Goal: Task Accomplishment & Management: Complete application form

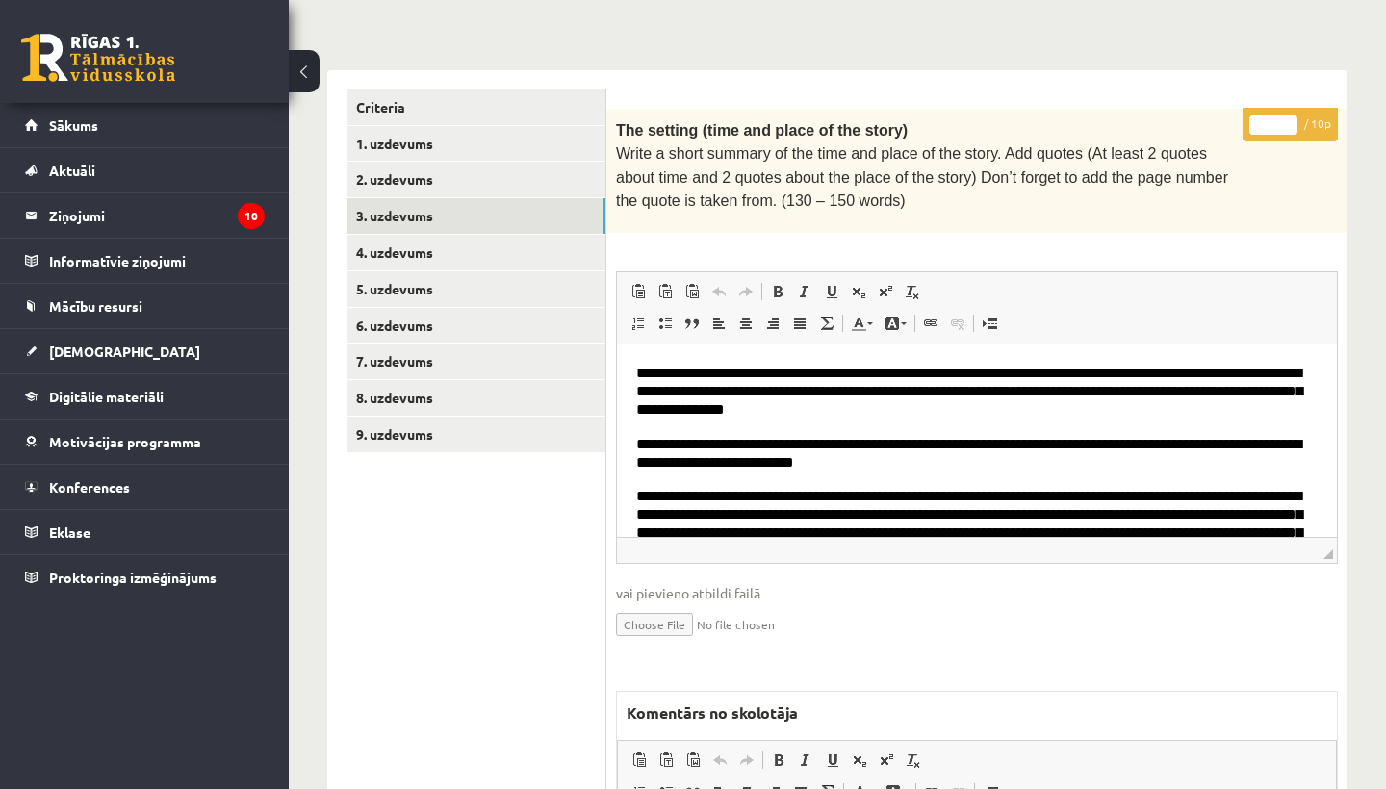
scroll to position [381, 0]
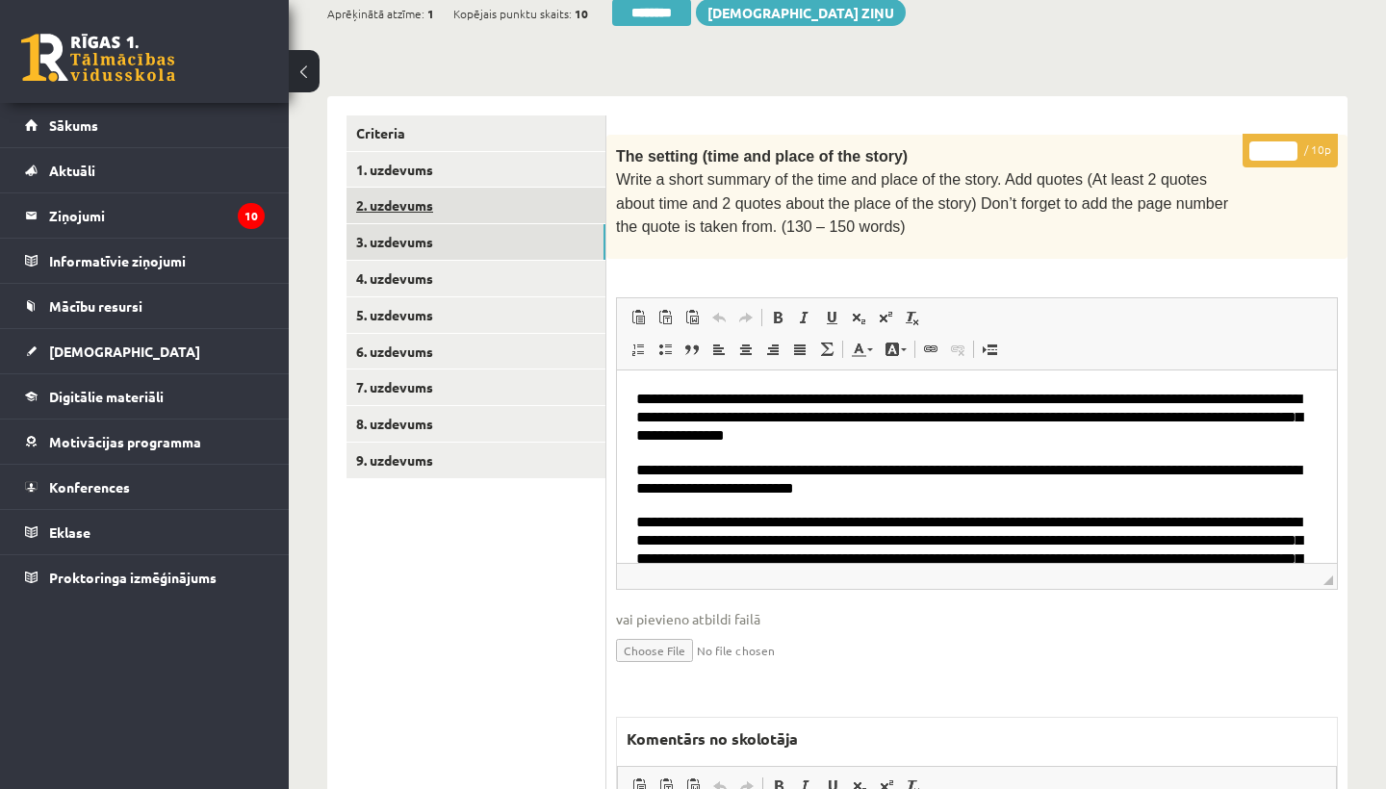
click at [425, 191] on link "2. uzdevums" at bounding box center [476, 206] width 259 height 36
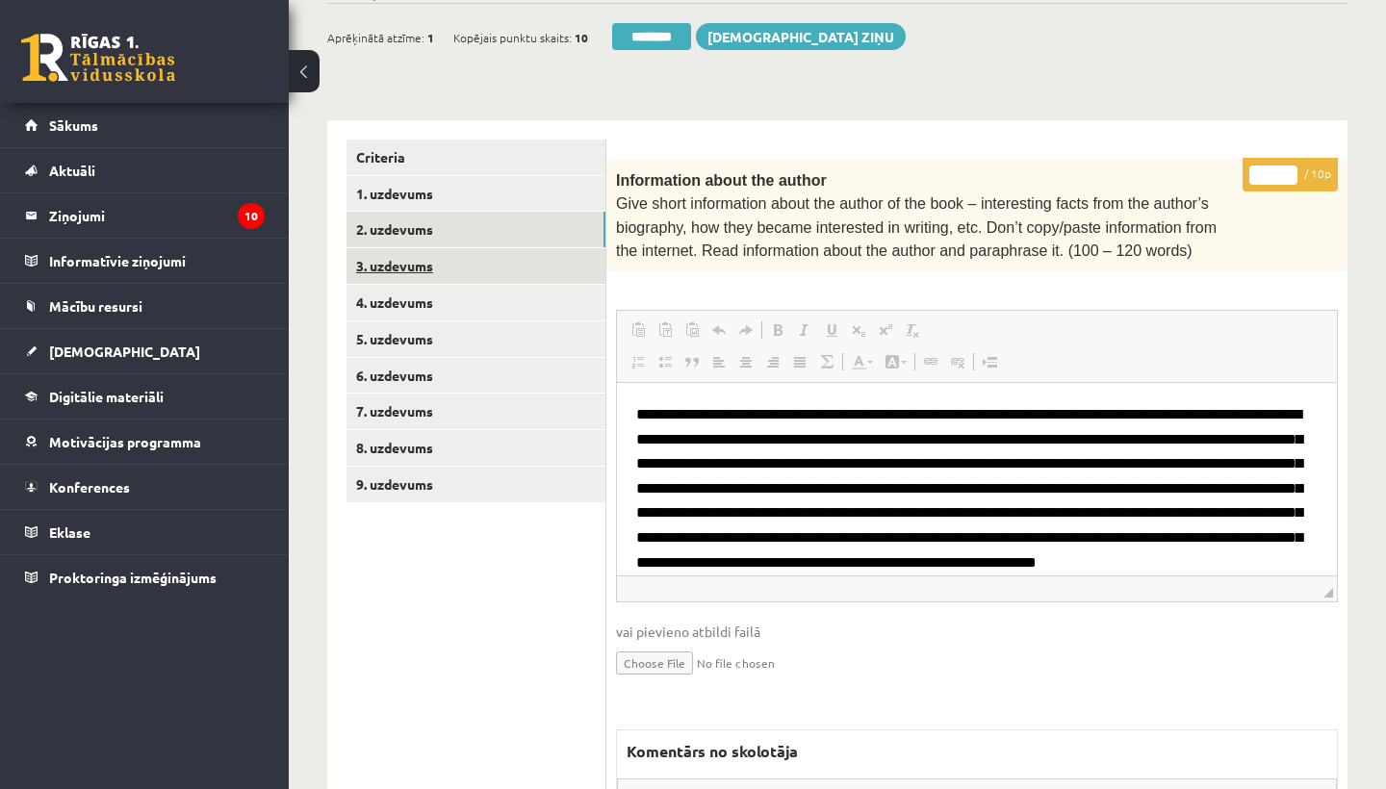
scroll to position [0, 0]
click at [431, 249] on link "3. uzdevums" at bounding box center [476, 266] width 259 height 36
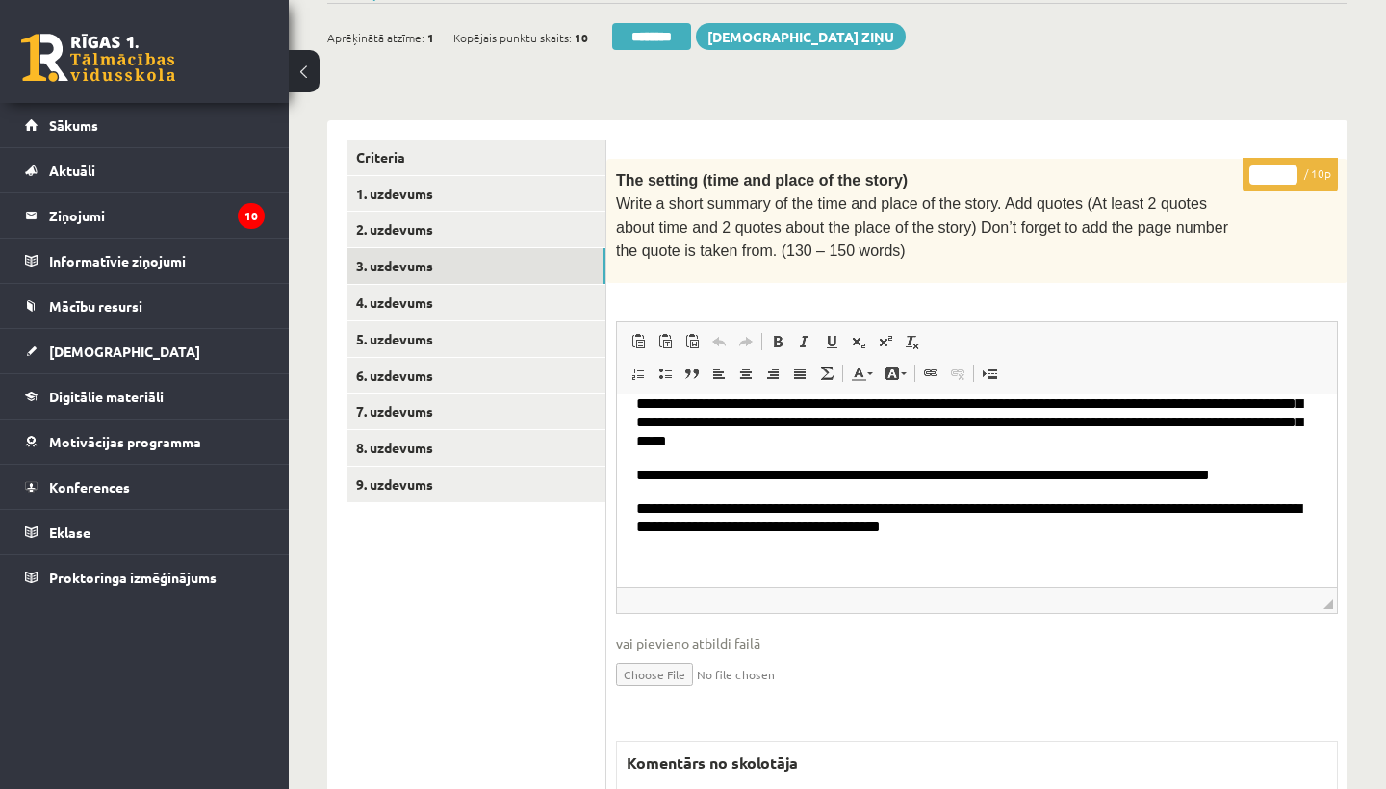
scroll to position [170, 0]
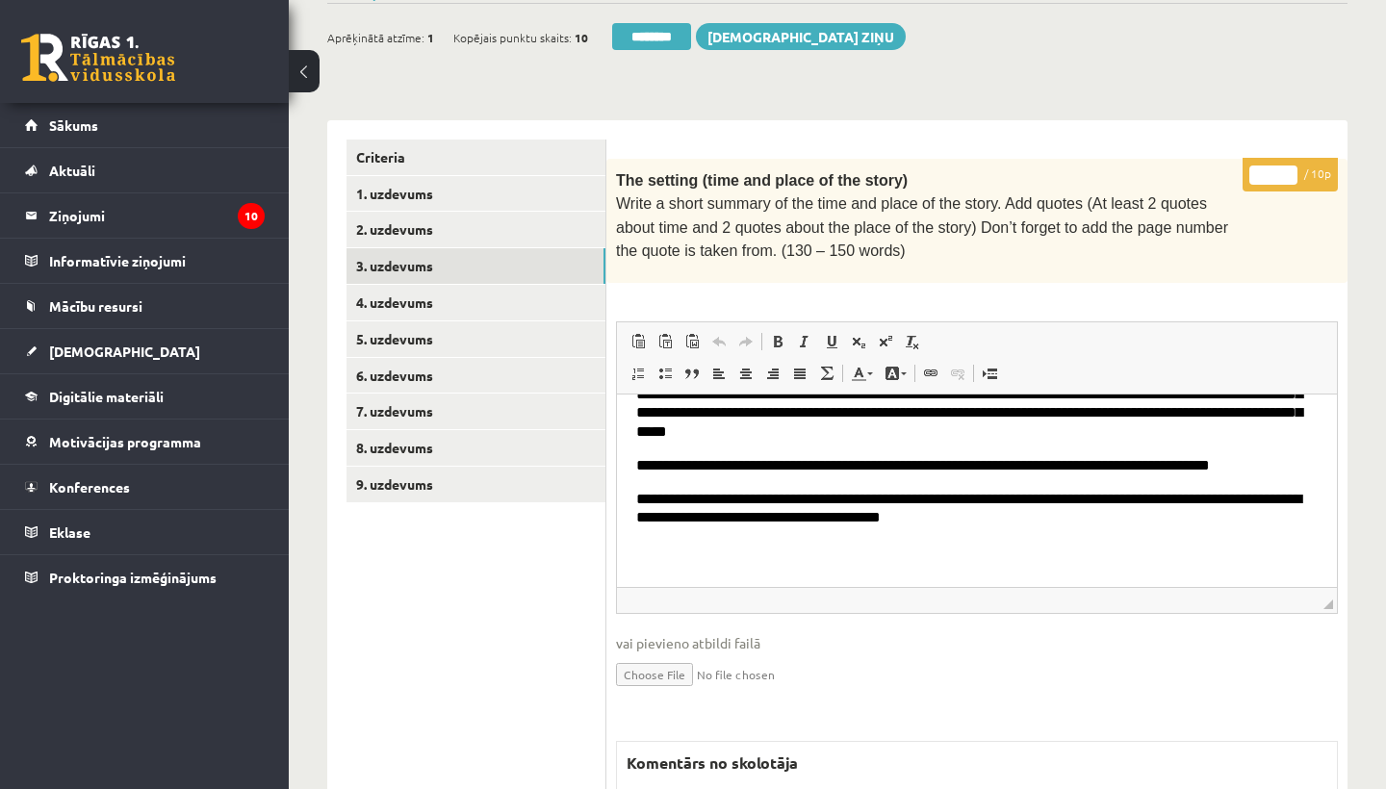
click at [1278, 169] on input "*" at bounding box center [1273, 175] width 48 height 19
type input "**"
click at [431, 294] on link "4. uzdevums" at bounding box center [476, 303] width 259 height 36
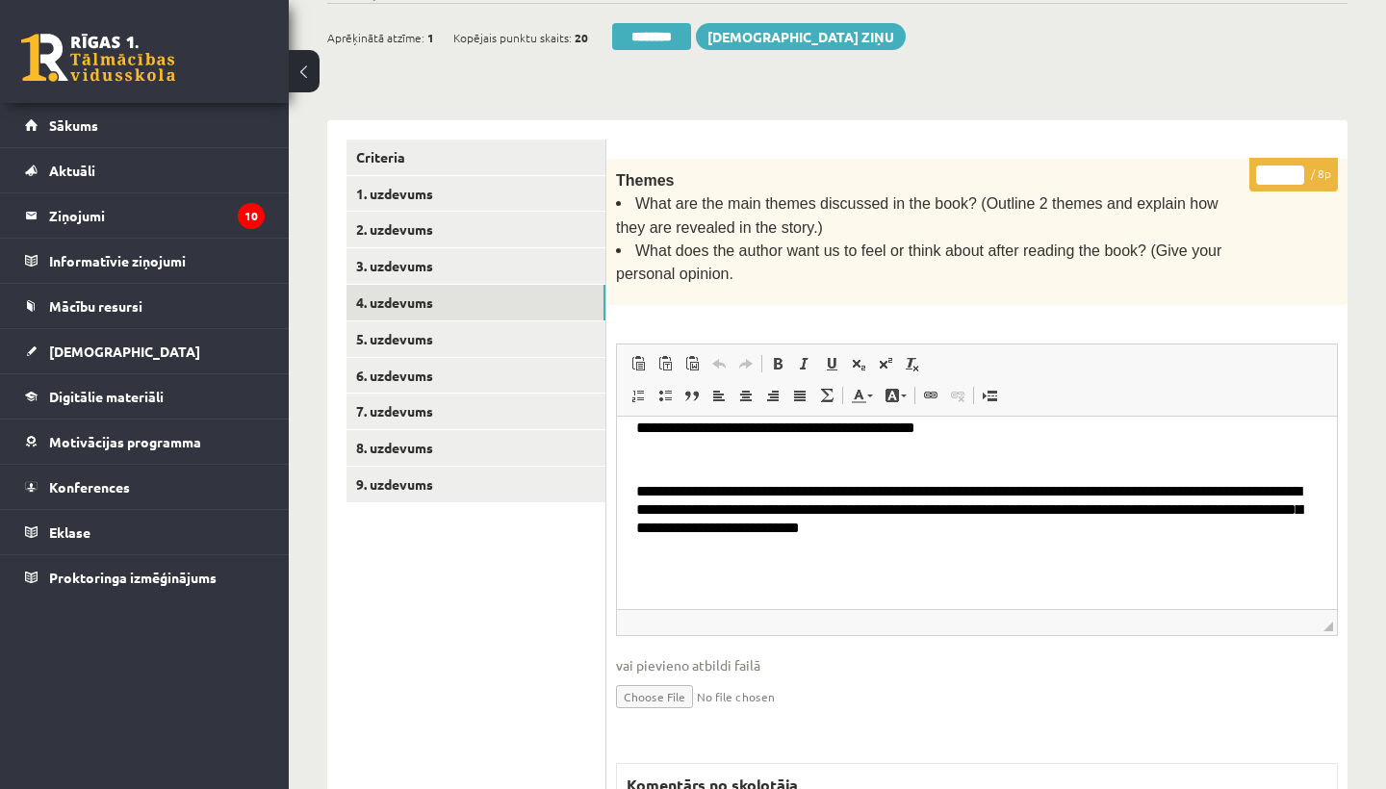
scroll to position [0, 0]
click at [1280, 167] on input "*" at bounding box center [1280, 175] width 48 height 19
type input "*"
click at [449, 326] on link "5. uzdevums" at bounding box center [476, 339] width 259 height 36
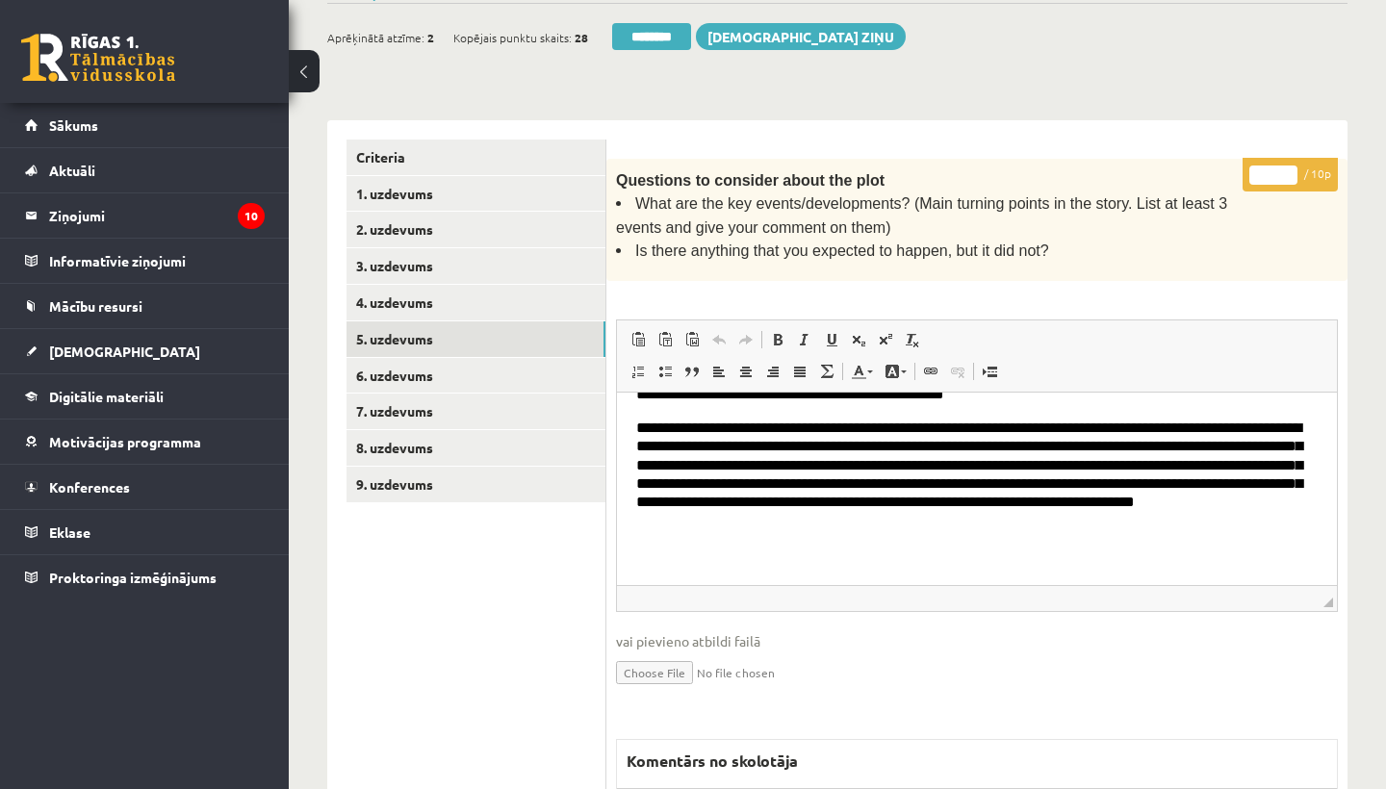
scroll to position [152, 0]
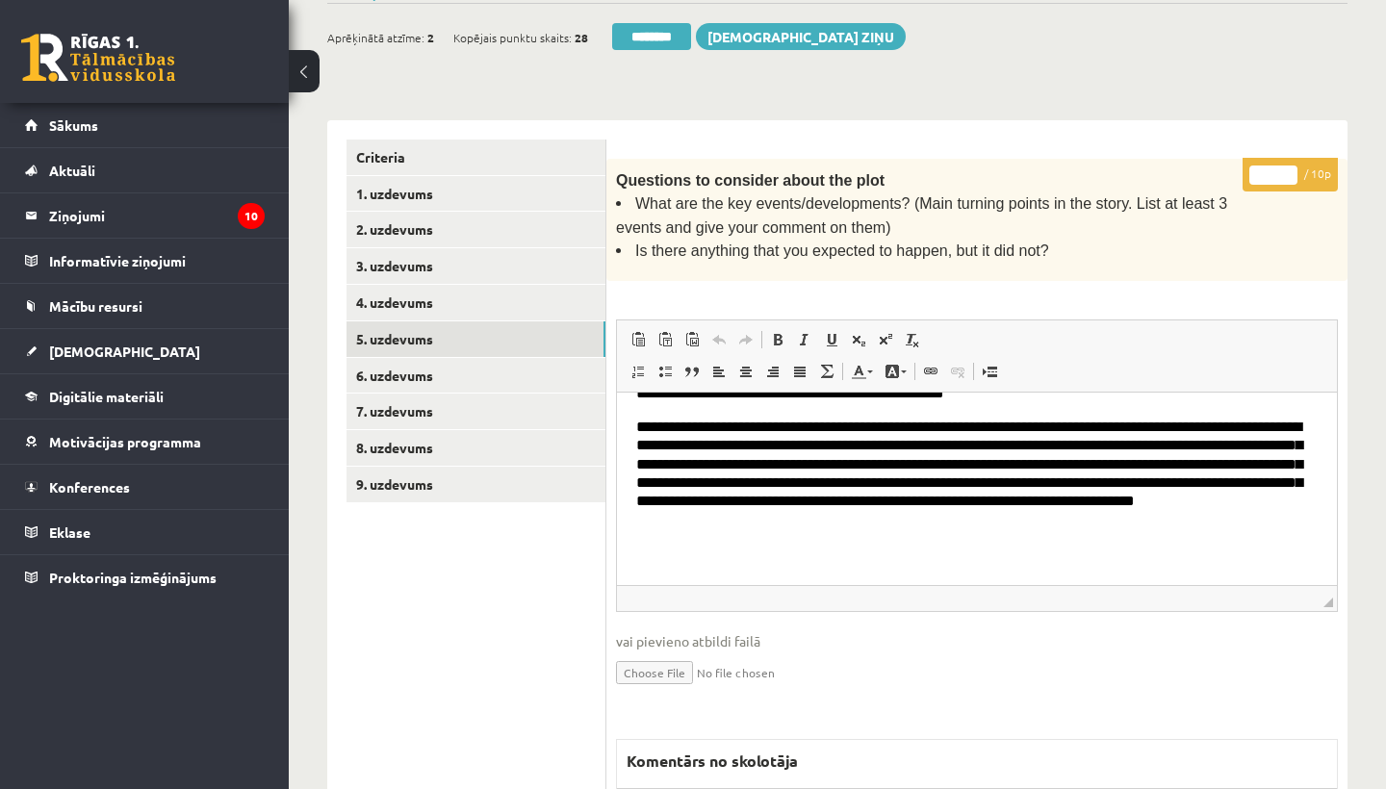
click at [1276, 170] on input "*" at bounding box center [1273, 175] width 48 height 19
type input "**"
click at [445, 361] on link "6. uzdevums" at bounding box center [476, 376] width 259 height 36
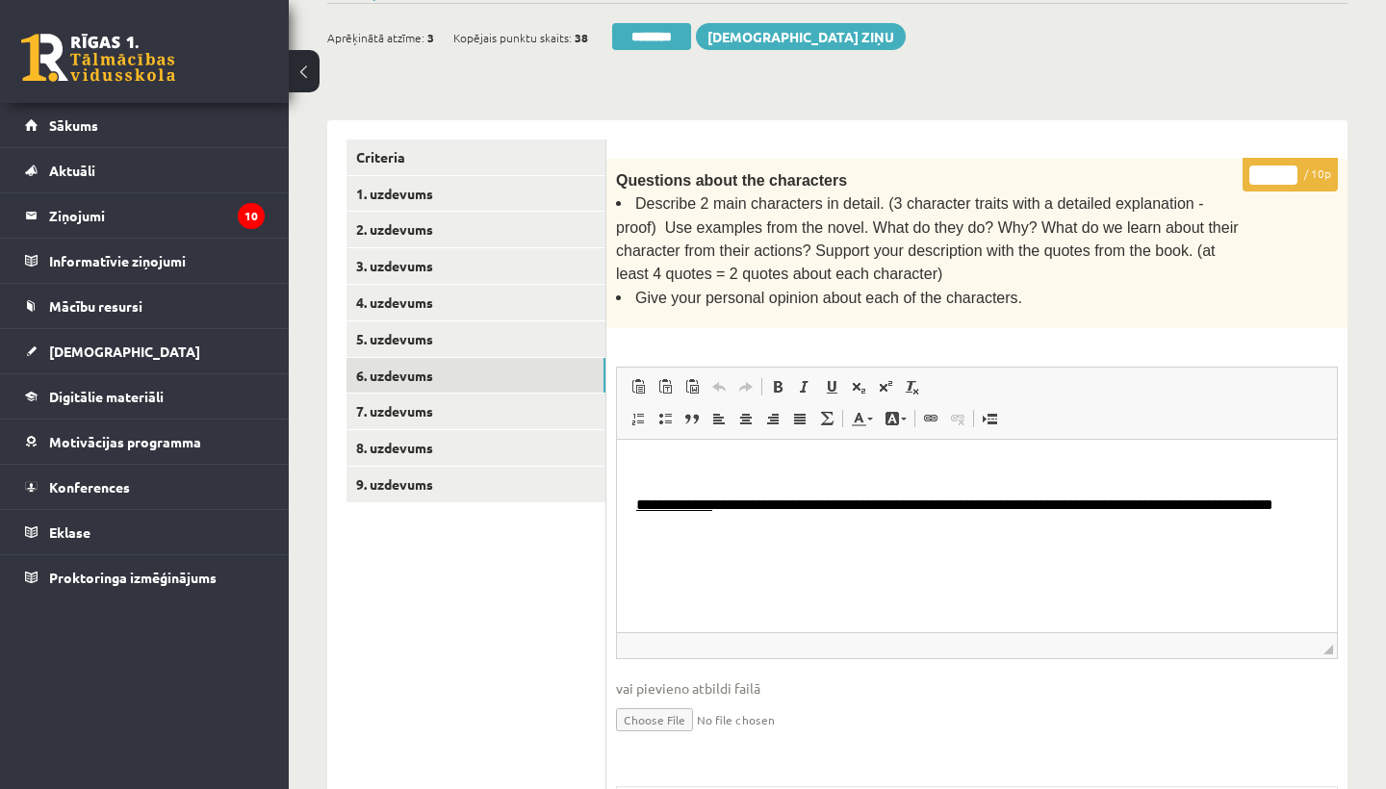
scroll to position [763, 0]
drag, startPoint x: 890, startPoint y: 195, endPoint x: 1186, endPoint y: 199, distance: 295.5
click at [1186, 199] on span "Describe 2 main characters in detail. (3 character traits with a detailed expla…" at bounding box center [927, 238] width 623 height 87
copy span "3 character traits with a detailed explanation"
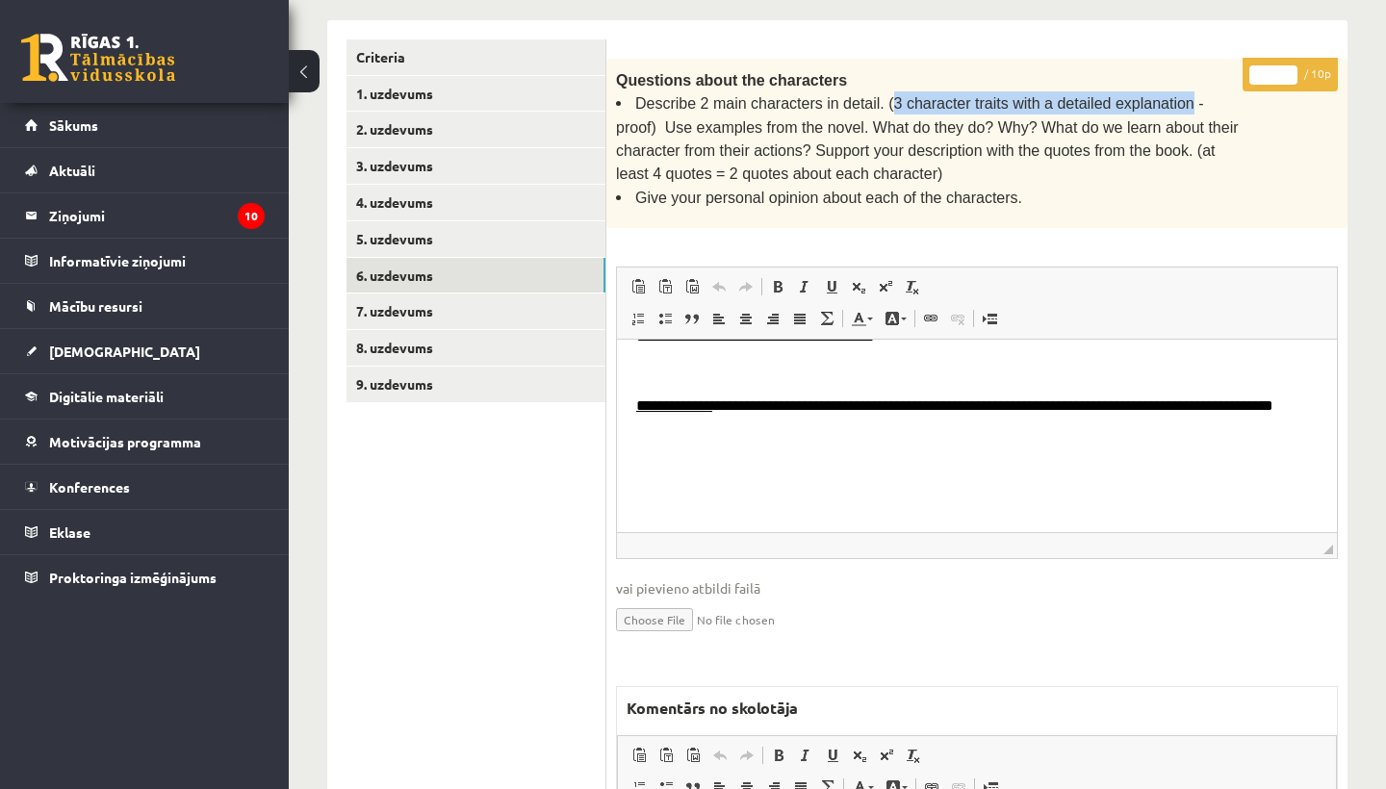
scroll to position [706, 0]
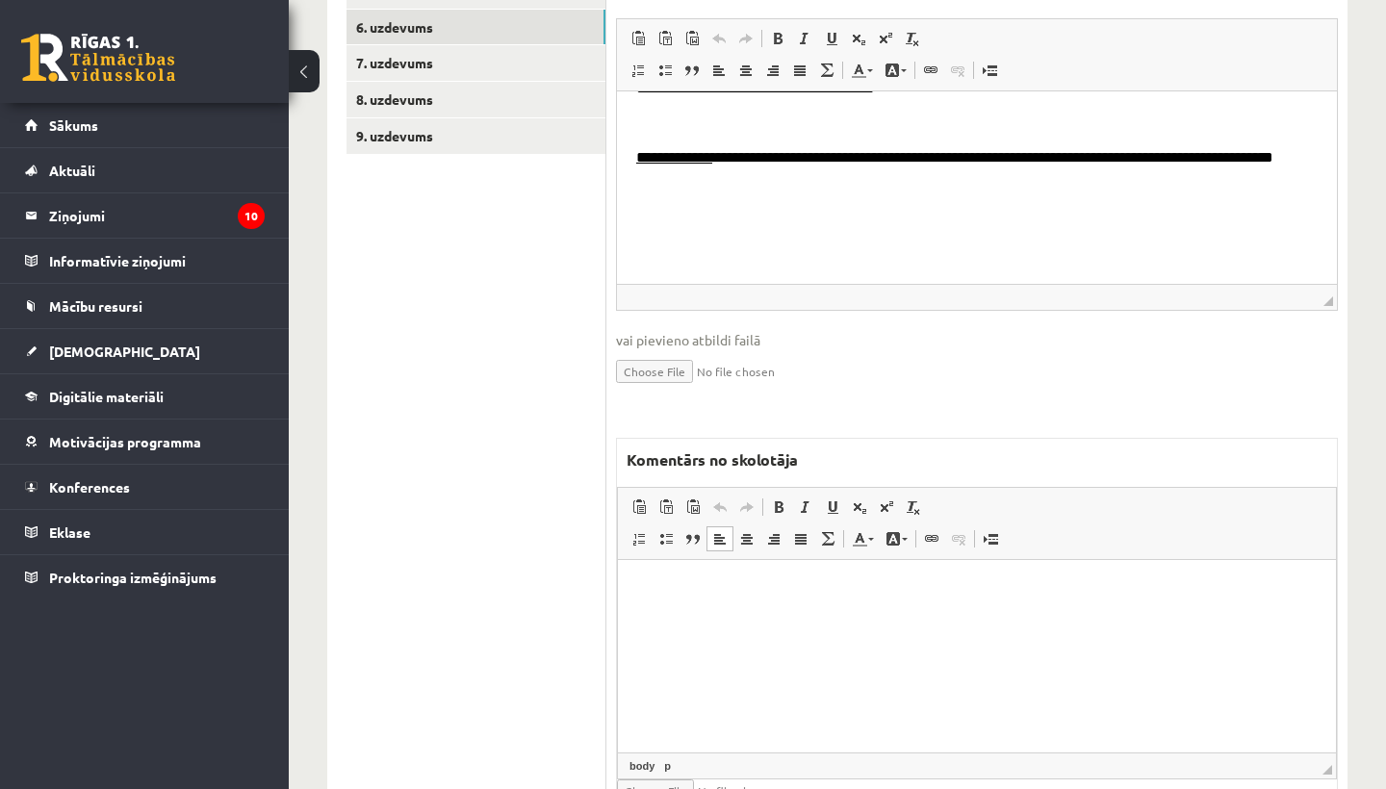
click at [695, 610] on html at bounding box center [977, 589] width 718 height 59
drag, startPoint x: 735, startPoint y: 590, endPoint x: 903, endPoint y: 596, distance: 167.6
click at [903, 596] on p "**********" at bounding box center [977, 588] width 680 height 19
click at [773, 500] on span at bounding box center [778, 507] width 15 height 15
click at [836, 500] on span at bounding box center [832, 507] width 15 height 15
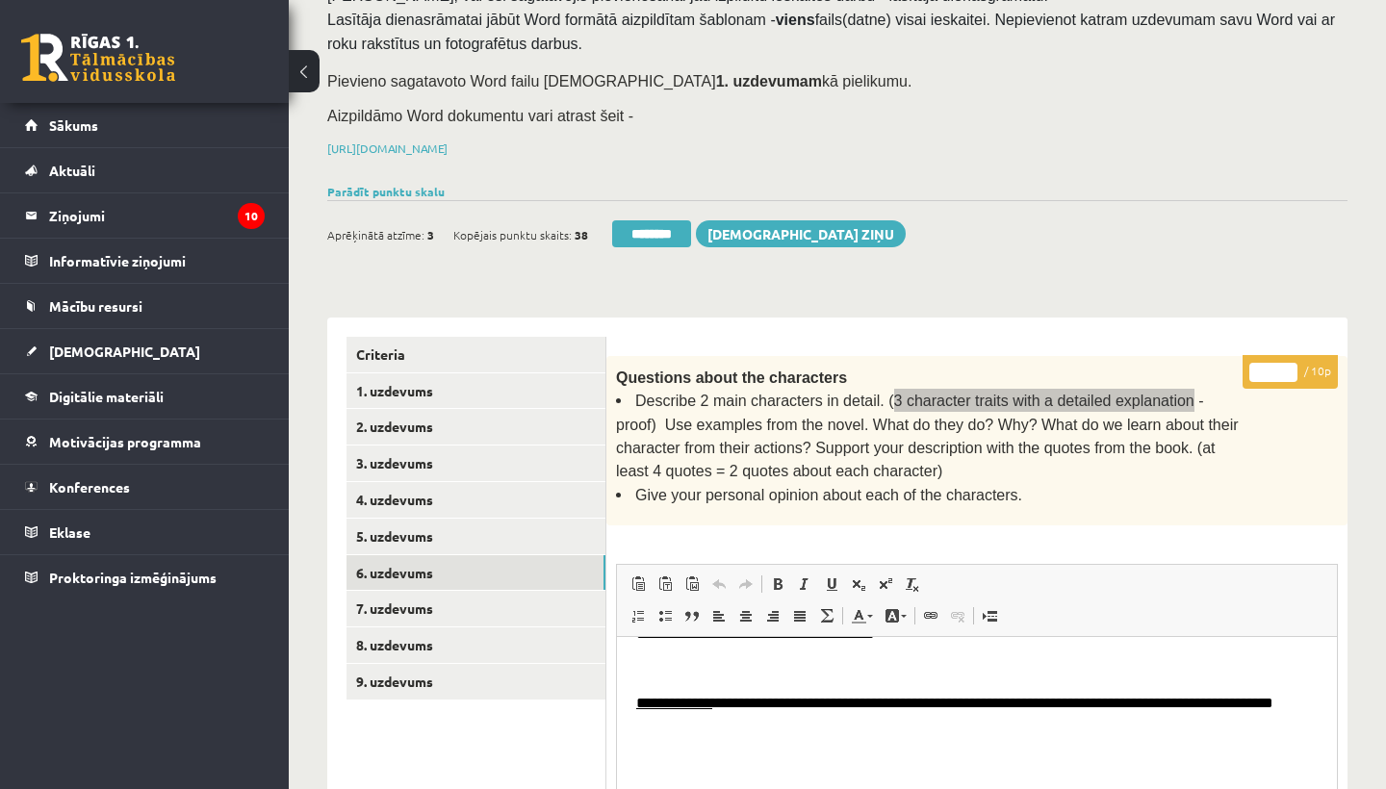
scroll to position [148, 0]
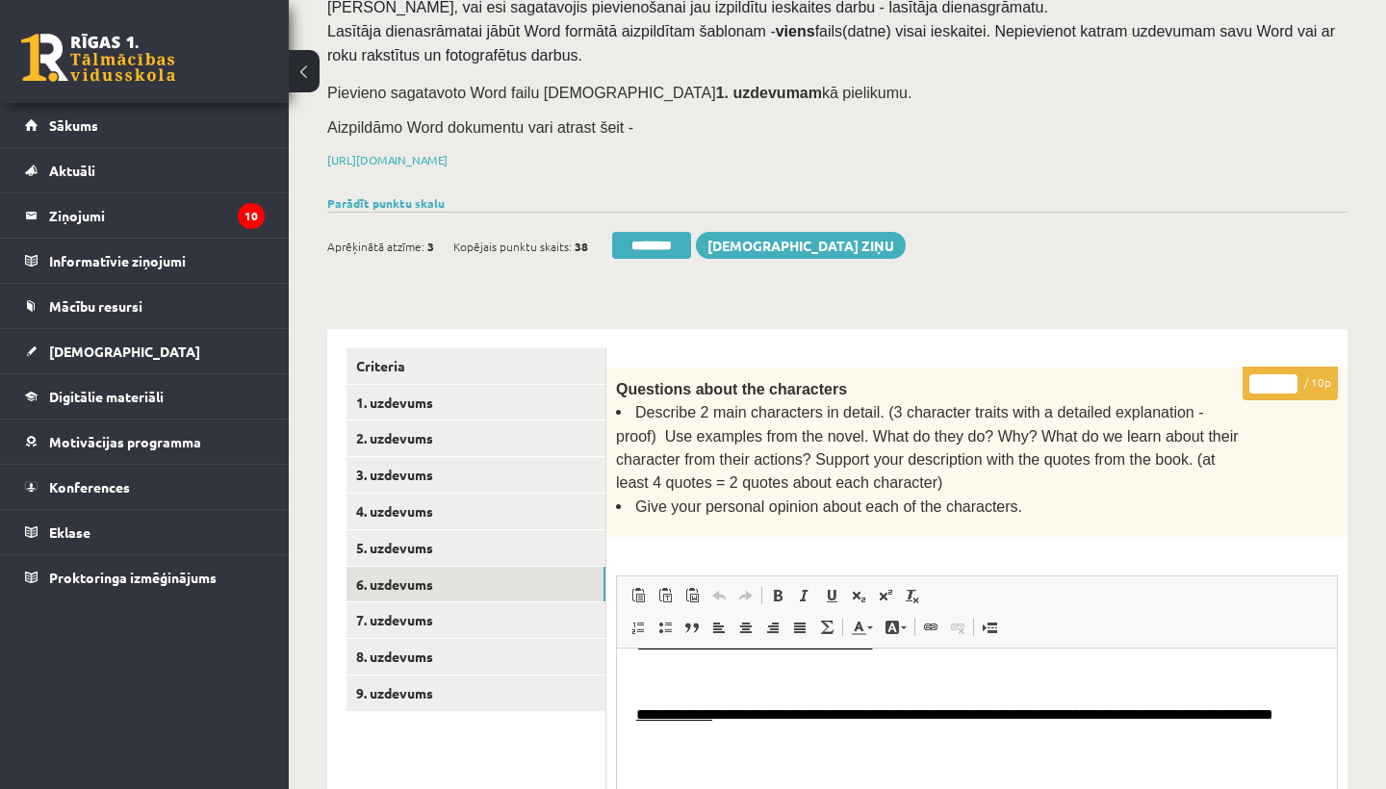
click at [1280, 381] on input "*" at bounding box center [1273, 383] width 48 height 19
type input "*"
click at [385, 605] on link "7. uzdevums" at bounding box center [476, 621] width 259 height 36
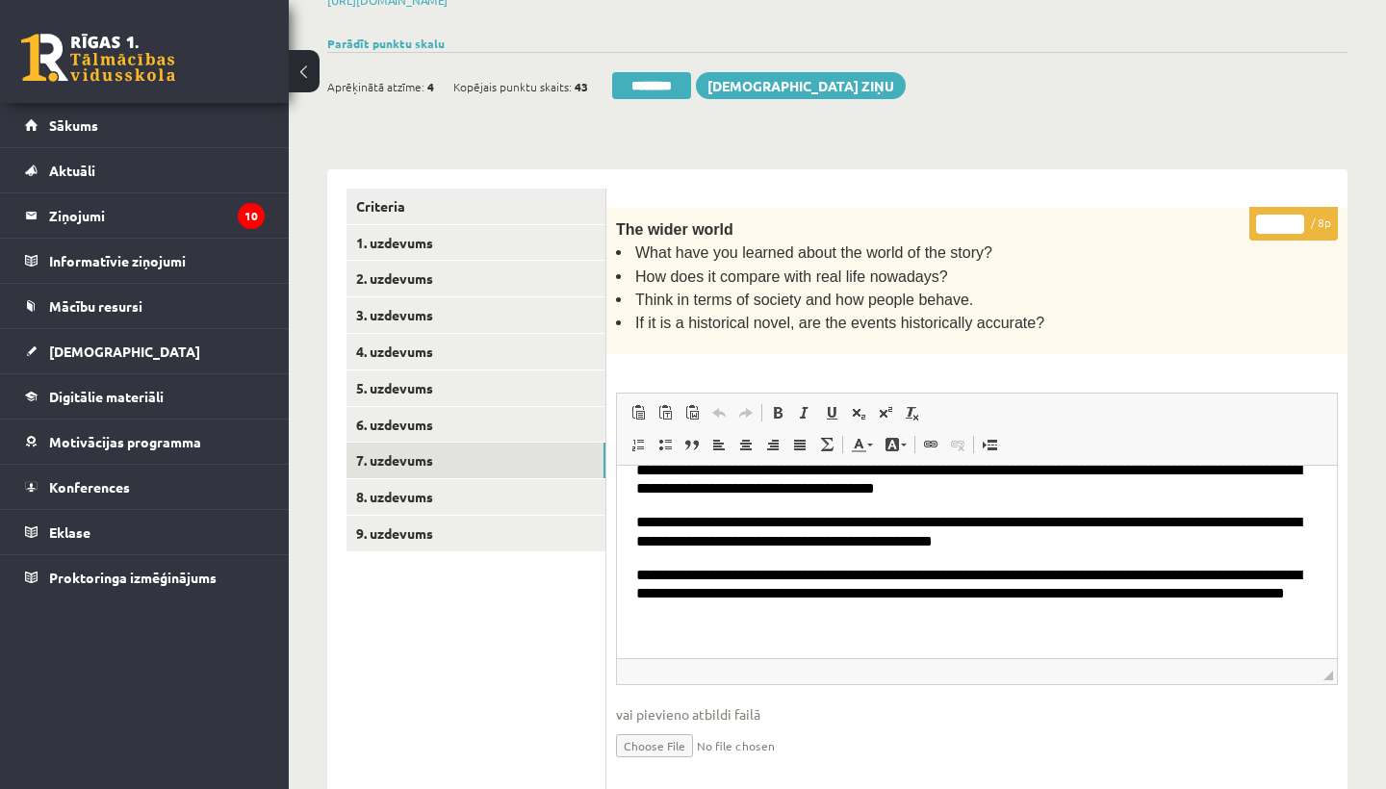
scroll to position [28, 0]
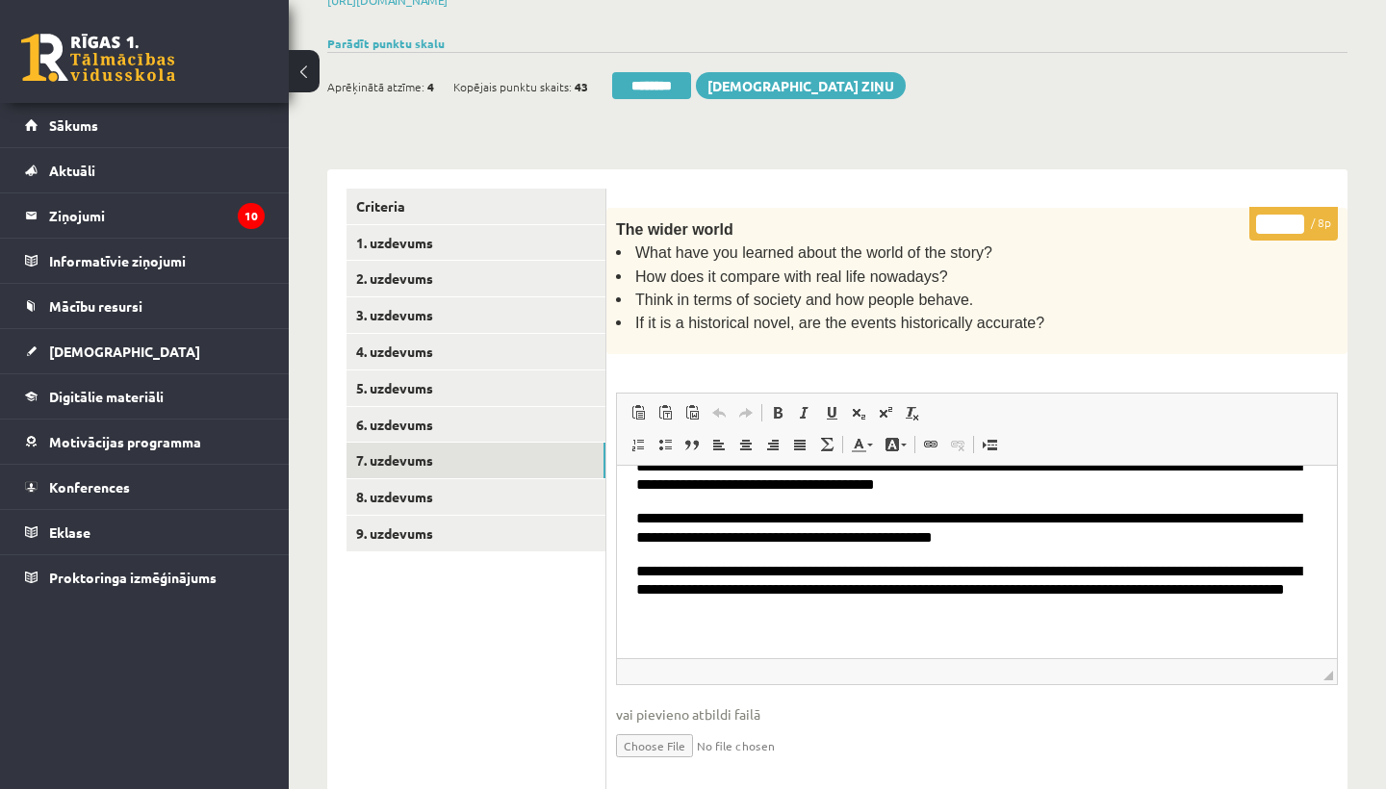
click at [1287, 215] on input "*" at bounding box center [1280, 224] width 48 height 19
type input "*"
click at [418, 485] on link "8. uzdevums" at bounding box center [476, 497] width 259 height 36
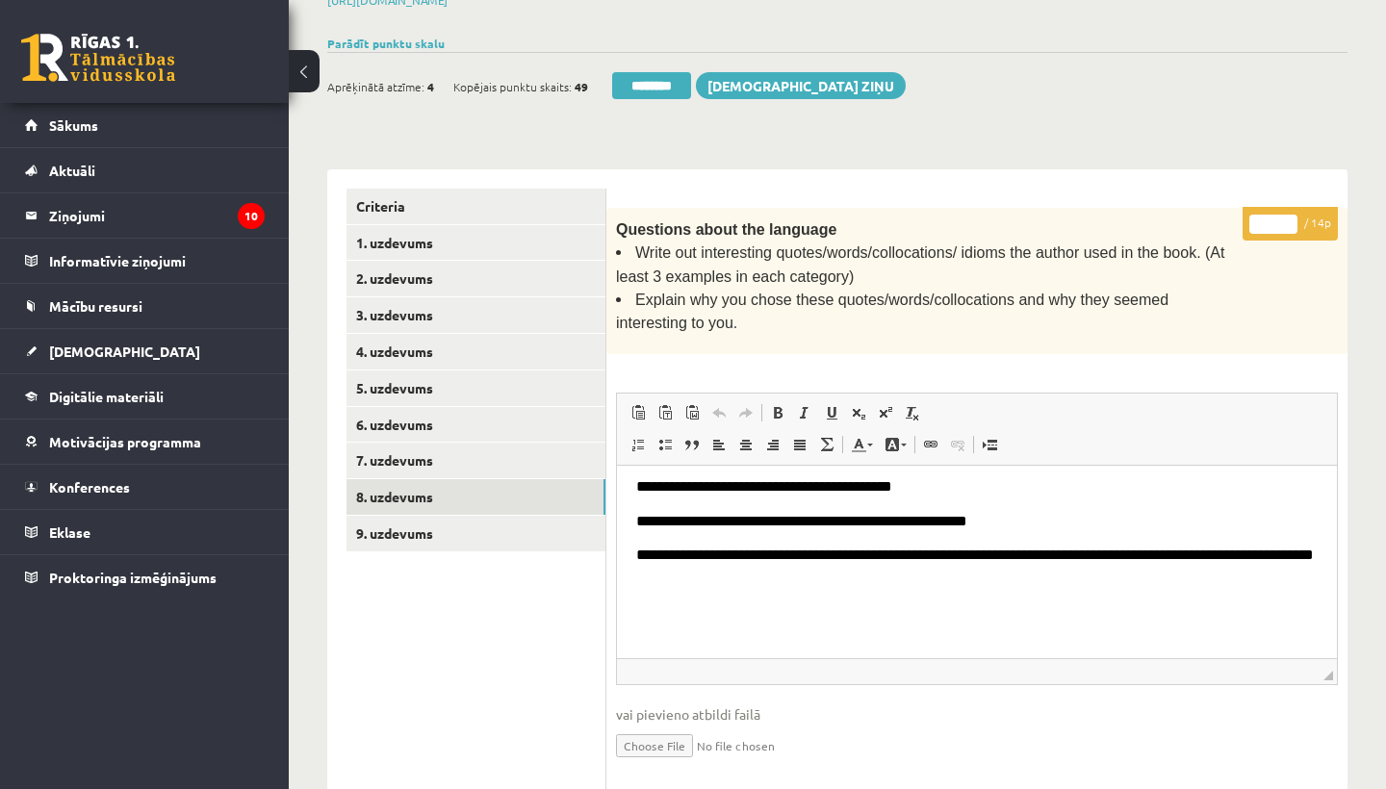
scroll to position [428, 0]
click at [1275, 216] on input "*" at bounding box center [1273, 224] width 48 height 19
type input "*"
click at [404, 526] on link "9. uzdevums" at bounding box center [476, 534] width 259 height 36
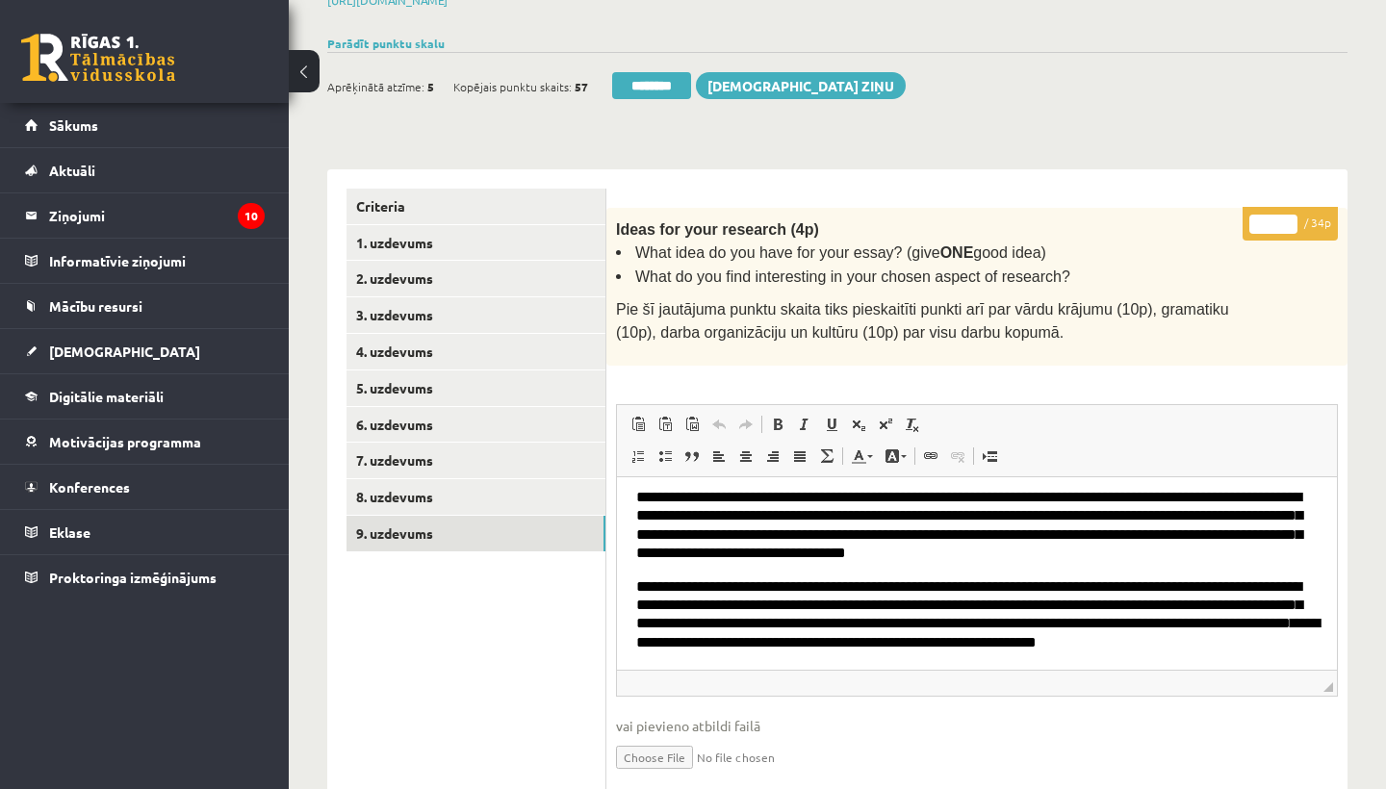
scroll to position [41, 0]
click at [1279, 215] on input "*" at bounding box center [1273, 224] width 48 height 19
type input "**"
click at [373, 237] on link "1. uzdevums" at bounding box center [476, 243] width 259 height 36
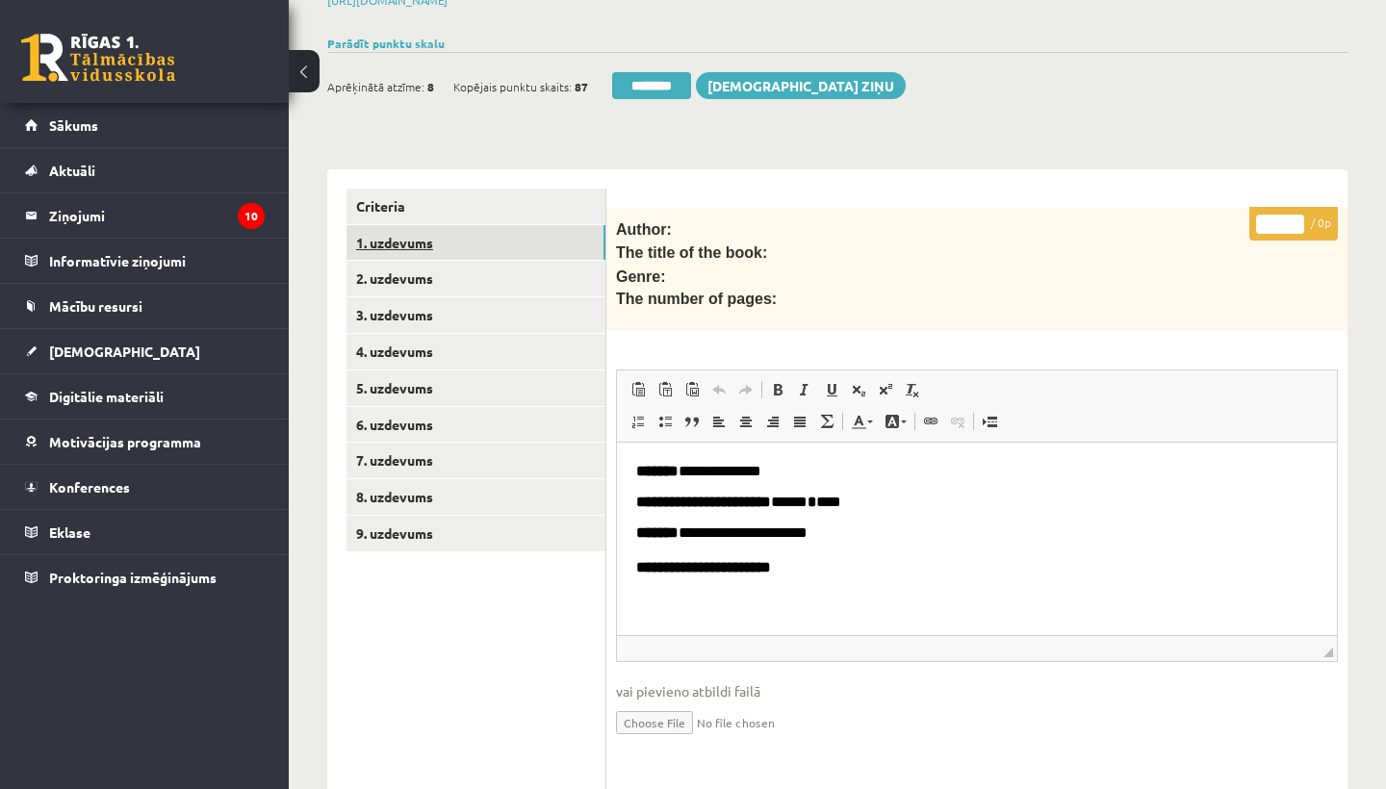
scroll to position [0, 0]
click at [373, 237] on link "1. uzdevums" at bounding box center [476, 243] width 259 height 36
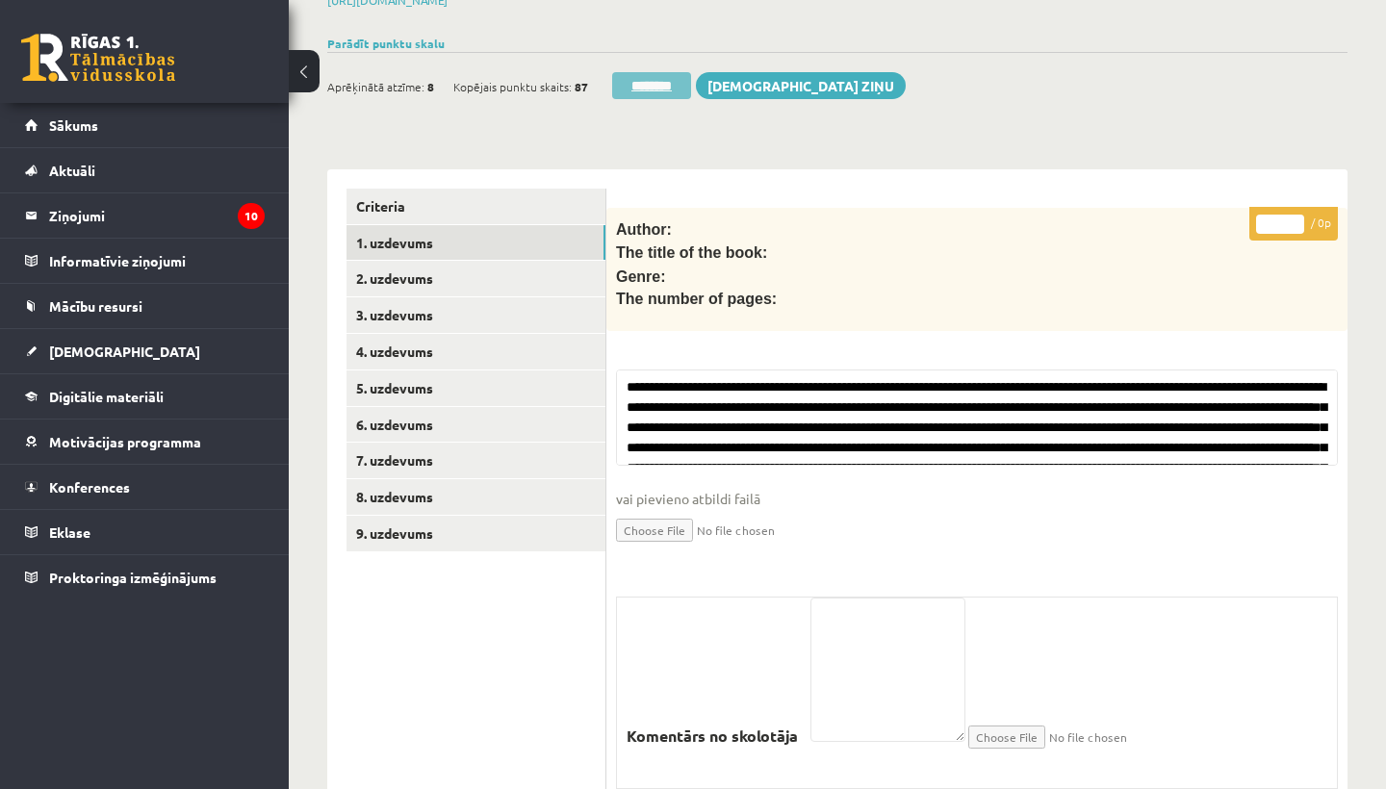
click at [651, 80] on input "********" at bounding box center [651, 85] width 79 height 27
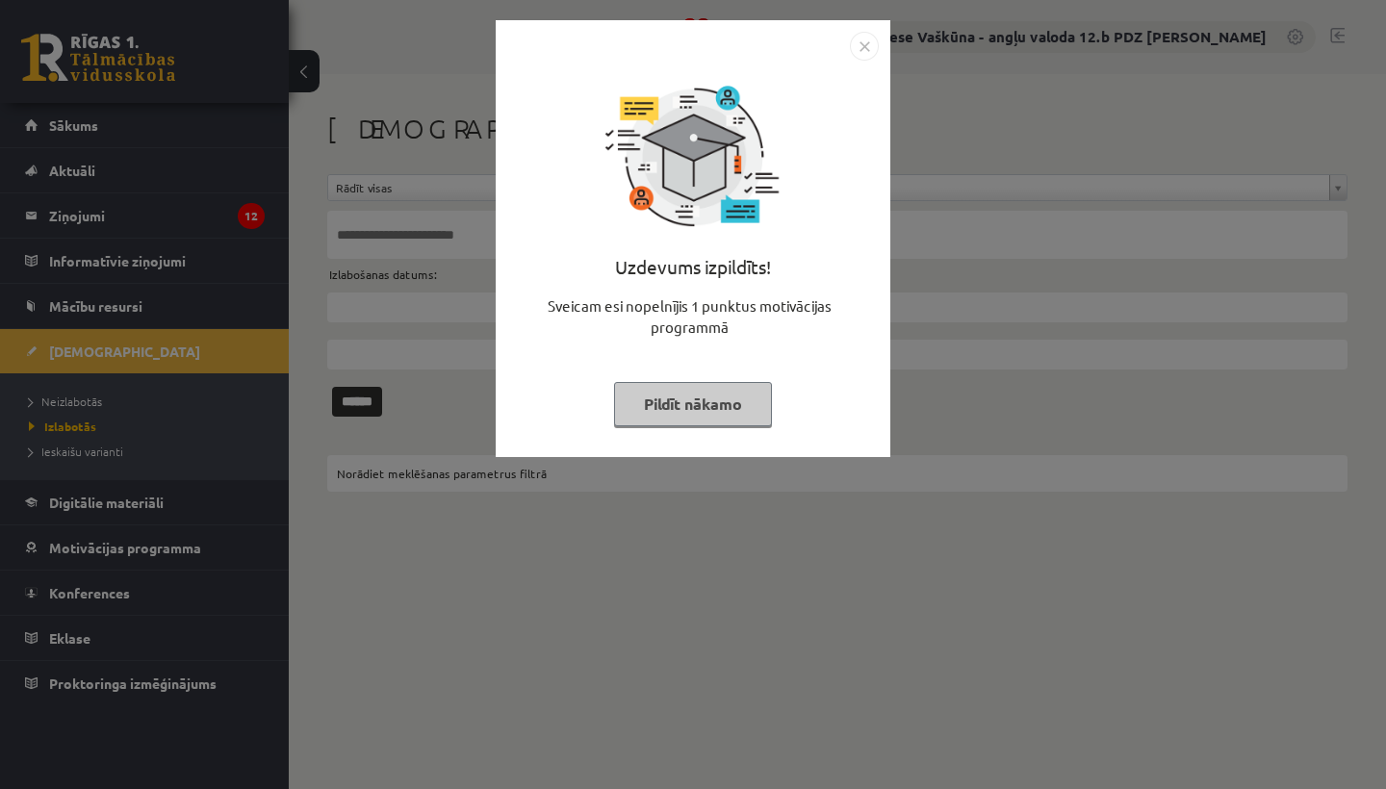
click at [864, 39] on img "Close" at bounding box center [864, 46] width 29 height 29
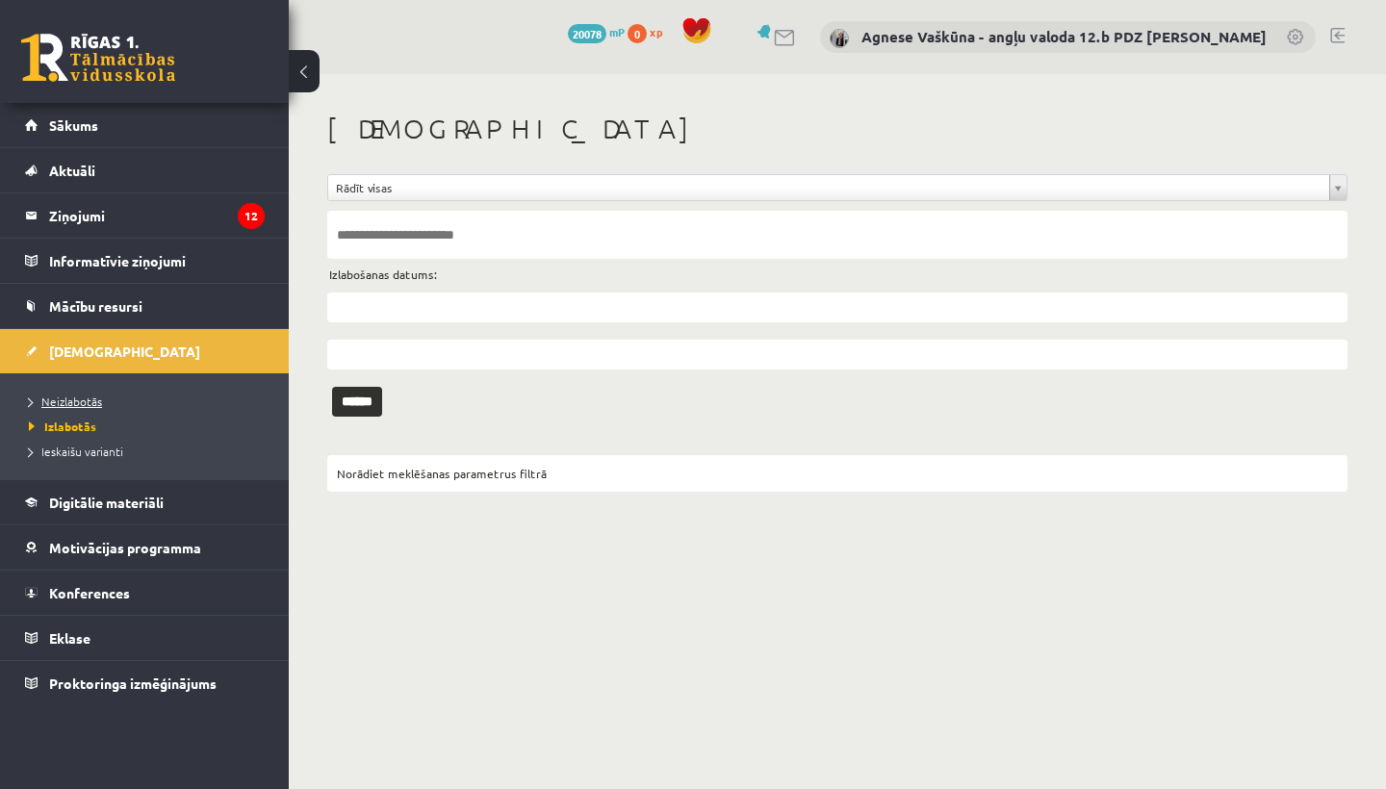
click at [65, 405] on span "Neizlabotās" at bounding box center [65, 401] width 73 height 15
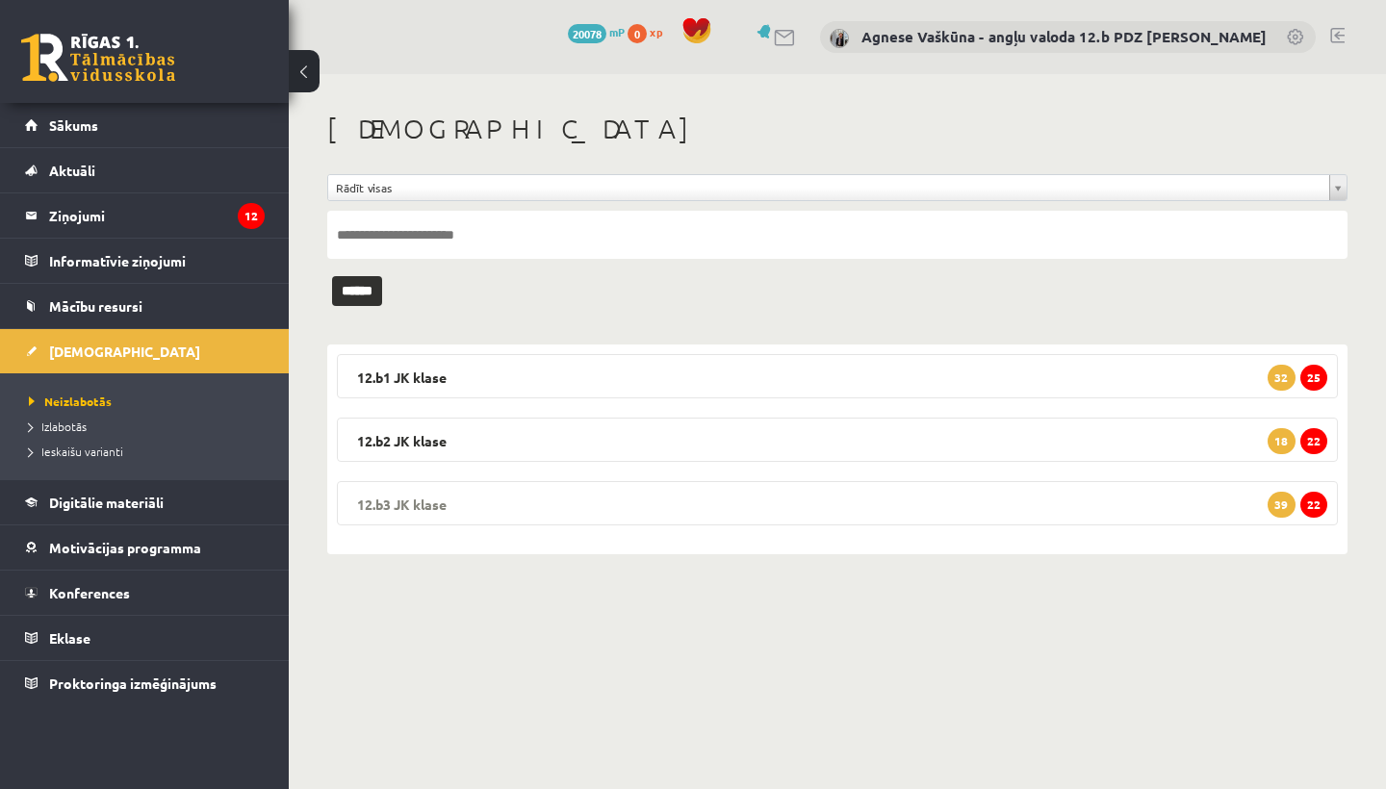
click at [518, 489] on legend "12.b3 JK klase 22 39" at bounding box center [837, 503] width 1001 height 44
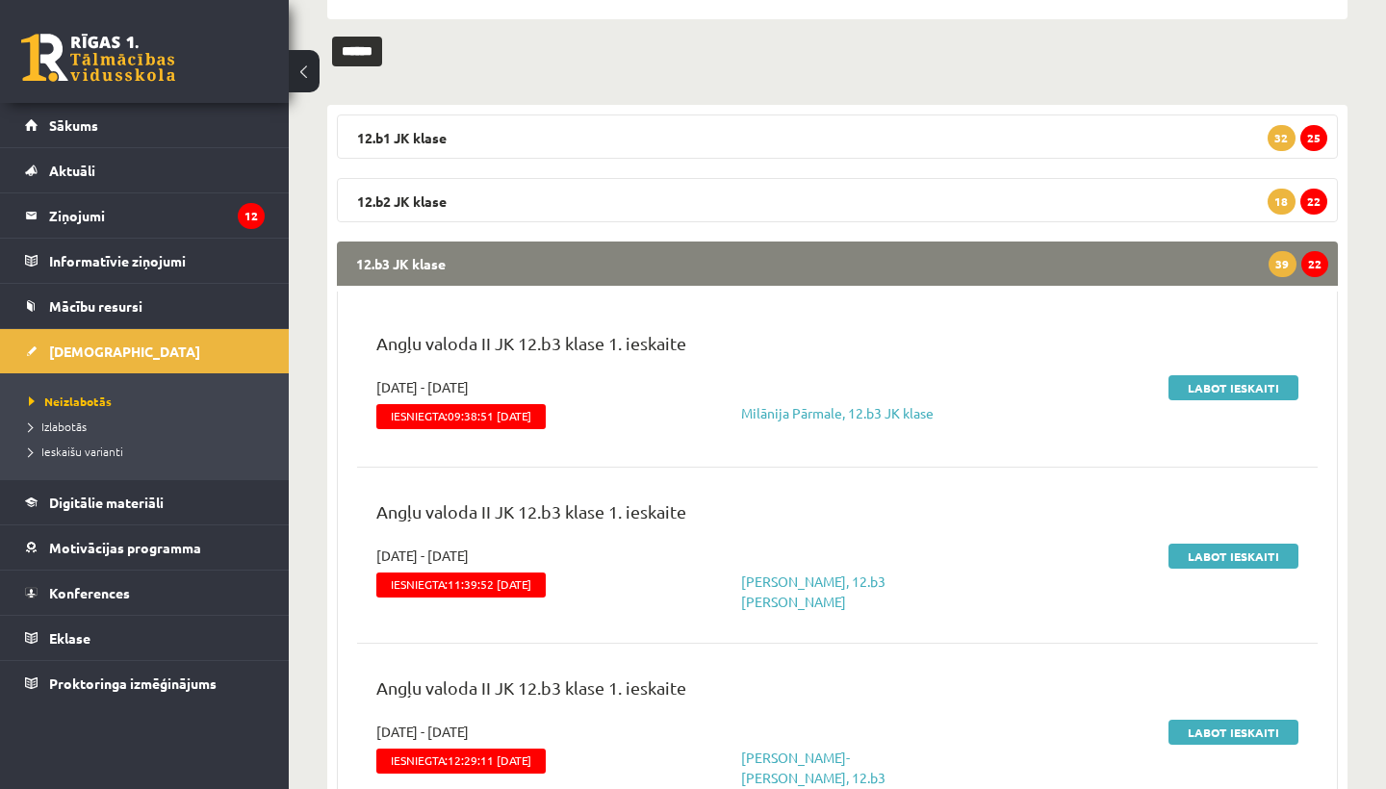
scroll to position [239, 0]
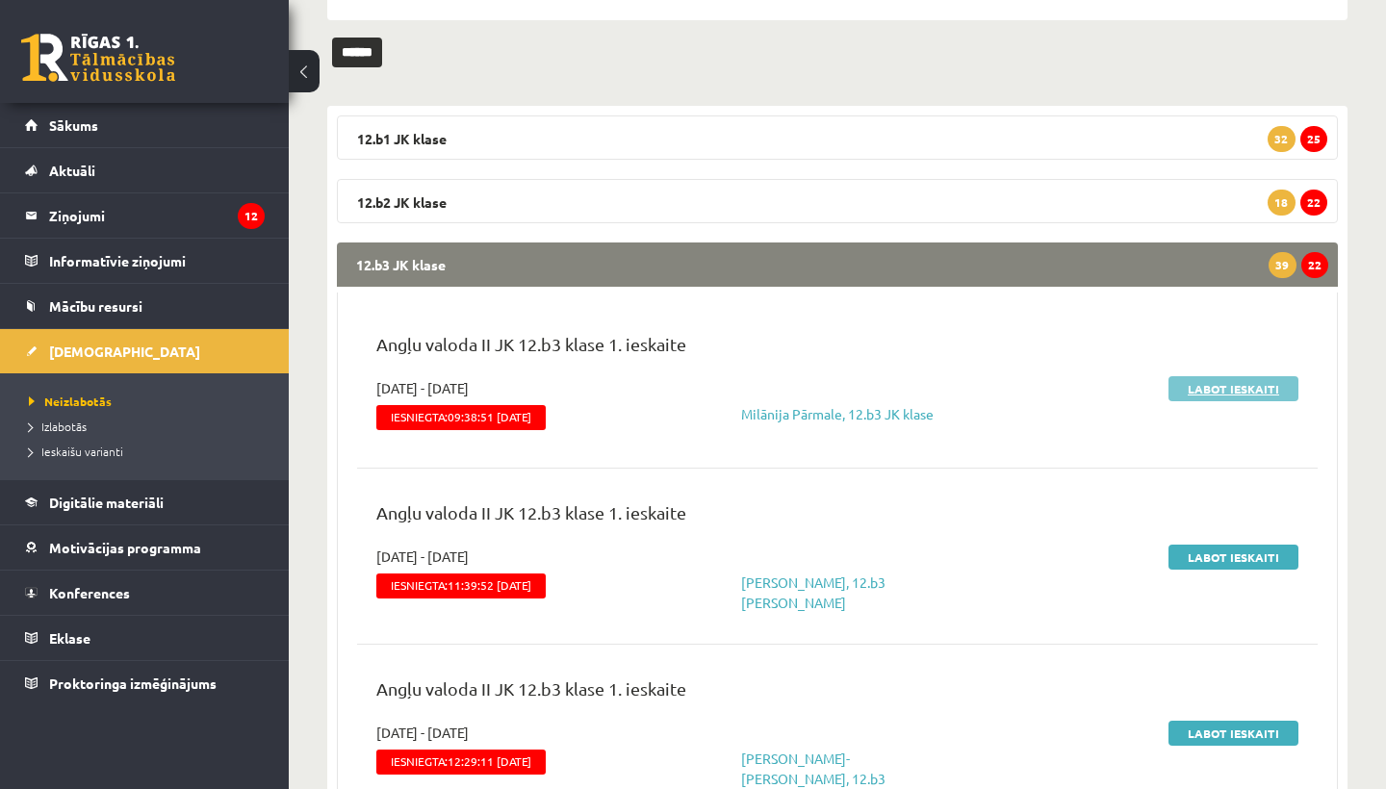
click at [1211, 380] on link "Labot ieskaiti" at bounding box center [1233, 388] width 130 height 25
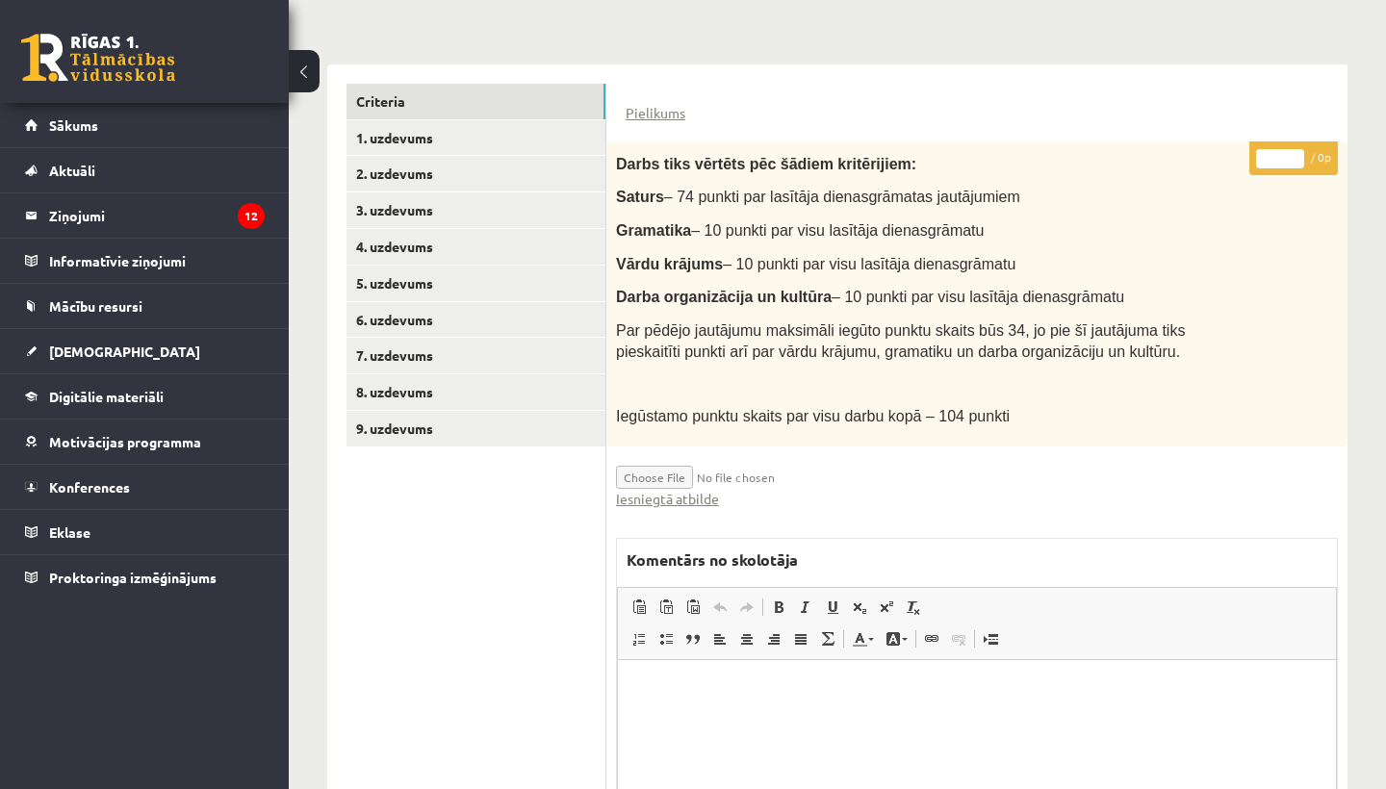
scroll to position [412, 0]
click at [675, 494] on link "Iesniegtā atbilde" at bounding box center [667, 500] width 103 height 20
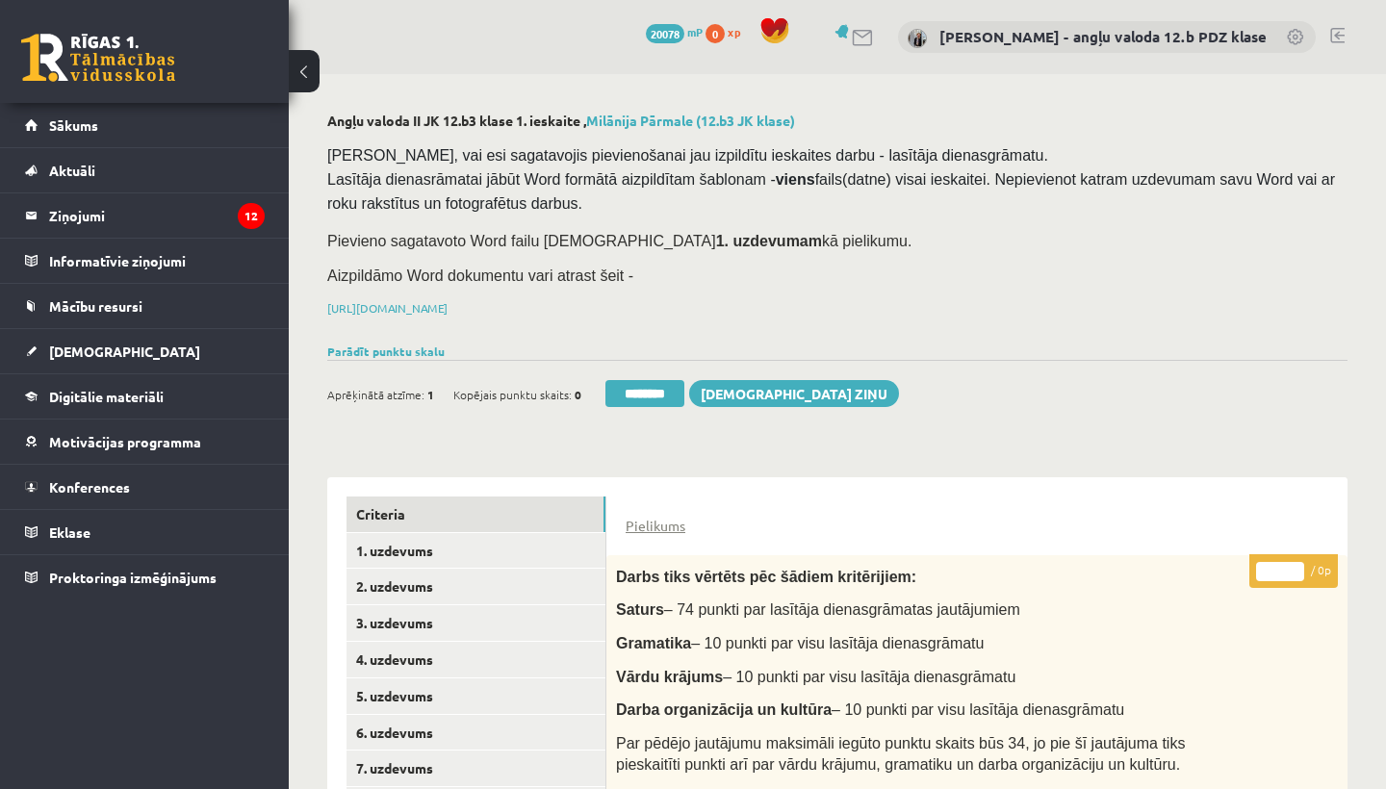
scroll to position [0, 0]
click at [432, 569] on link "2. uzdevums" at bounding box center [476, 587] width 259 height 36
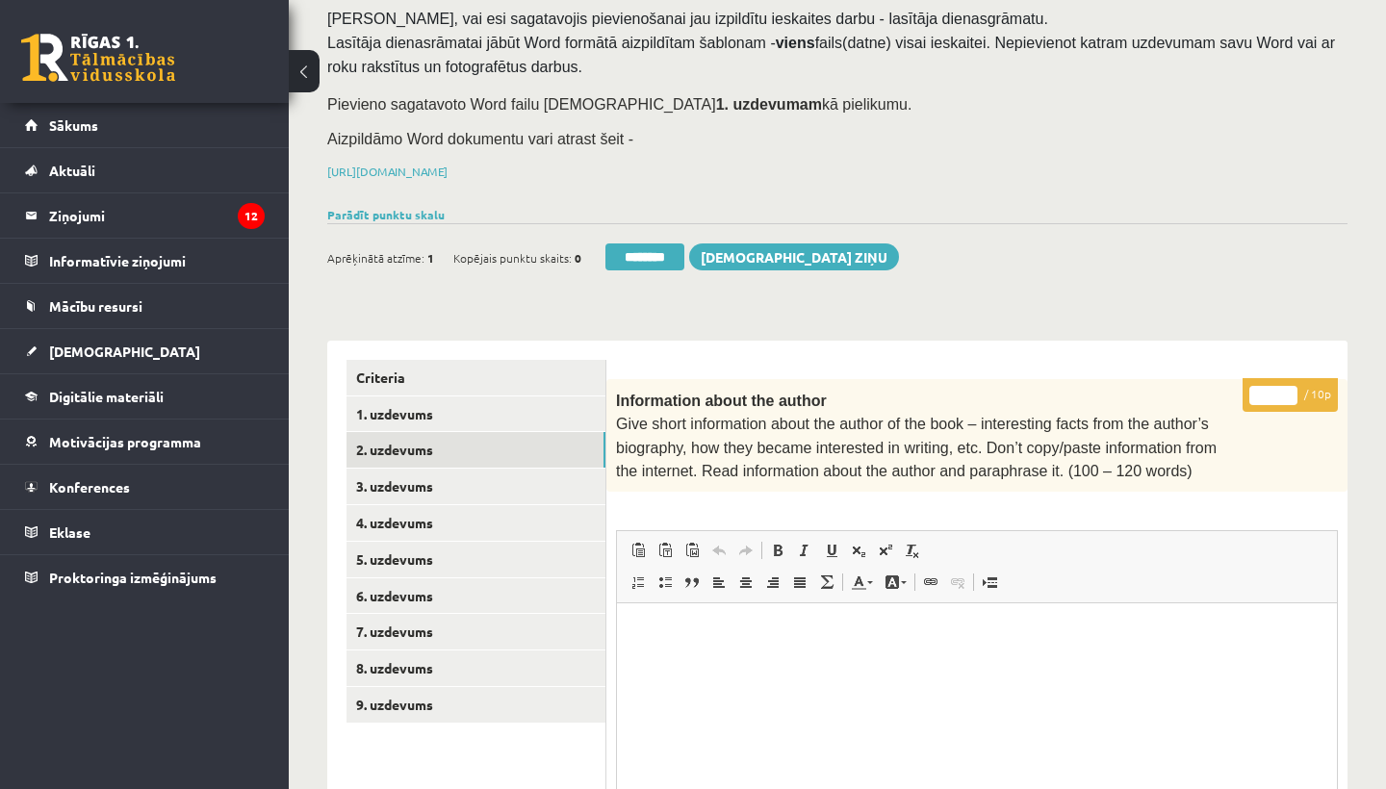
scroll to position [121, 0]
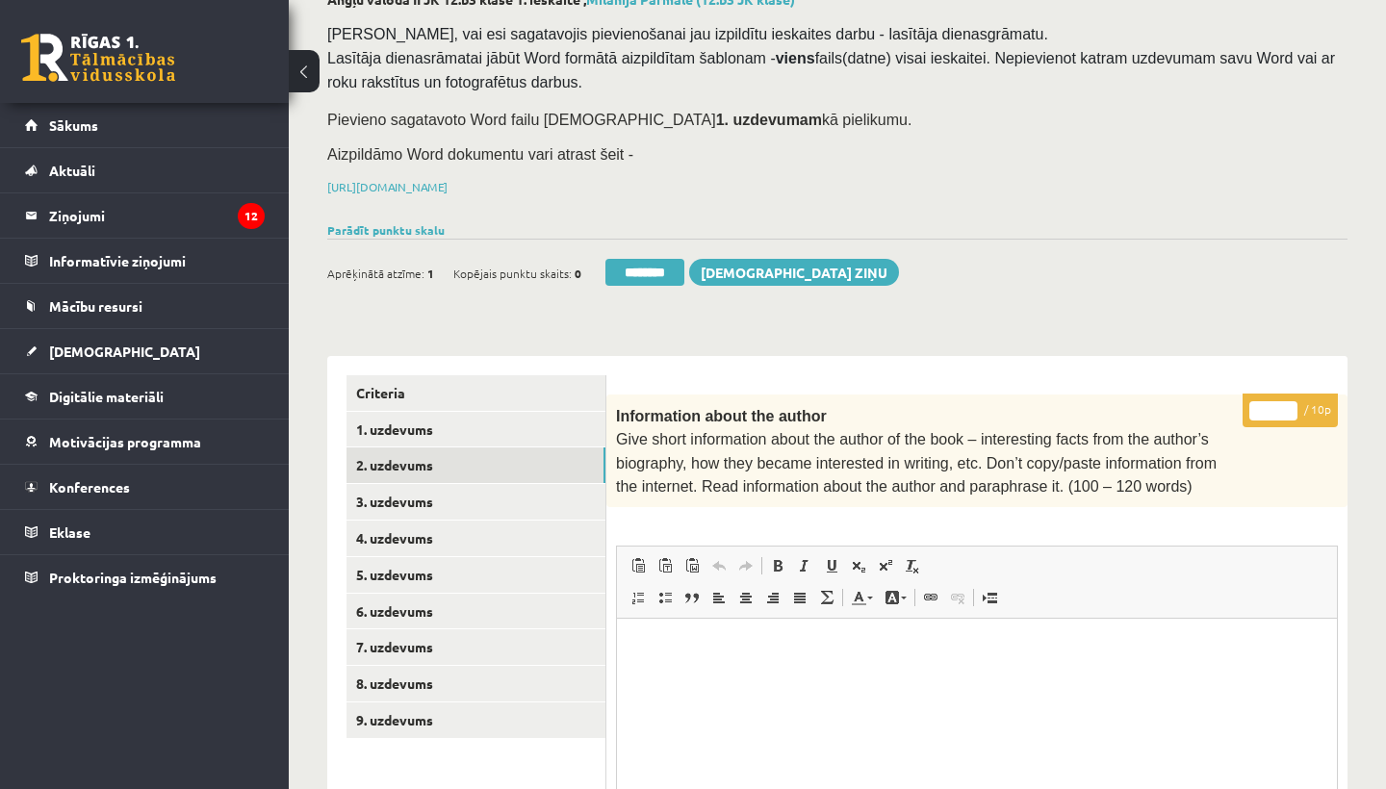
click at [1271, 405] on input "*" at bounding box center [1273, 410] width 48 height 19
type input "**"
click at [440, 505] on link "3. uzdevums" at bounding box center [476, 502] width 259 height 36
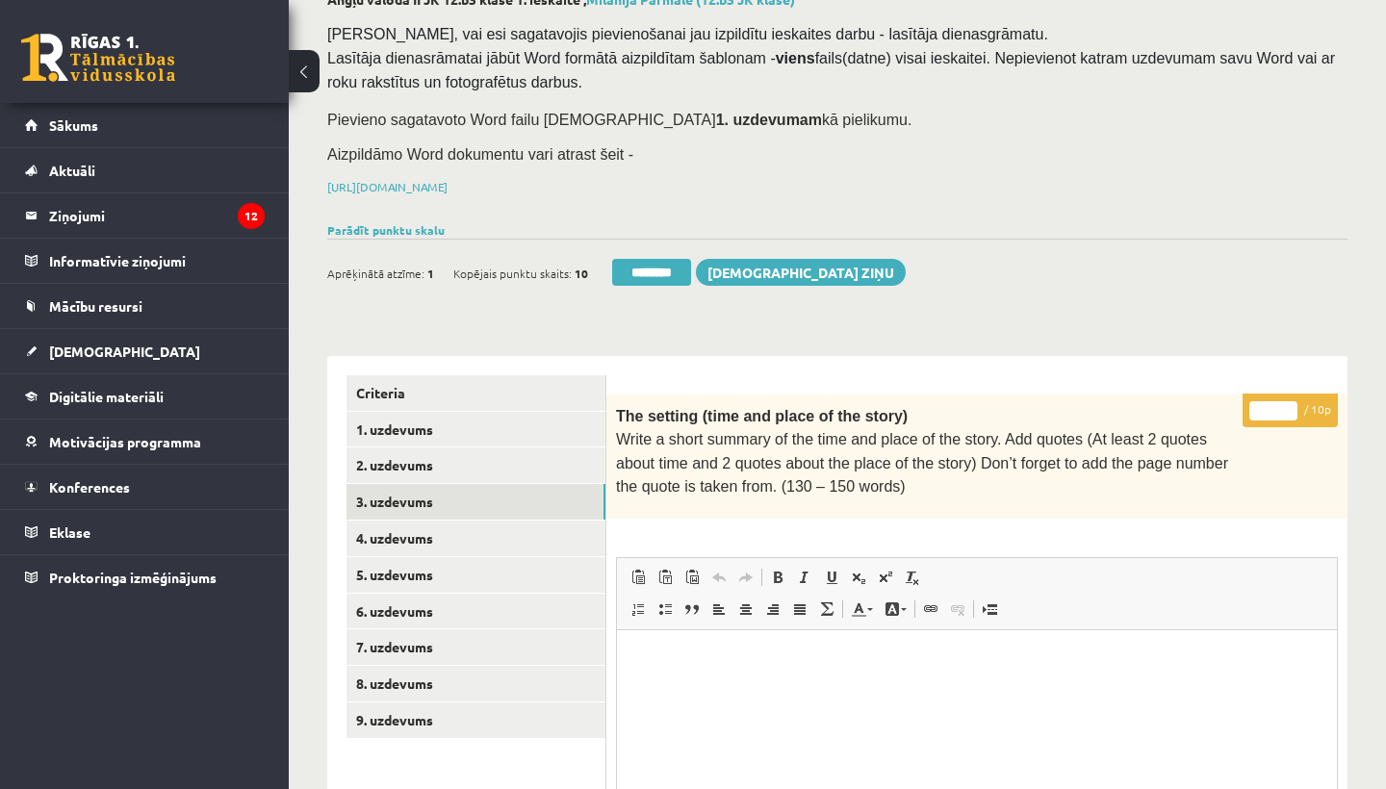
scroll to position [0, 0]
click at [1278, 408] on input "*" at bounding box center [1273, 410] width 48 height 19
type input "**"
click at [448, 526] on link "4. uzdevums" at bounding box center [476, 539] width 259 height 36
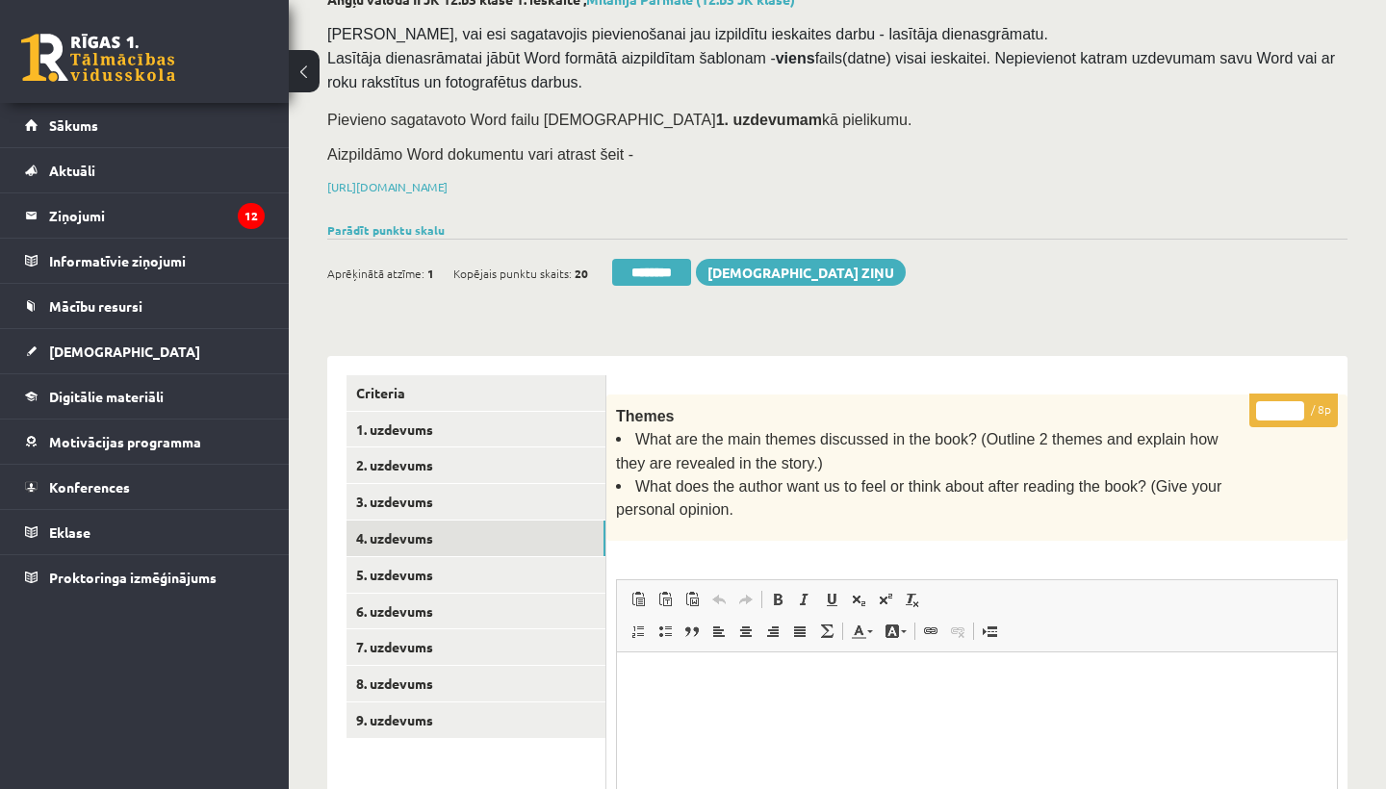
click at [1284, 404] on input "*" at bounding box center [1280, 410] width 48 height 19
type input "*"
click at [413, 569] on link "5. uzdevums" at bounding box center [476, 575] width 259 height 36
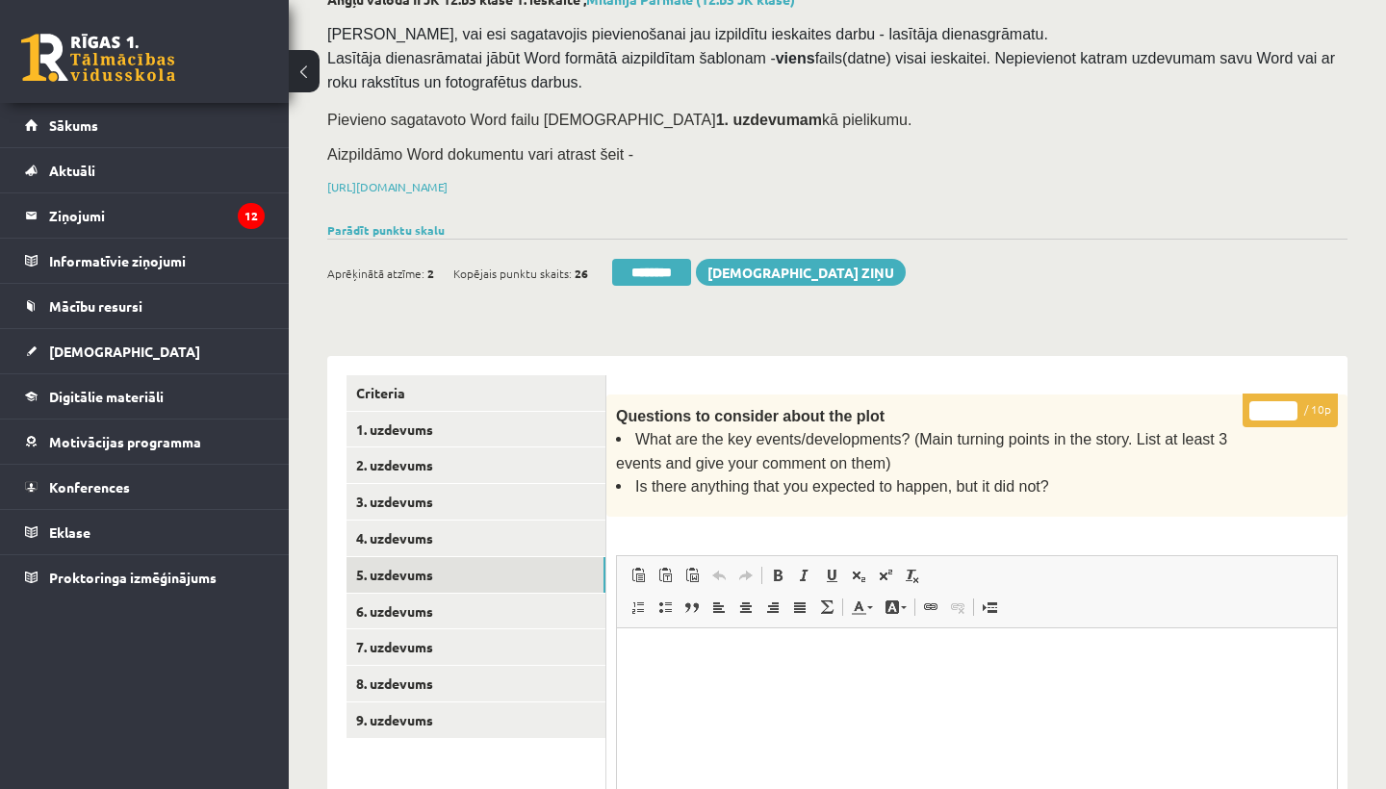
click at [1279, 408] on input "*" at bounding box center [1273, 410] width 48 height 19
type input "*"
click at [455, 602] on link "6. uzdevums" at bounding box center [476, 612] width 259 height 36
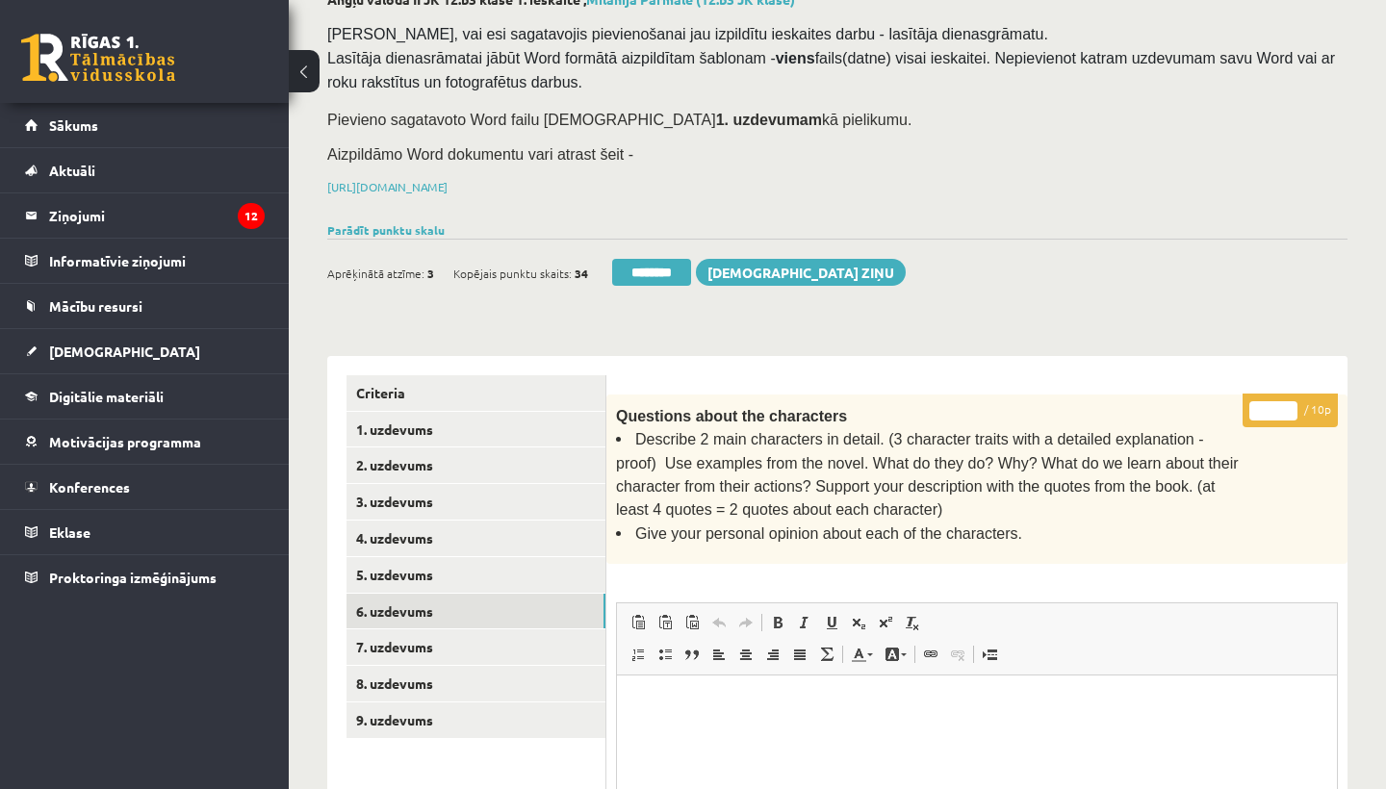
click at [1275, 405] on input "*" at bounding box center [1273, 410] width 48 height 19
type input "*"
drag, startPoint x: 890, startPoint y: 429, endPoint x: 1190, endPoint y: 429, distance: 299.3
click at [1190, 431] on span "Describe 2 main characters in detail. (3 character traits with a detailed expla…" at bounding box center [927, 474] width 623 height 87
copy span "3 character traits with a detailed explanation"
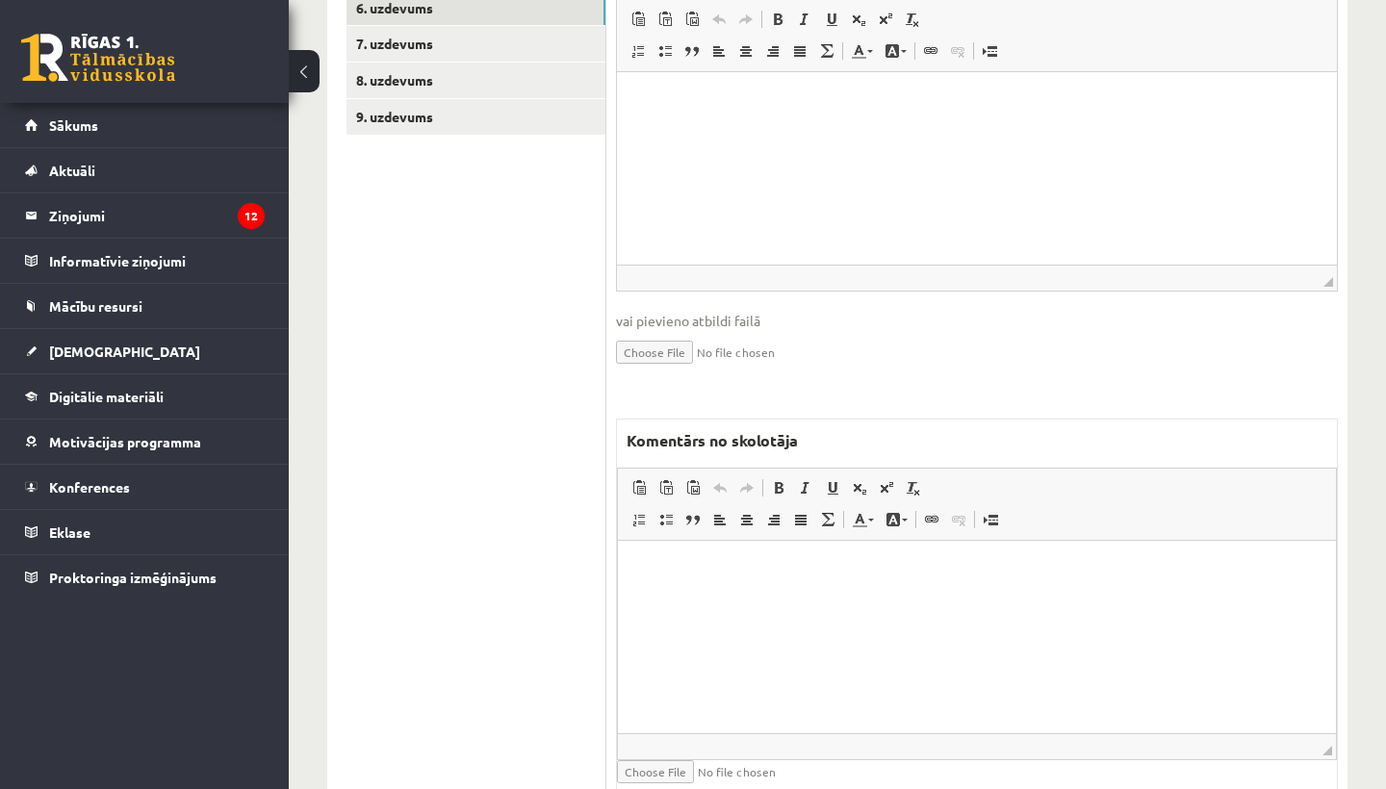
scroll to position [743, 0]
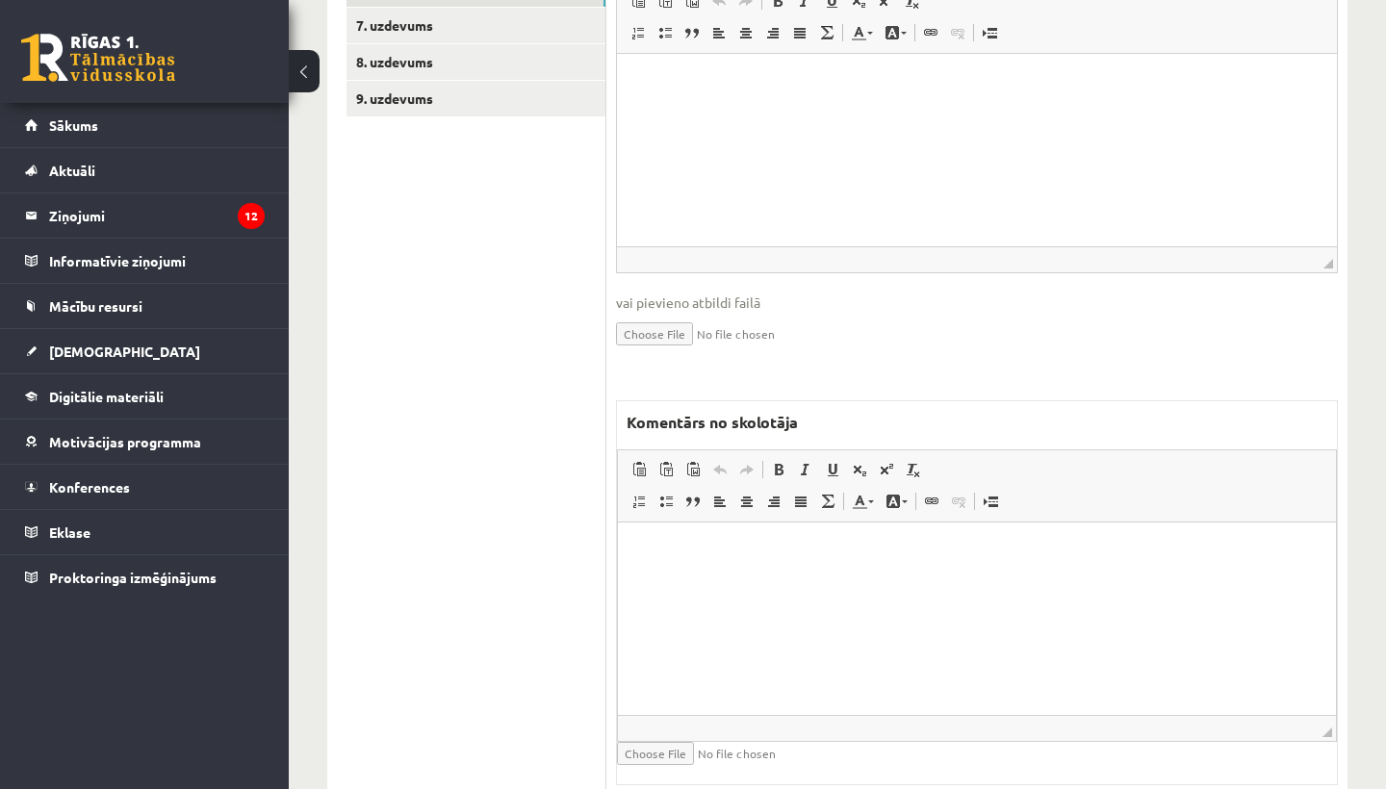
click at [757, 552] on p "Rich Text Editor, wiswyg-editor-47433908352160-1760176551-344" at bounding box center [977, 552] width 680 height 20
drag, startPoint x: 738, startPoint y: 552, endPoint x: 894, endPoint y: 552, distance: 155.9
click at [894, 552] on p "**********" at bounding box center [977, 551] width 680 height 19
click at [774, 462] on span at bounding box center [778, 469] width 15 height 15
click at [839, 462] on span at bounding box center [832, 469] width 15 height 15
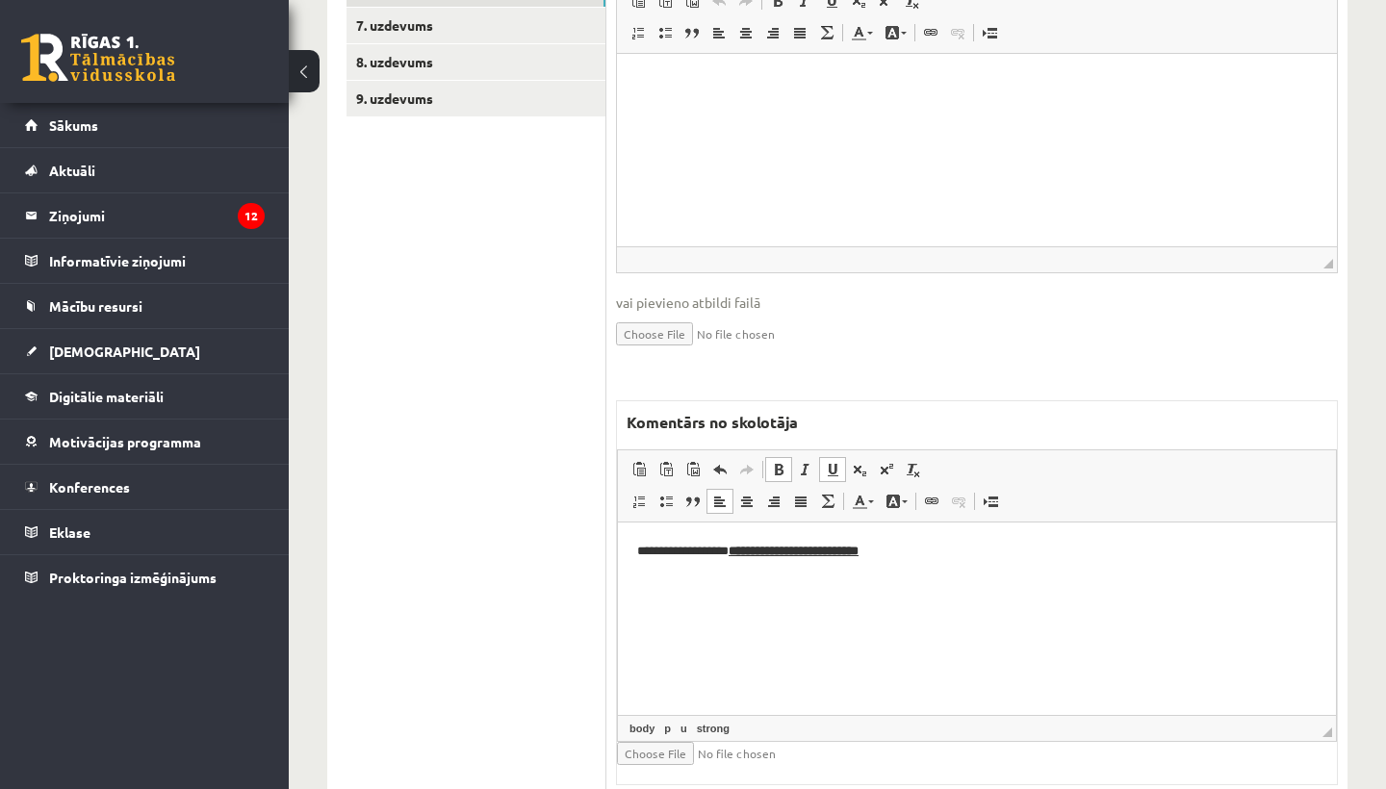
click at [937, 569] on html "**********" at bounding box center [977, 552] width 718 height 58
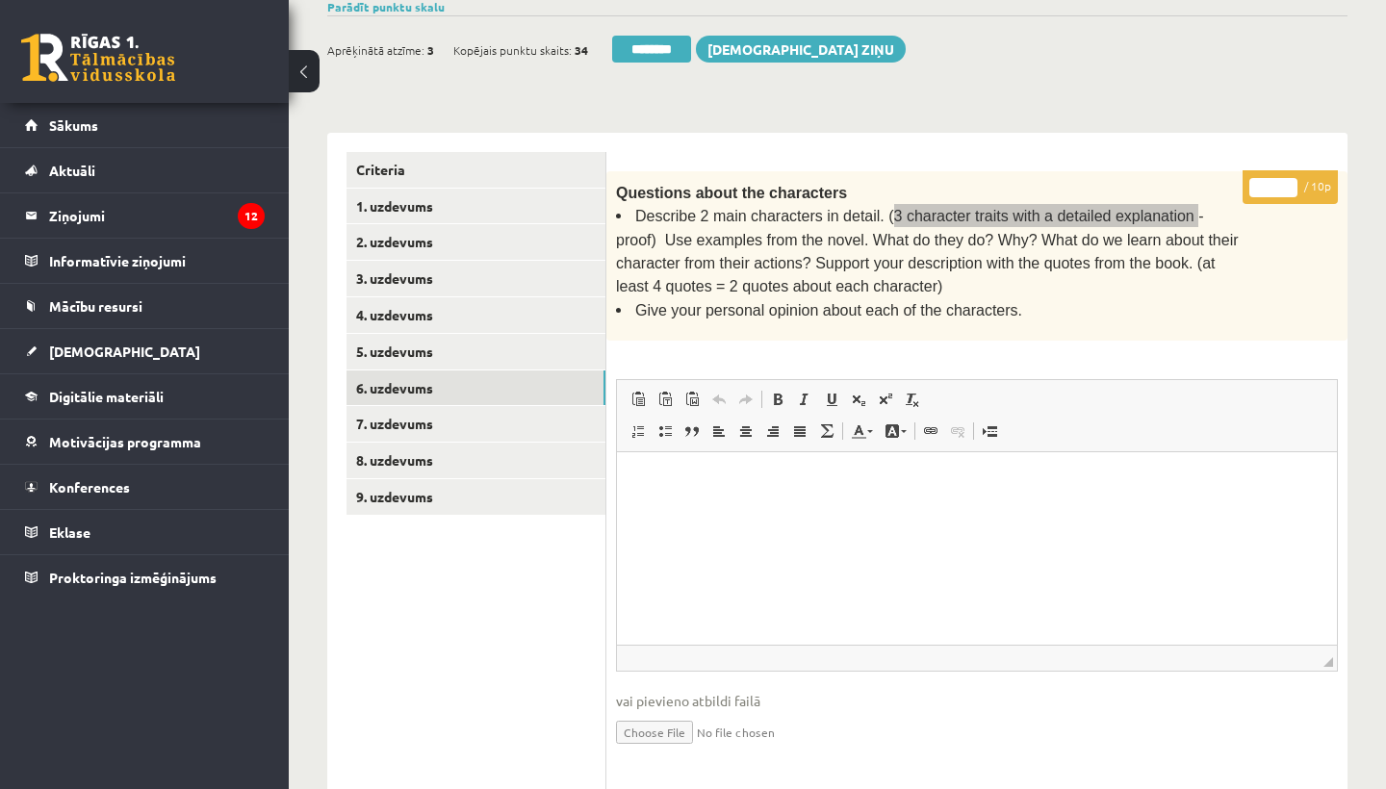
scroll to position [341, 0]
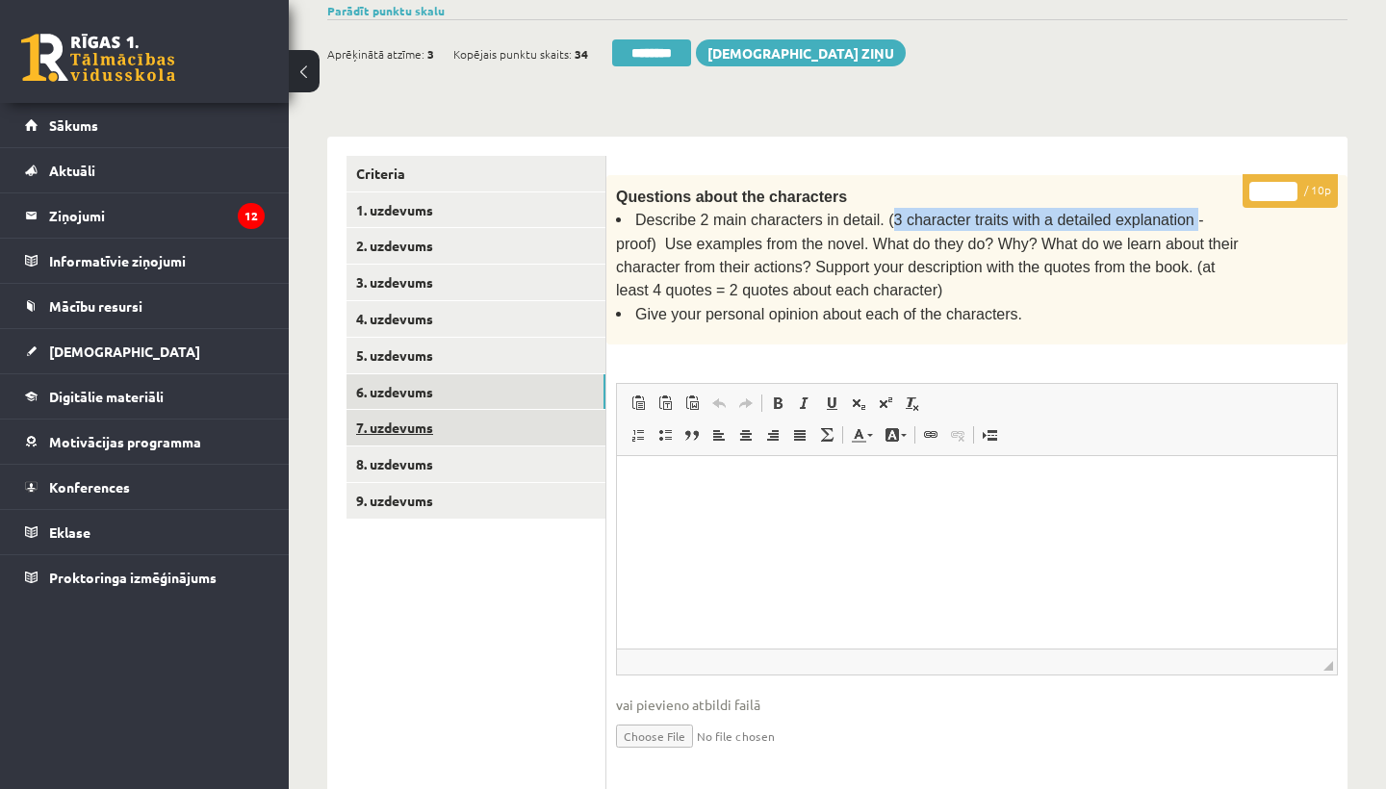
click at [431, 413] on link "7. uzdevums" at bounding box center [476, 428] width 259 height 36
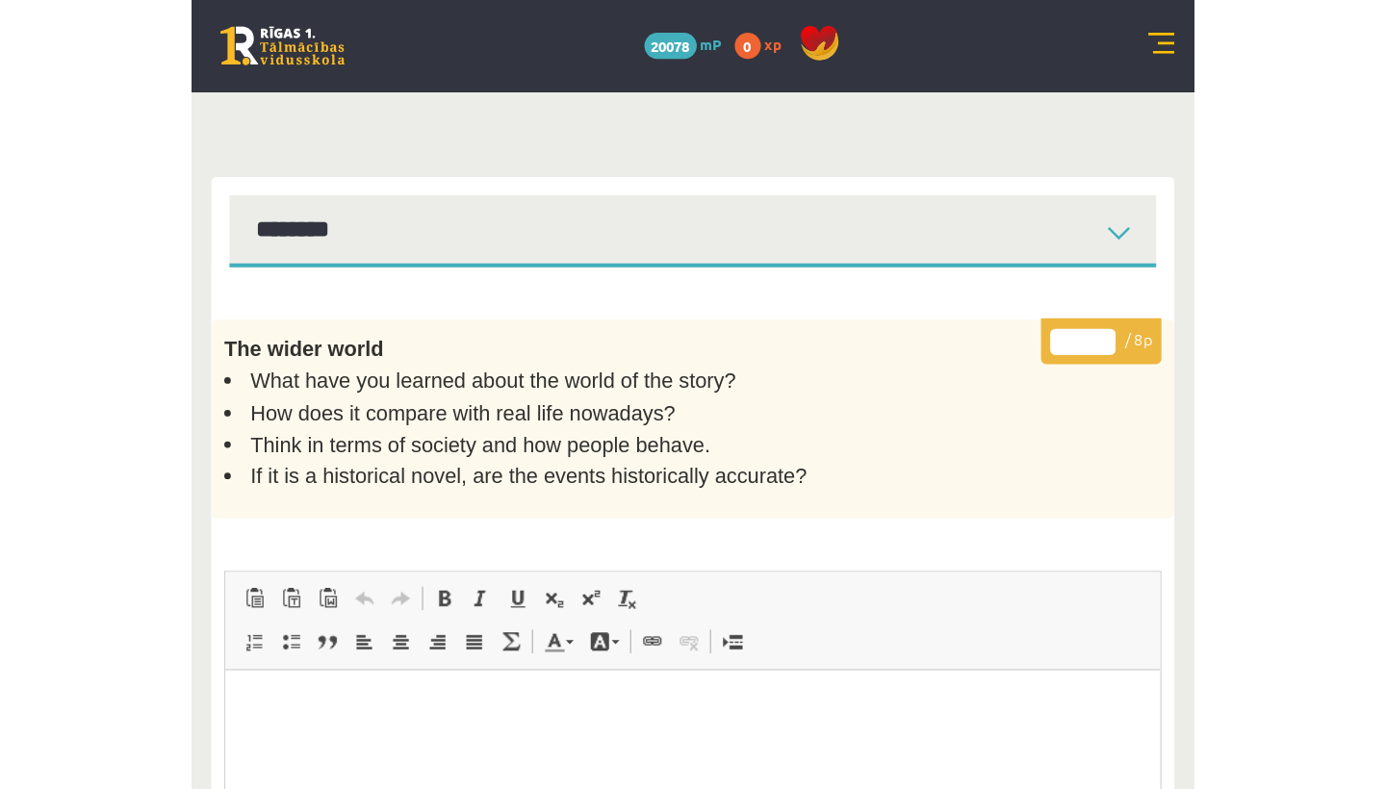
scroll to position [0, 0]
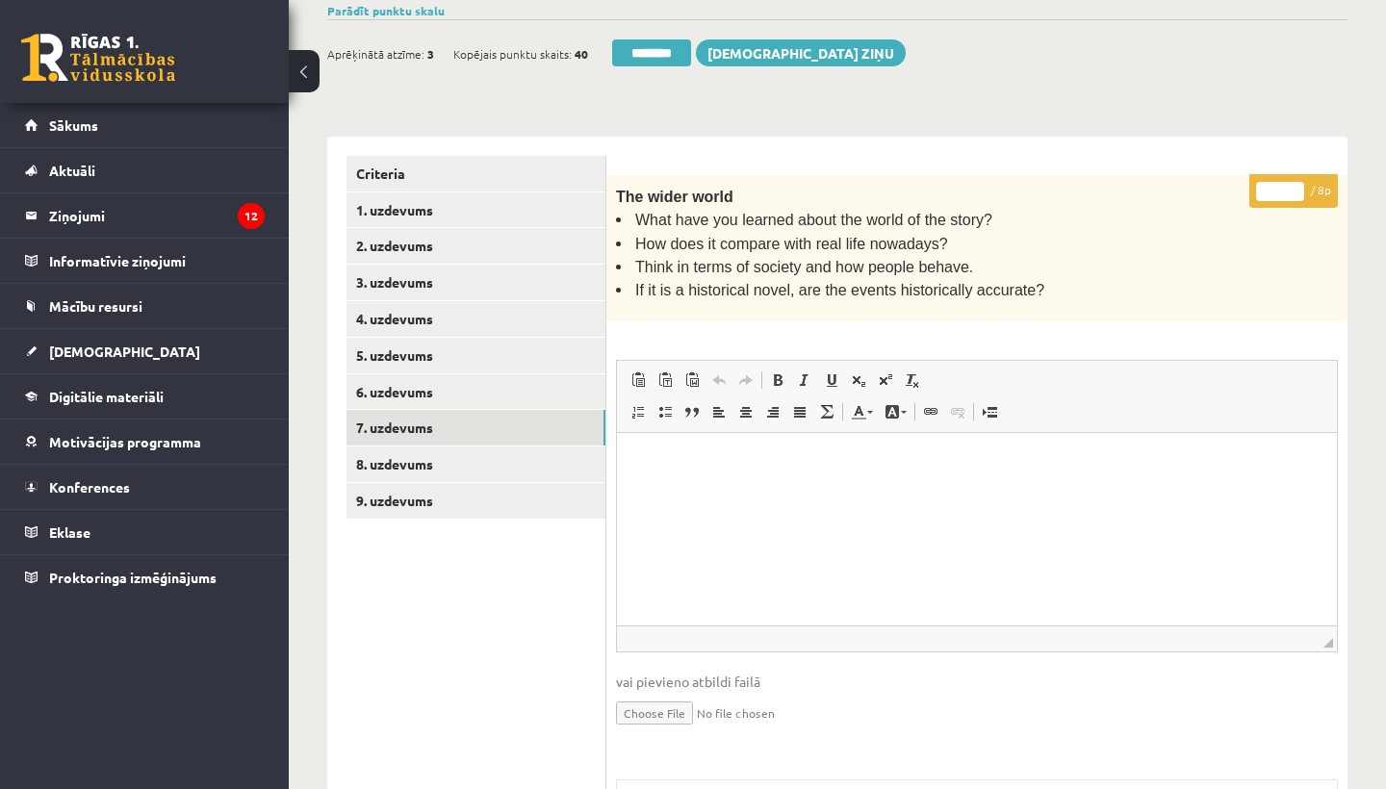
click at [1283, 183] on input "*" at bounding box center [1280, 191] width 48 height 19
type input "*"
click at [445, 447] on link "8. uzdevums" at bounding box center [476, 465] width 259 height 36
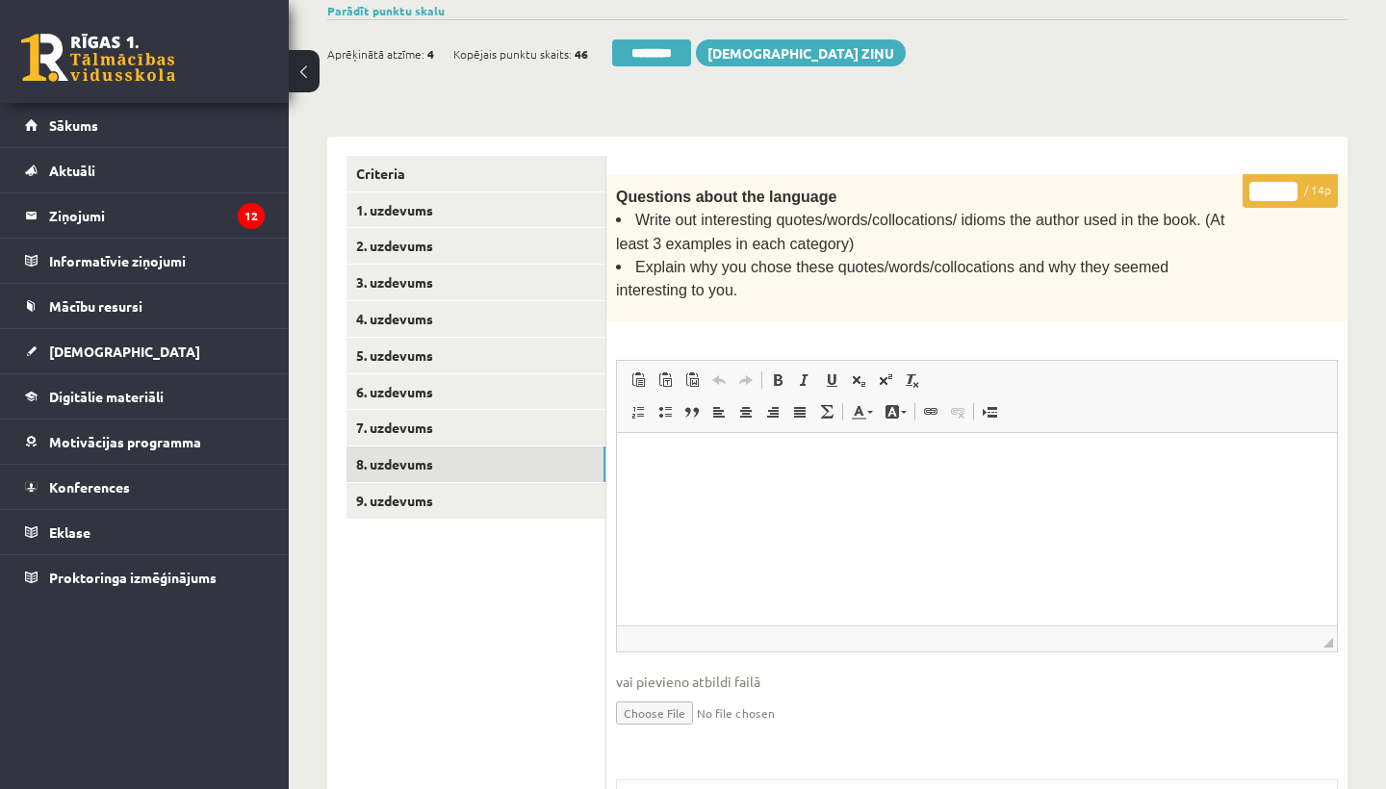
click at [1276, 188] on input "*" at bounding box center [1273, 191] width 48 height 19
type input "*"
type input "**"
click at [449, 486] on link "9. uzdevums" at bounding box center [476, 501] width 259 height 36
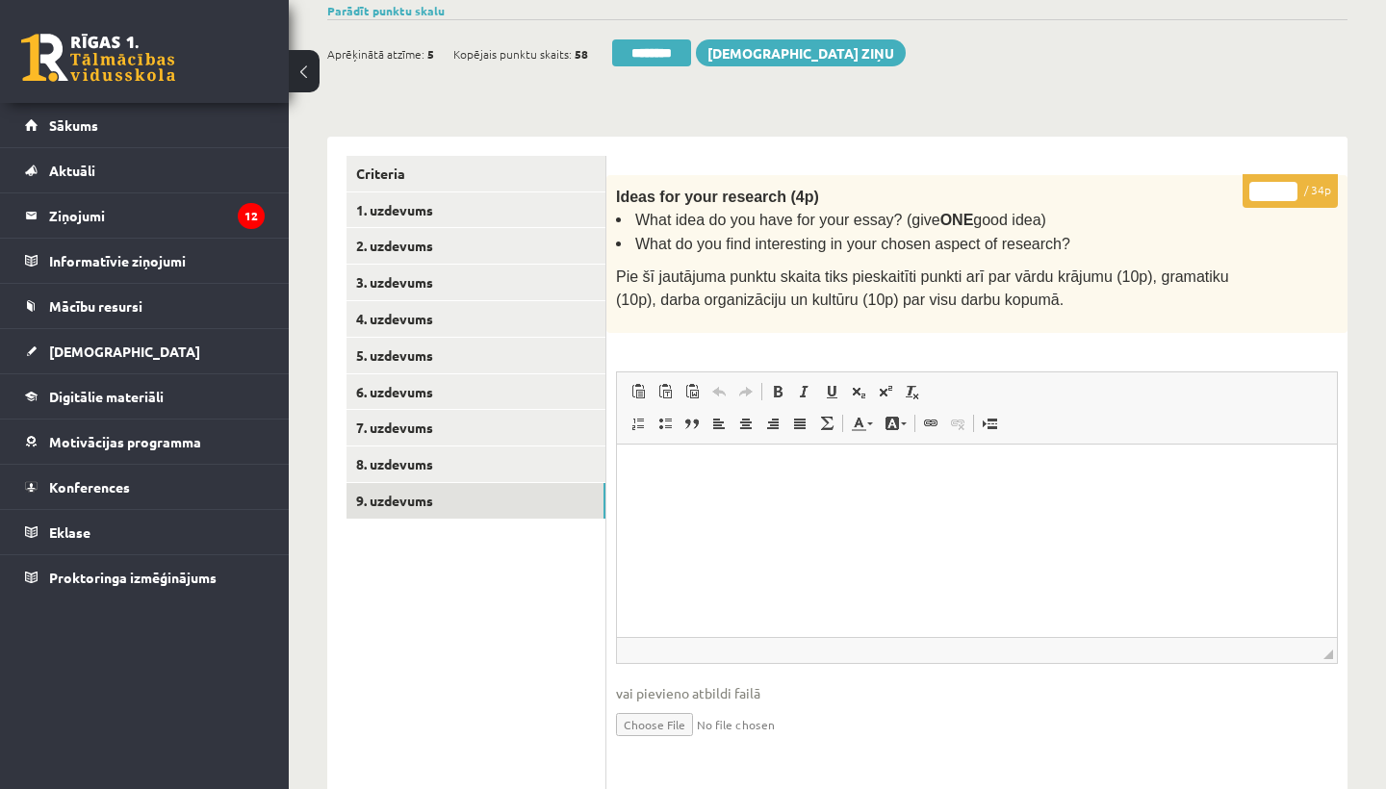
click at [1277, 185] on input "*" at bounding box center [1273, 191] width 48 height 19
type input "**"
click at [475, 197] on link "1. uzdevums" at bounding box center [476, 211] width 259 height 36
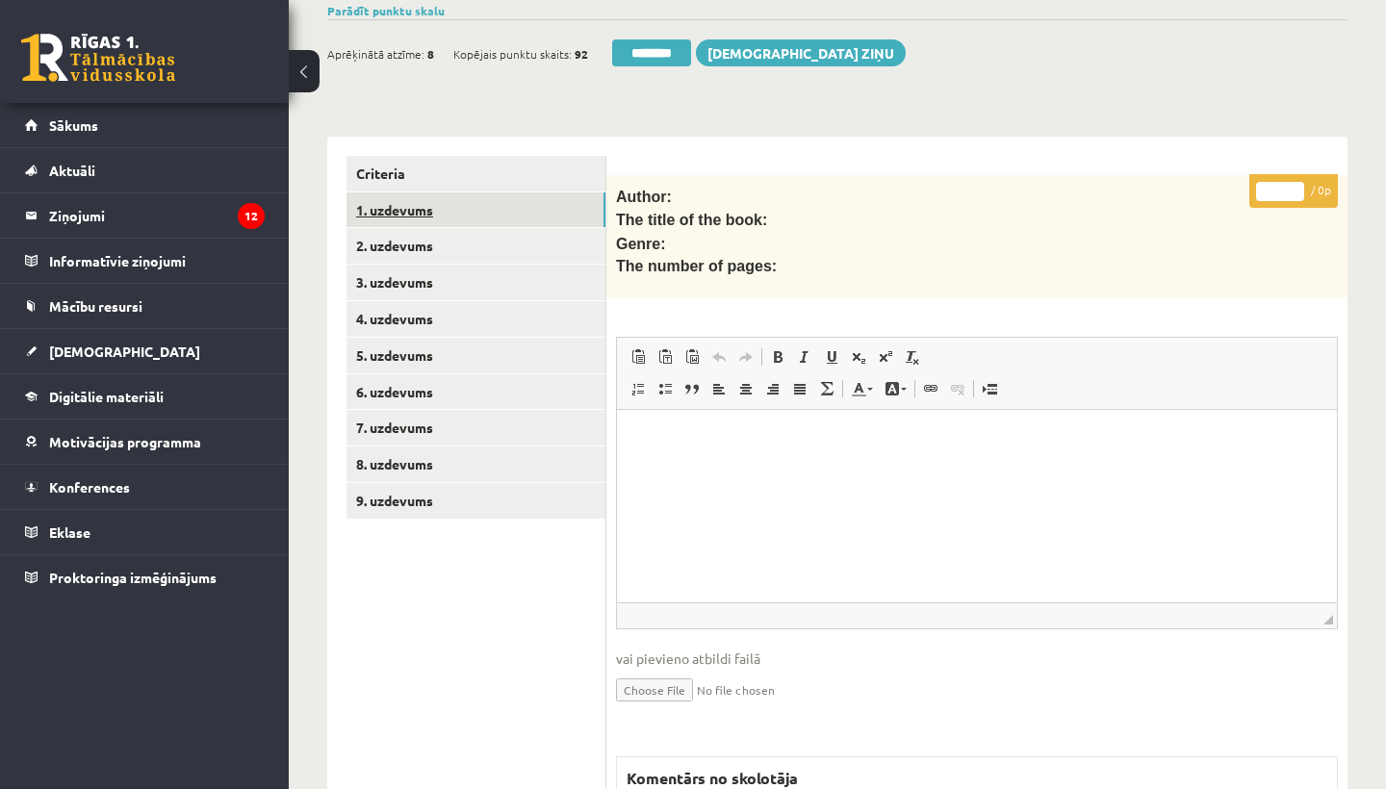
click at [447, 207] on link "1. uzdevums" at bounding box center [476, 211] width 259 height 36
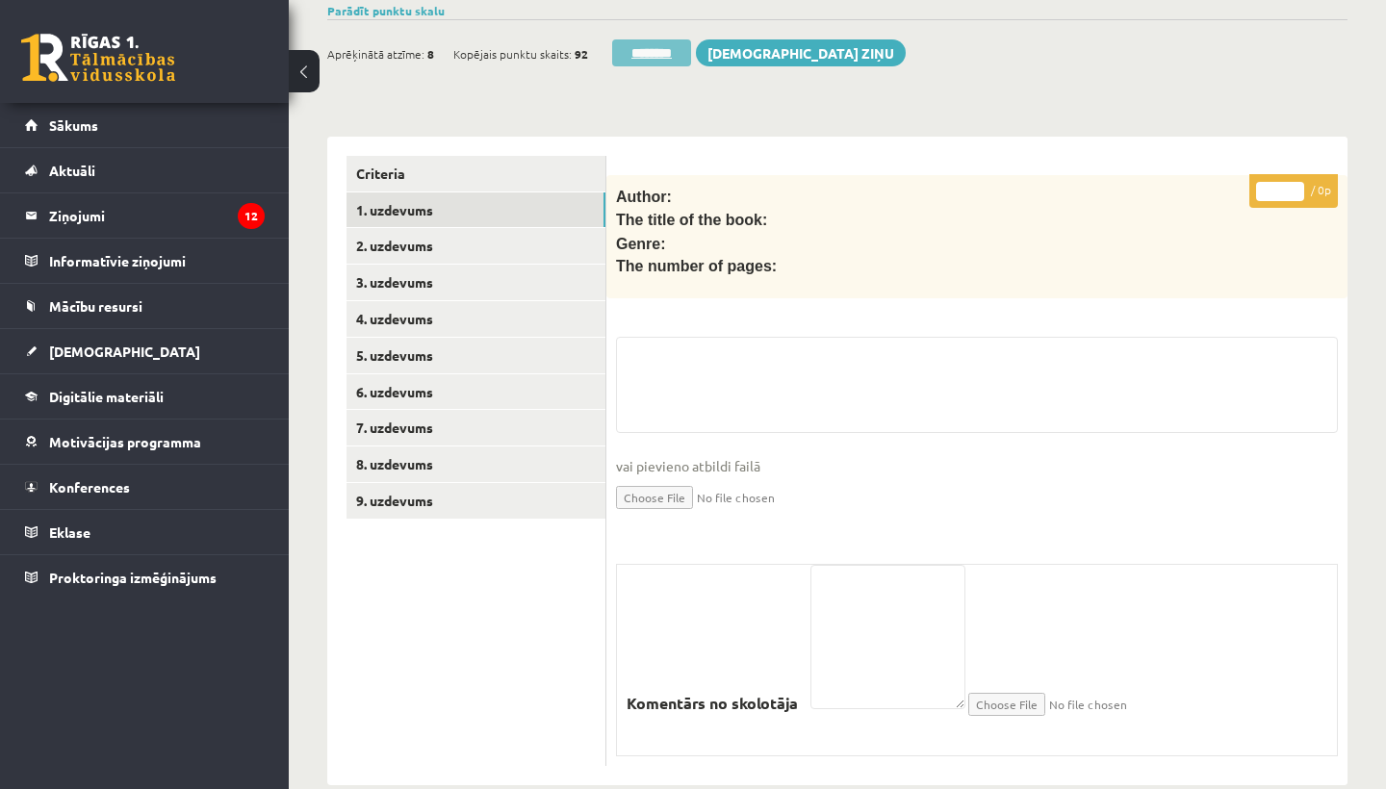
click at [659, 47] on input "********" at bounding box center [651, 52] width 79 height 27
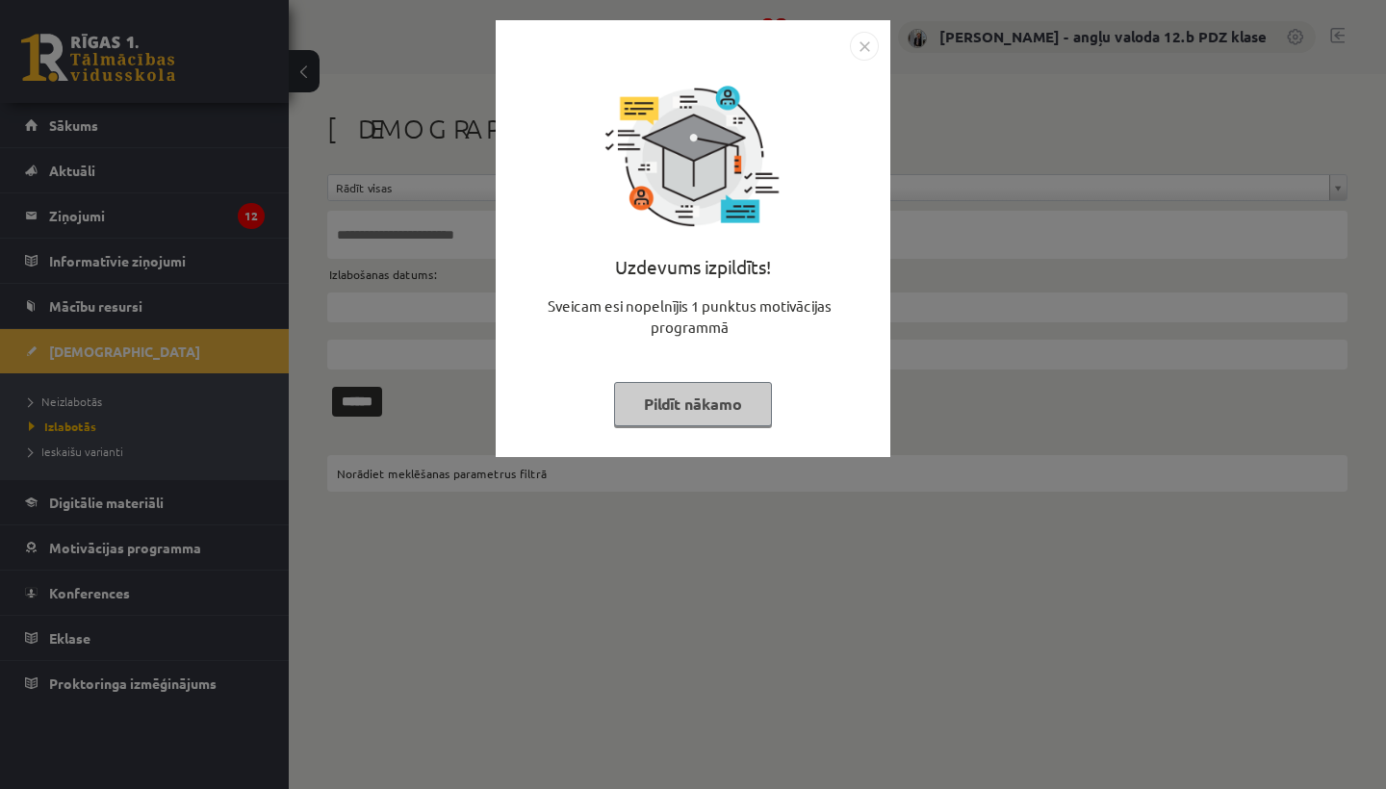
click at [868, 39] on img "Close" at bounding box center [864, 46] width 29 height 29
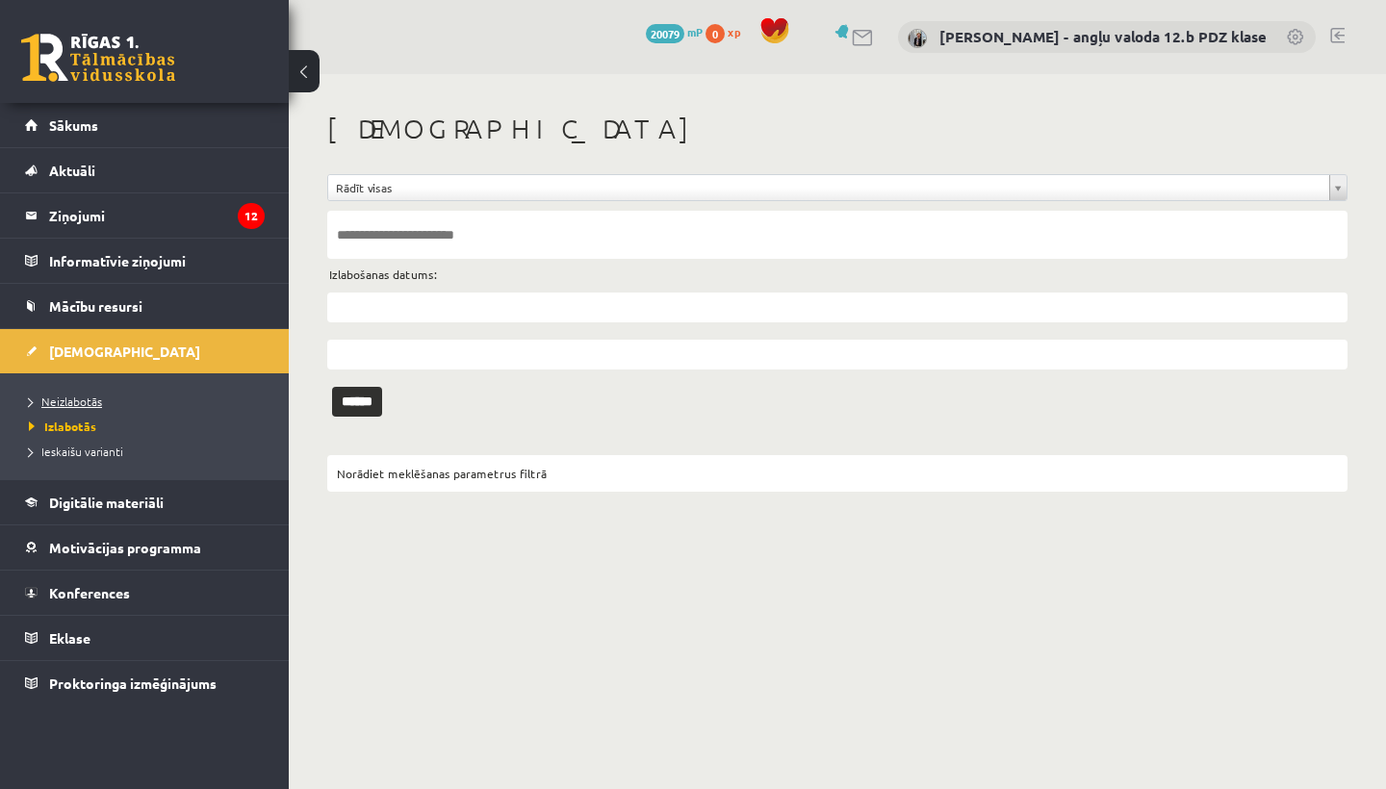
click at [77, 396] on span "Neizlabotās" at bounding box center [65, 401] width 73 height 15
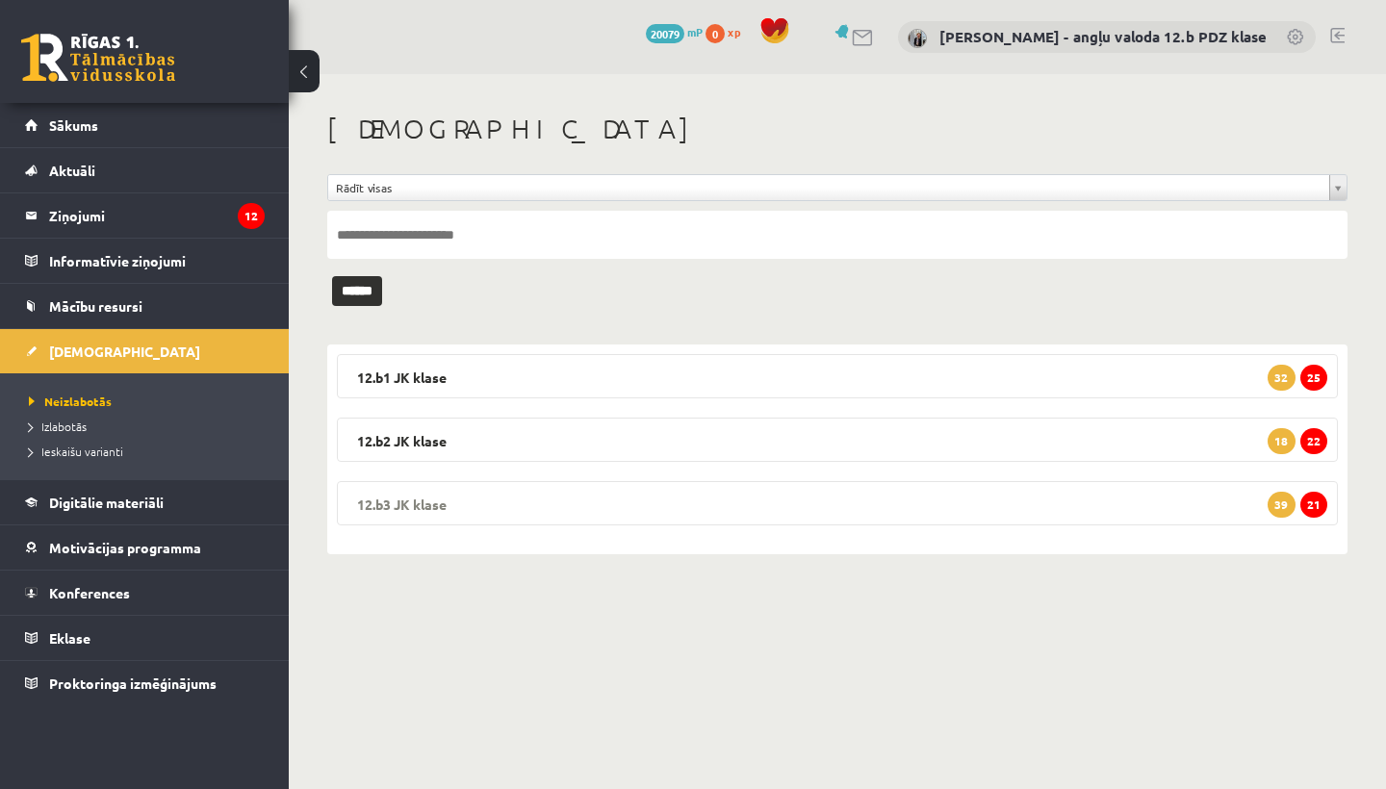
click at [457, 502] on legend "12.b3 JK klase 21 39" at bounding box center [837, 503] width 1001 height 44
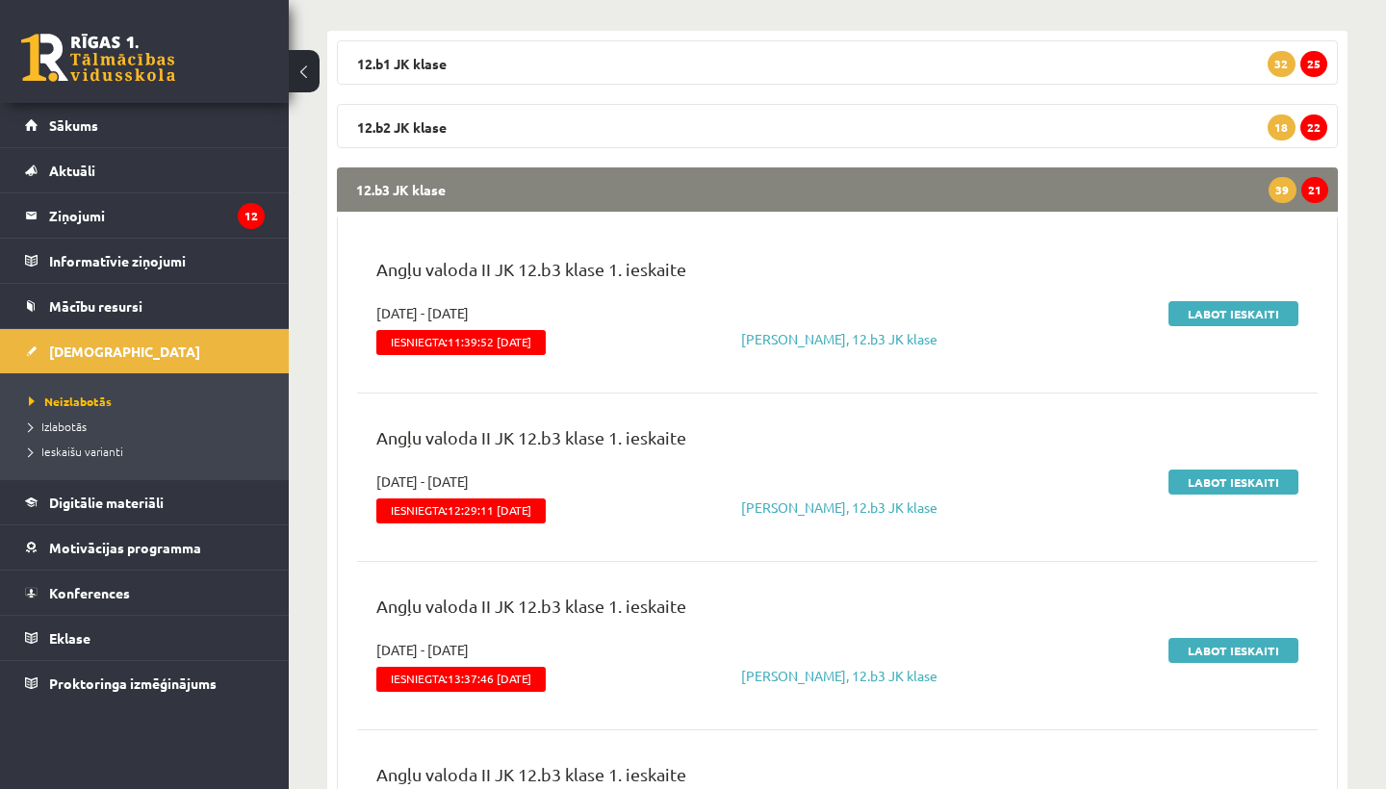
scroll to position [315, 0]
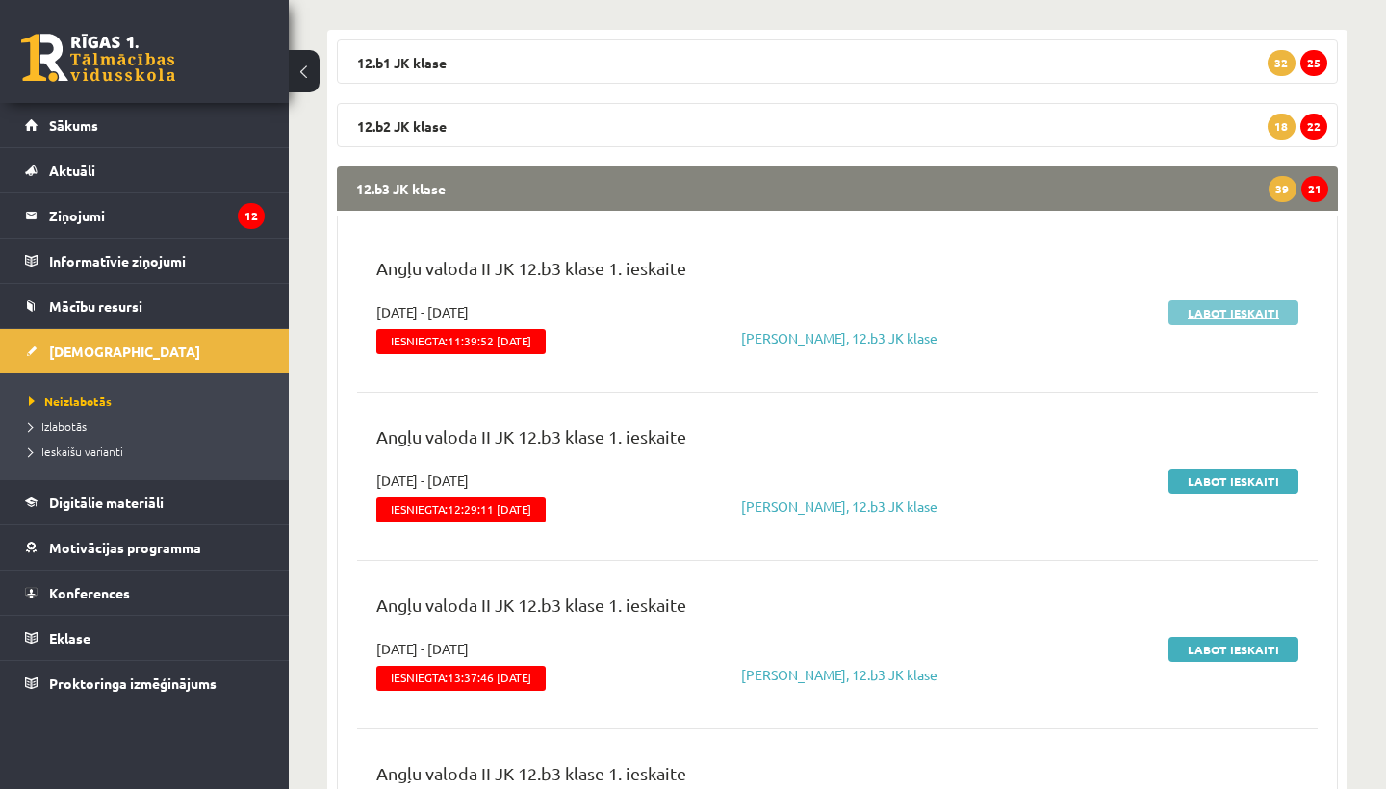
click at [1211, 314] on link "Labot ieskaiti" at bounding box center [1233, 312] width 130 height 25
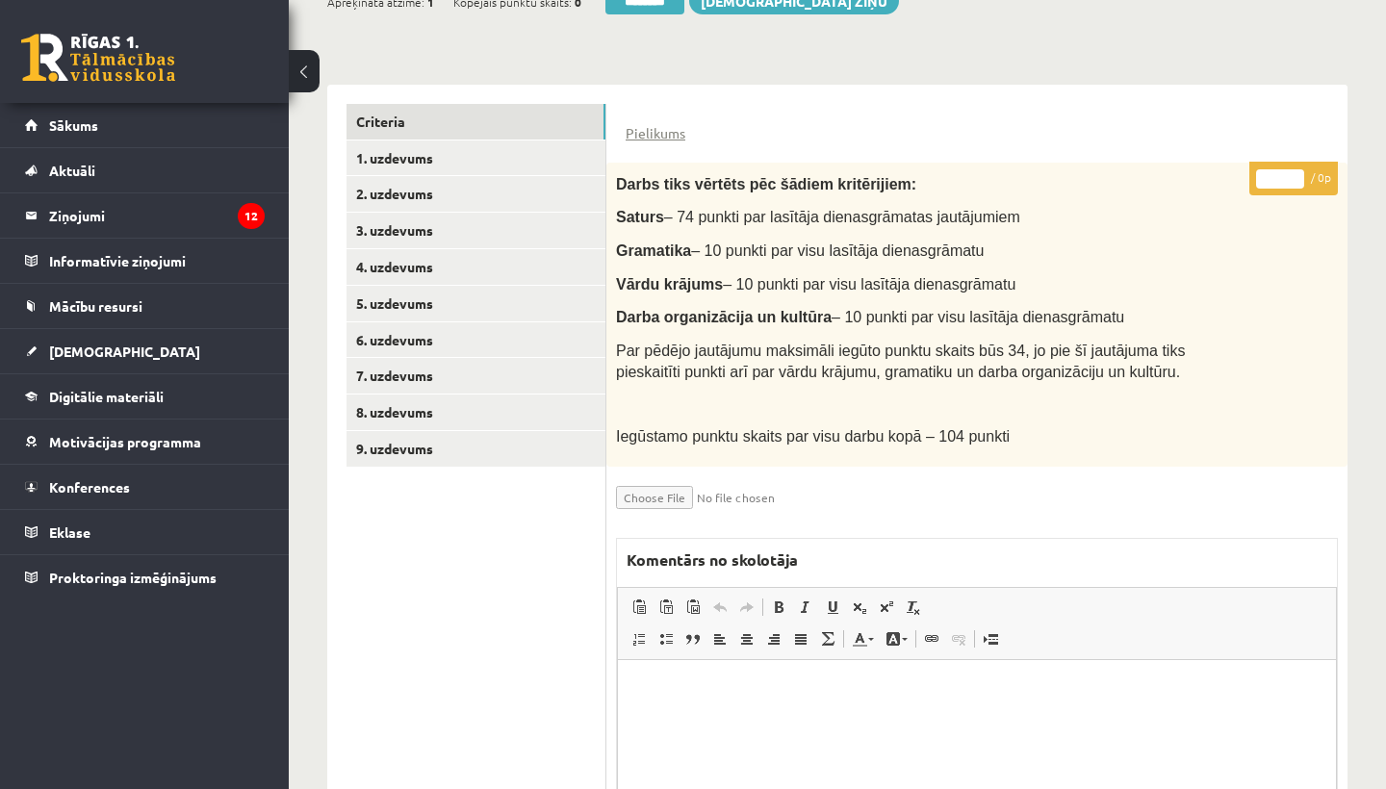
scroll to position [392, 0]
click at [449, 154] on link "1. uzdevums" at bounding box center [476, 159] width 259 height 36
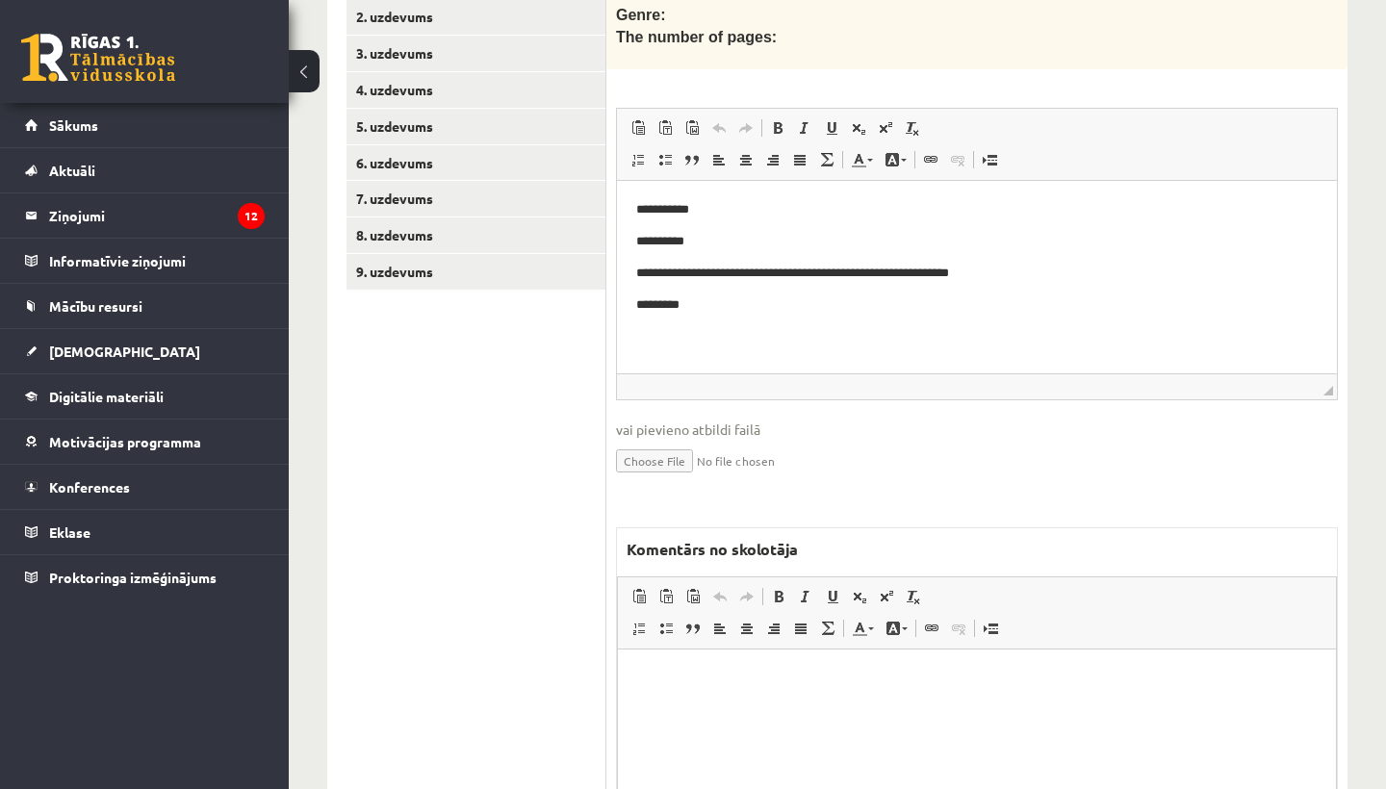
scroll to position [610, 0]
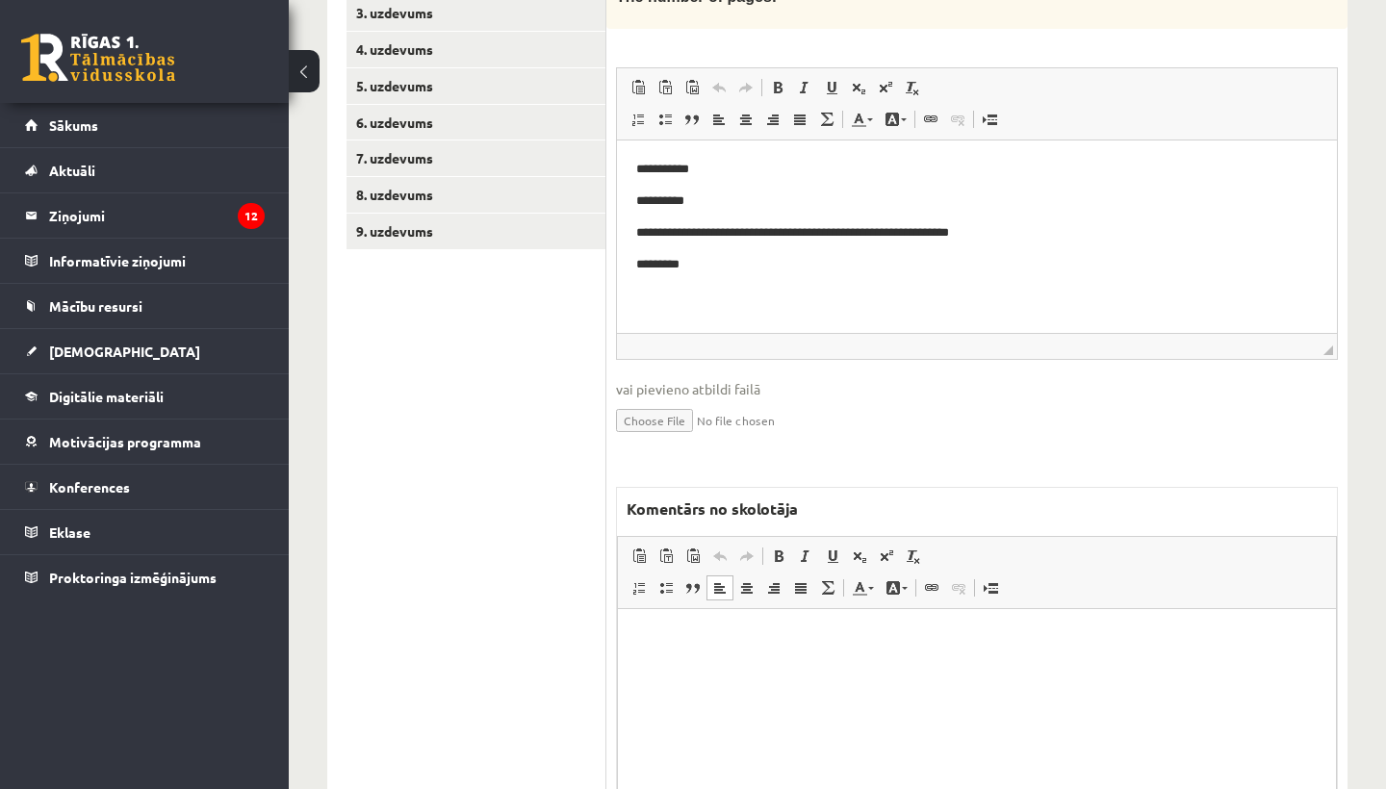
click at [665, 662] on html at bounding box center [977, 638] width 718 height 59
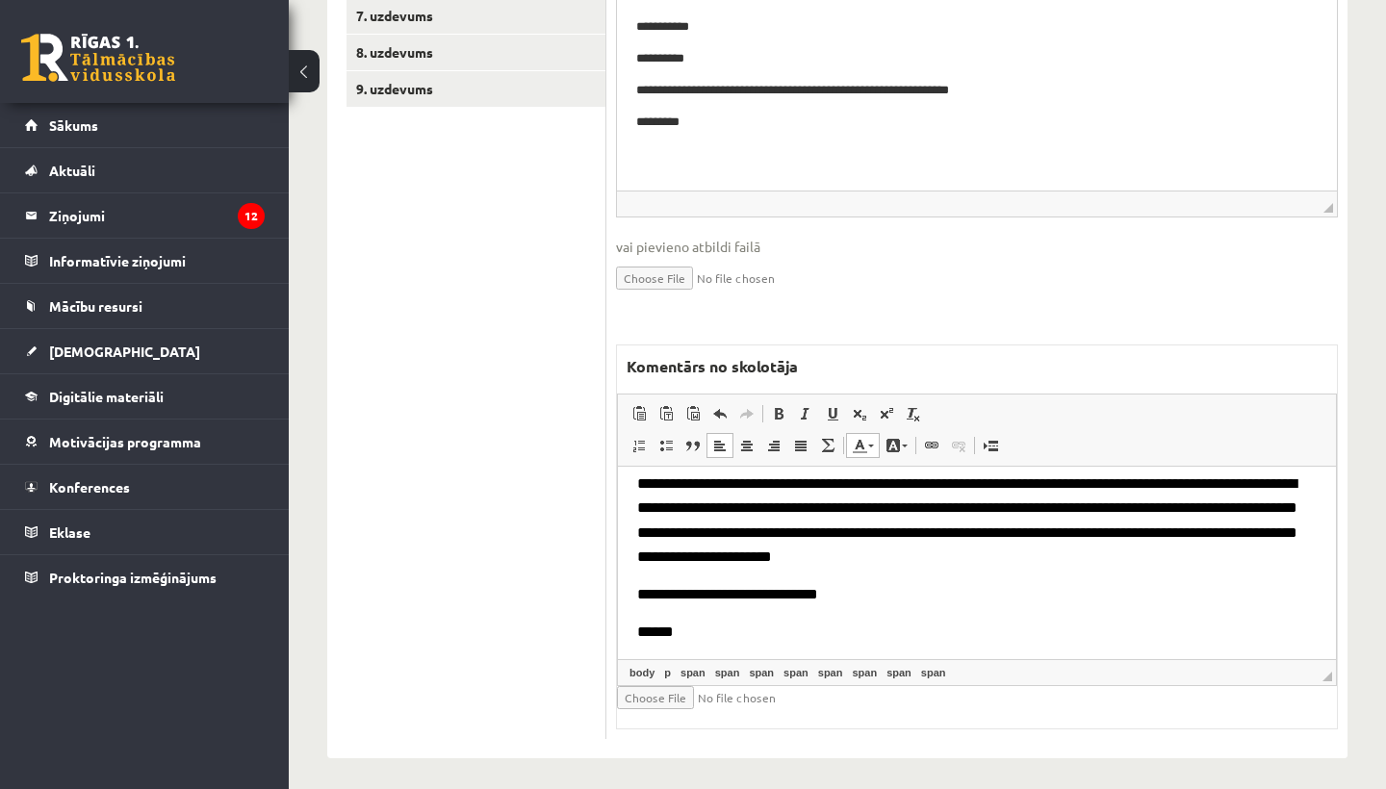
scroll to position [752, 0]
click at [662, 687] on input "file" at bounding box center [731, 698] width 229 height 23
type input "**********"
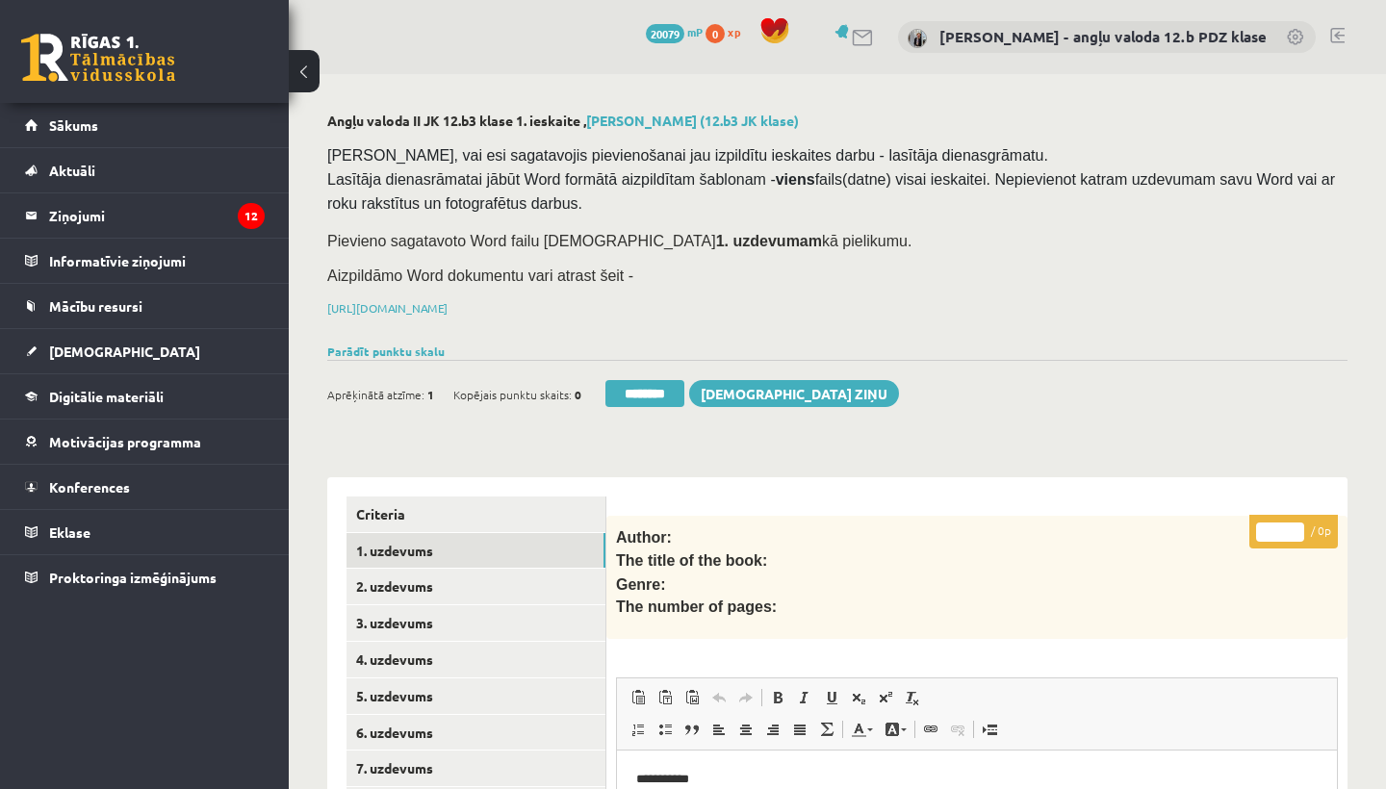
scroll to position [0, 0]
click at [413, 546] on link "1. uzdevums" at bounding box center [476, 551] width 259 height 36
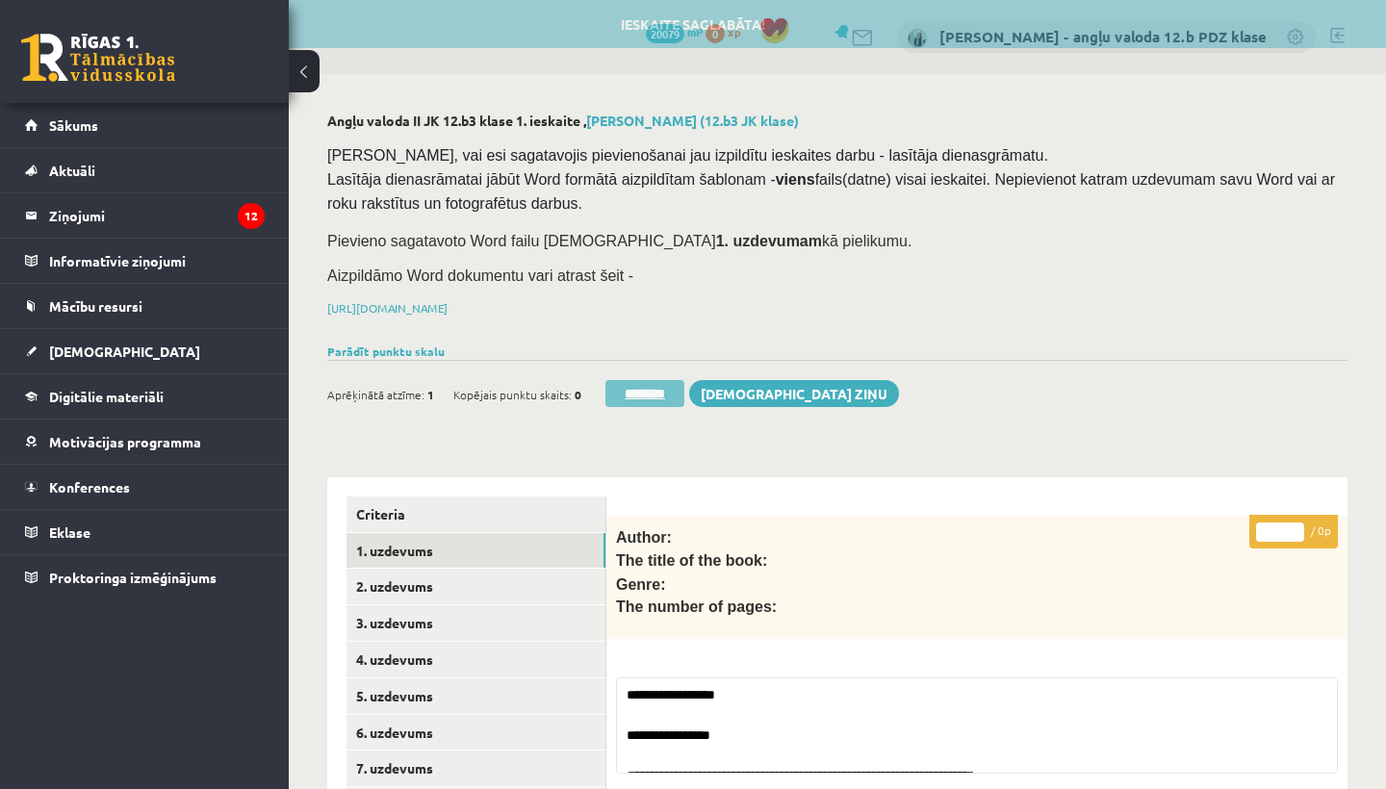
click at [643, 387] on input "********" at bounding box center [644, 393] width 79 height 27
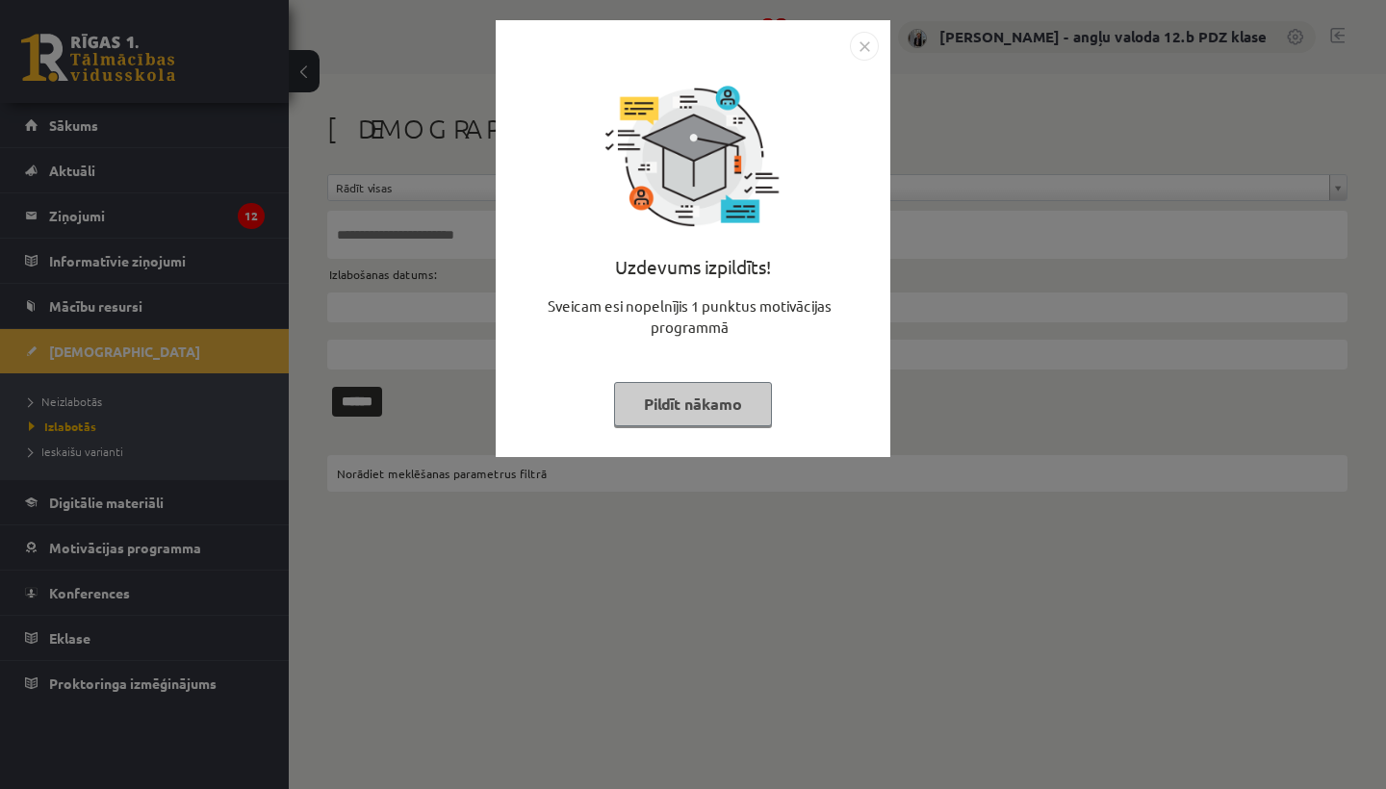
click at [865, 52] on img "Close" at bounding box center [864, 46] width 29 height 29
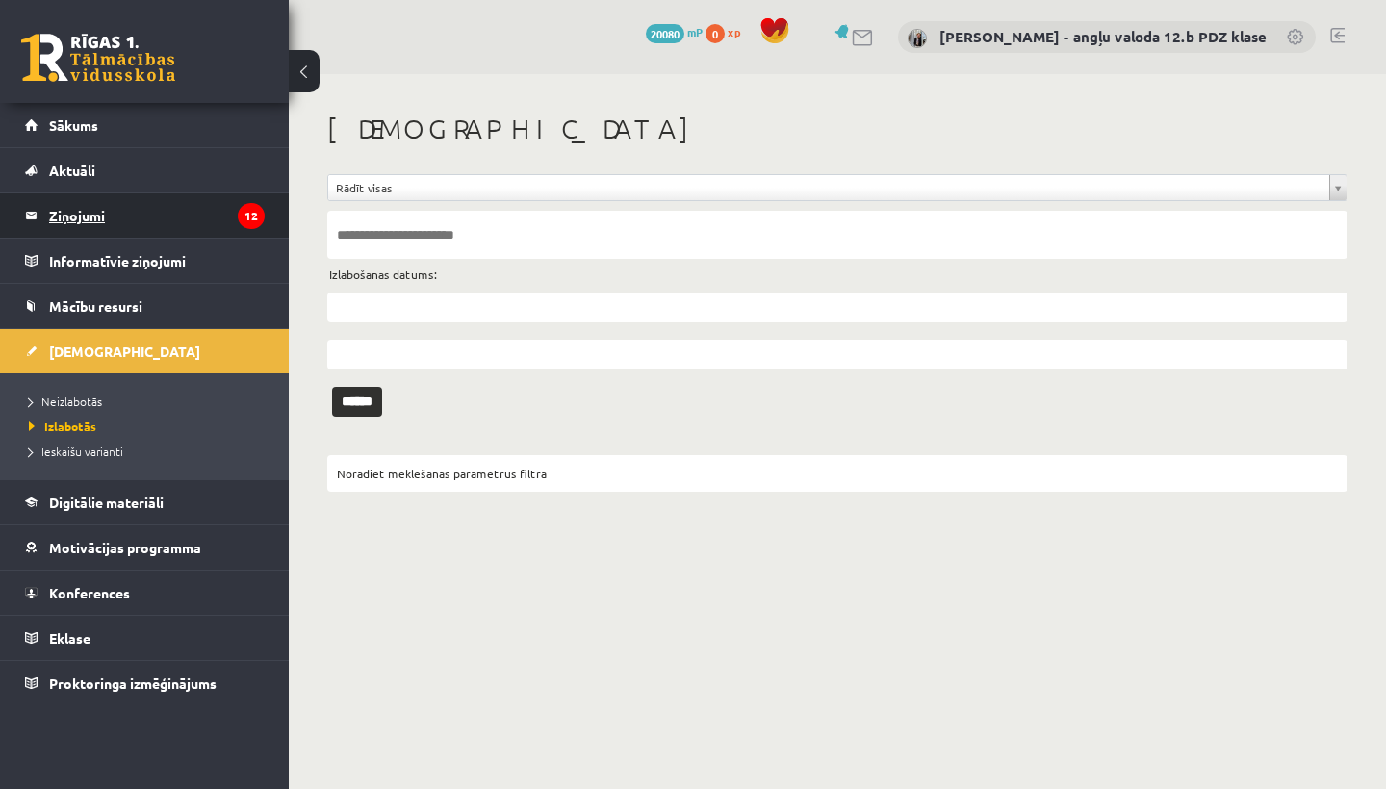
click at [76, 215] on legend "Ziņojumi 12" at bounding box center [157, 215] width 216 height 44
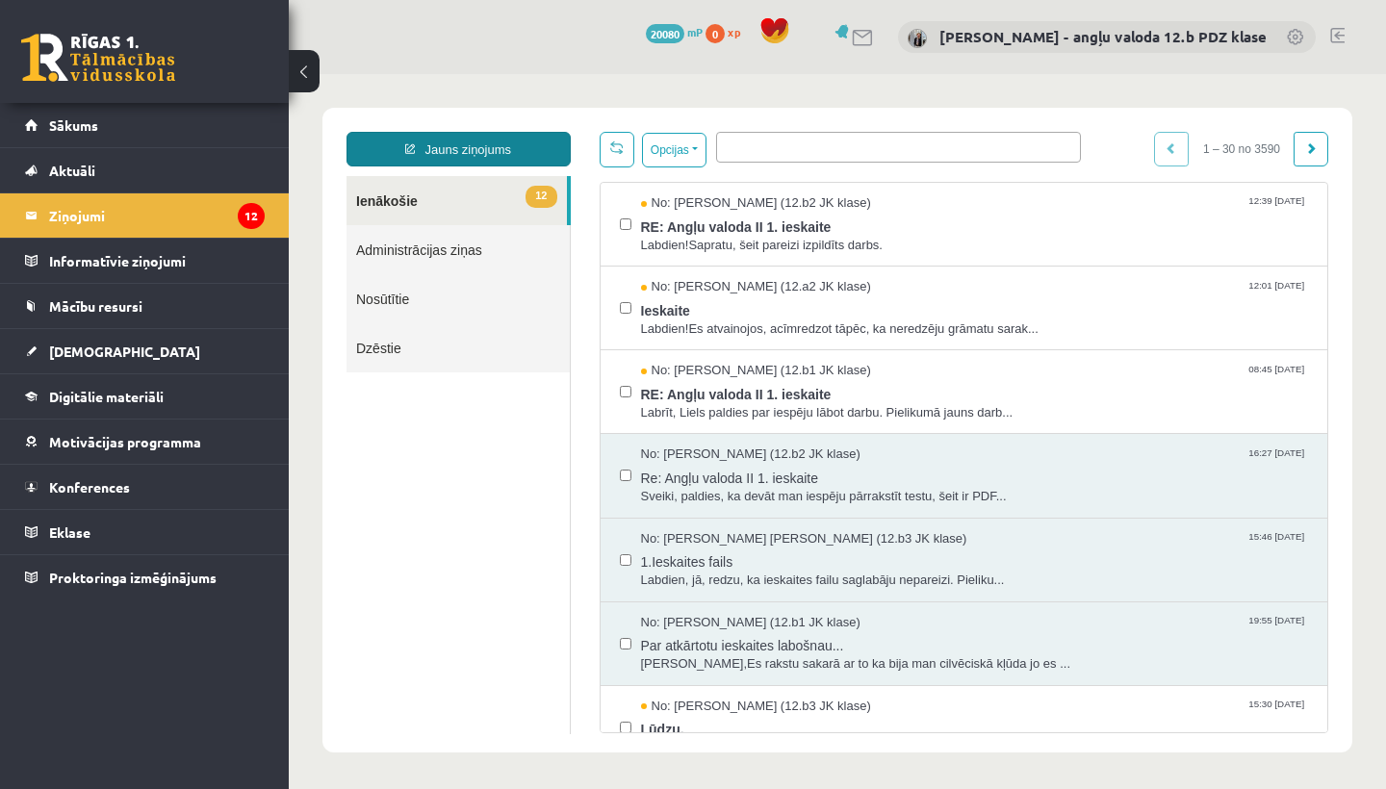
click at [473, 146] on link "Jauns ziņojums" at bounding box center [459, 149] width 224 height 35
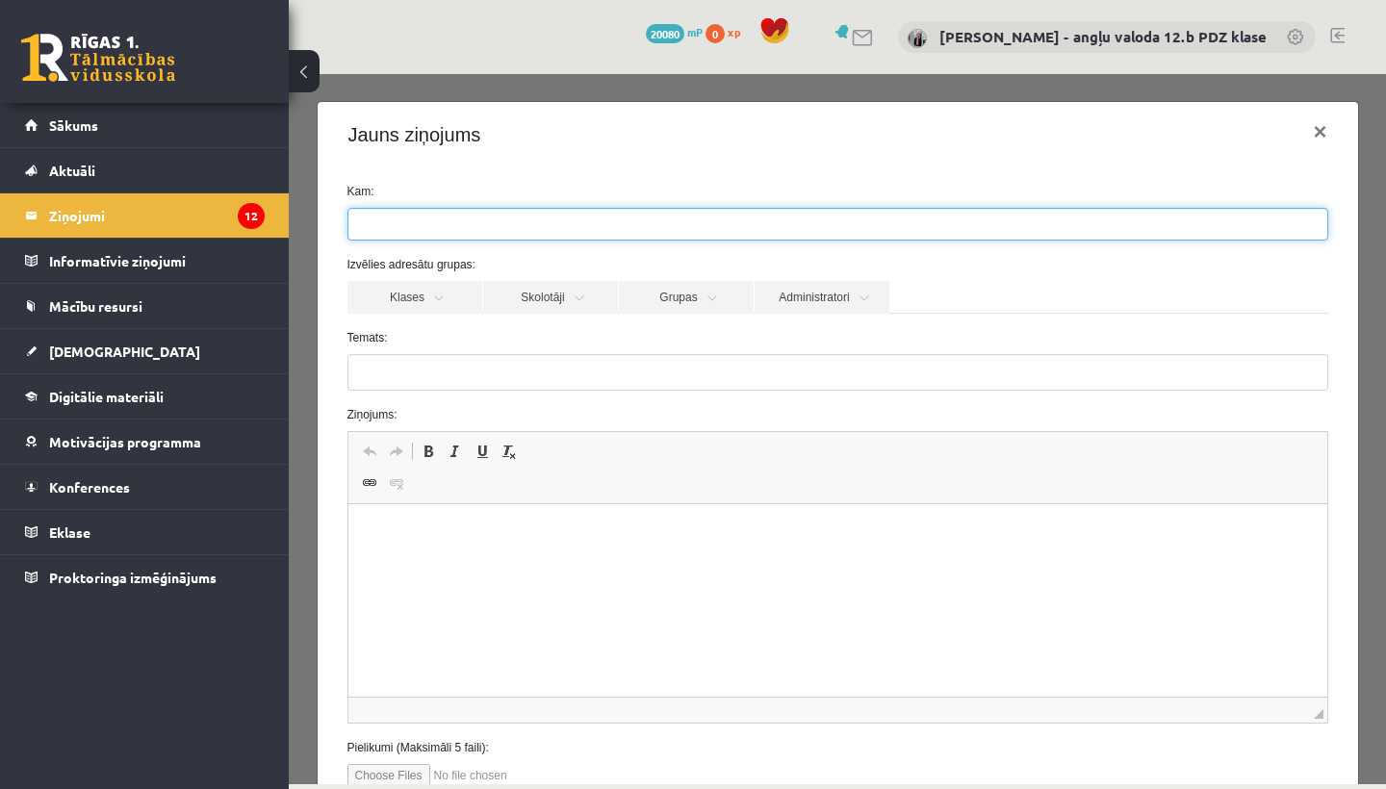
click at [377, 214] on input "search" at bounding box center [381, 224] width 67 height 31
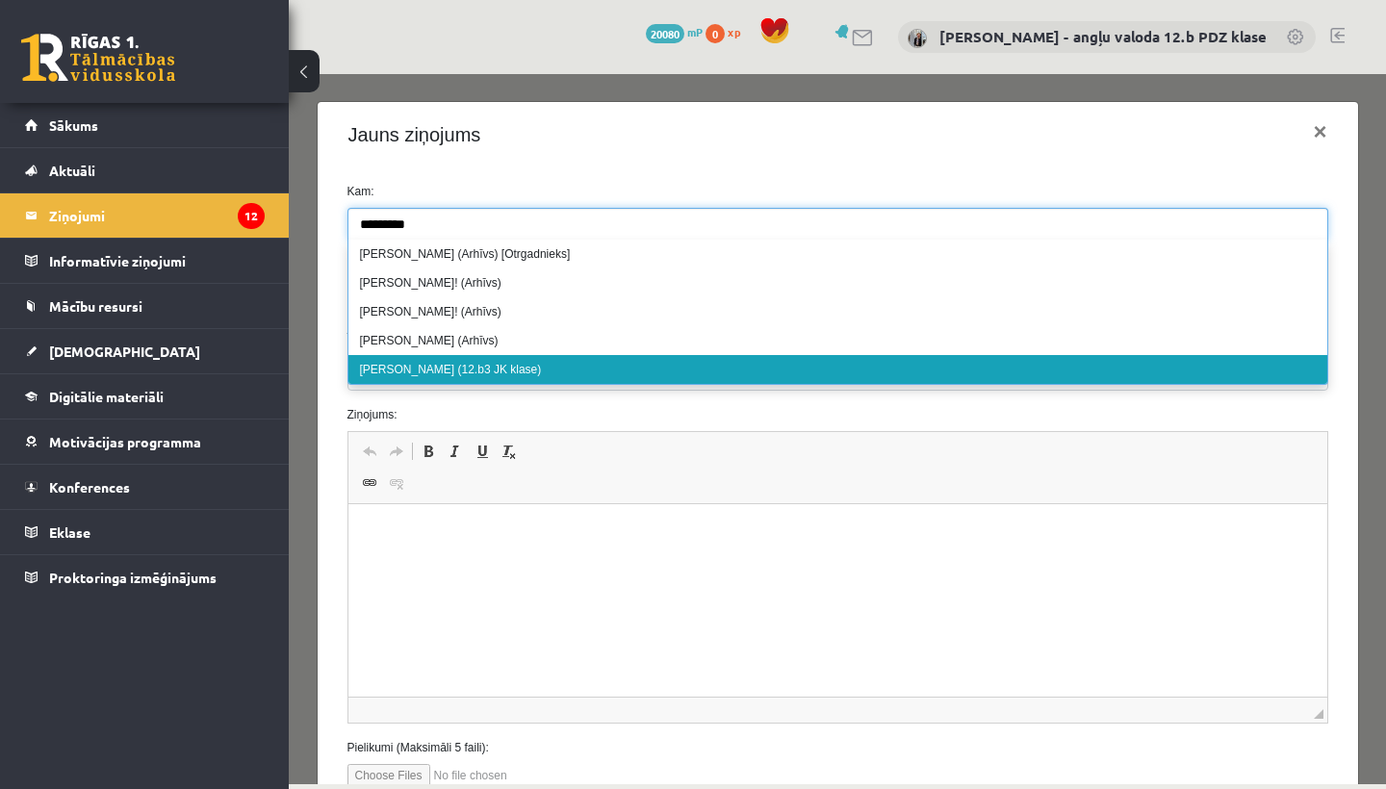
type input "*********"
select select "*****"
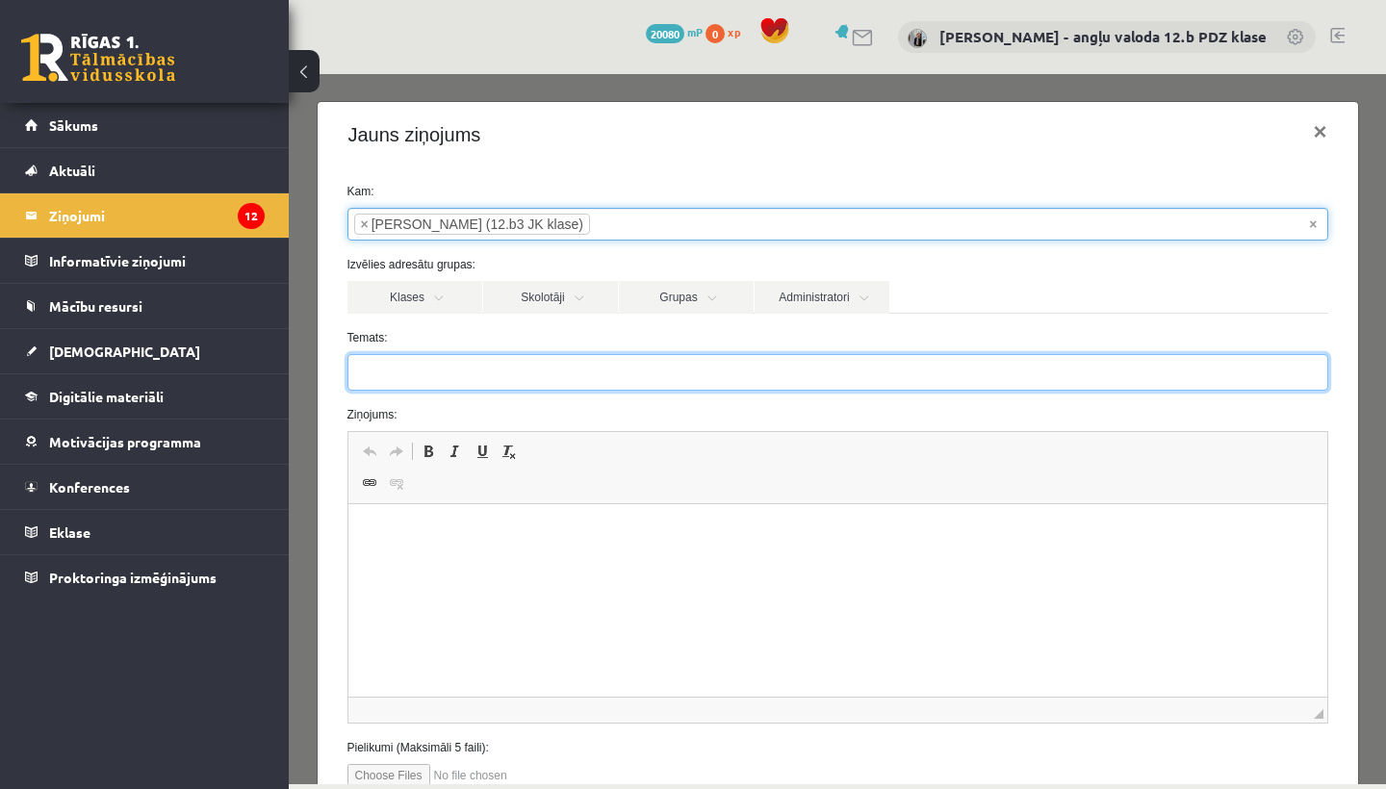
click at [394, 376] on input "Temats:" at bounding box center [837, 372] width 981 height 37
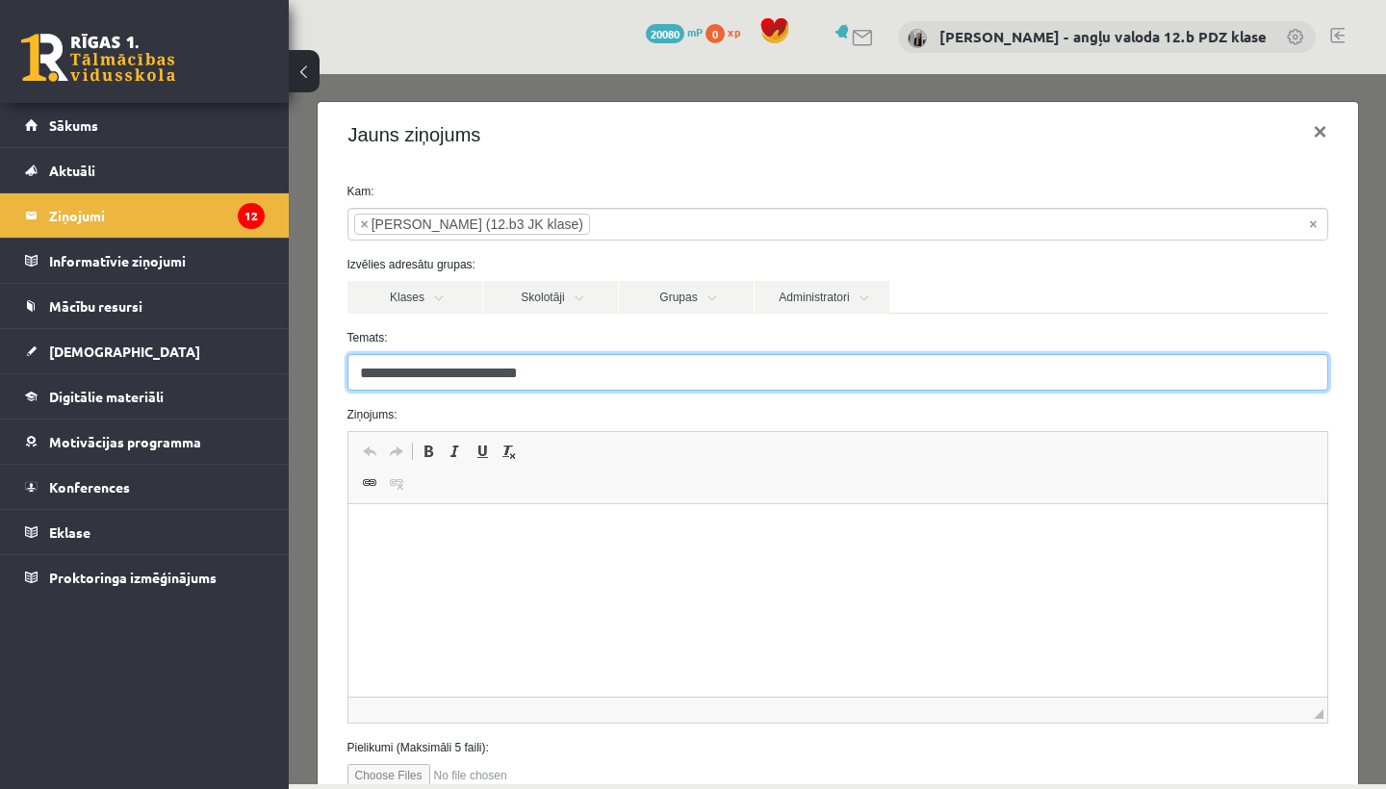
type input "**********"
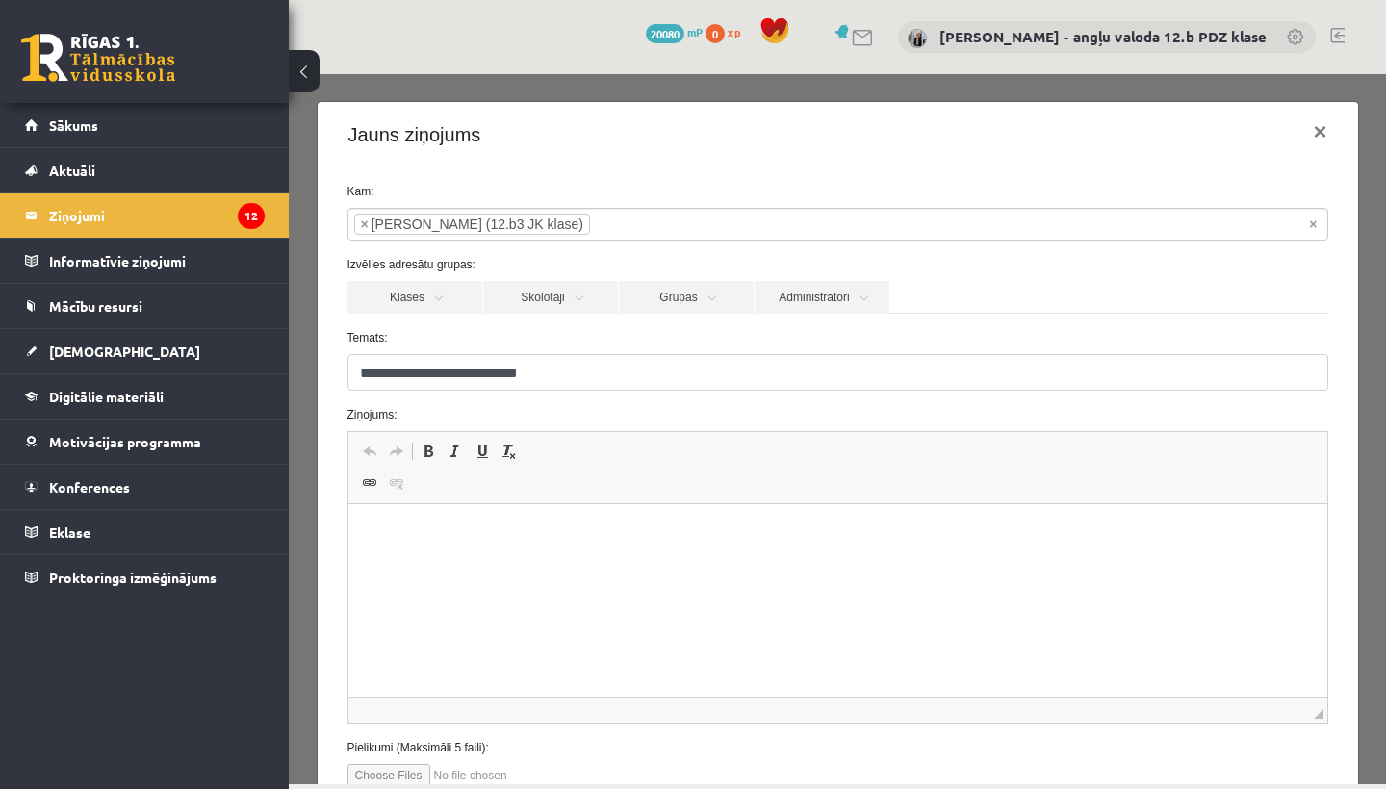
click at [393, 535] on p "Rich Text Editor, wiswyg-editor-47433848294700-1760176697-755" at bounding box center [837, 534] width 940 height 20
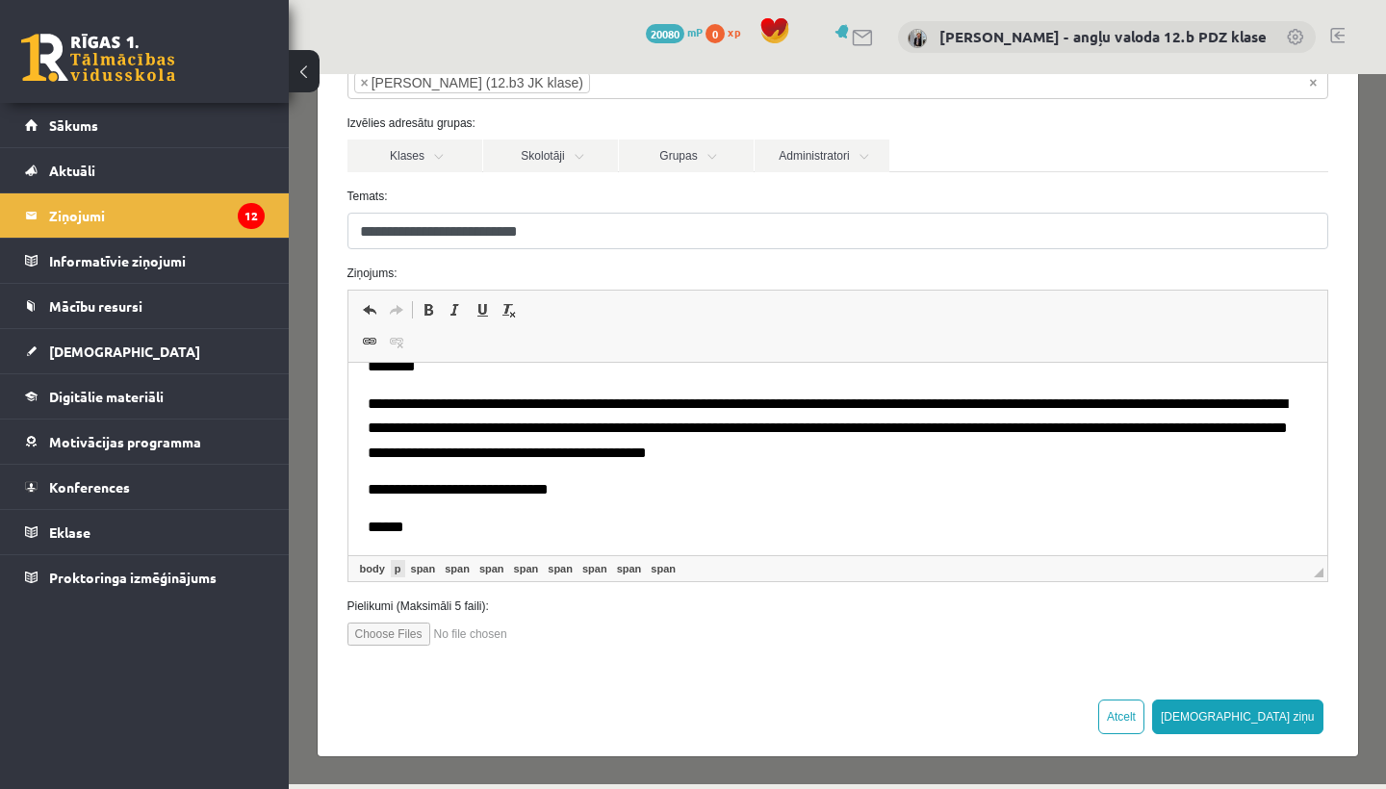
scroll to position [141, 0]
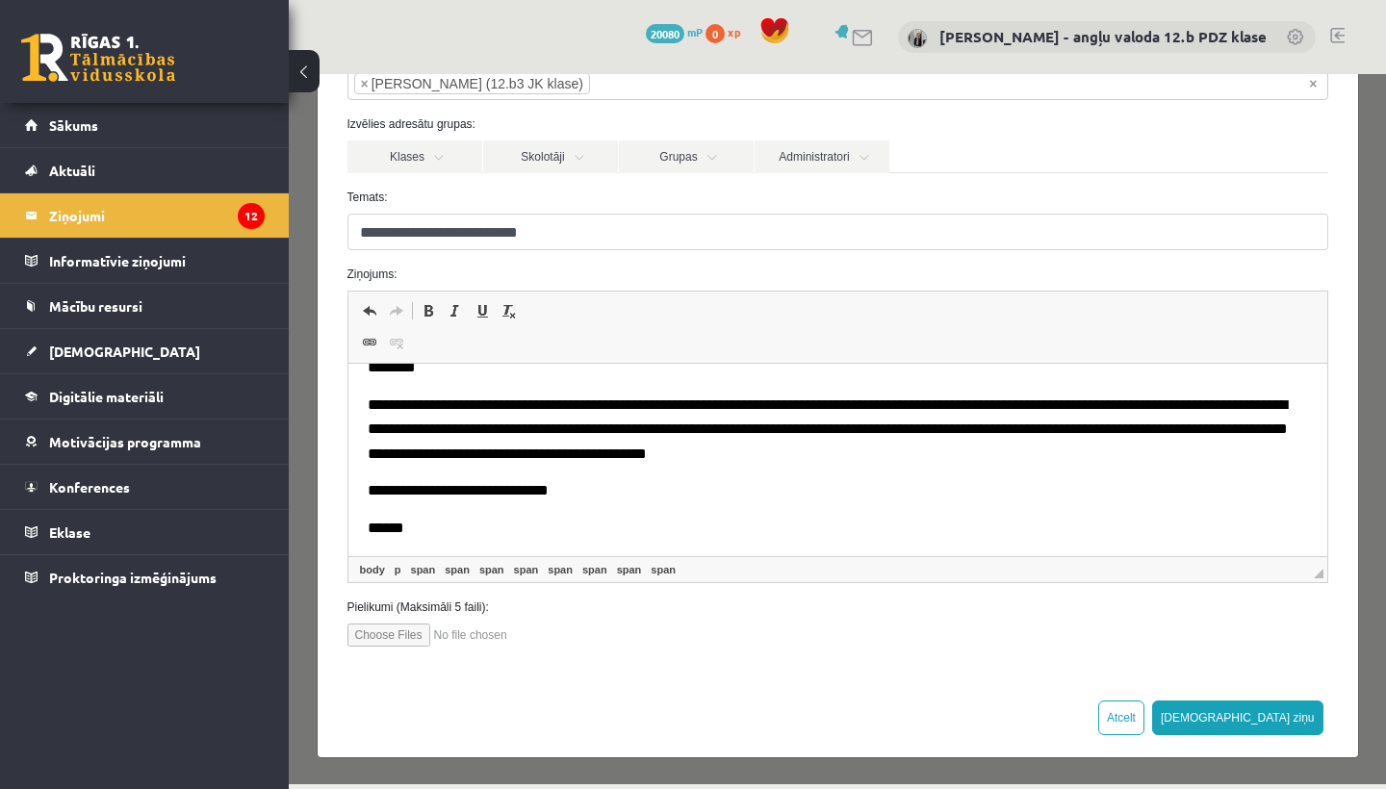
click at [389, 631] on input "file" at bounding box center [456, 635] width 218 height 23
type input "**********"
click at [1293, 711] on button "[DEMOGRAPHIC_DATA] ziņu" at bounding box center [1237, 718] width 171 height 35
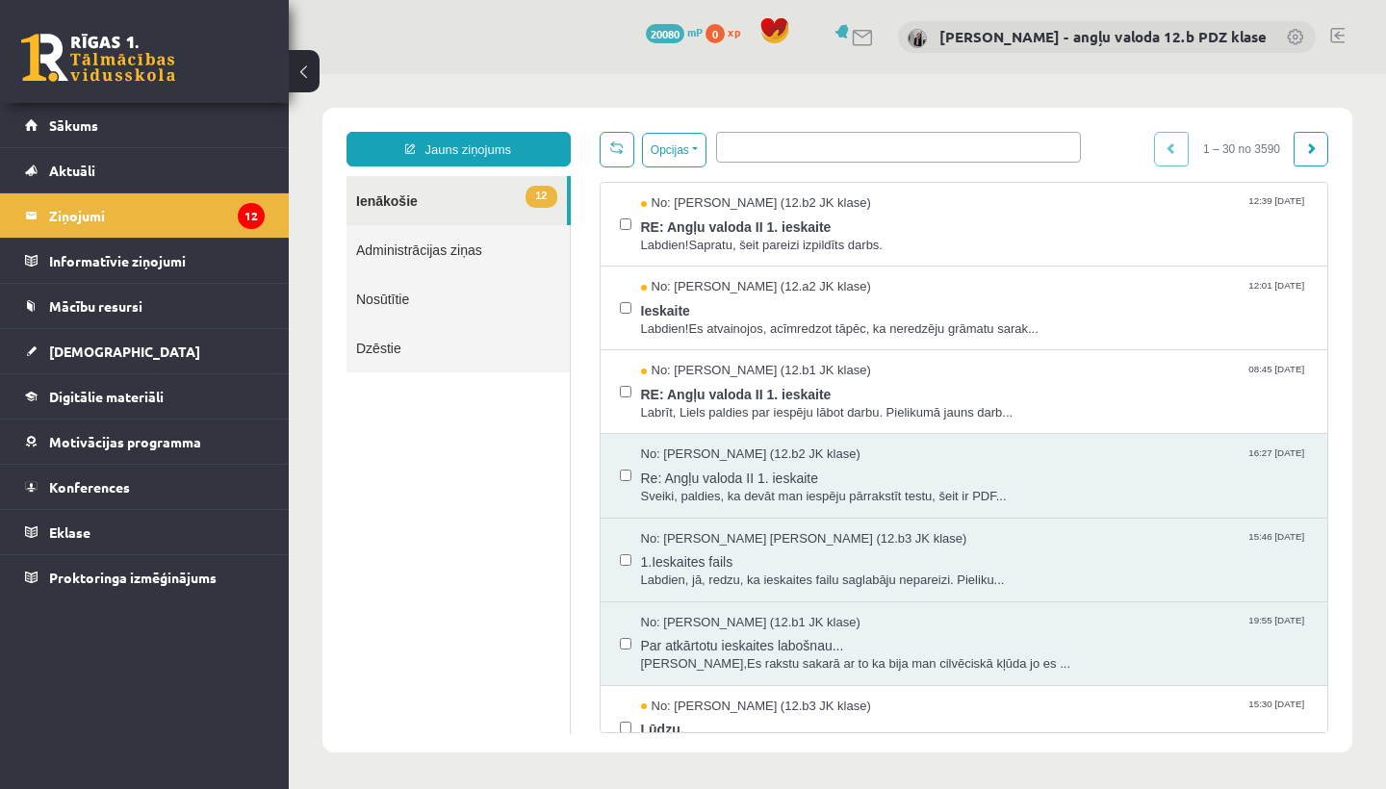
scroll to position [0, 0]
click at [97, 352] on span "[DEMOGRAPHIC_DATA]" at bounding box center [124, 351] width 151 height 17
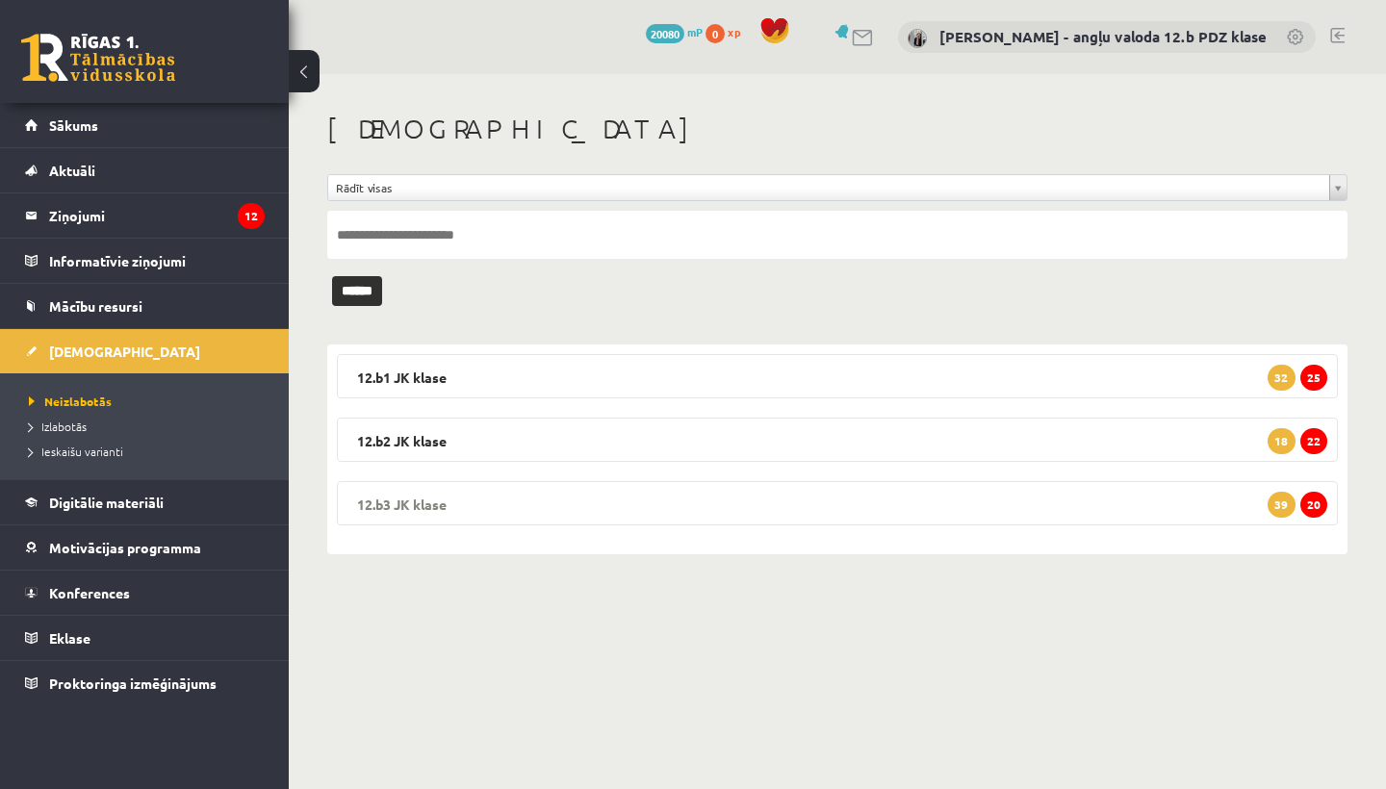
click at [531, 510] on legend "12.b3 JK klase 20 39" at bounding box center [837, 503] width 1001 height 44
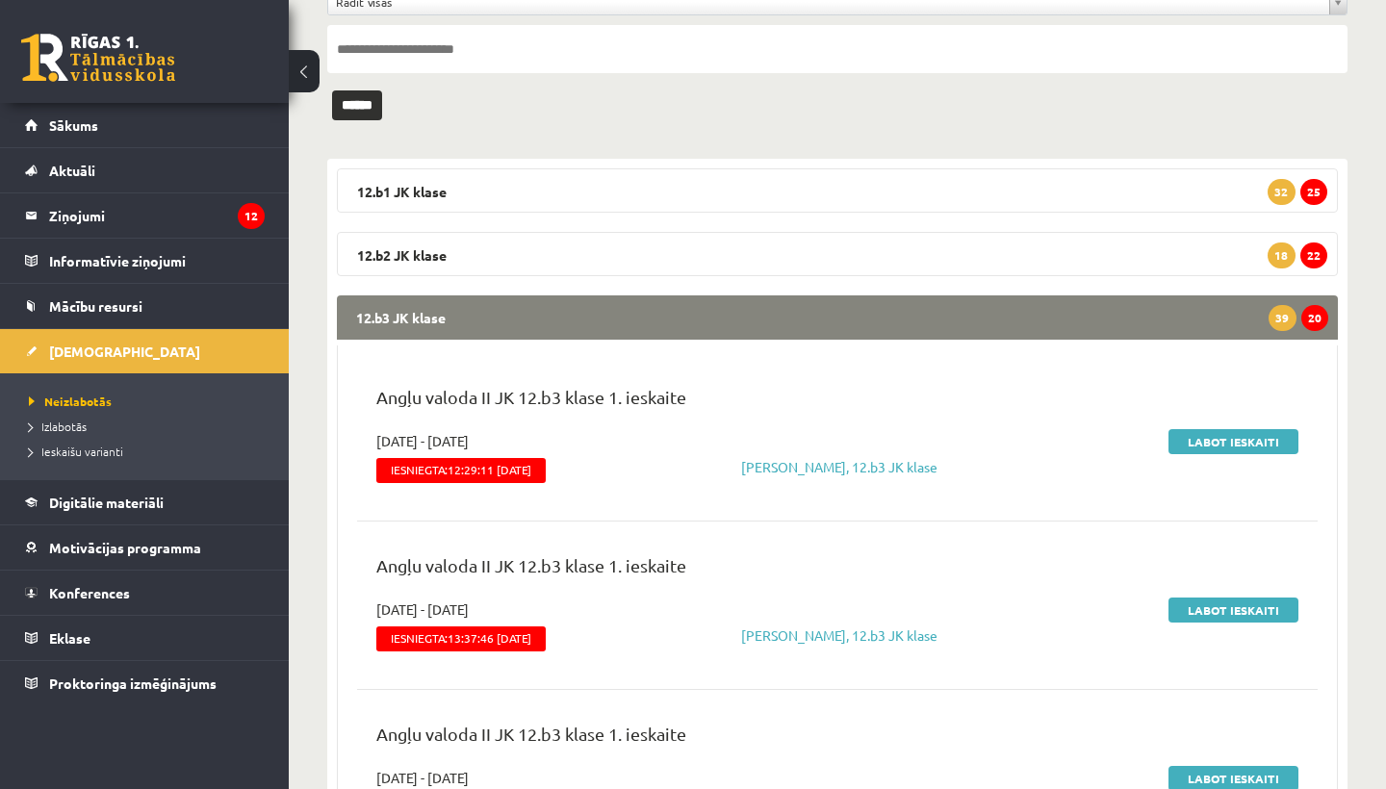
scroll to position [189, 0]
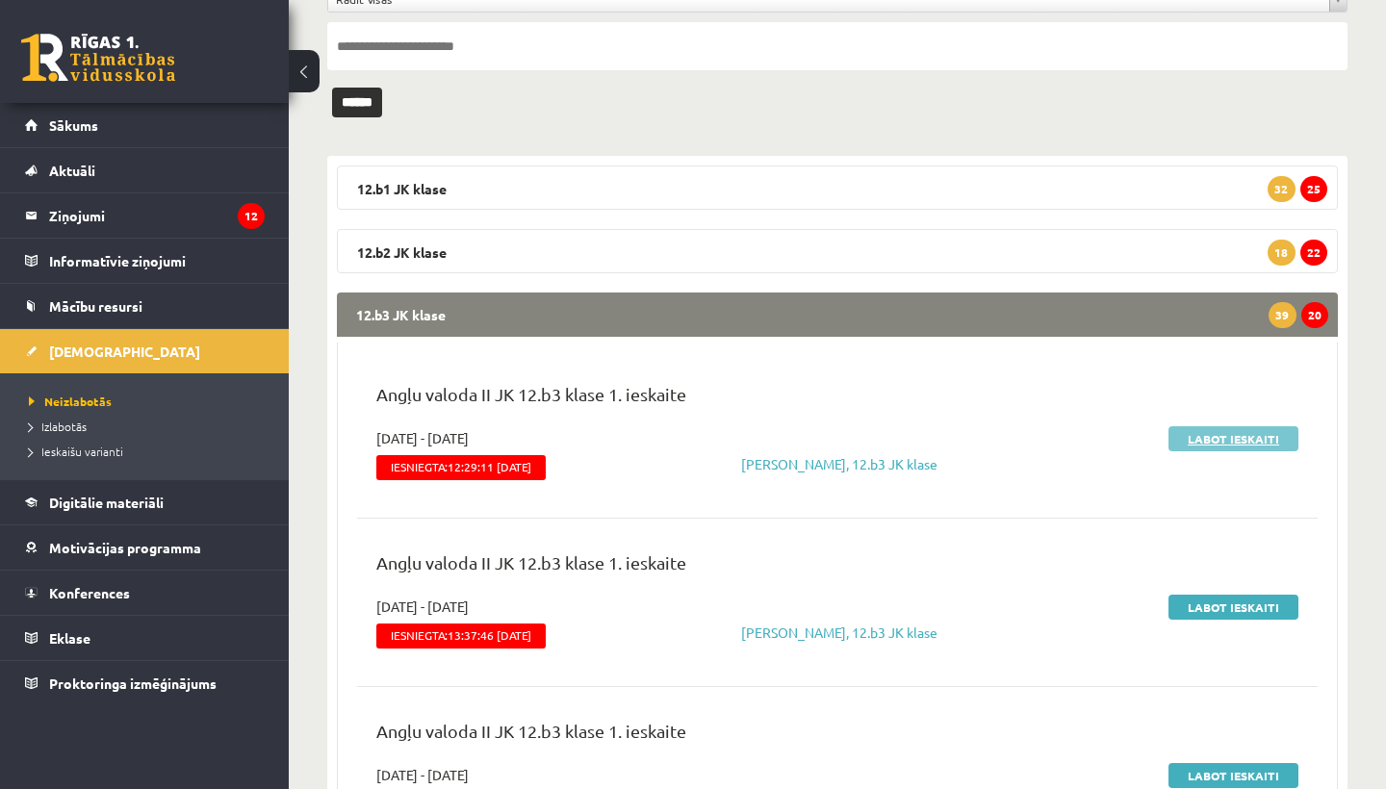
click at [1236, 431] on link "Labot ieskaiti" at bounding box center [1233, 438] width 130 height 25
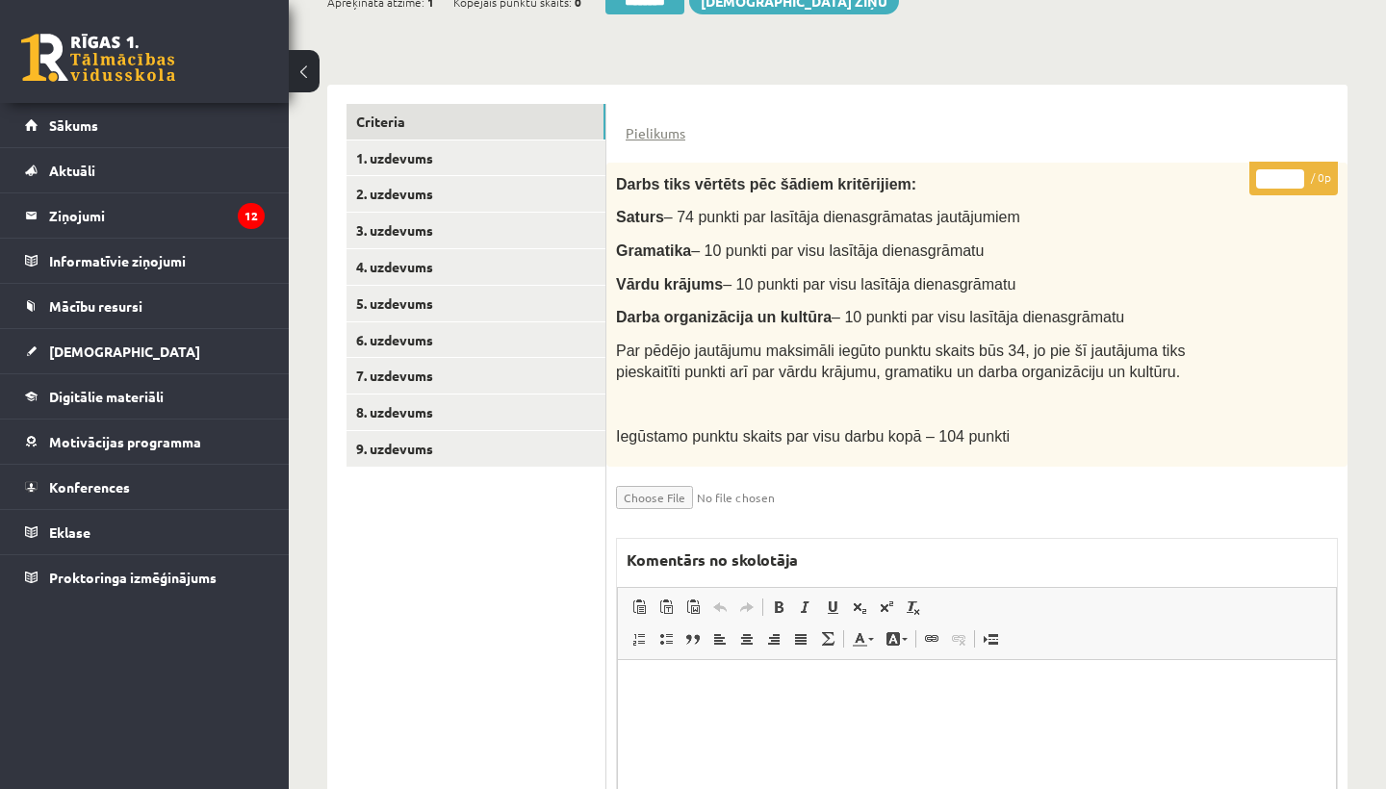
scroll to position [392, 0]
click at [430, 145] on link "1. uzdevums" at bounding box center [476, 159] width 259 height 36
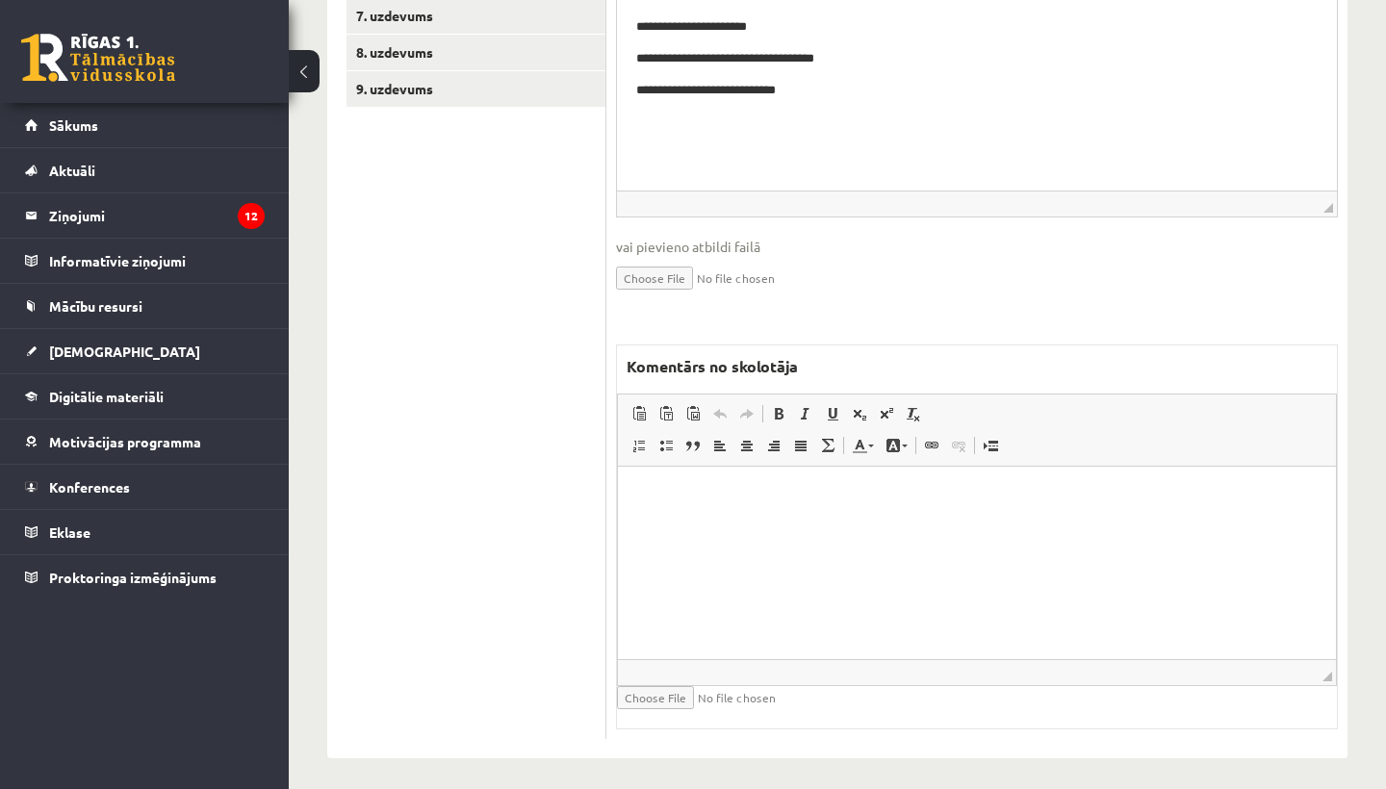
scroll to position [752, 0]
click at [718, 506] on html at bounding box center [977, 497] width 718 height 59
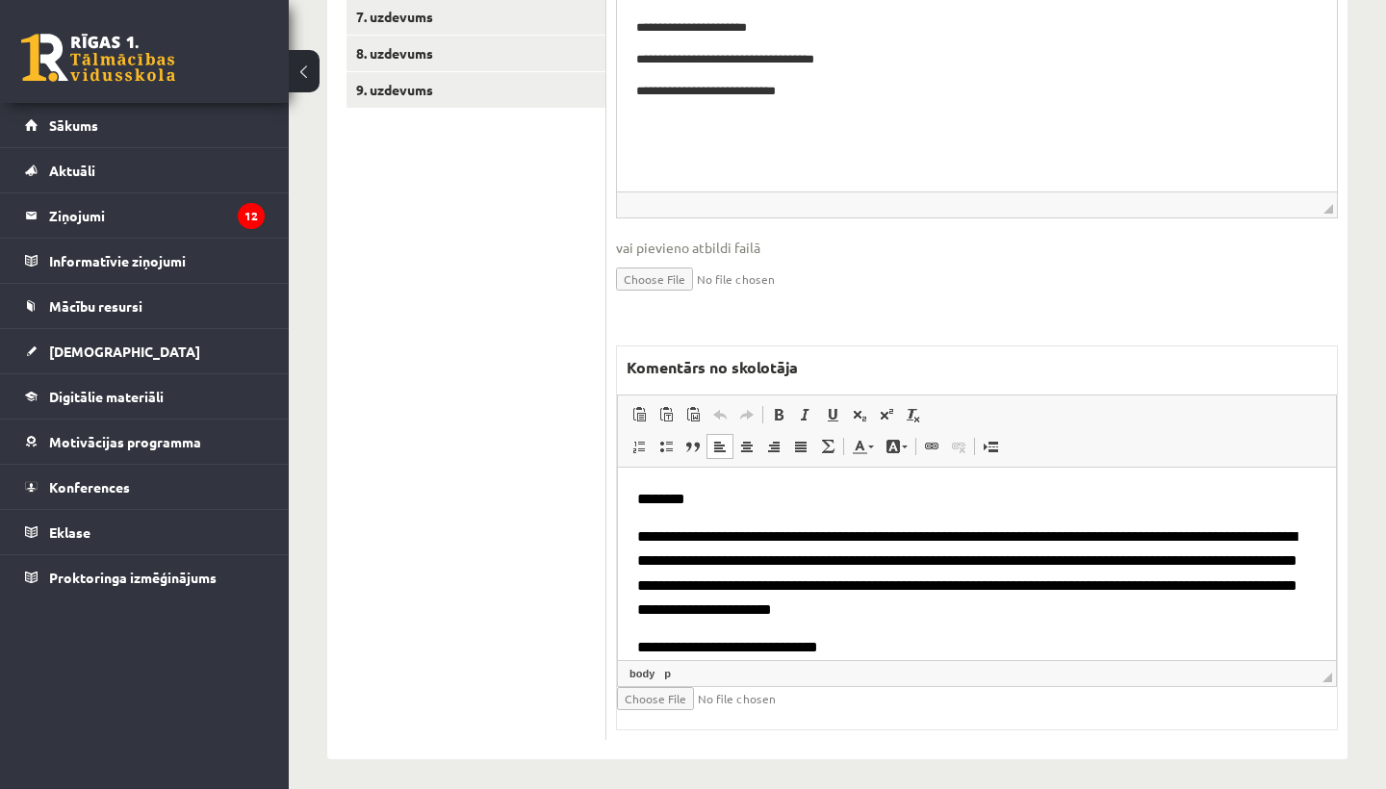
scroll to position [29, 0]
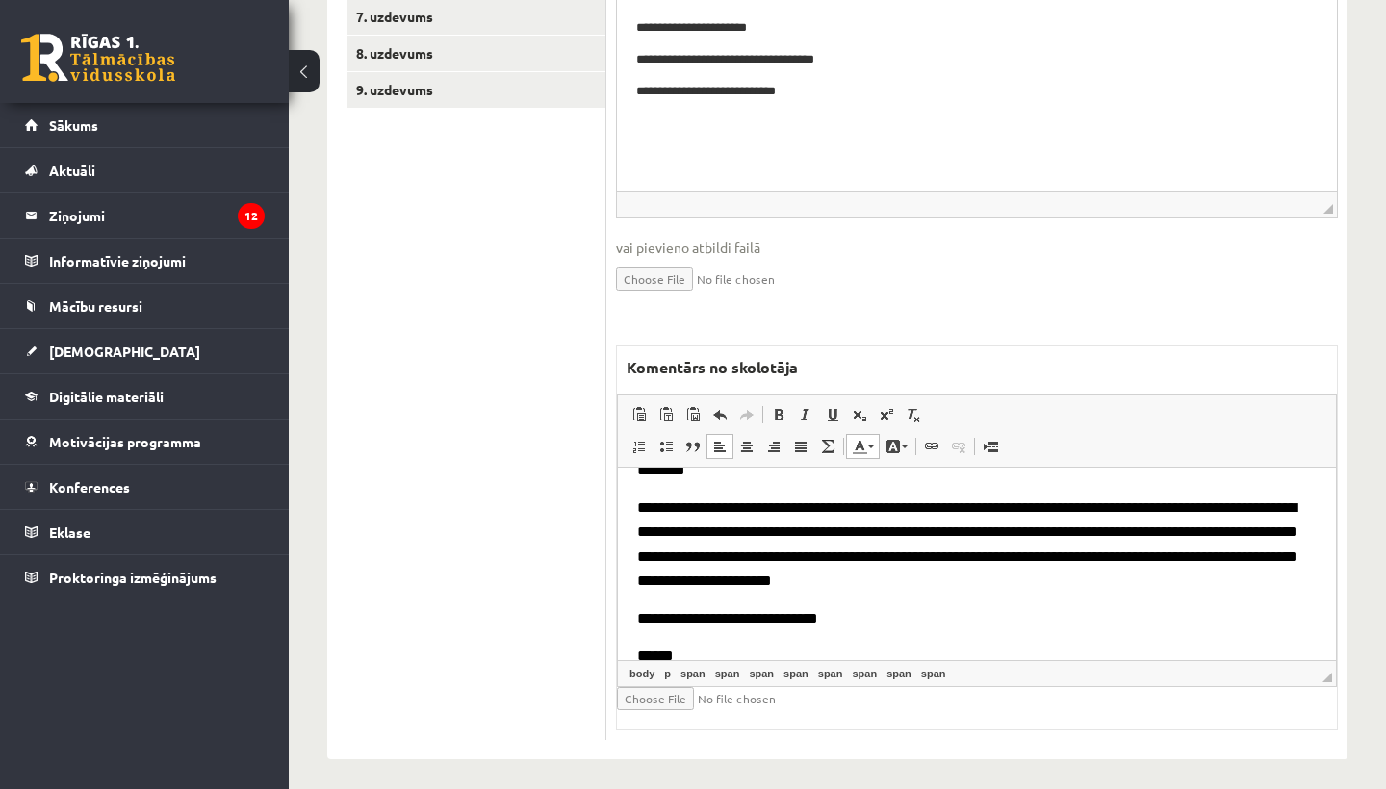
click at [645, 687] on input "file" at bounding box center [731, 698] width 229 height 23
type input "**********"
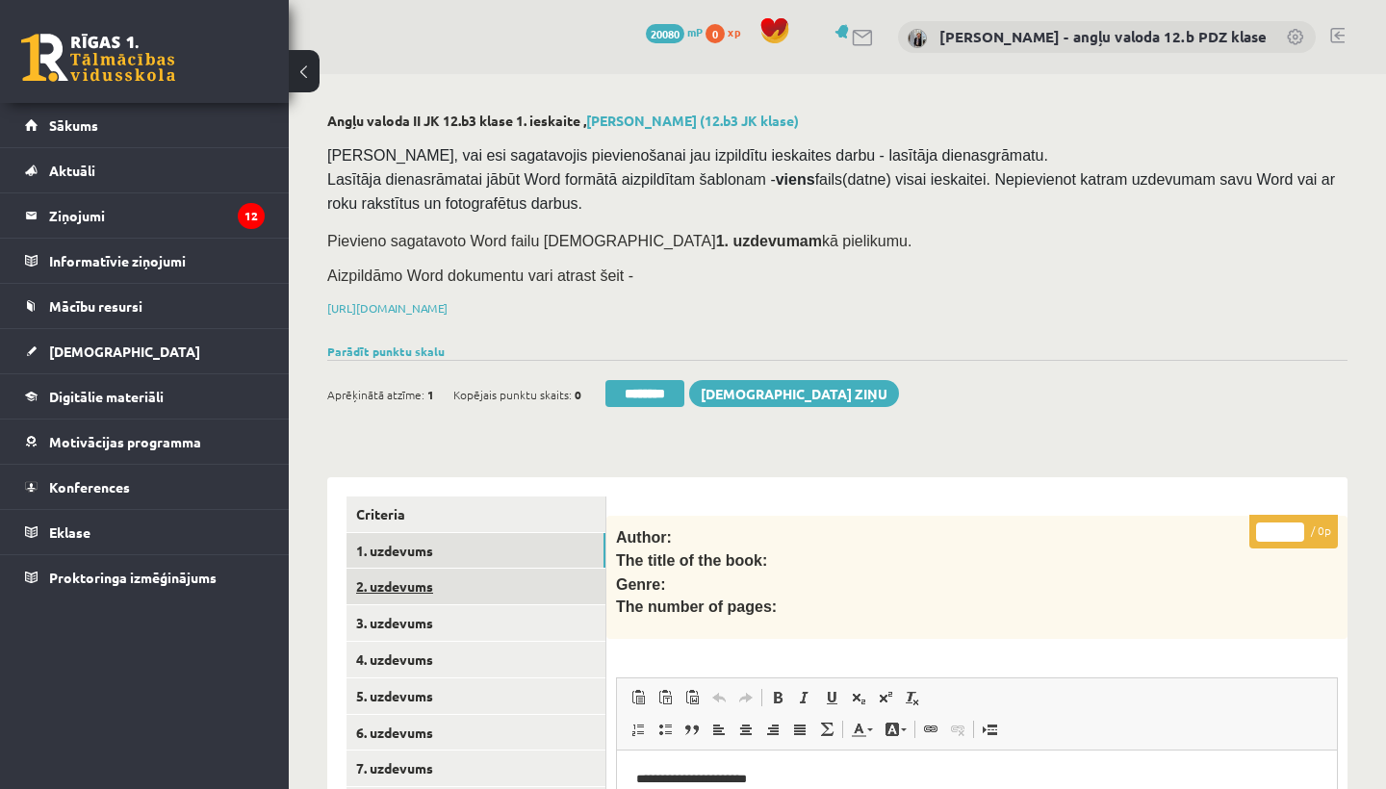
scroll to position [0, 0]
click at [423, 548] on link "1. uzdevums" at bounding box center [476, 551] width 259 height 36
click at [650, 387] on input "********" at bounding box center [644, 393] width 79 height 27
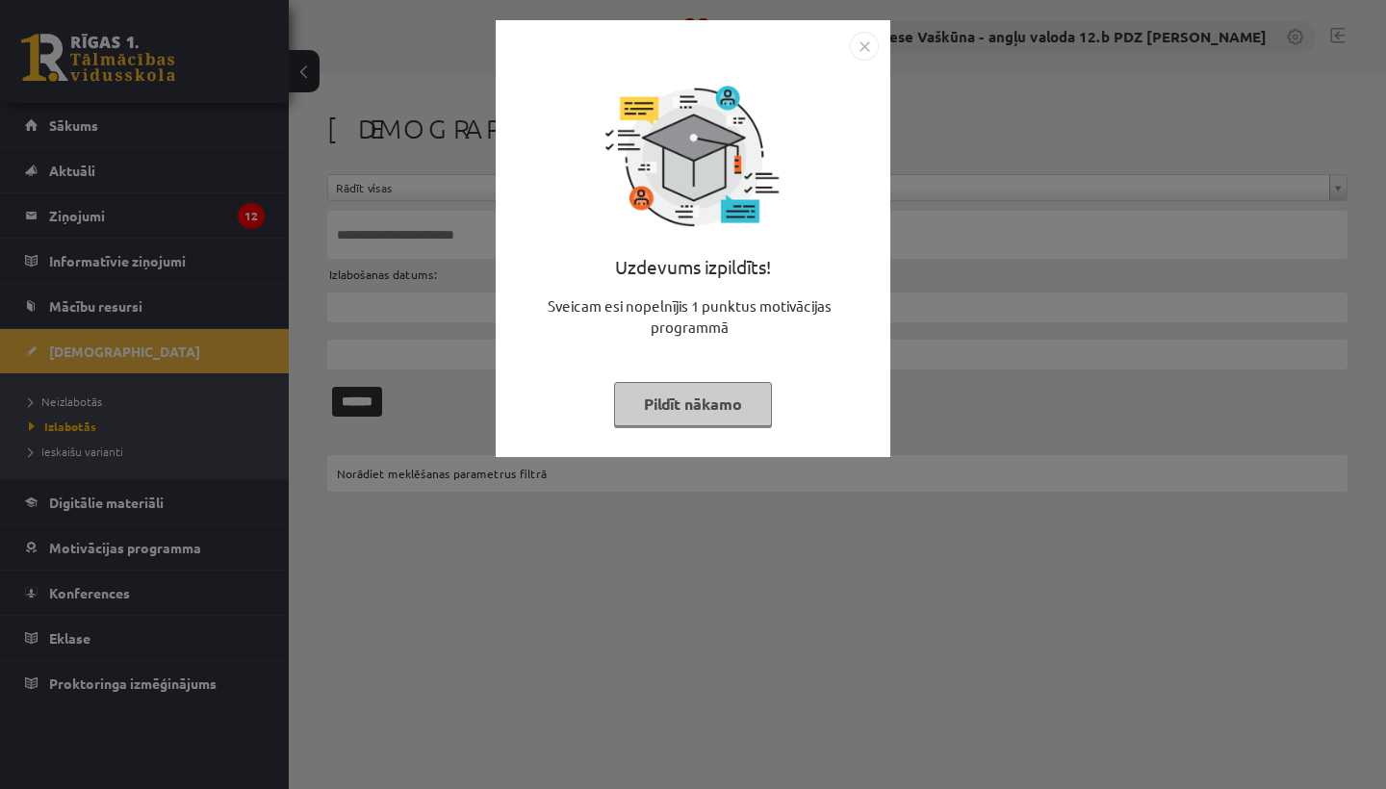
click at [866, 39] on img "Close" at bounding box center [864, 46] width 29 height 29
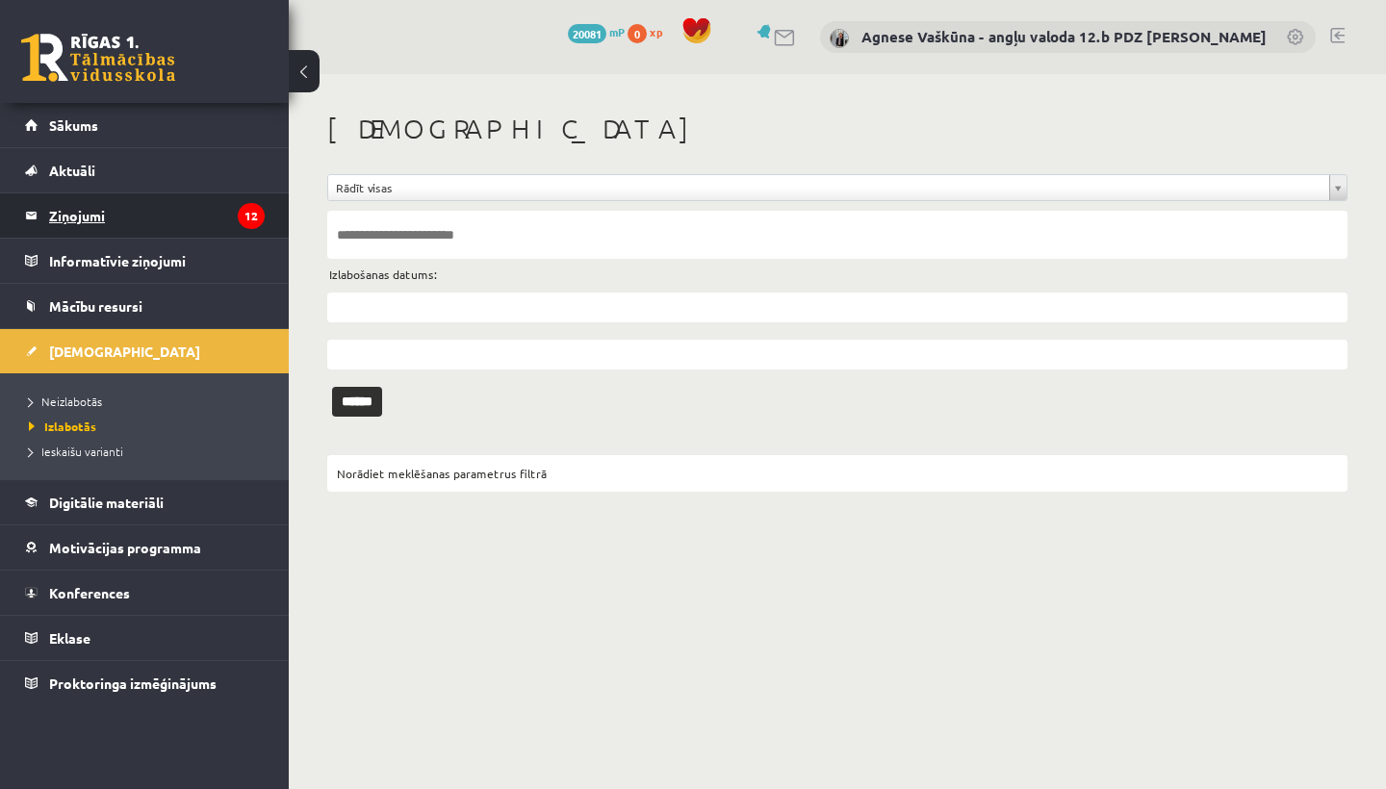
click at [76, 213] on legend "Ziņojumi 12" at bounding box center [157, 215] width 216 height 44
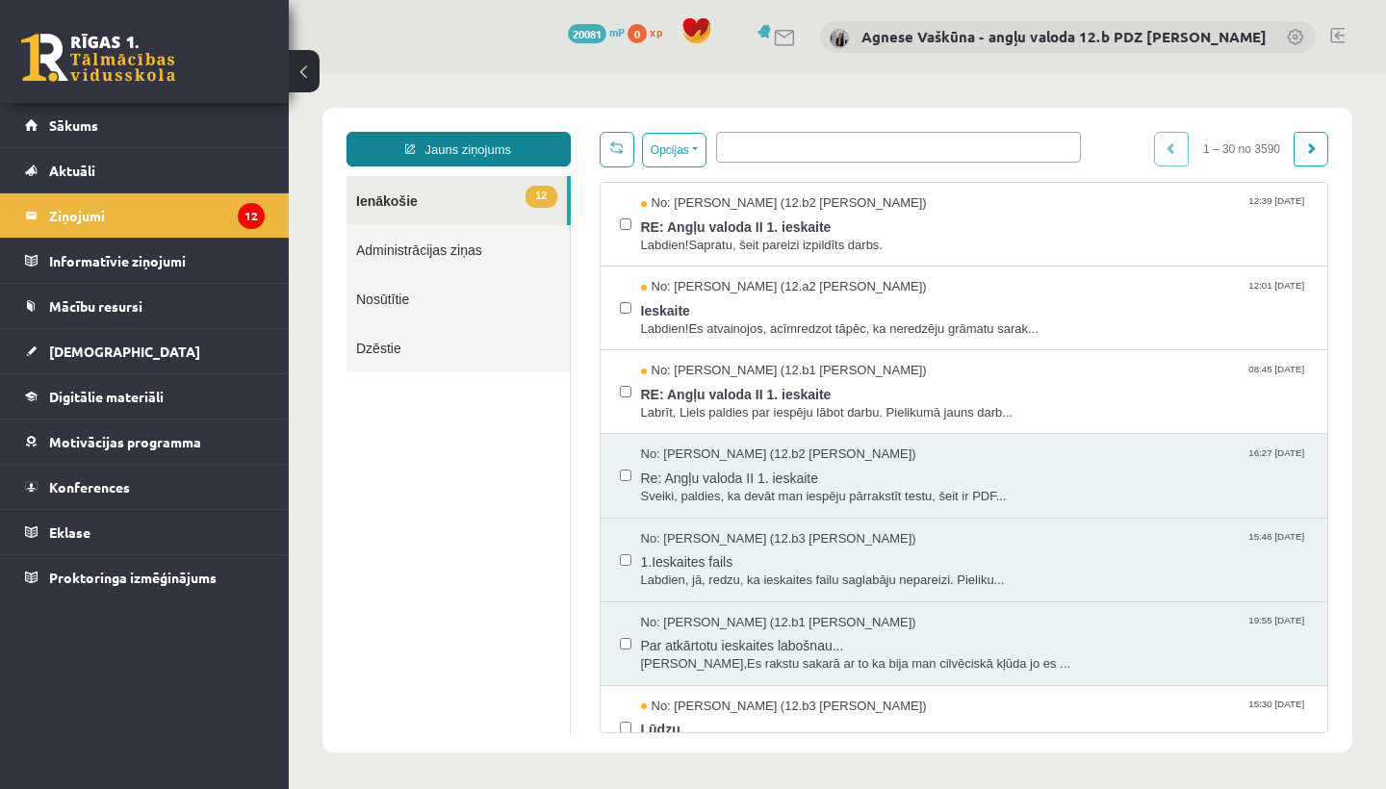
click at [453, 145] on link "Jauns ziņojums" at bounding box center [459, 149] width 224 height 35
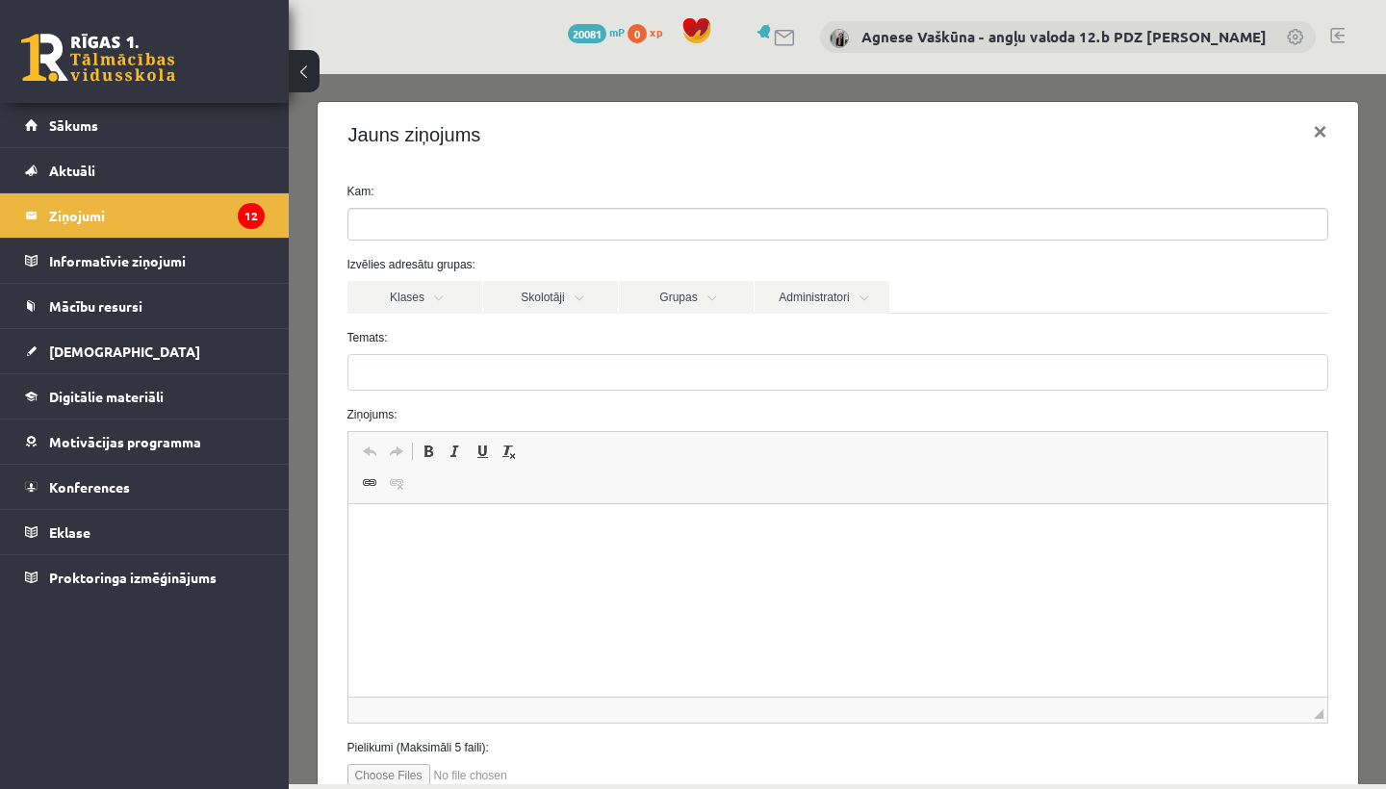
click at [405, 222] on input "search" at bounding box center [381, 224] width 67 height 31
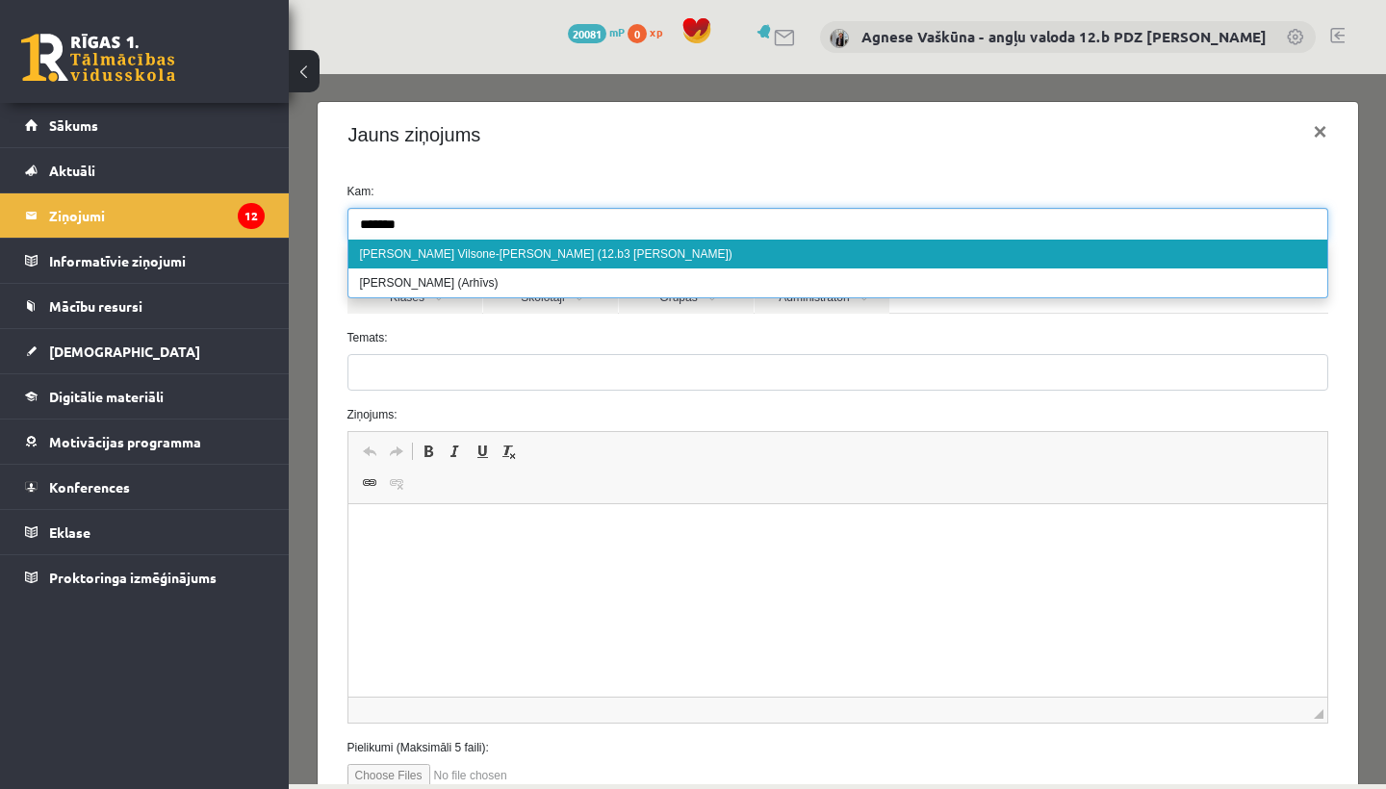
type input "*******"
select select "*****"
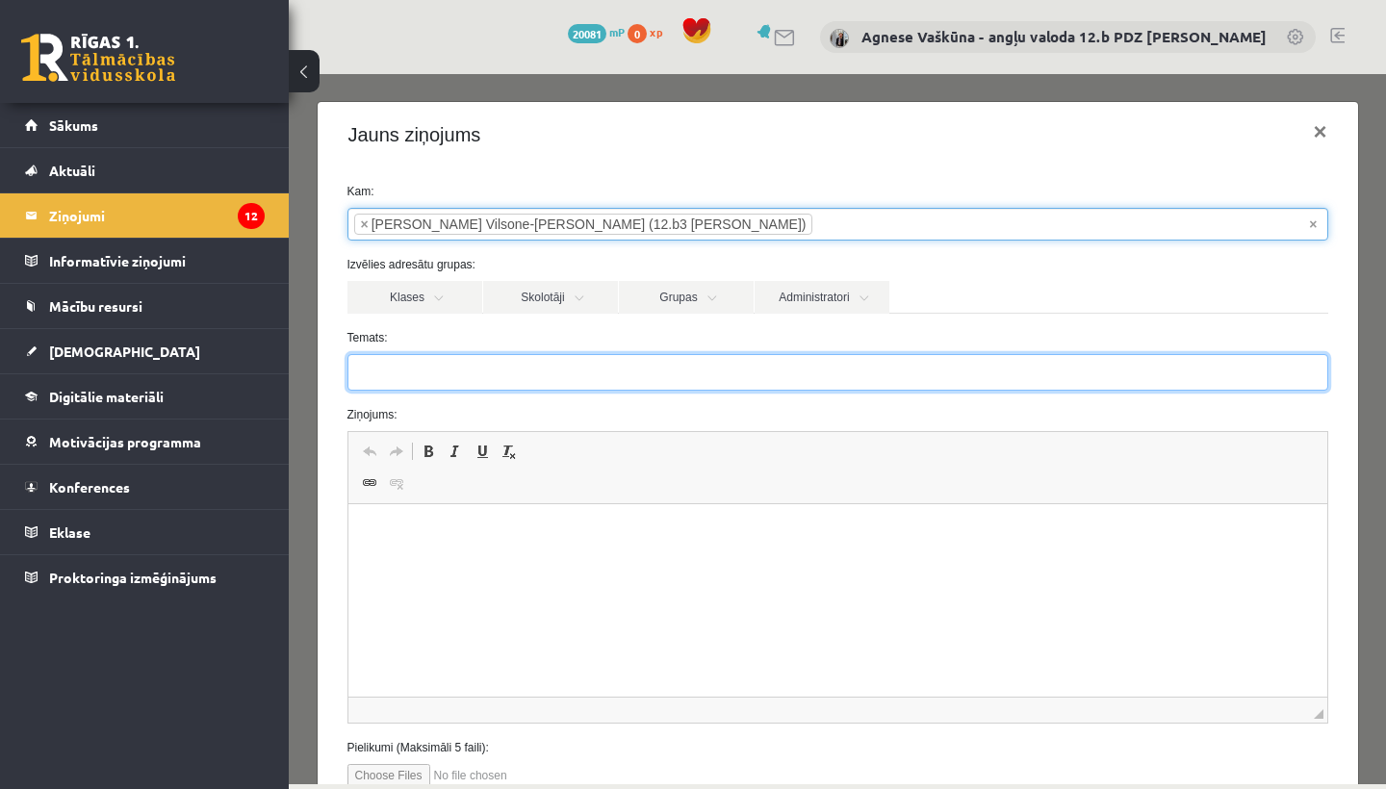
click at [403, 362] on input "Temats:" at bounding box center [837, 372] width 981 height 37
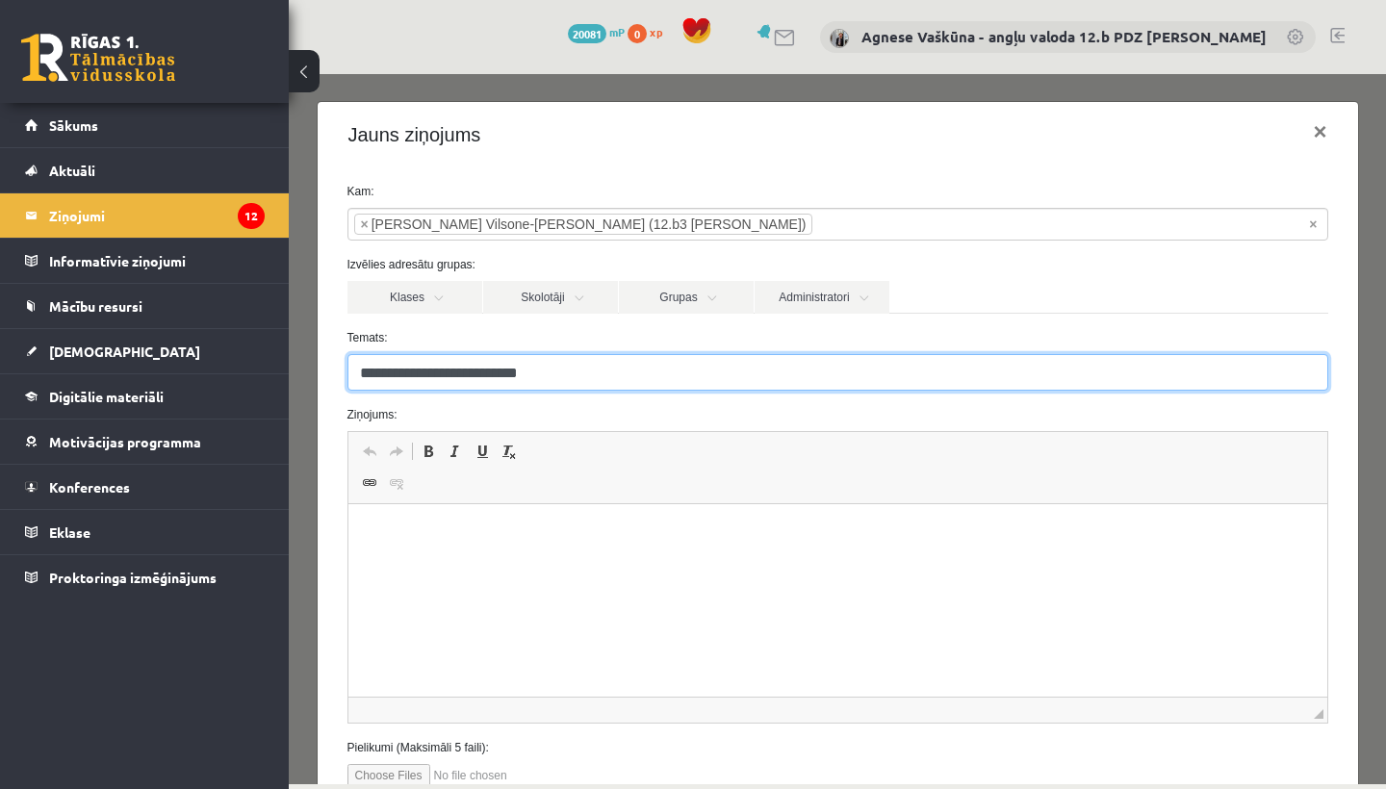
type input "**********"
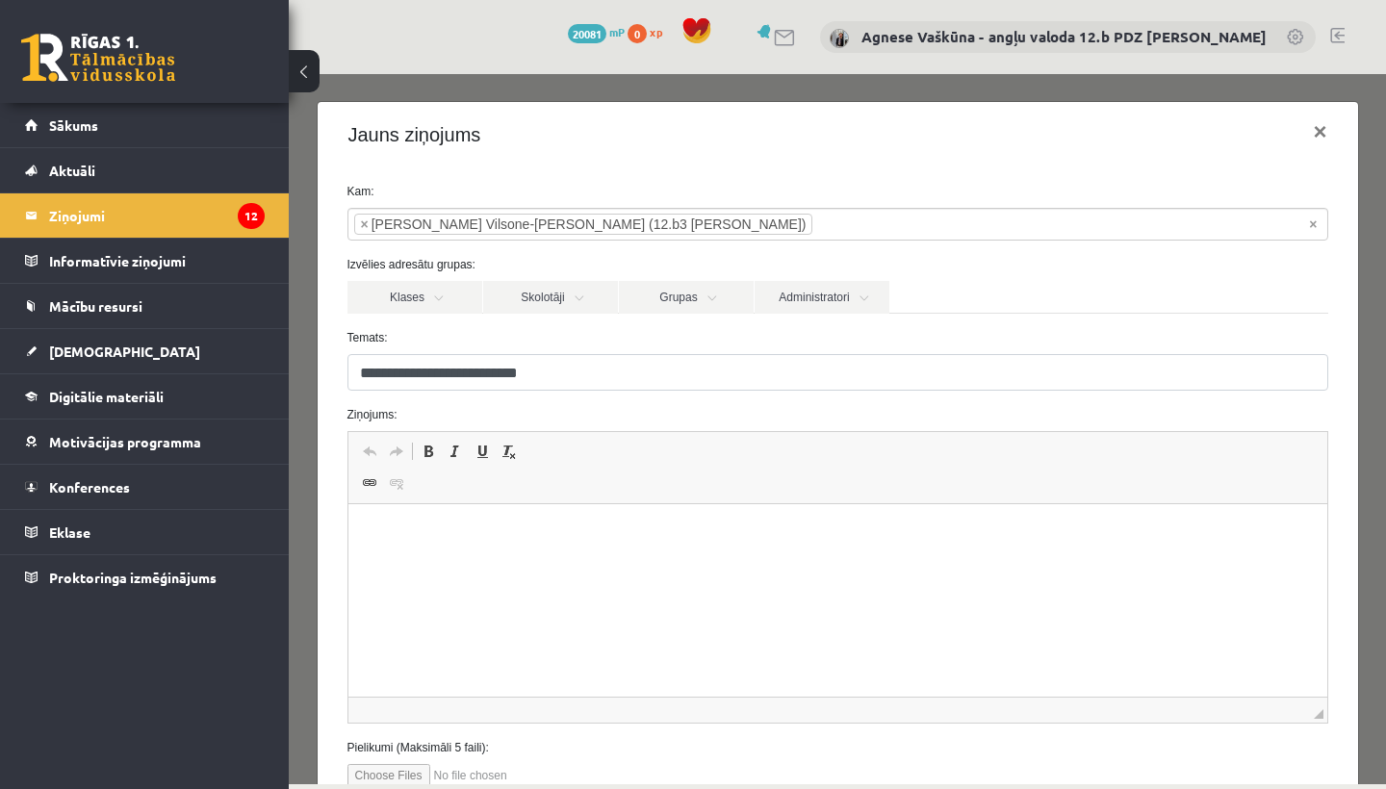
click at [416, 552] on html at bounding box center [836, 533] width 979 height 59
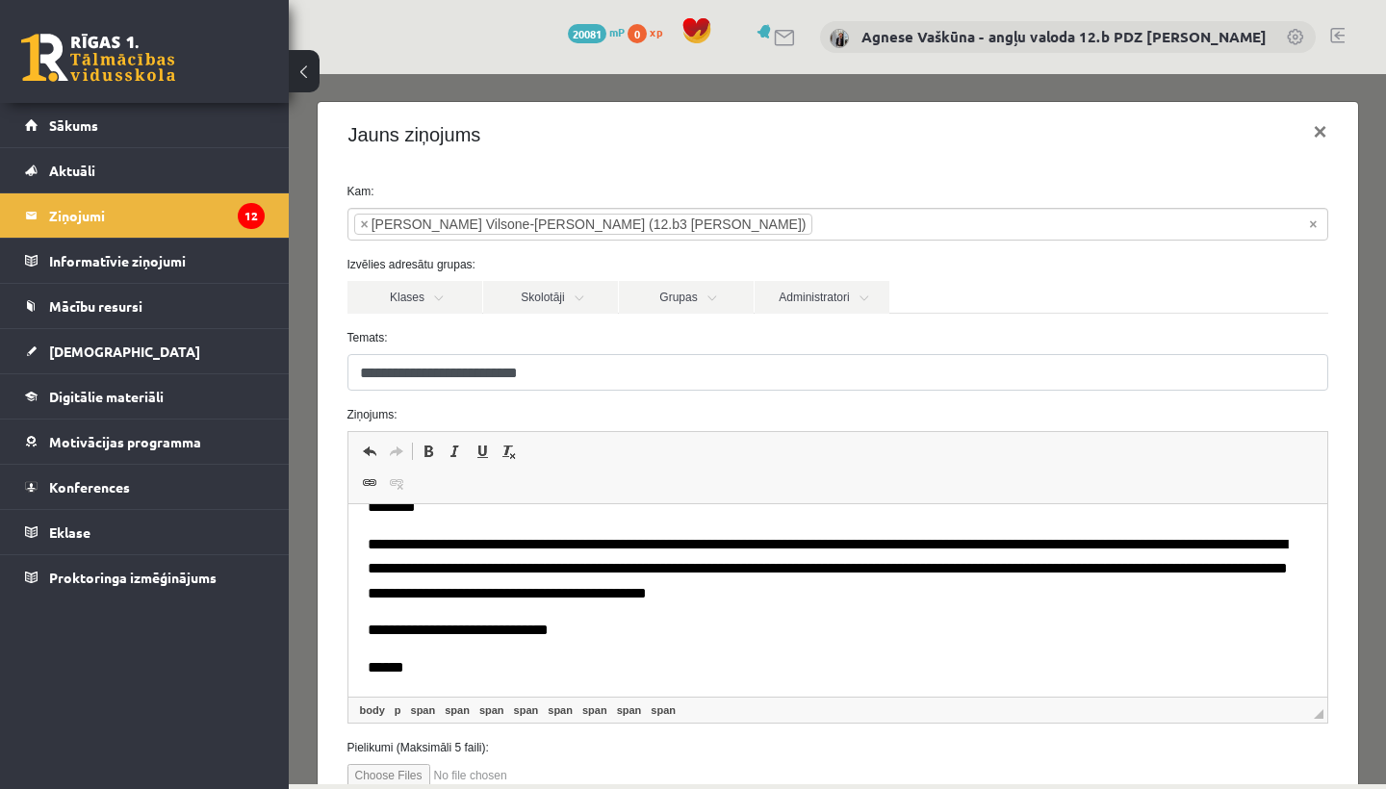
scroll to position [28, 0]
click at [385, 776] on input "file" at bounding box center [456, 775] width 218 height 23
type input "**********"
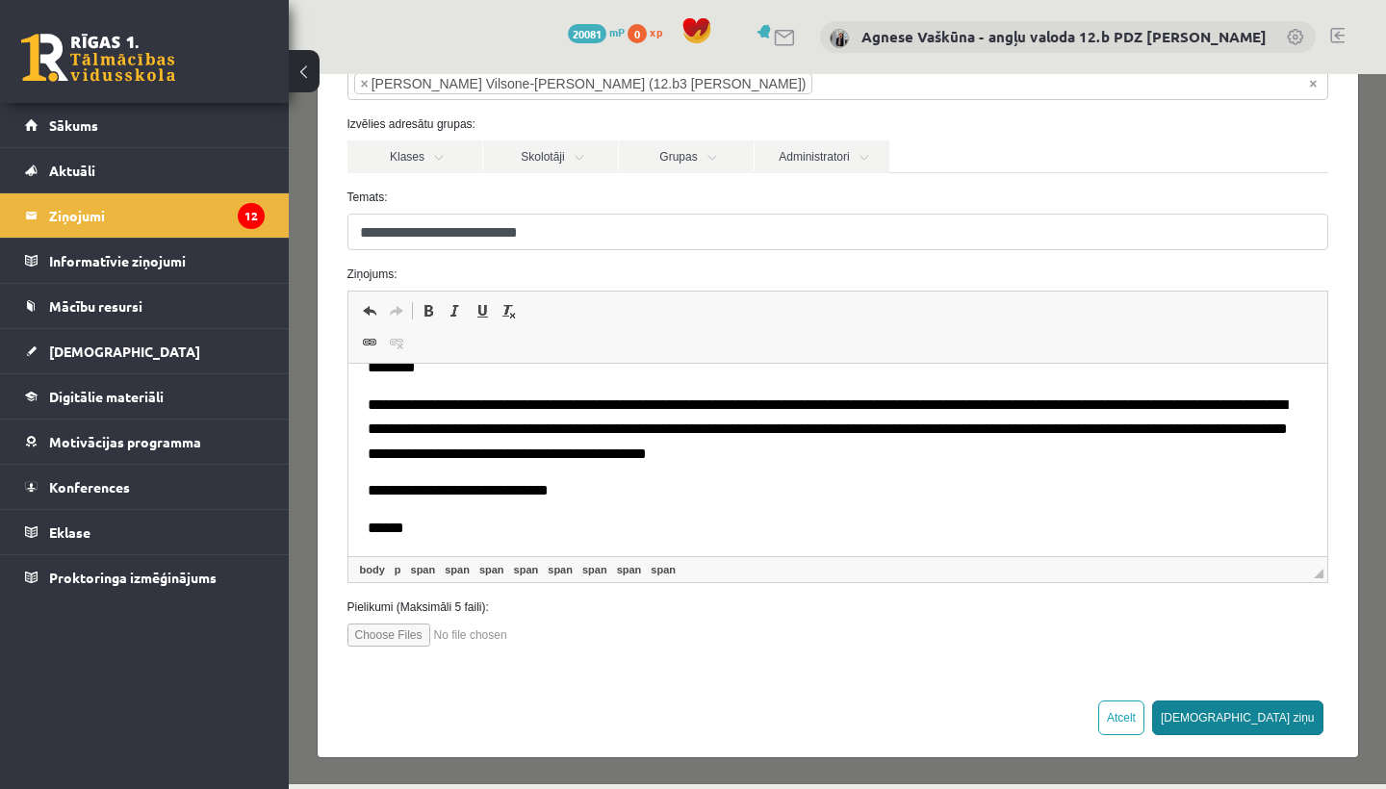
click at [1288, 708] on button "Sūtīt ziņu" at bounding box center [1237, 718] width 171 height 35
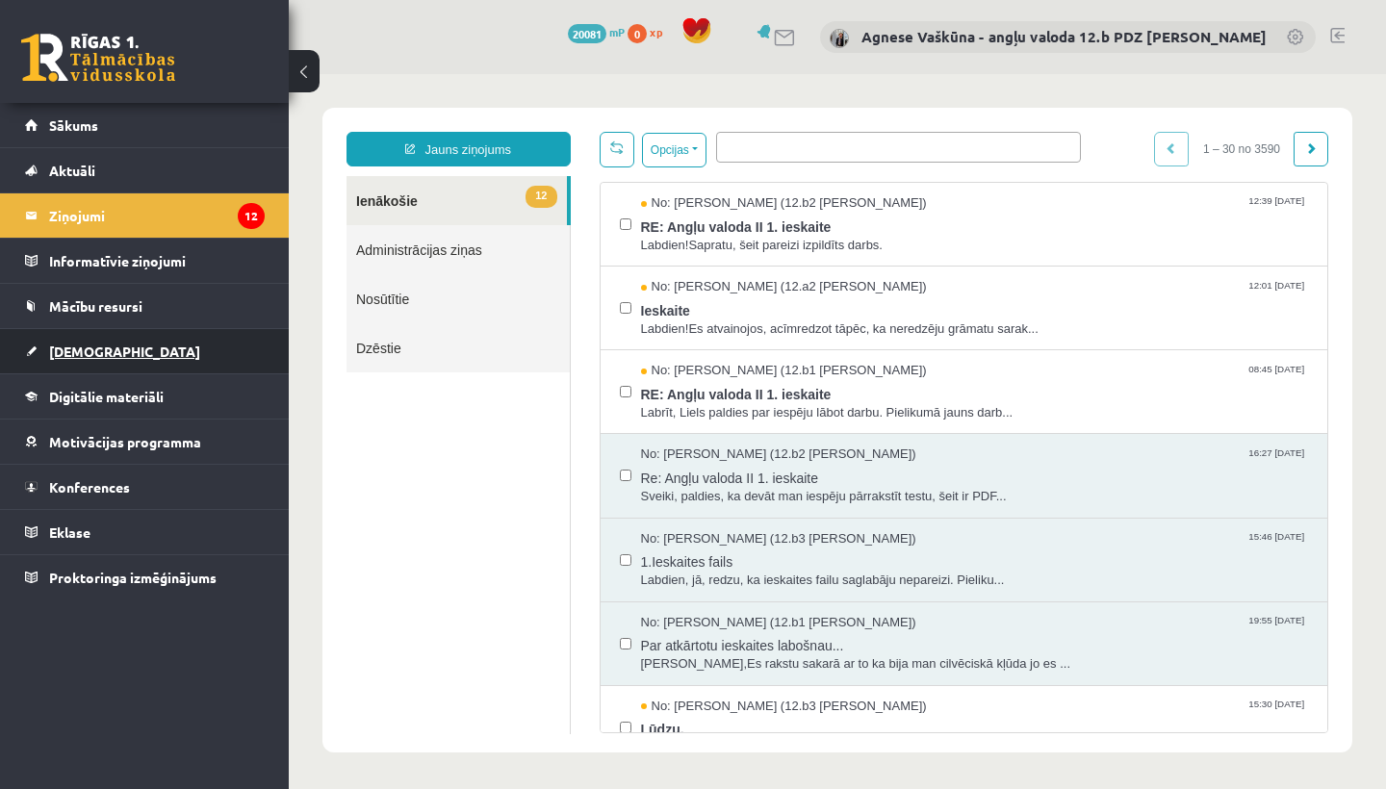
scroll to position [0, 0]
click at [86, 355] on span "[DEMOGRAPHIC_DATA]" at bounding box center [124, 351] width 151 height 17
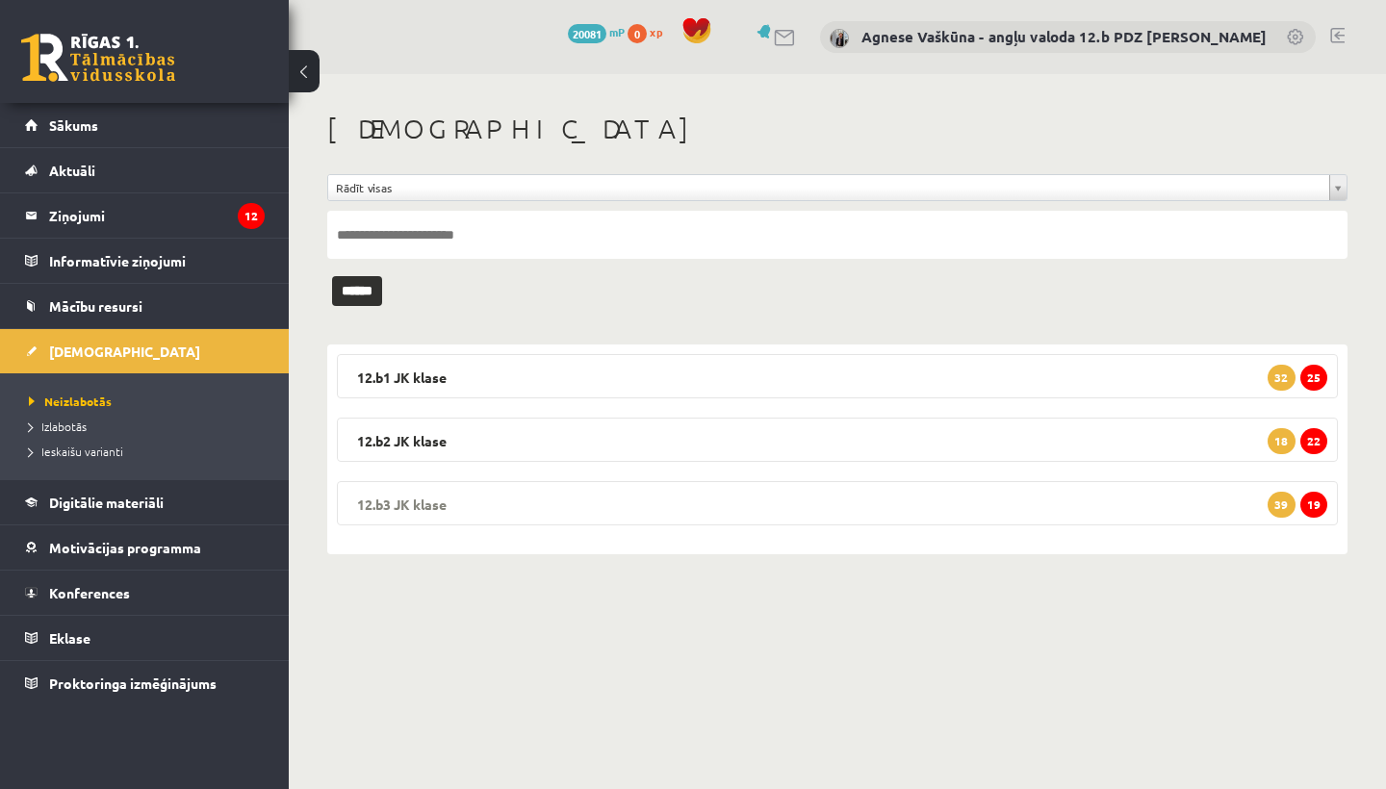
click at [581, 484] on legend "12.b3 JK klase 19 39" at bounding box center [837, 503] width 1001 height 44
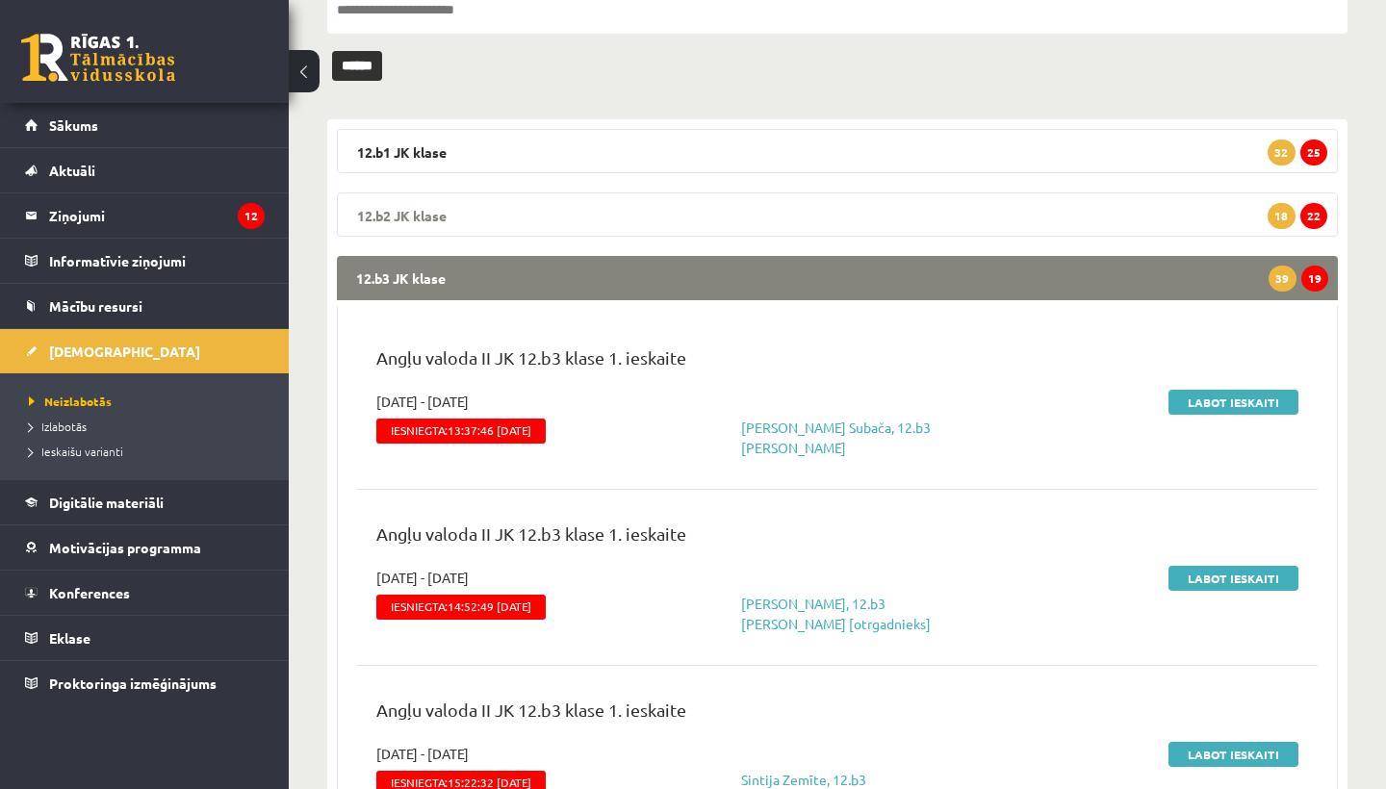
scroll to position [281, 0]
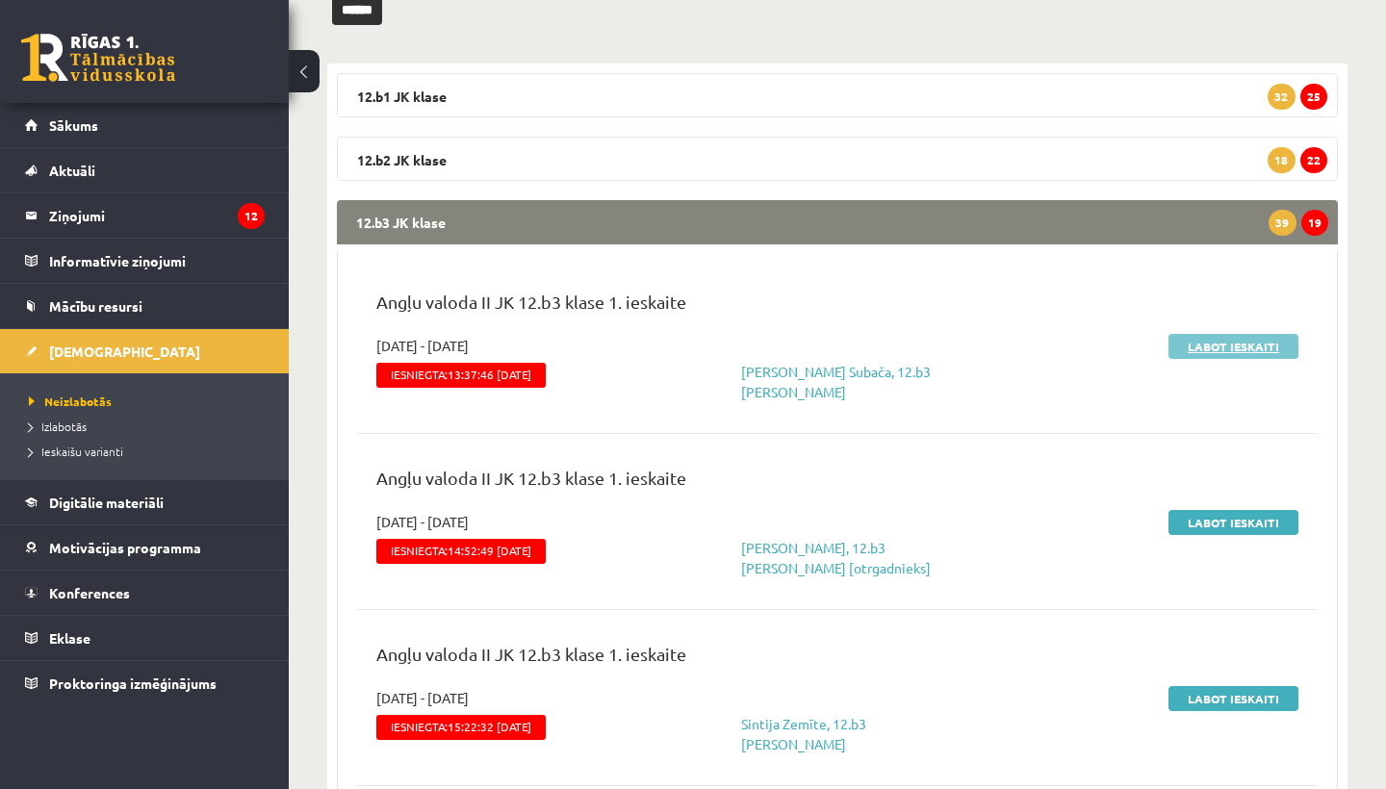
click at [1246, 353] on link "Labot ieskaiti" at bounding box center [1233, 346] width 130 height 25
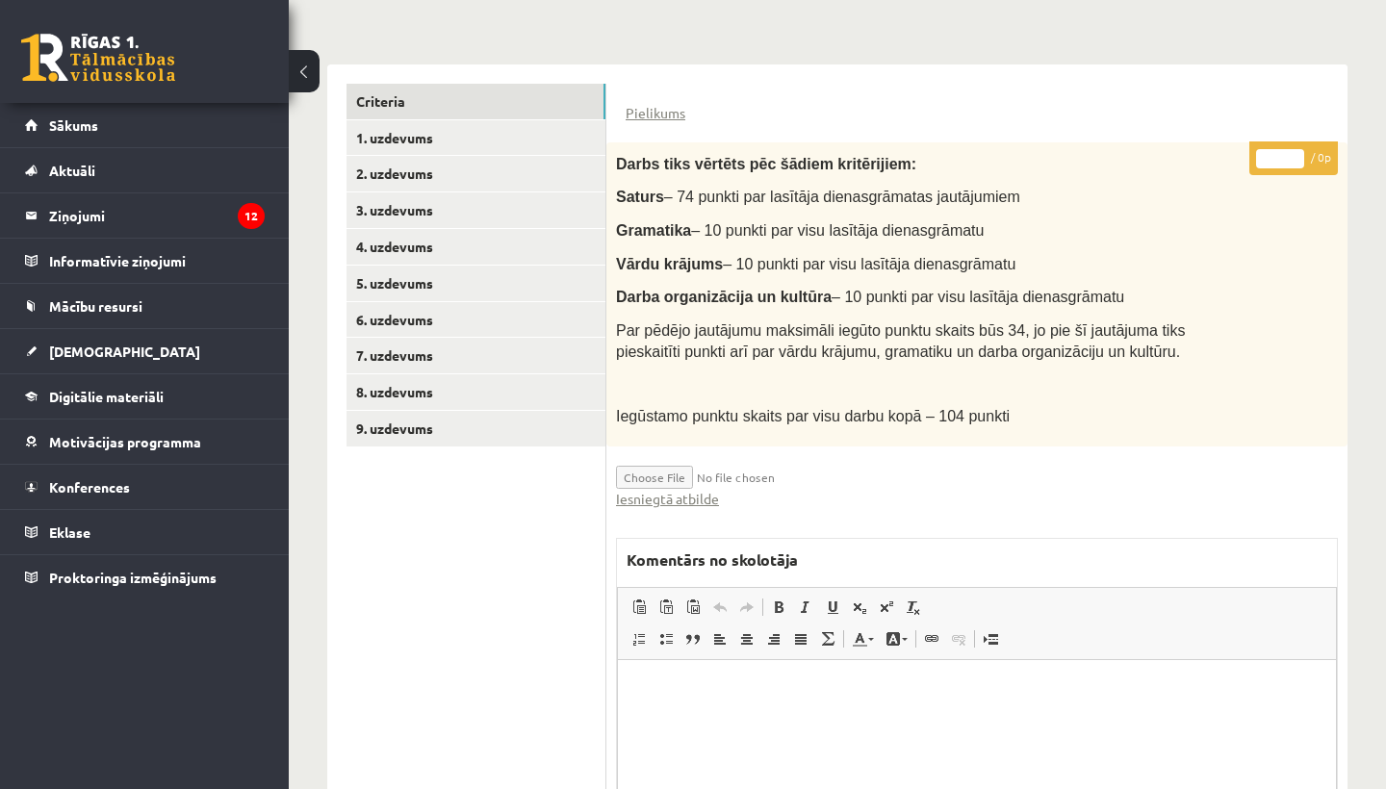
scroll to position [412, 0]
click at [674, 490] on link "Iesniegtā atbilde" at bounding box center [667, 500] width 103 height 20
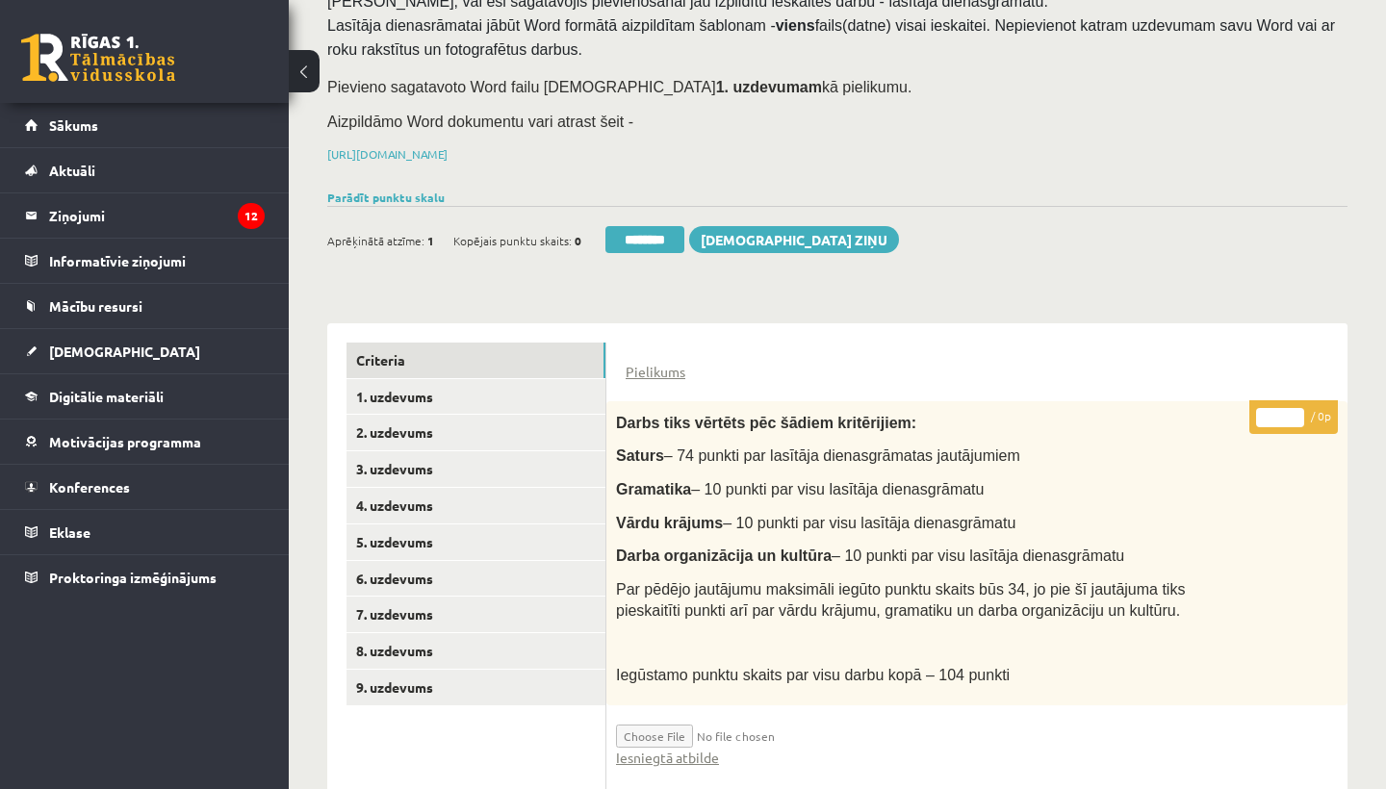
scroll to position [167, 0]
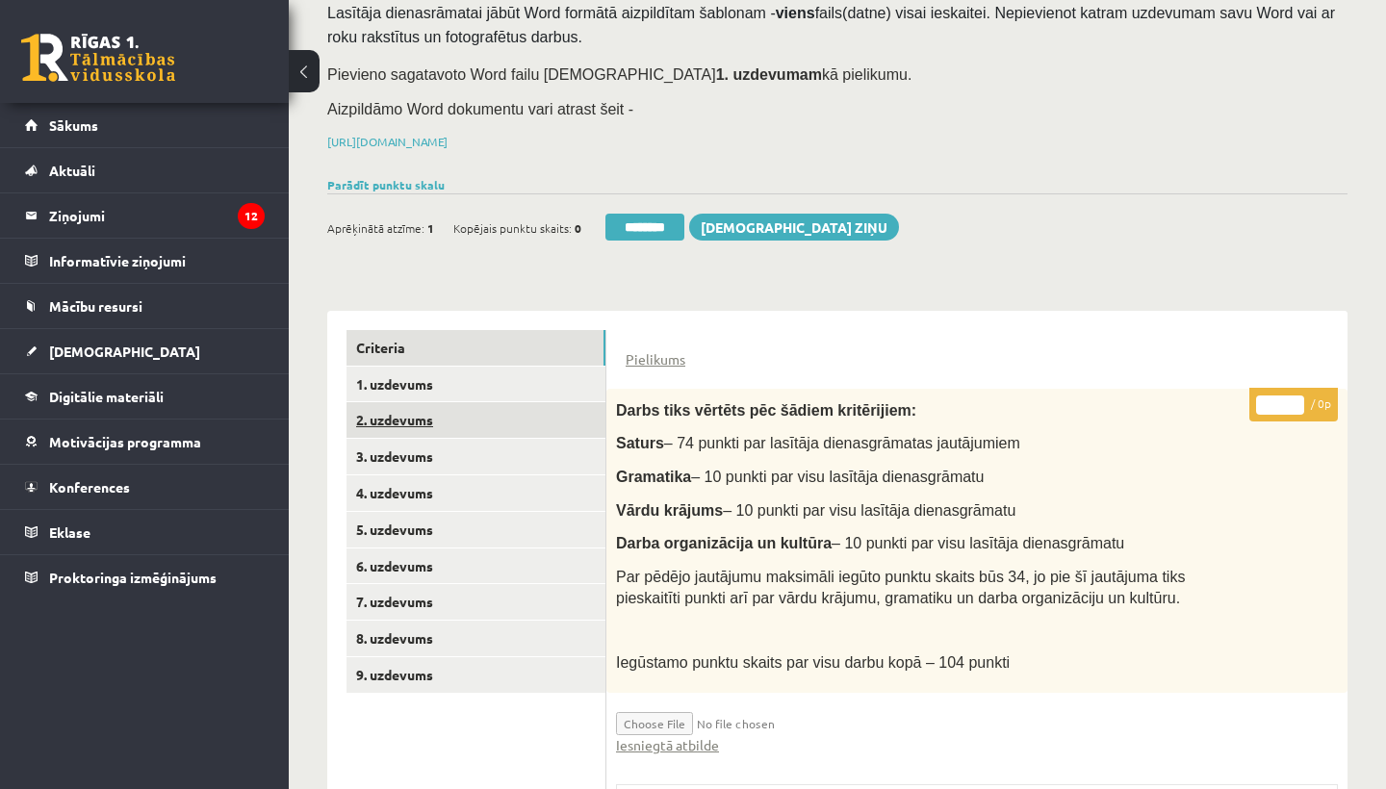
click at [433, 402] on link "2. uzdevums" at bounding box center [476, 420] width 259 height 36
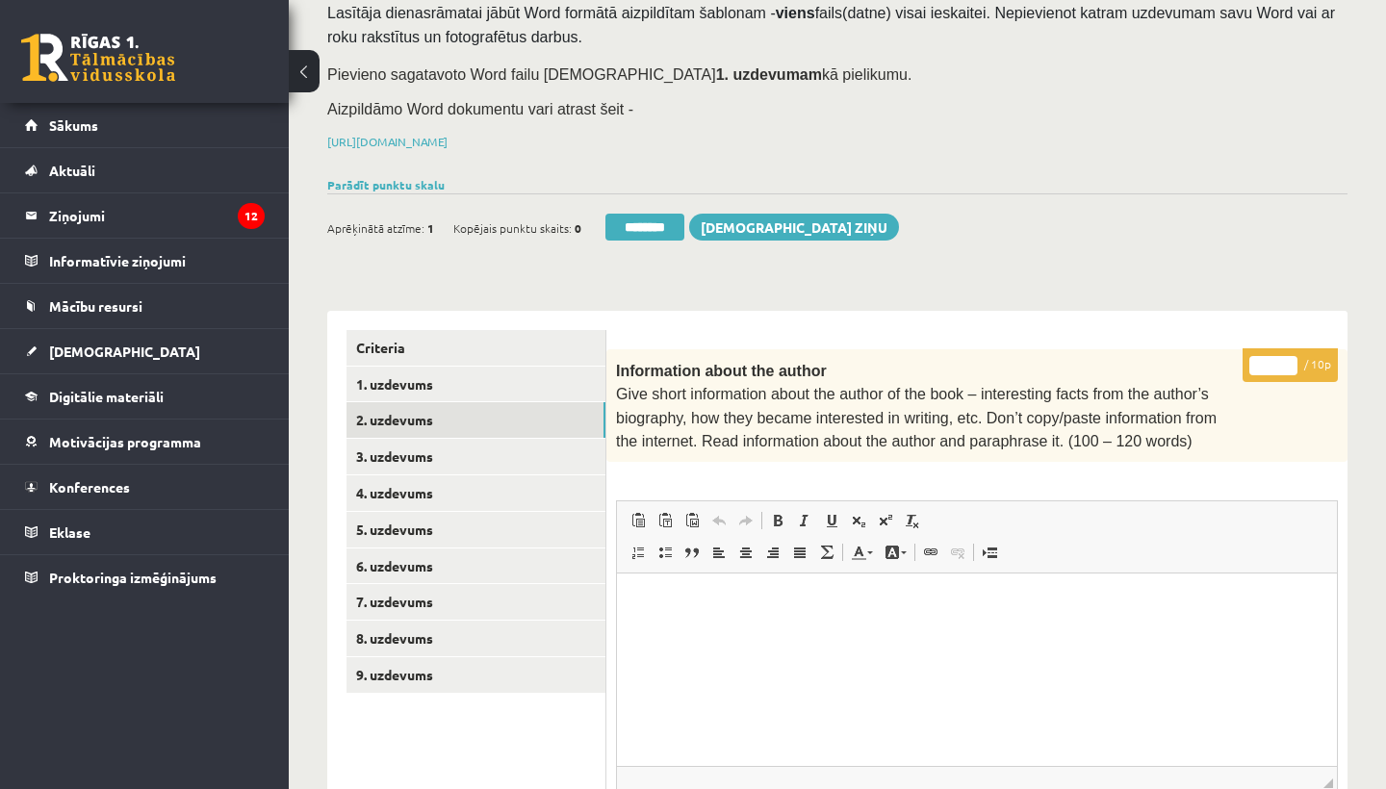
scroll to position [0, 0]
click at [1273, 360] on input "*" at bounding box center [1273, 365] width 48 height 19
type input "**"
click at [462, 464] on link "3. uzdevums" at bounding box center [476, 457] width 259 height 36
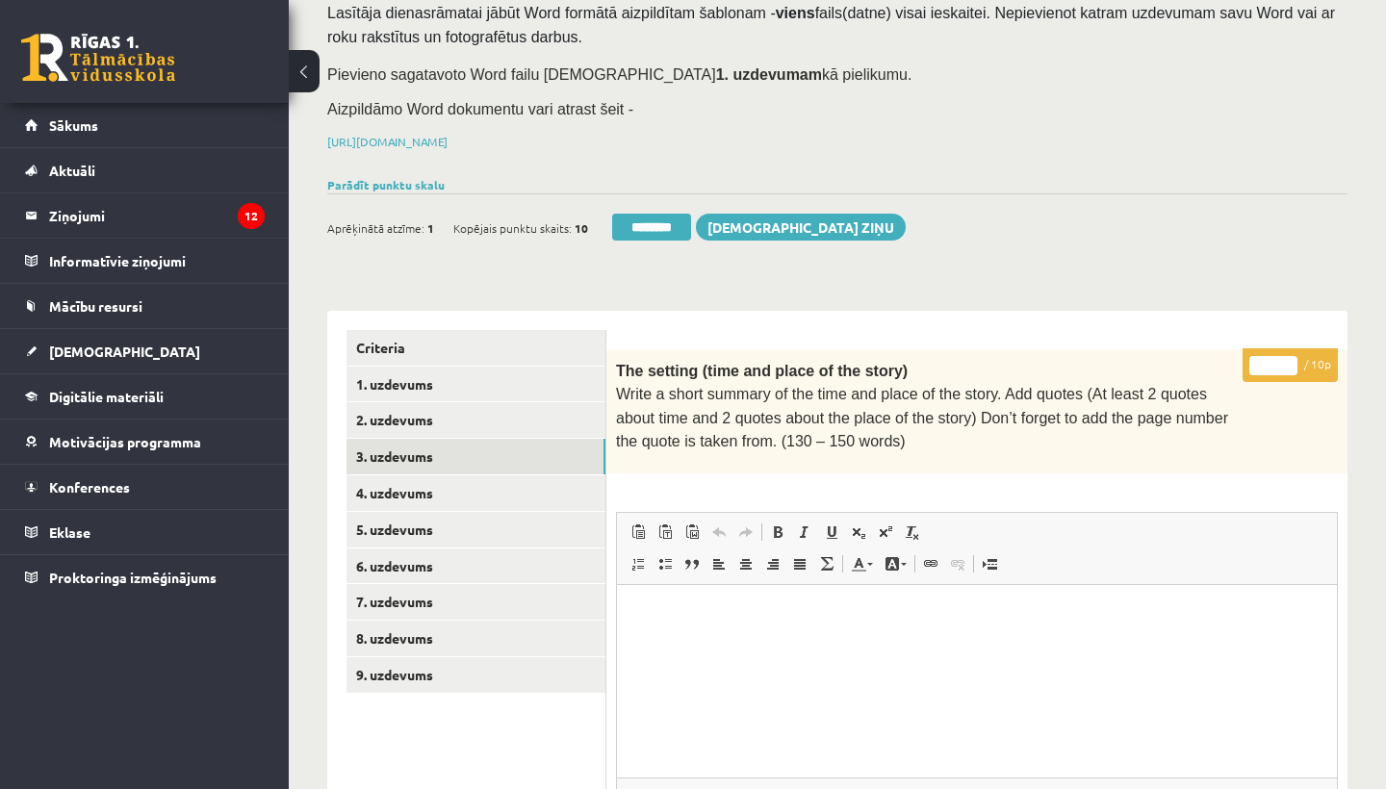
click at [1266, 365] on input "*" at bounding box center [1273, 365] width 48 height 19
click at [1275, 357] on input "*" at bounding box center [1273, 365] width 48 height 19
type input "**"
click at [403, 486] on link "4. uzdevums" at bounding box center [476, 493] width 259 height 36
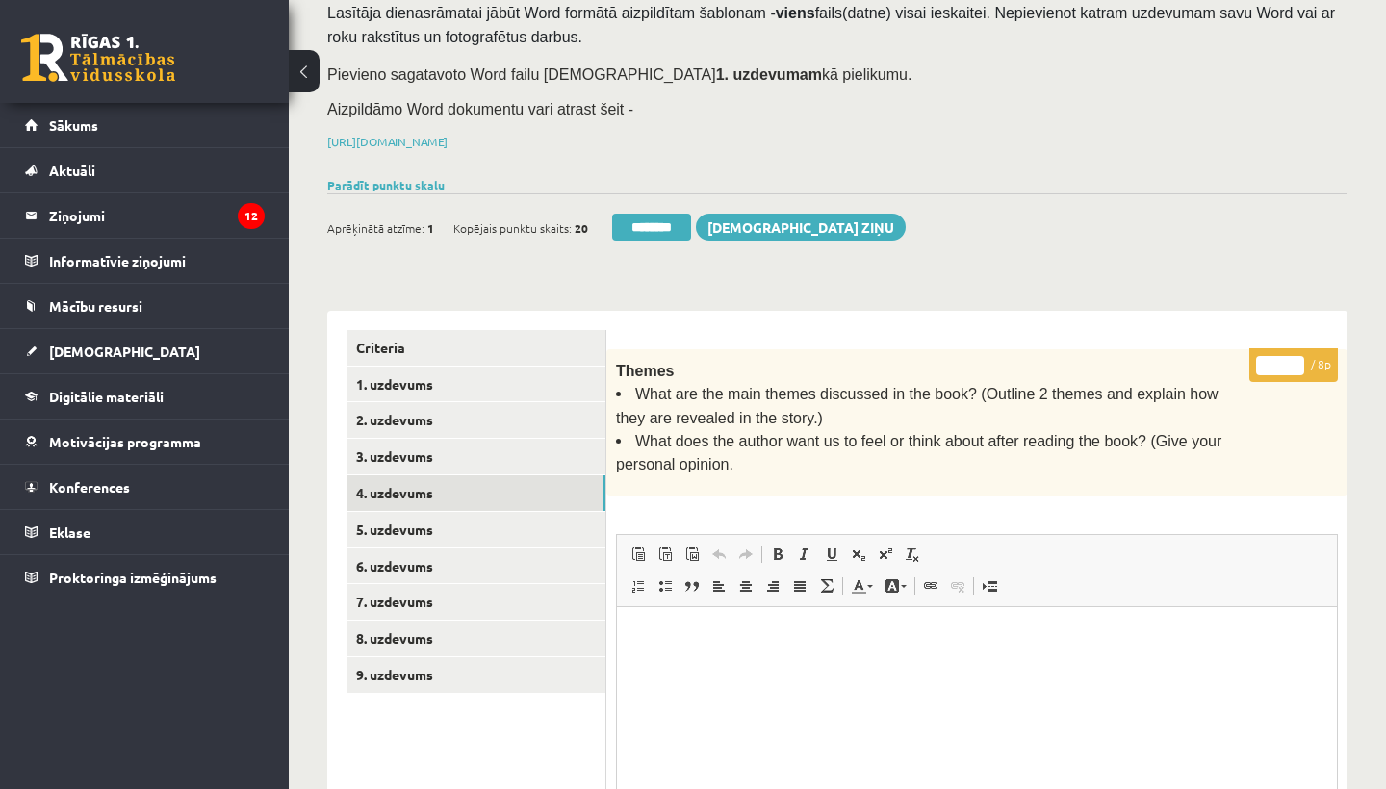
click at [1283, 358] on input "*" at bounding box center [1280, 365] width 48 height 19
type input "*"
click at [463, 534] on link "5. uzdevums" at bounding box center [476, 530] width 259 height 36
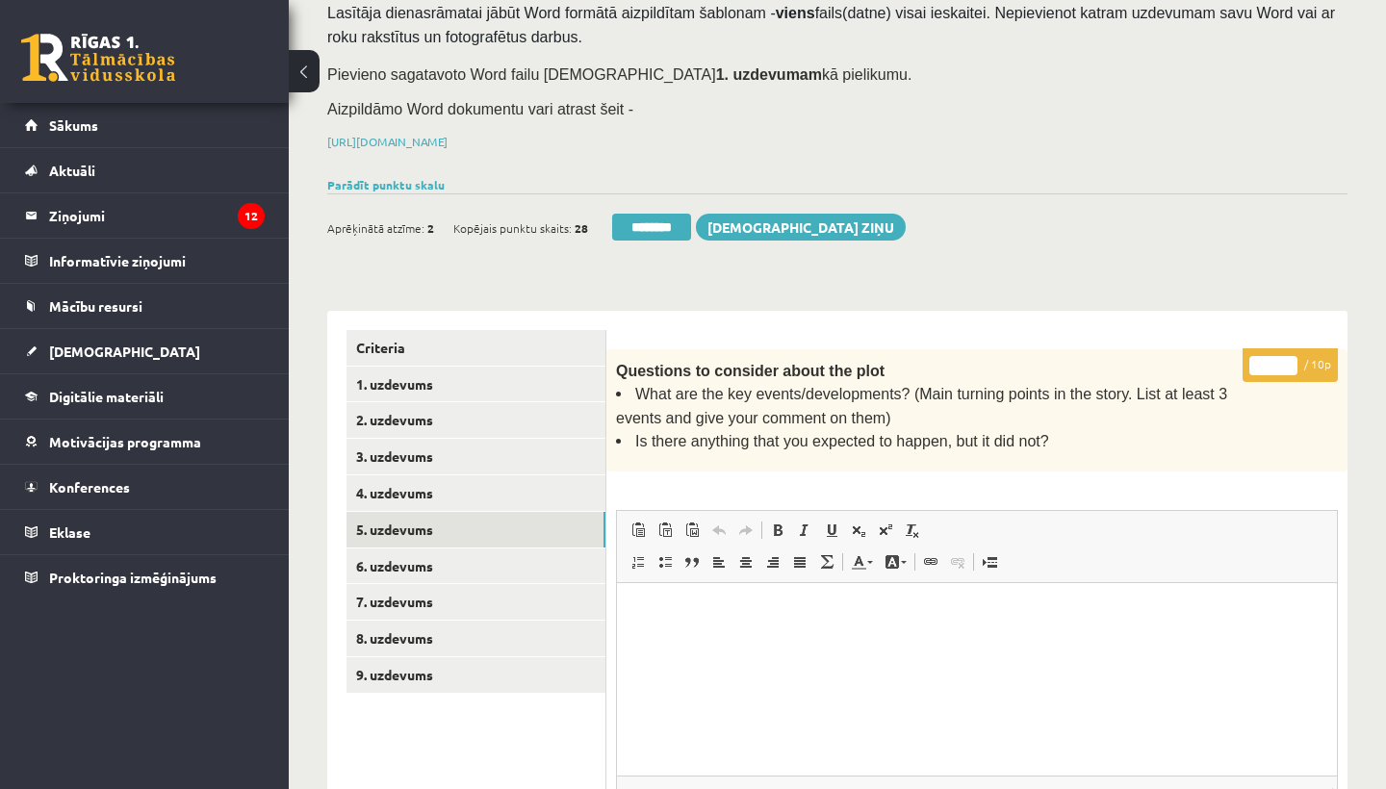
click at [1280, 359] on input "*" at bounding box center [1273, 365] width 48 height 19
type input "**"
click at [429, 553] on link "6. uzdevums" at bounding box center [476, 567] width 259 height 36
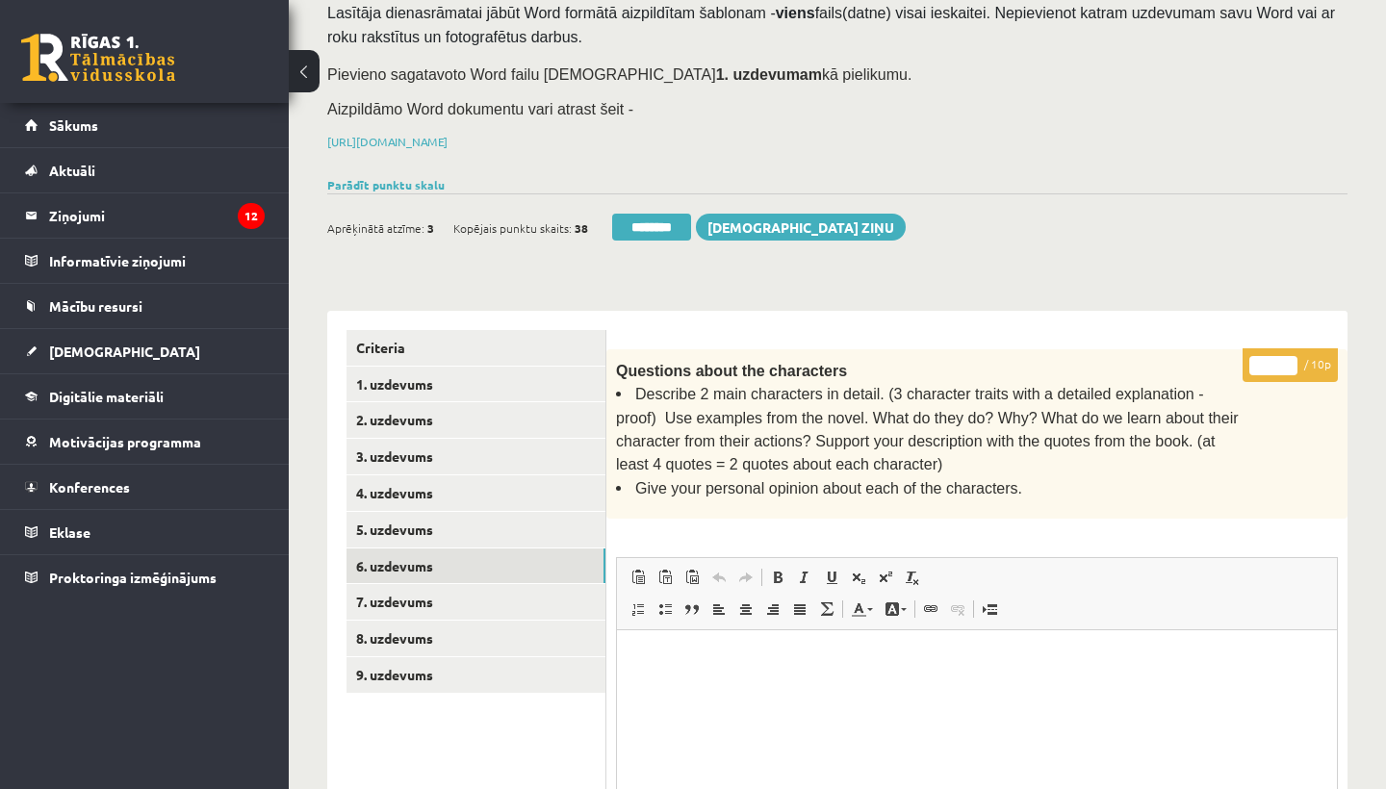
click at [1273, 360] on input "*" at bounding box center [1273, 365] width 48 height 19
type input "*"
click at [435, 590] on link "7. uzdevums" at bounding box center [476, 602] width 259 height 36
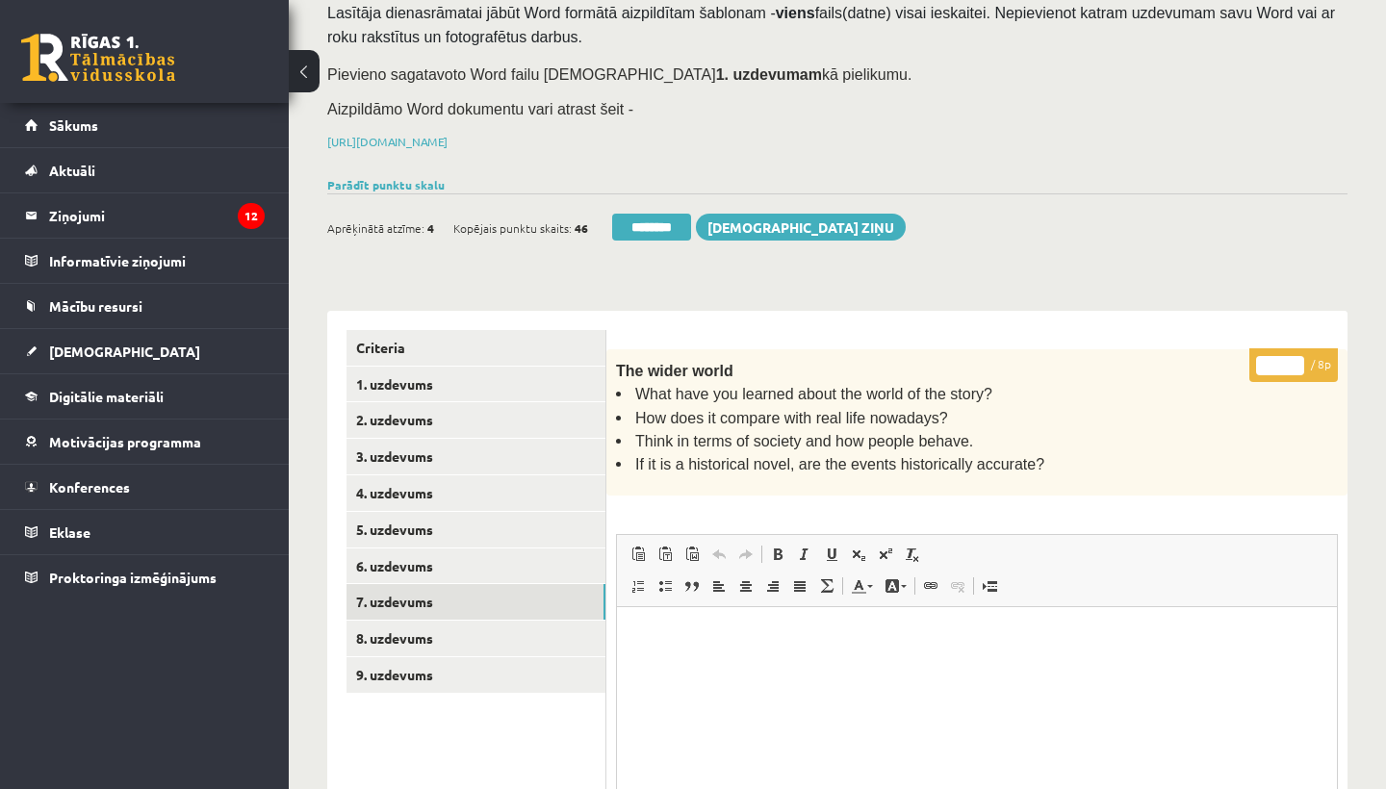
click at [1277, 359] on input "*" at bounding box center [1280, 365] width 48 height 19
type input "*"
click at [383, 630] on link "8. uzdevums" at bounding box center [476, 639] width 259 height 36
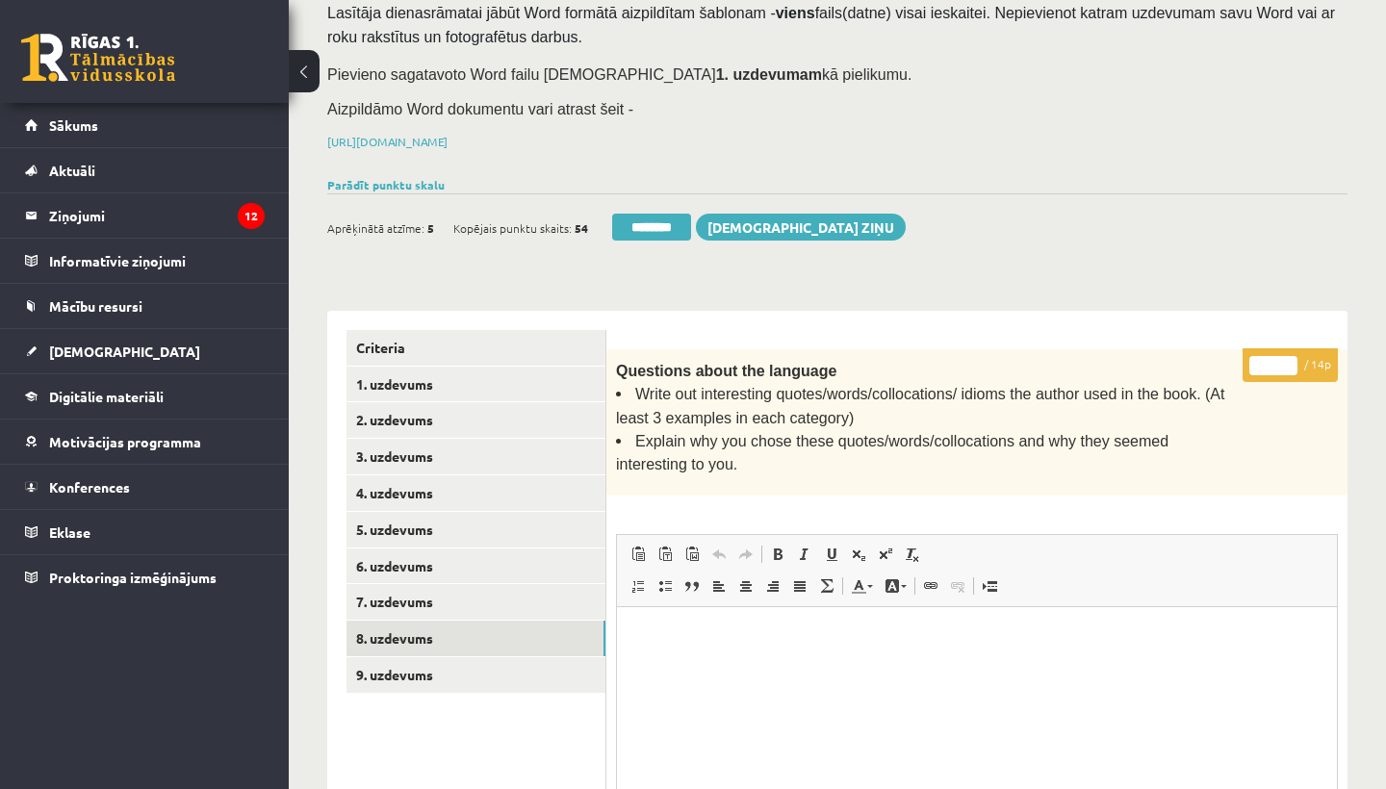
click at [1275, 358] on input "*" at bounding box center [1273, 365] width 48 height 19
type input "**"
click at [438, 657] on link "9. uzdevums" at bounding box center [476, 675] width 259 height 36
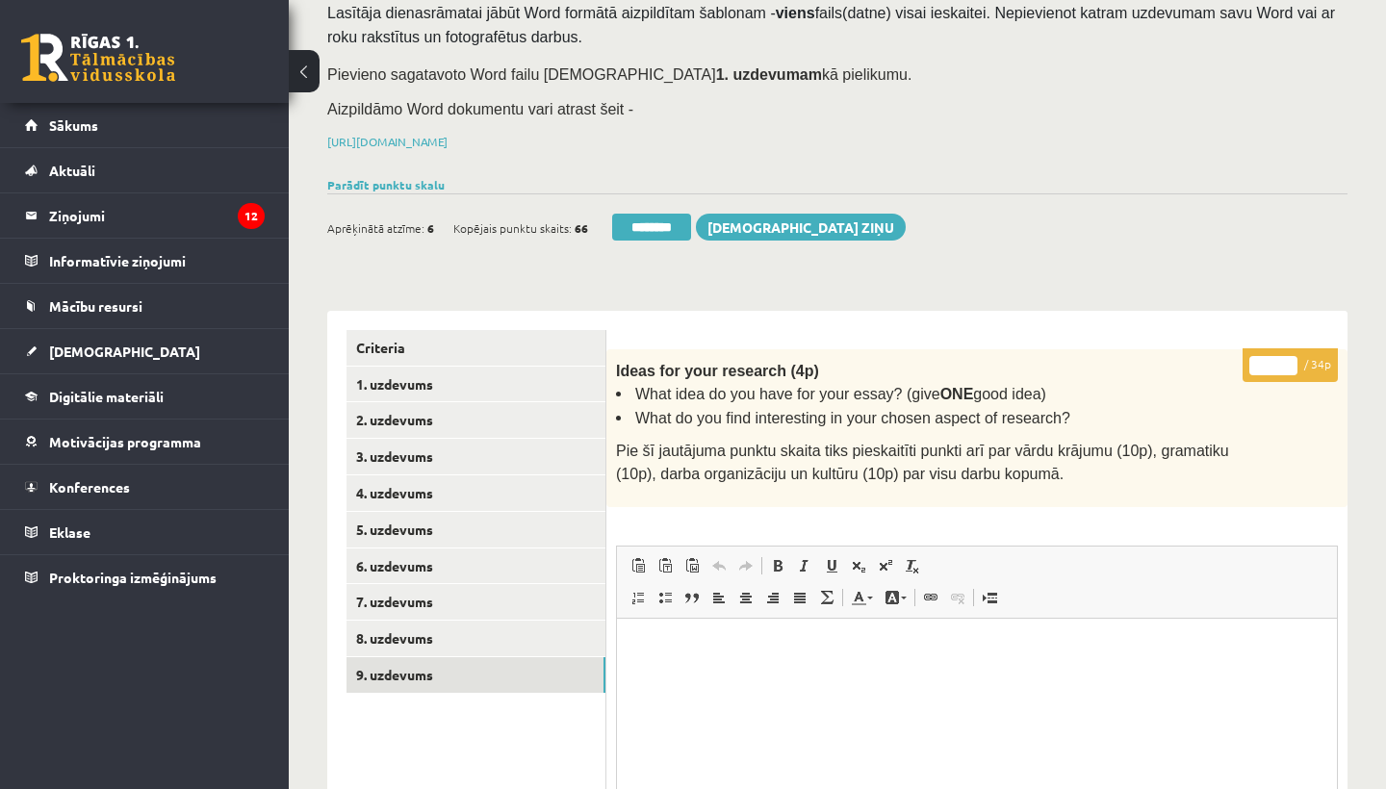
click at [1269, 362] on input "*" at bounding box center [1273, 365] width 48 height 19
type input "**"
click at [436, 374] on link "1. uzdevums" at bounding box center [476, 385] width 259 height 36
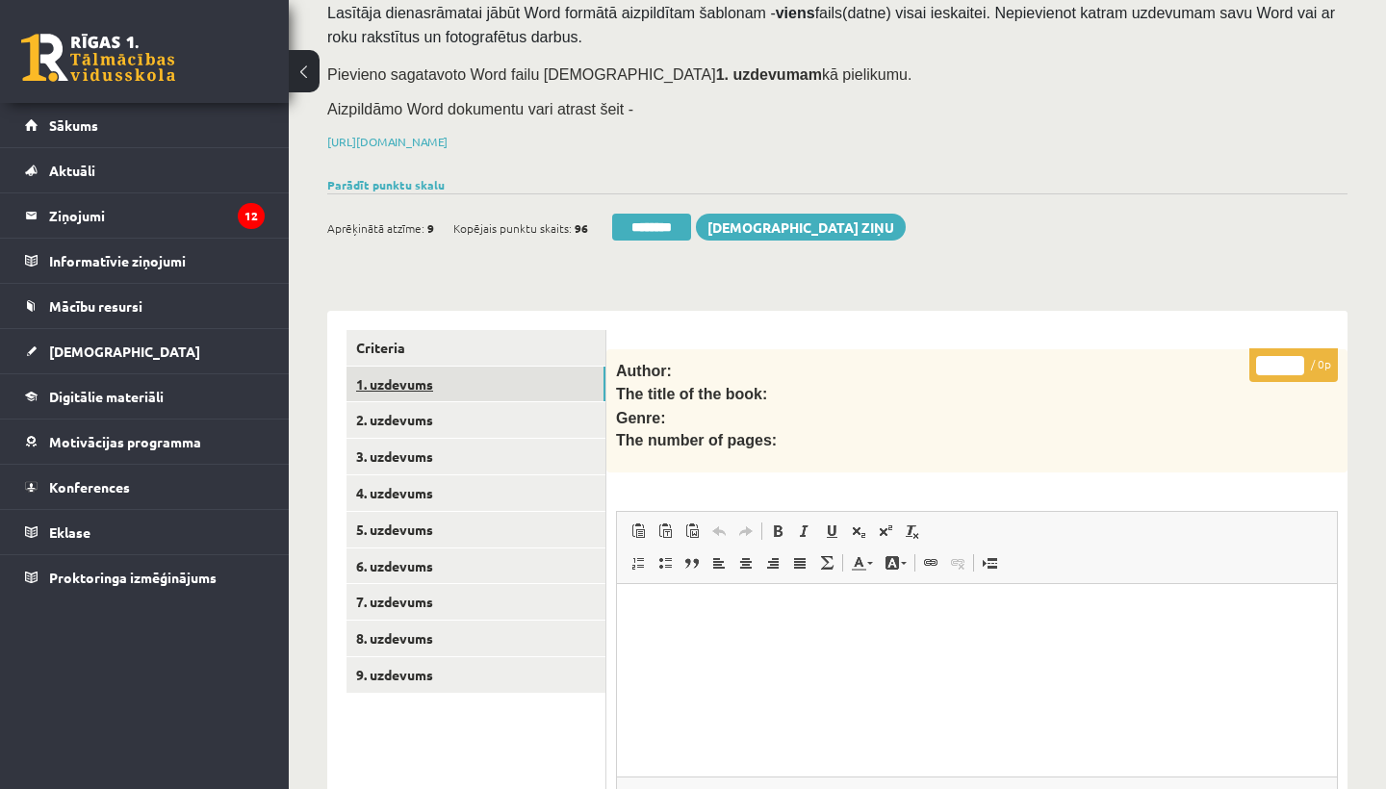
click at [436, 374] on link "1. uzdevums" at bounding box center [476, 385] width 259 height 36
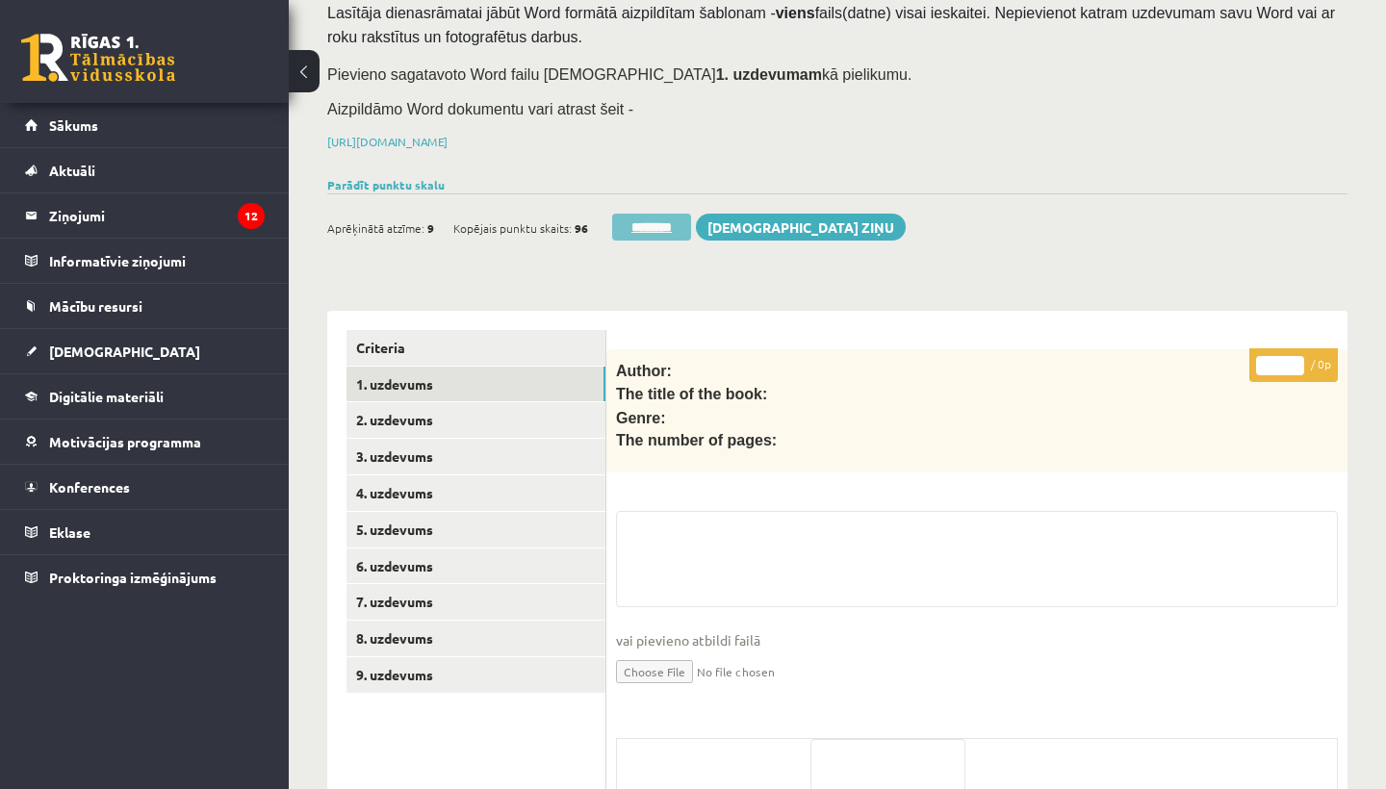
click at [667, 214] on input "********" at bounding box center [651, 227] width 79 height 27
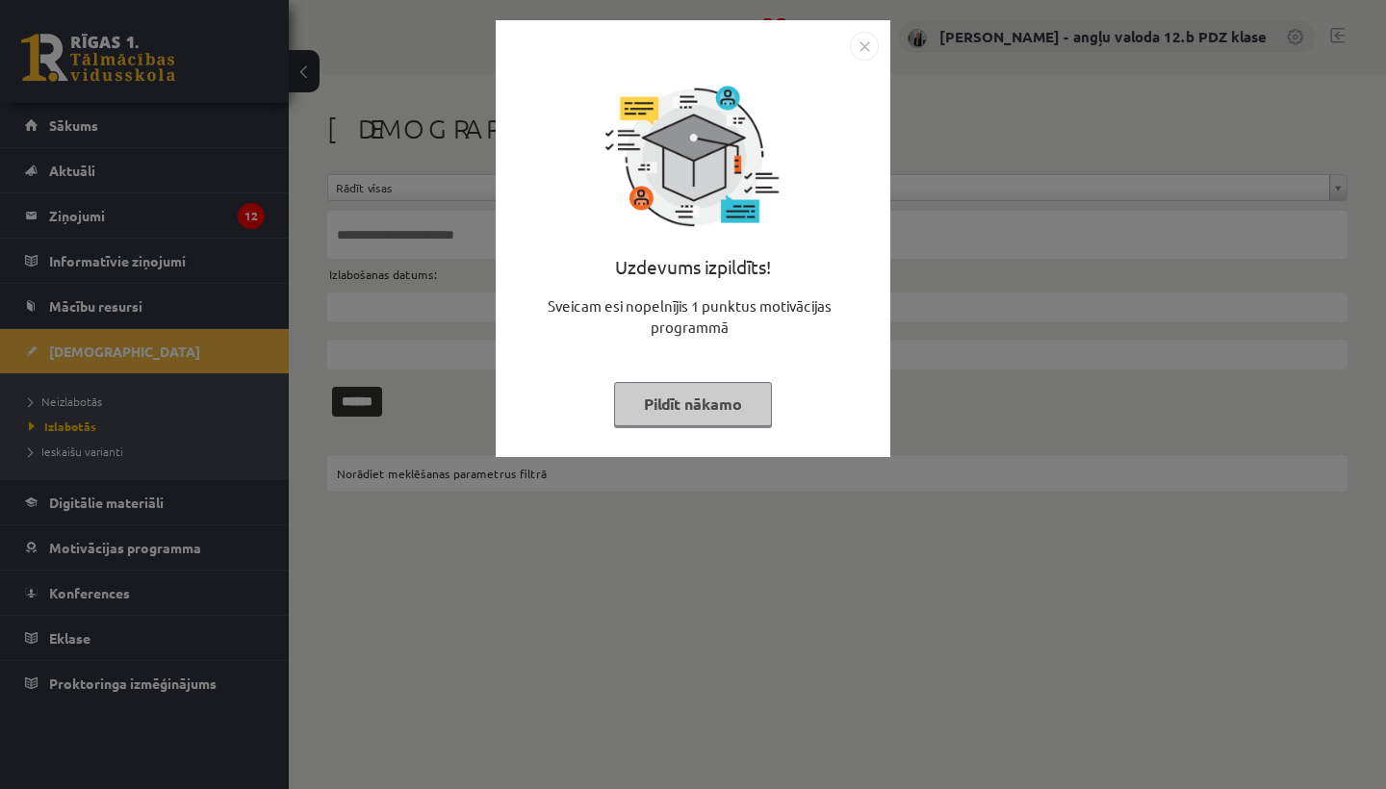
click at [862, 37] on img "Close" at bounding box center [864, 46] width 29 height 29
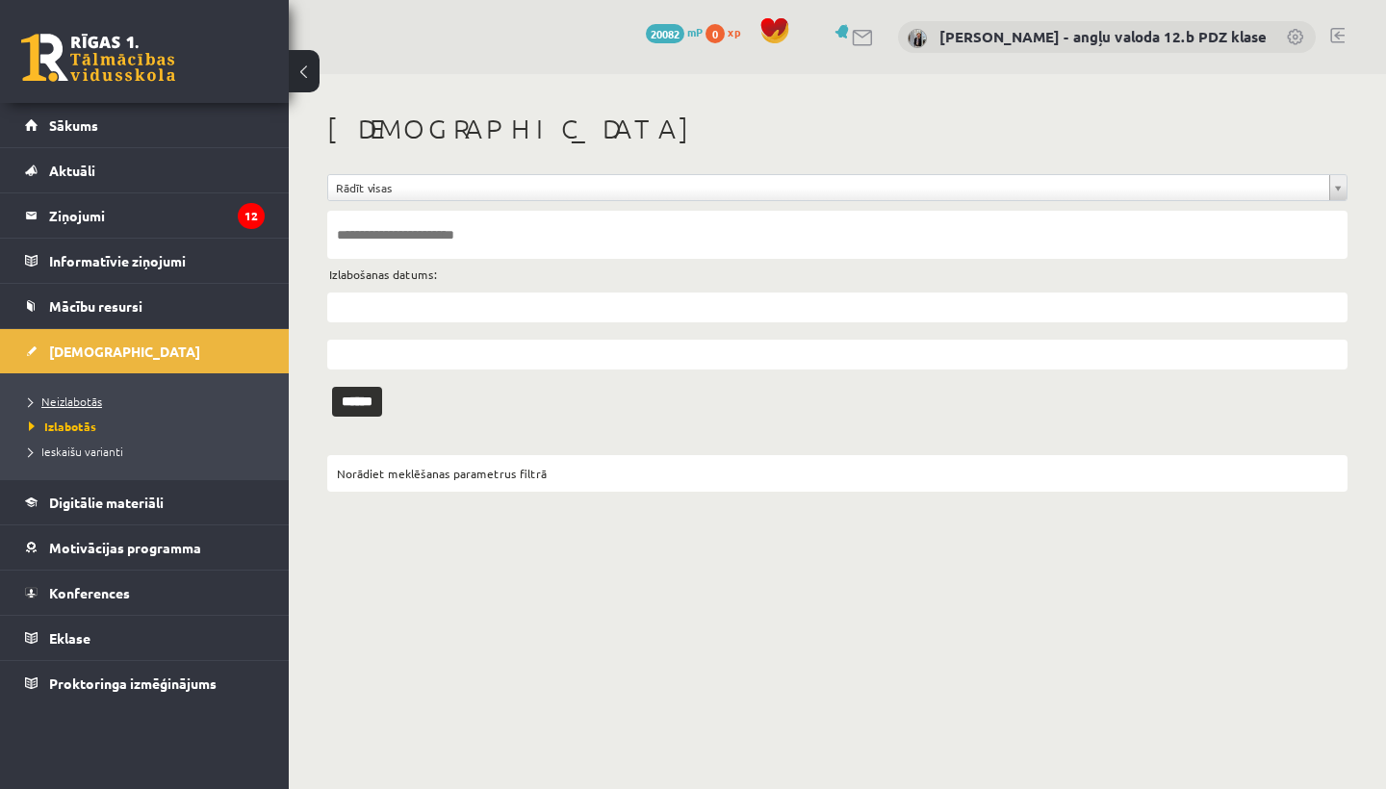
click at [91, 395] on span "Neizlabotās" at bounding box center [65, 401] width 73 height 15
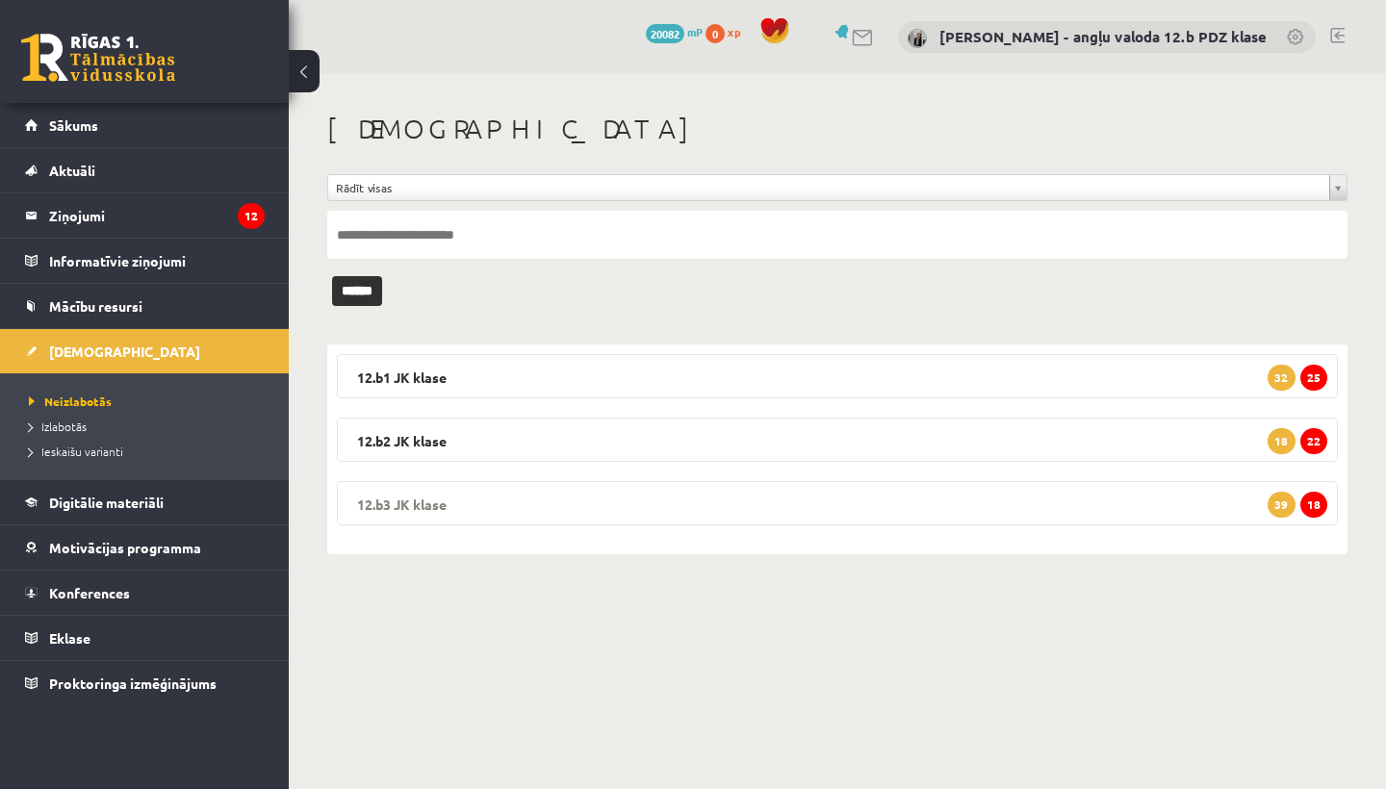
click at [515, 505] on legend "12.b3 JK klase 18 39" at bounding box center [837, 503] width 1001 height 44
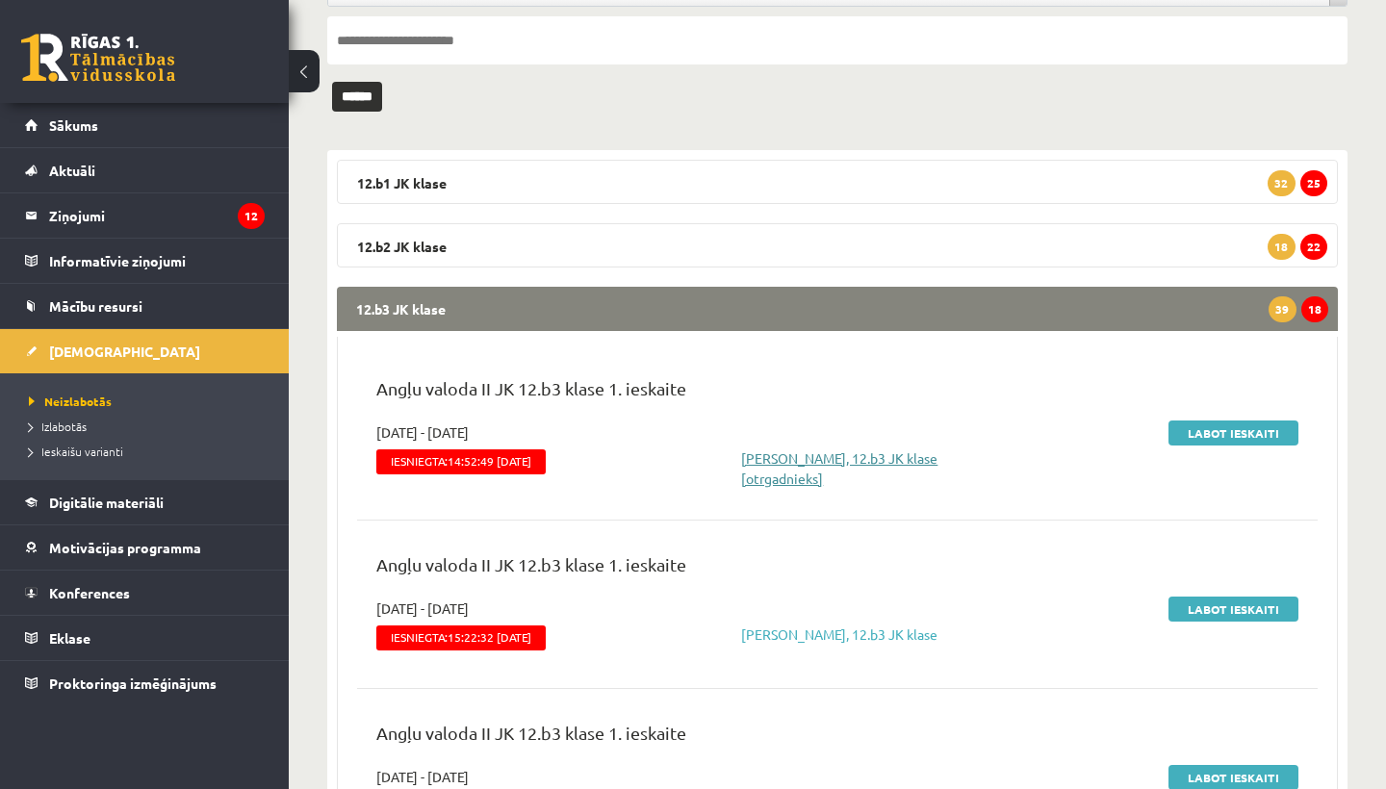
scroll to position [214, 0]
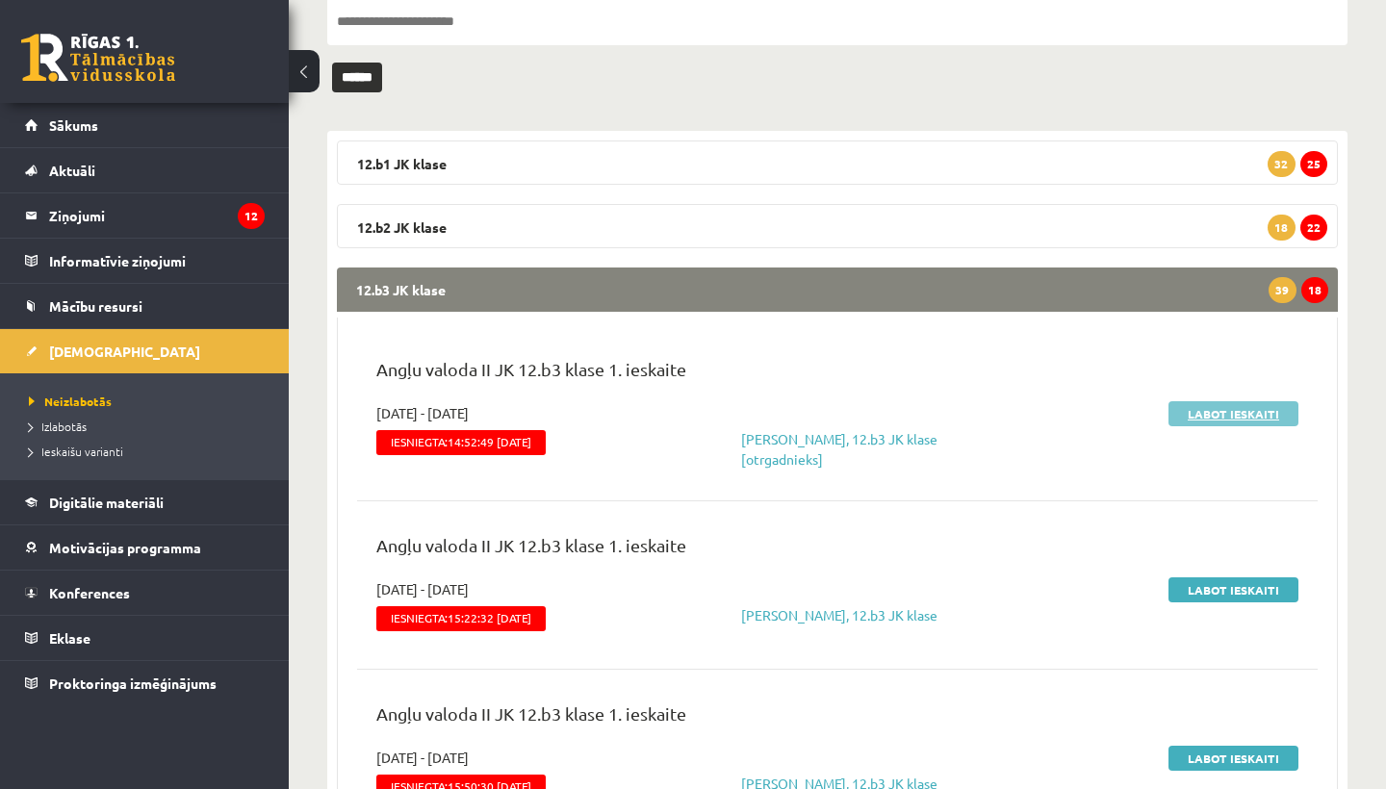
click at [1215, 403] on link "Labot ieskaiti" at bounding box center [1233, 413] width 130 height 25
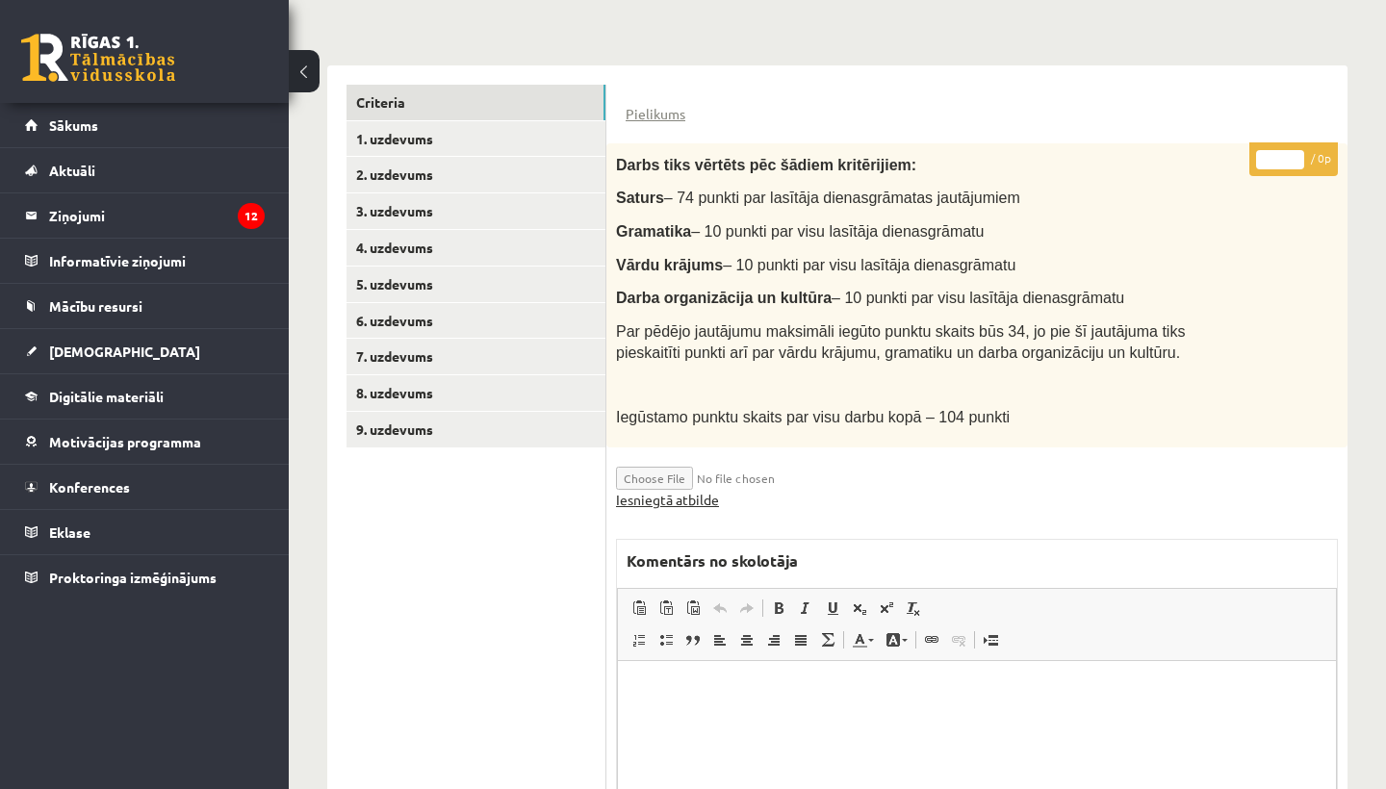
click at [674, 491] on link "Iesniegtā atbilde" at bounding box center [667, 500] width 103 height 20
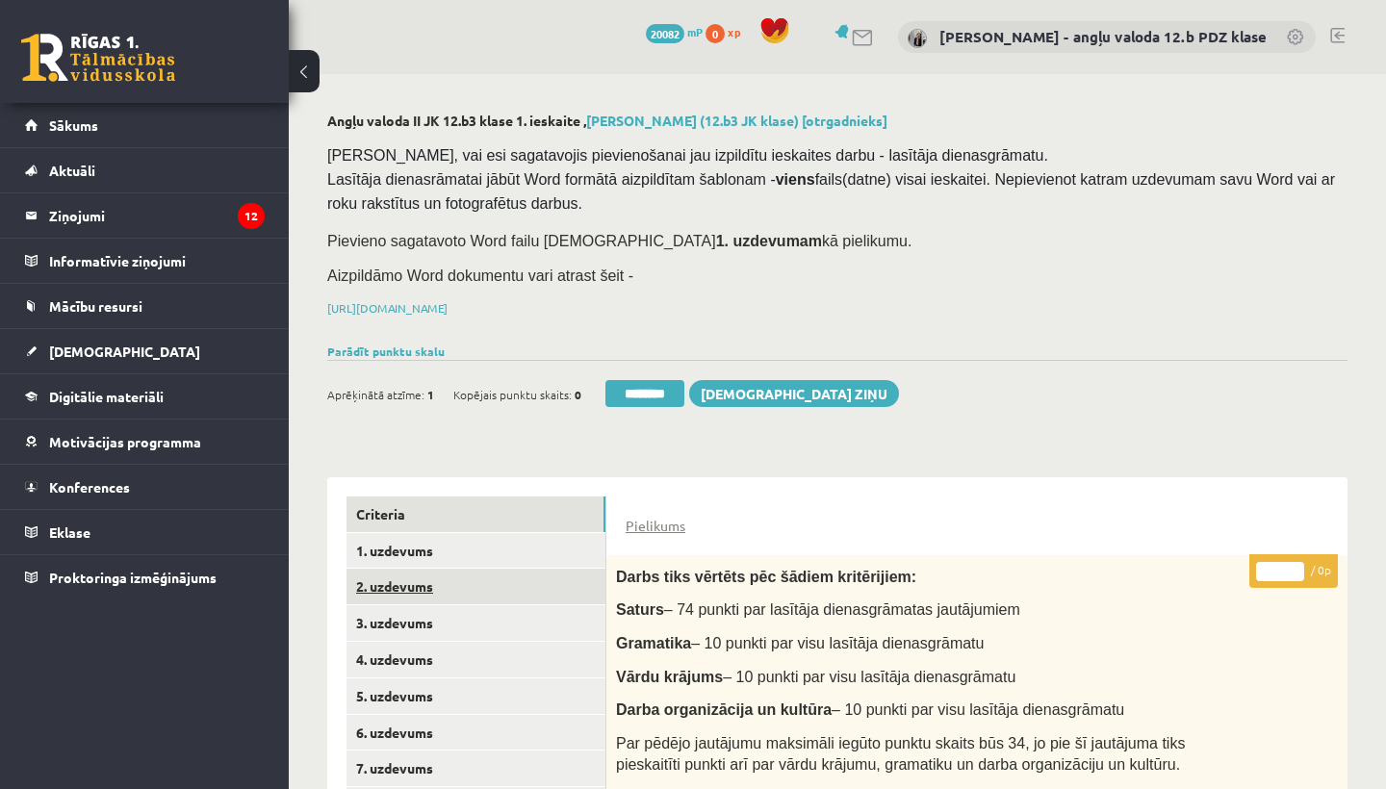
click at [390, 578] on link "2. uzdevums" at bounding box center [476, 587] width 259 height 36
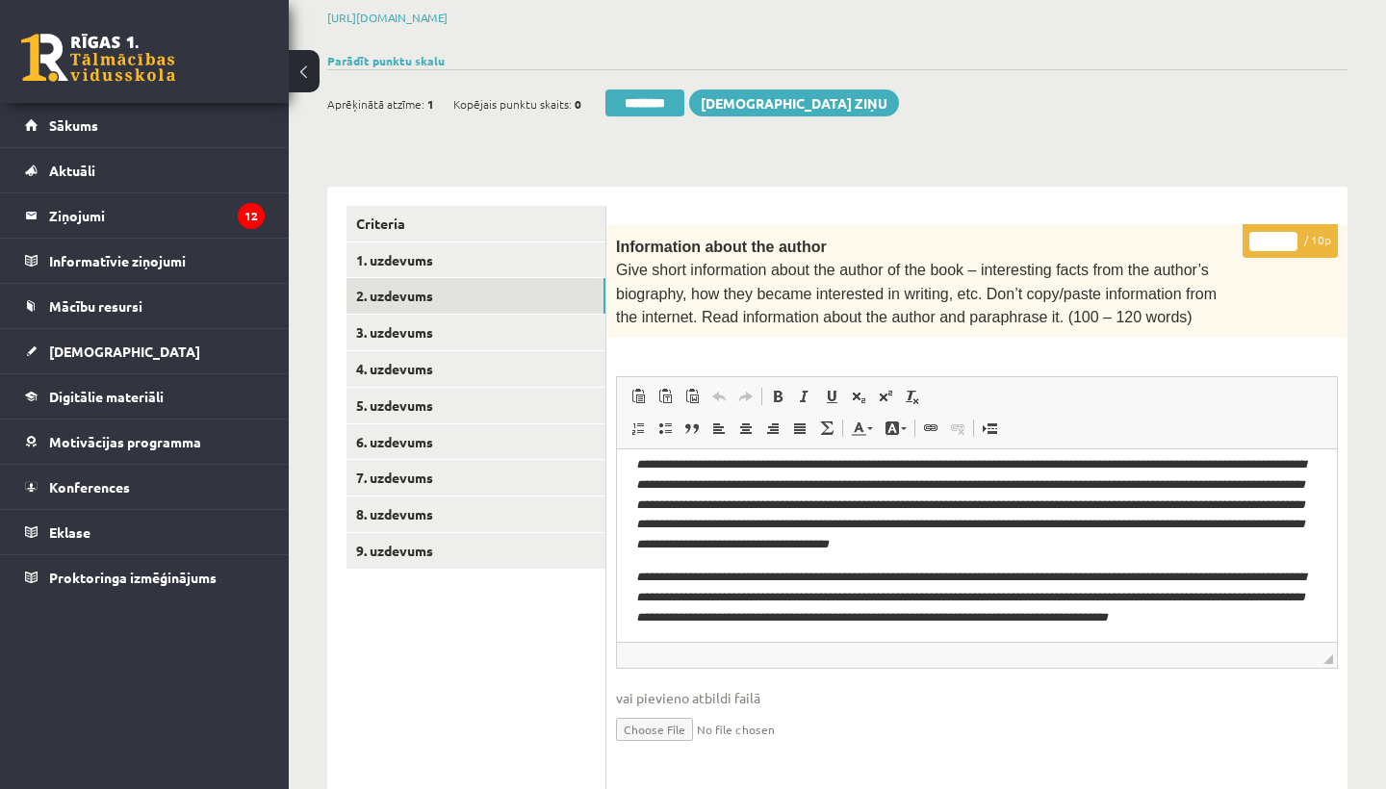
scroll to position [13, 0]
click at [1276, 234] on input "*" at bounding box center [1273, 241] width 48 height 19
type input "*"
click at [441, 318] on link "3. uzdevums" at bounding box center [476, 333] width 259 height 36
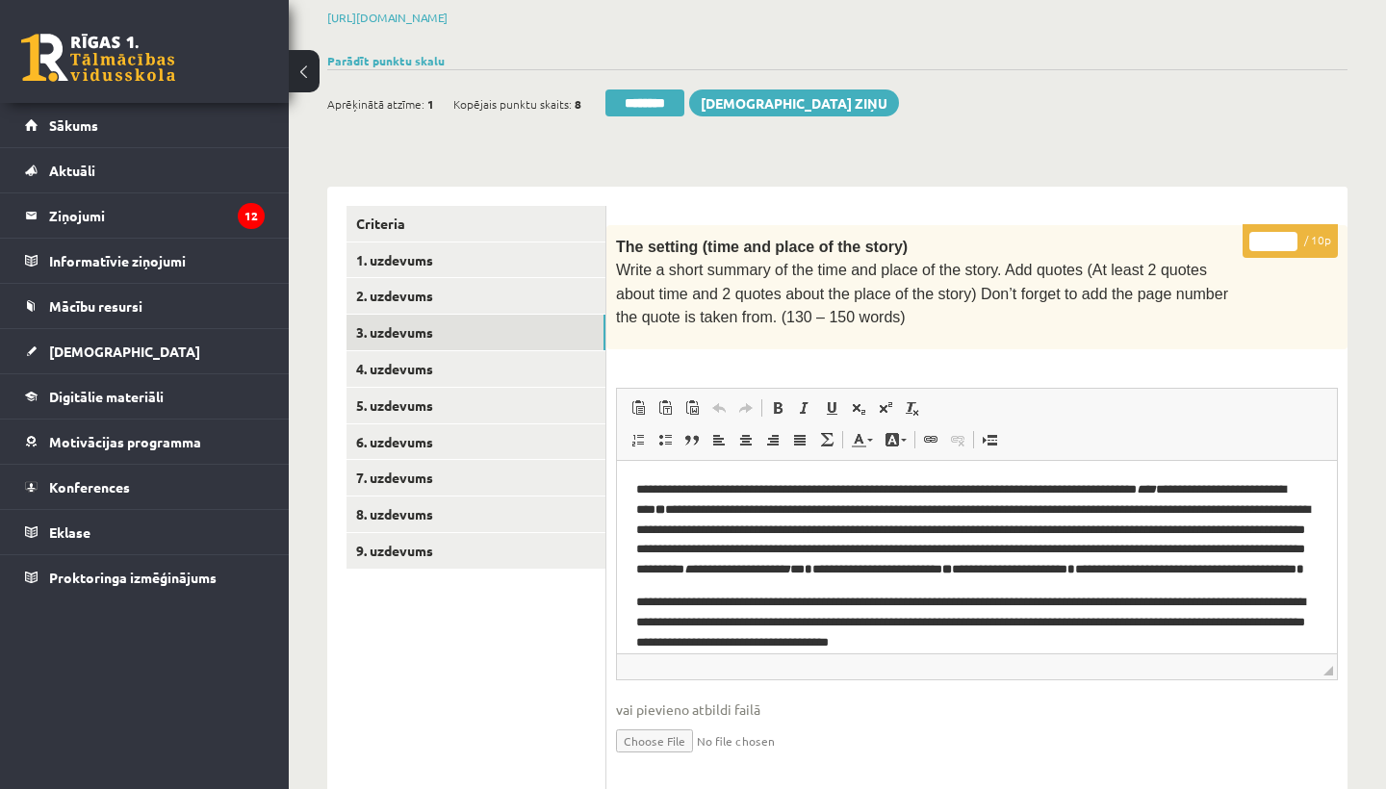
scroll to position [0, 0]
click at [1274, 232] on input "*" at bounding box center [1273, 241] width 48 height 19
type input "*"
click at [441, 357] on link "4. uzdevums" at bounding box center [476, 369] width 259 height 36
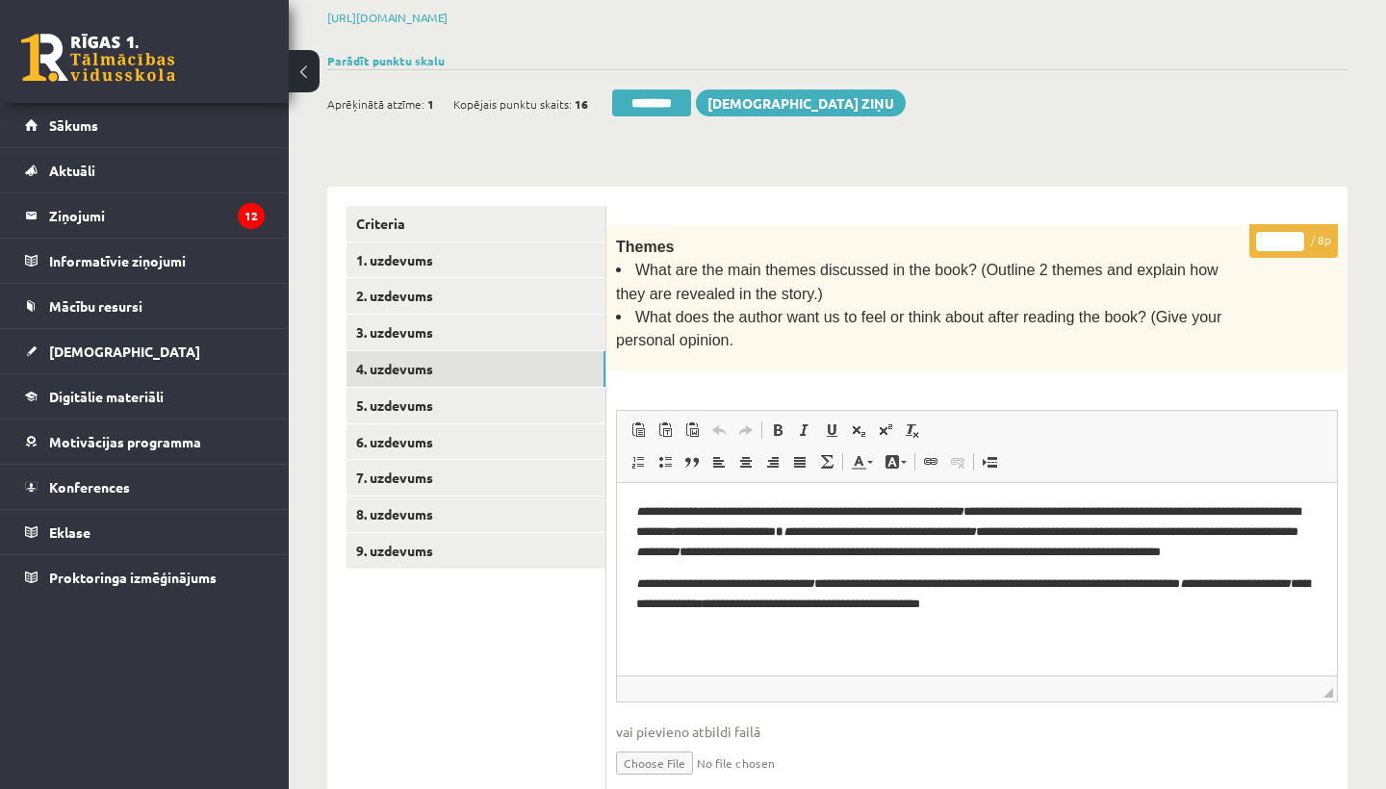
click at [1280, 232] on input "*" at bounding box center [1280, 241] width 48 height 19
type input "*"
click at [453, 392] on link "5. uzdevums" at bounding box center [476, 406] width 259 height 36
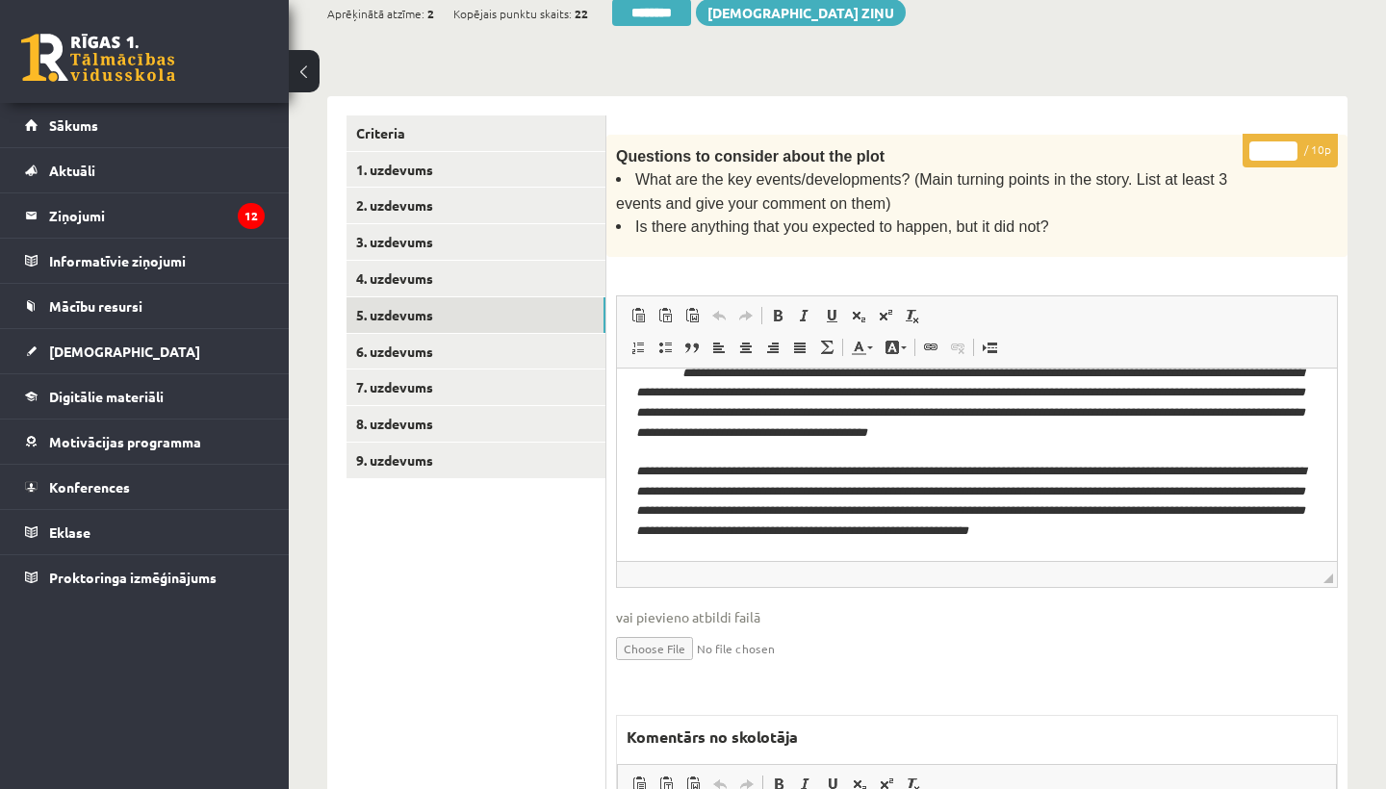
scroll to position [381, 0]
click at [1278, 141] on input "*" at bounding box center [1273, 150] width 48 height 19
type input "*"
click at [421, 346] on link "6. uzdevums" at bounding box center [476, 352] width 259 height 36
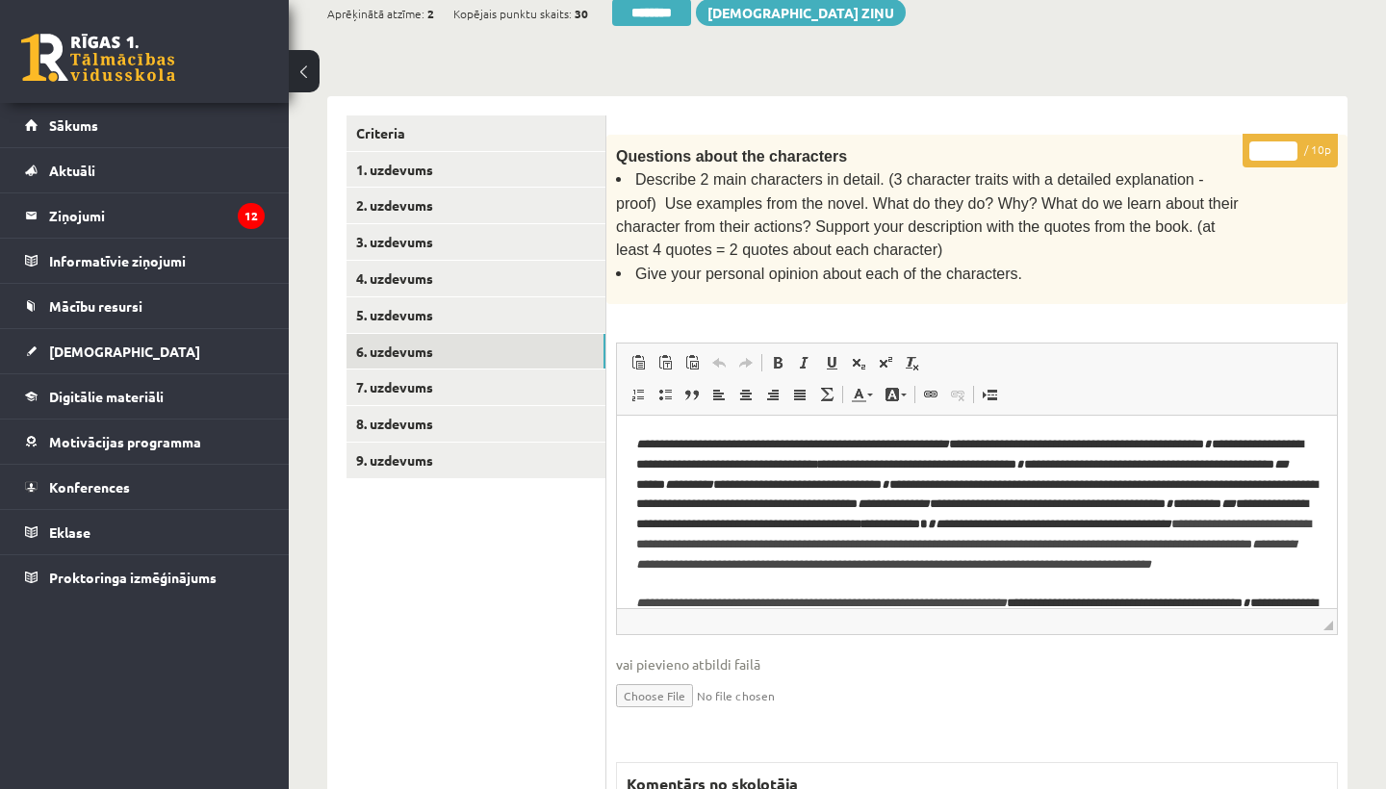
scroll to position [0, 0]
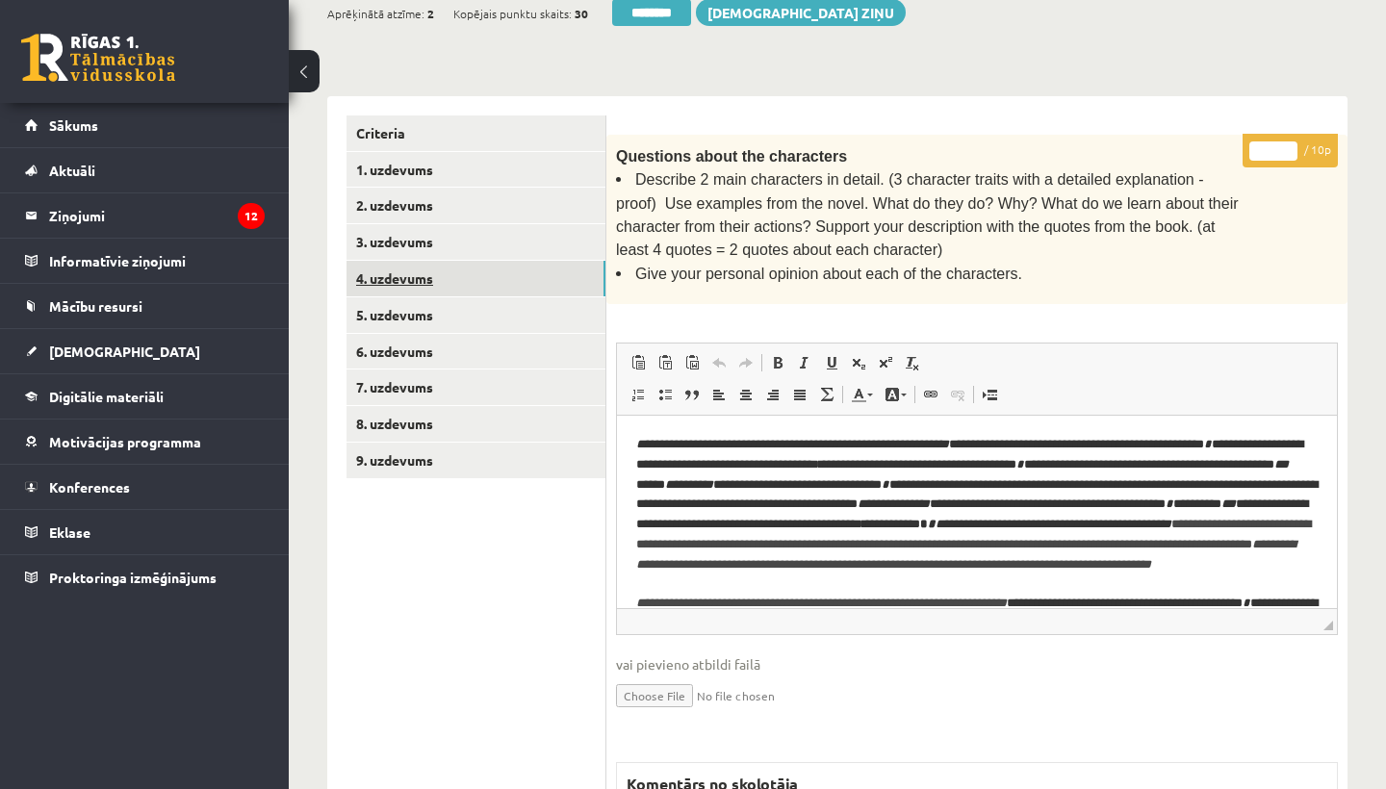
click at [427, 261] on link "4. uzdevums" at bounding box center [476, 279] width 259 height 36
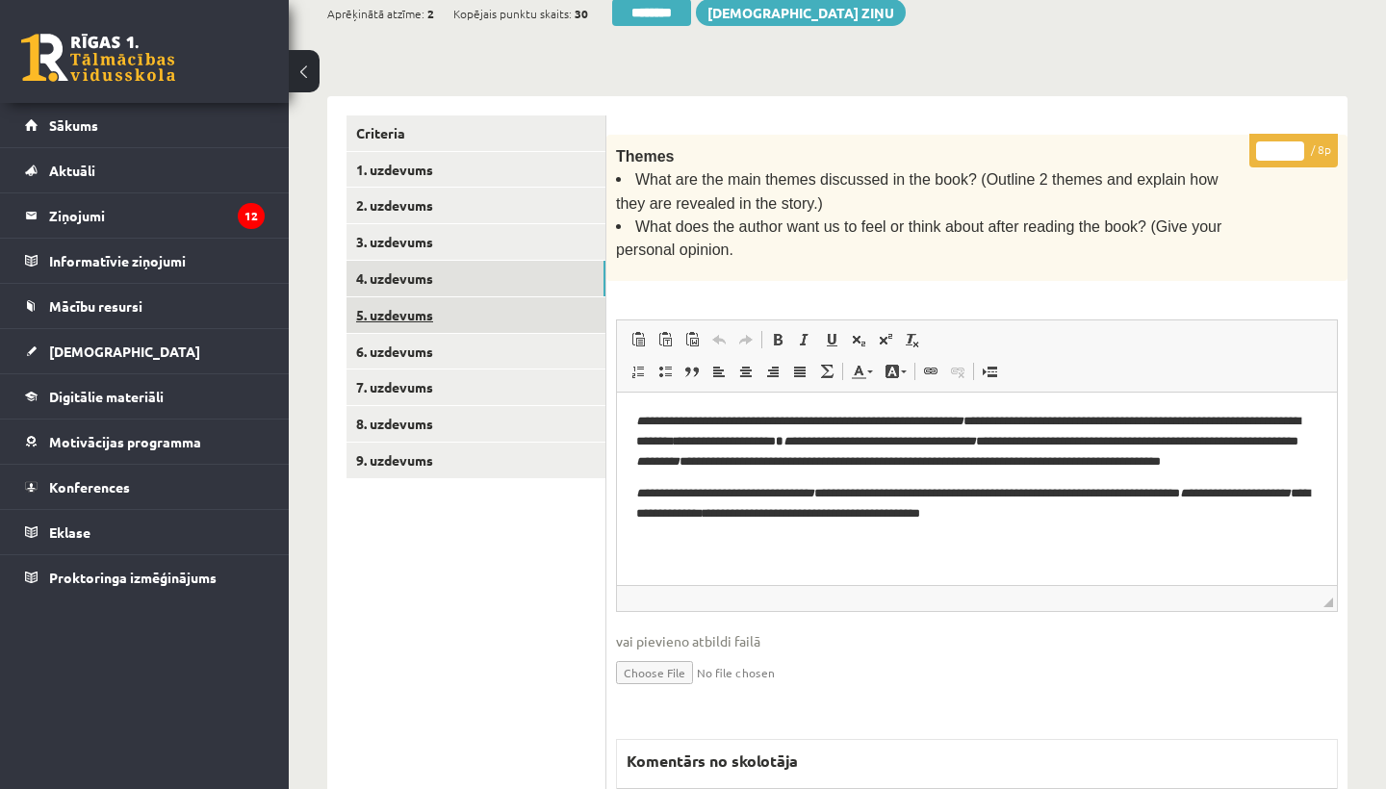
click at [411, 311] on link "5. uzdevums" at bounding box center [476, 315] width 259 height 36
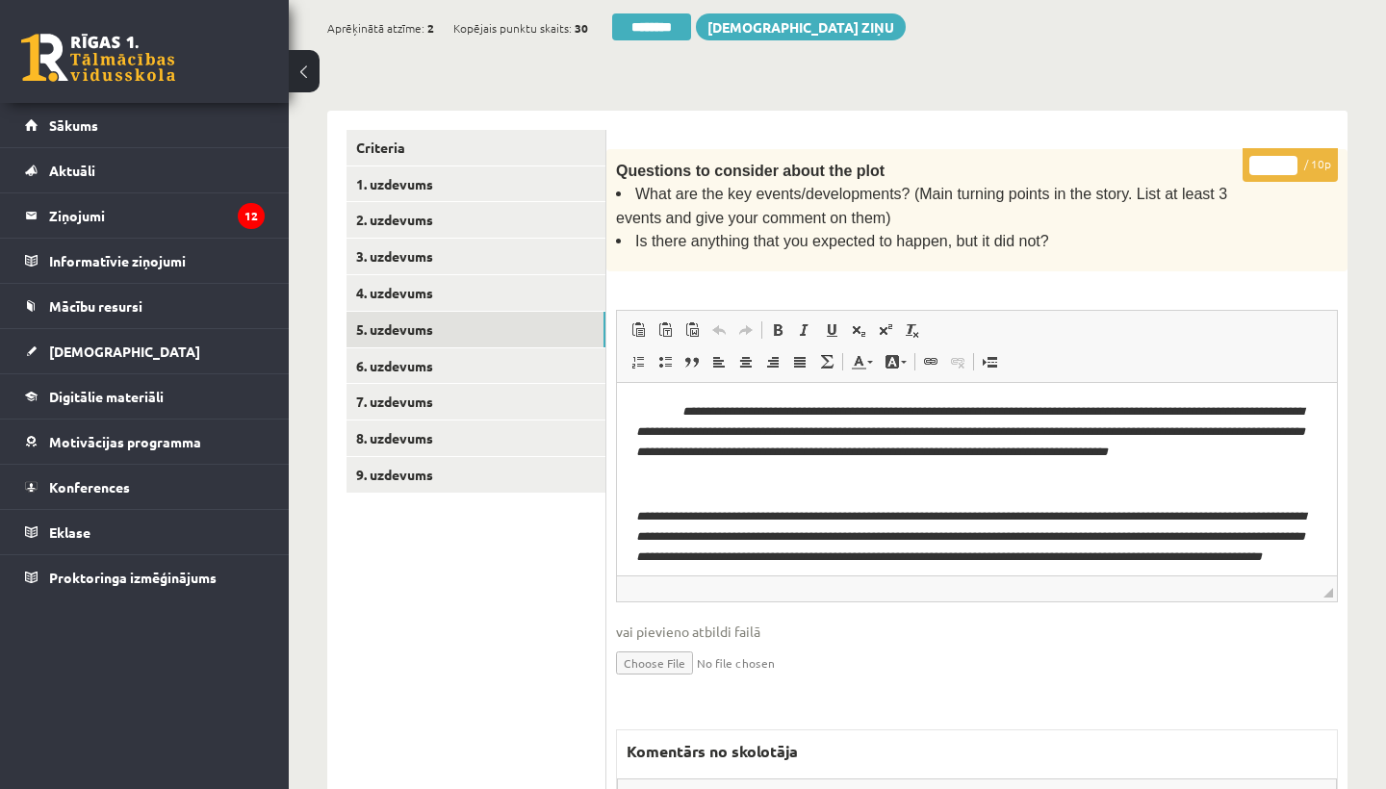
click at [1277, 163] on input "*" at bounding box center [1273, 165] width 48 height 19
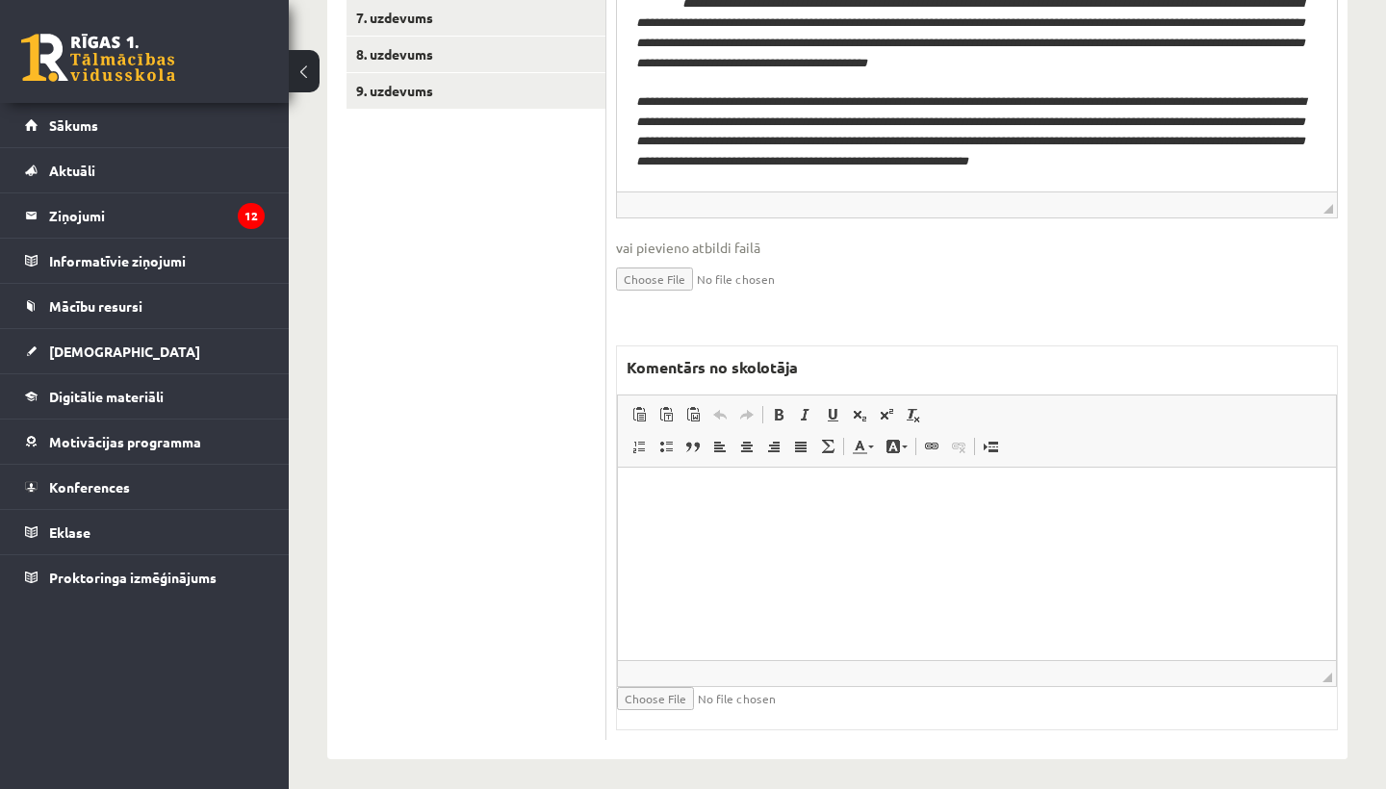
scroll to position [750, 0]
type input "*"
click at [735, 521] on html at bounding box center [977, 498] width 718 height 59
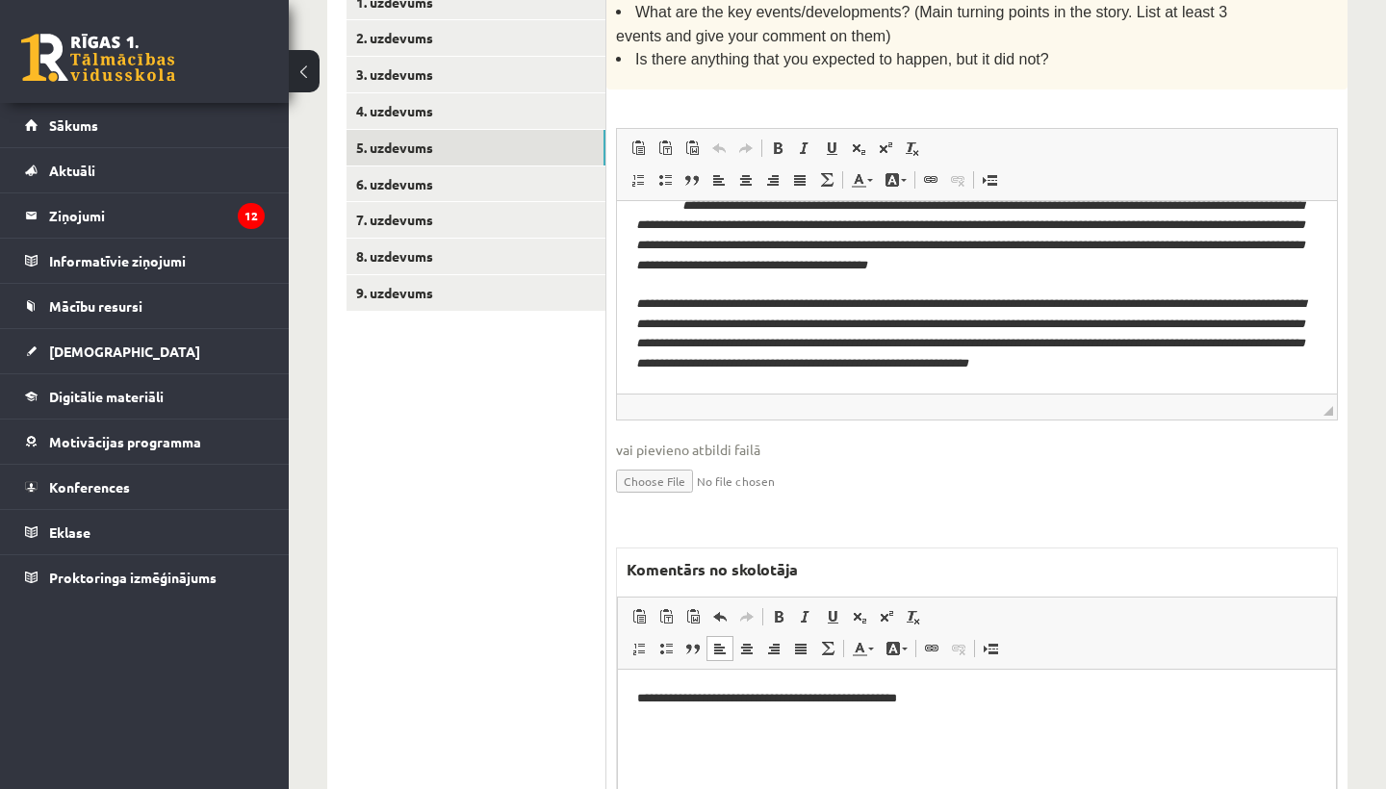
scroll to position [528, 0]
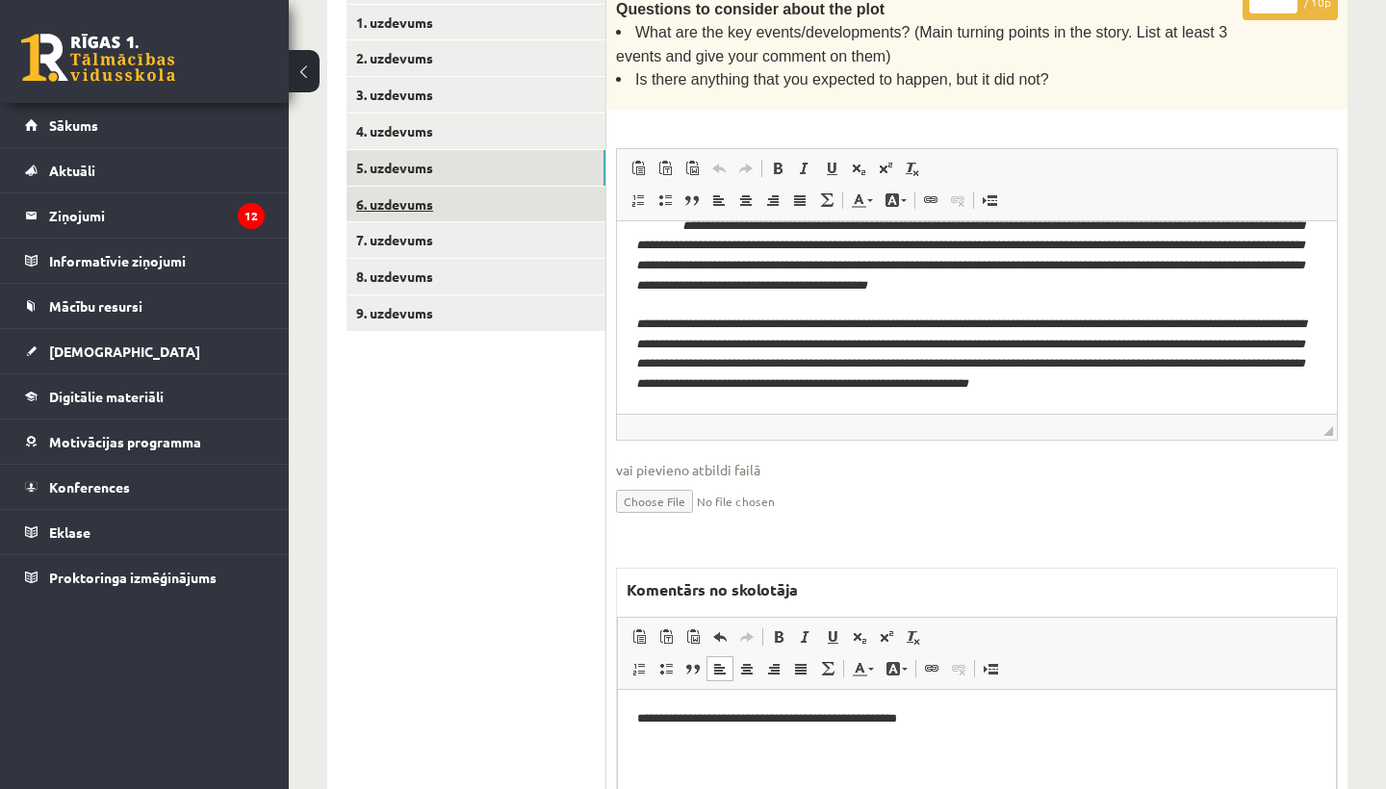
click at [420, 204] on link "6. uzdevums" at bounding box center [476, 205] width 259 height 36
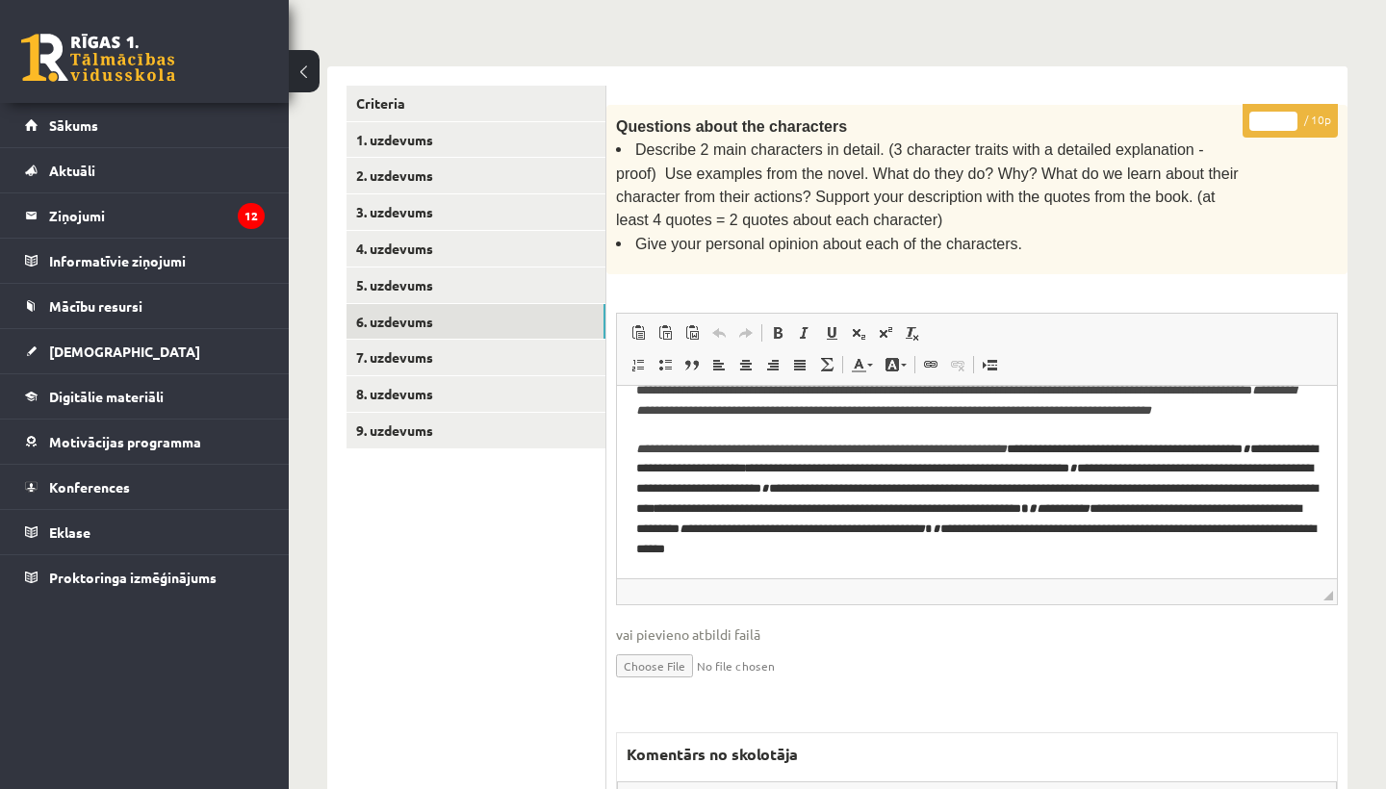
scroll to position [134, 0]
click at [1277, 116] on input "*" at bounding box center [1273, 121] width 48 height 19
type input "*"
click at [388, 342] on link "7. uzdevums" at bounding box center [476, 358] width 259 height 36
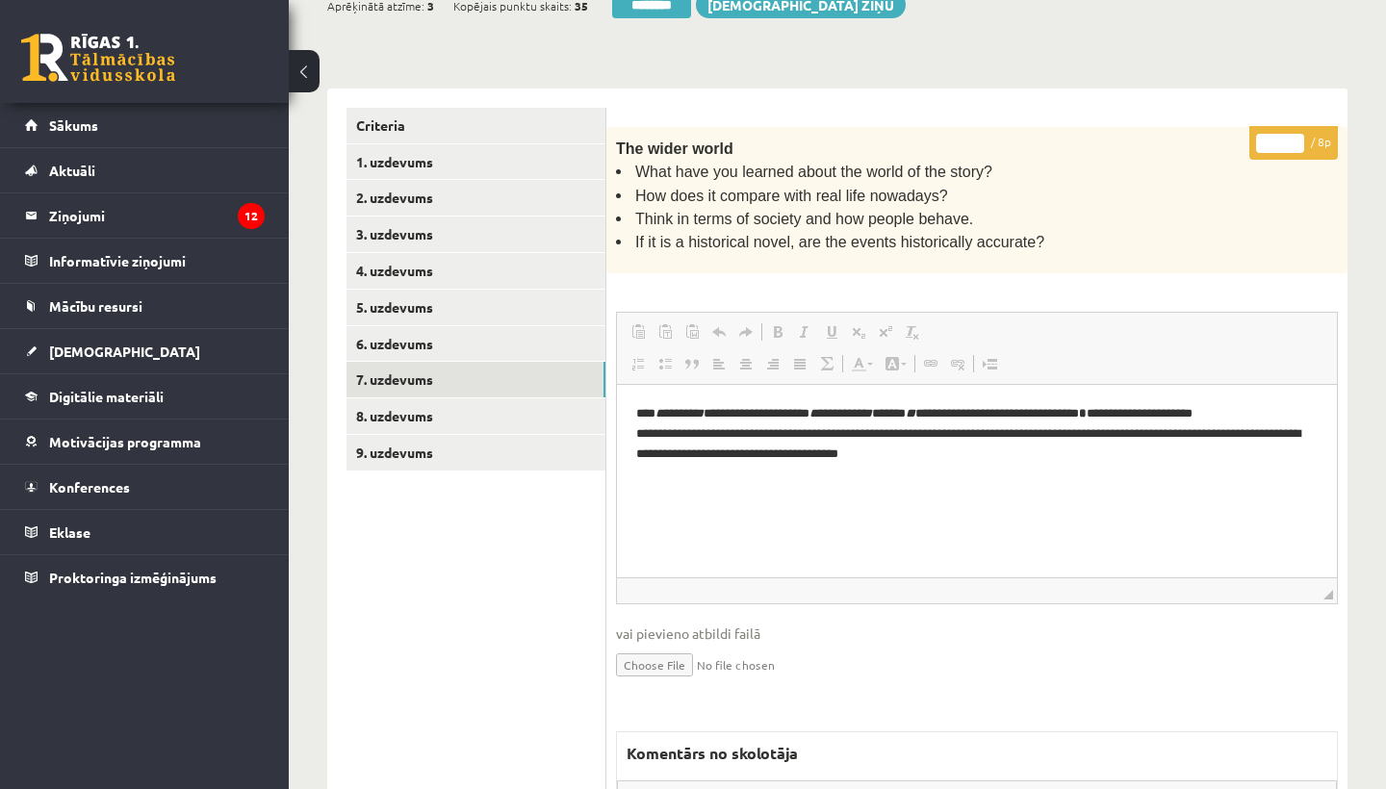
scroll to position [0, 0]
click at [1277, 141] on input "*" at bounding box center [1280, 143] width 48 height 19
type input "*"
click at [476, 412] on link "8. uzdevums" at bounding box center [476, 416] width 259 height 36
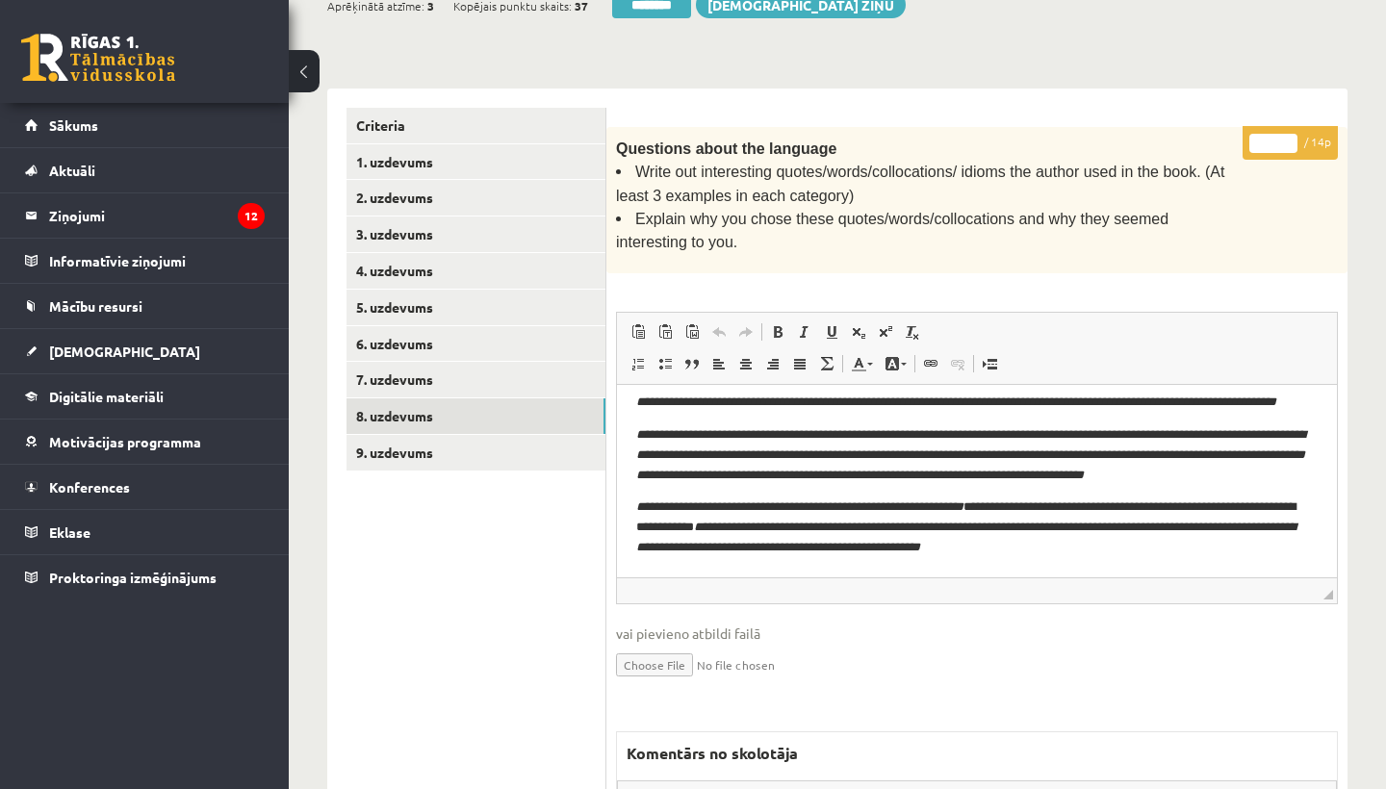
scroll to position [115, 0]
click at [1273, 138] on input "*" at bounding box center [1273, 143] width 48 height 19
type input "**"
click at [413, 440] on link "9. uzdevums" at bounding box center [476, 453] width 259 height 36
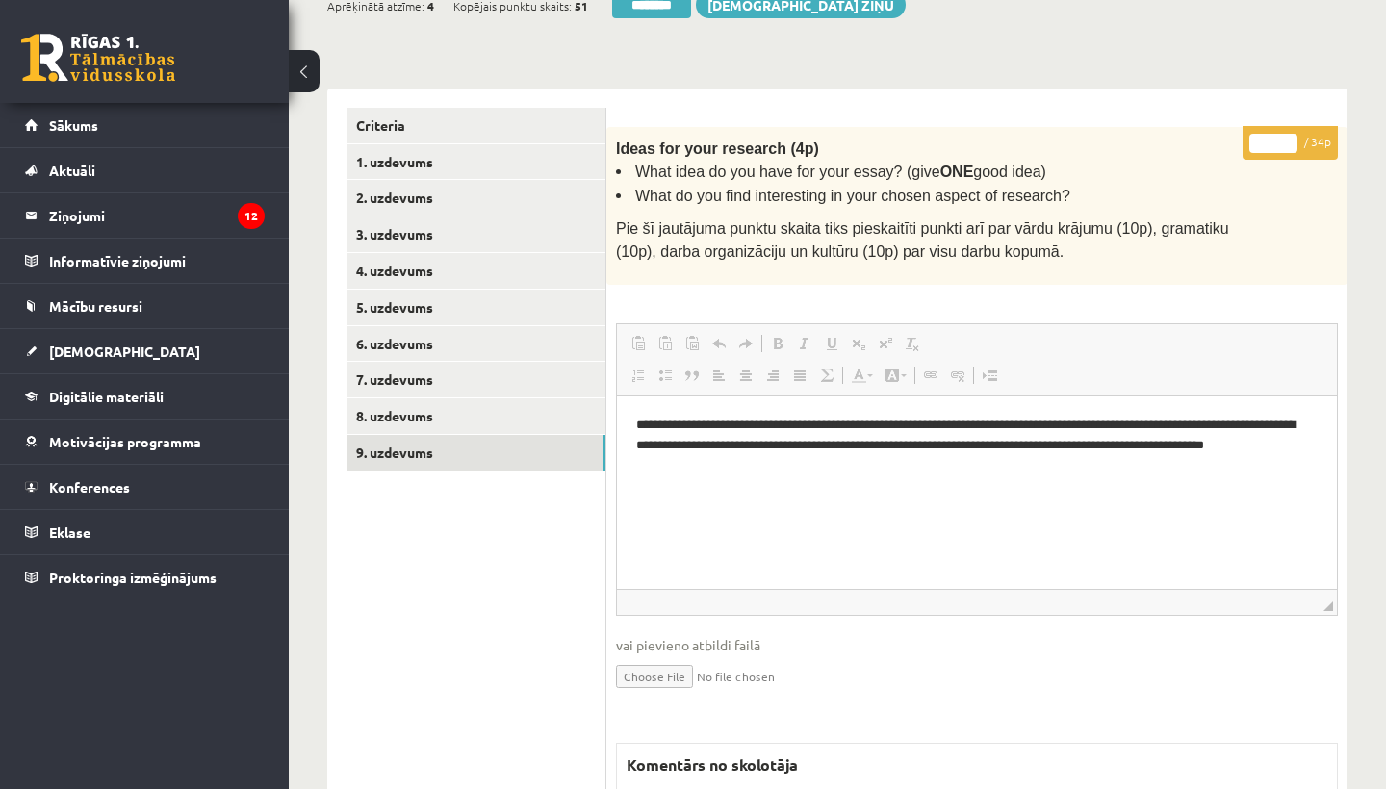
scroll to position [0, 0]
click at [1278, 136] on input "*" at bounding box center [1273, 143] width 48 height 19
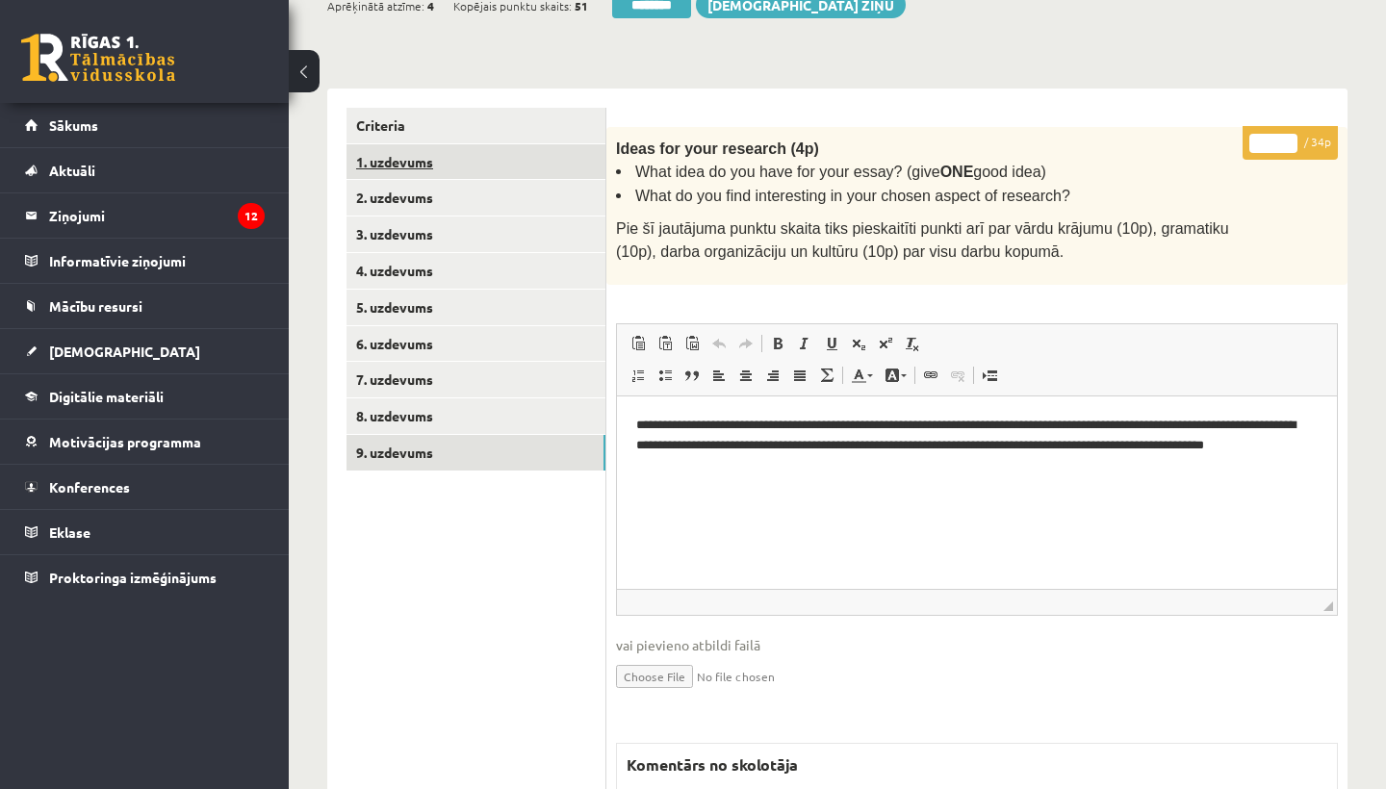
type input "**"
click at [405, 144] on link "1. uzdevums" at bounding box center [476, 162] width 259 height 36
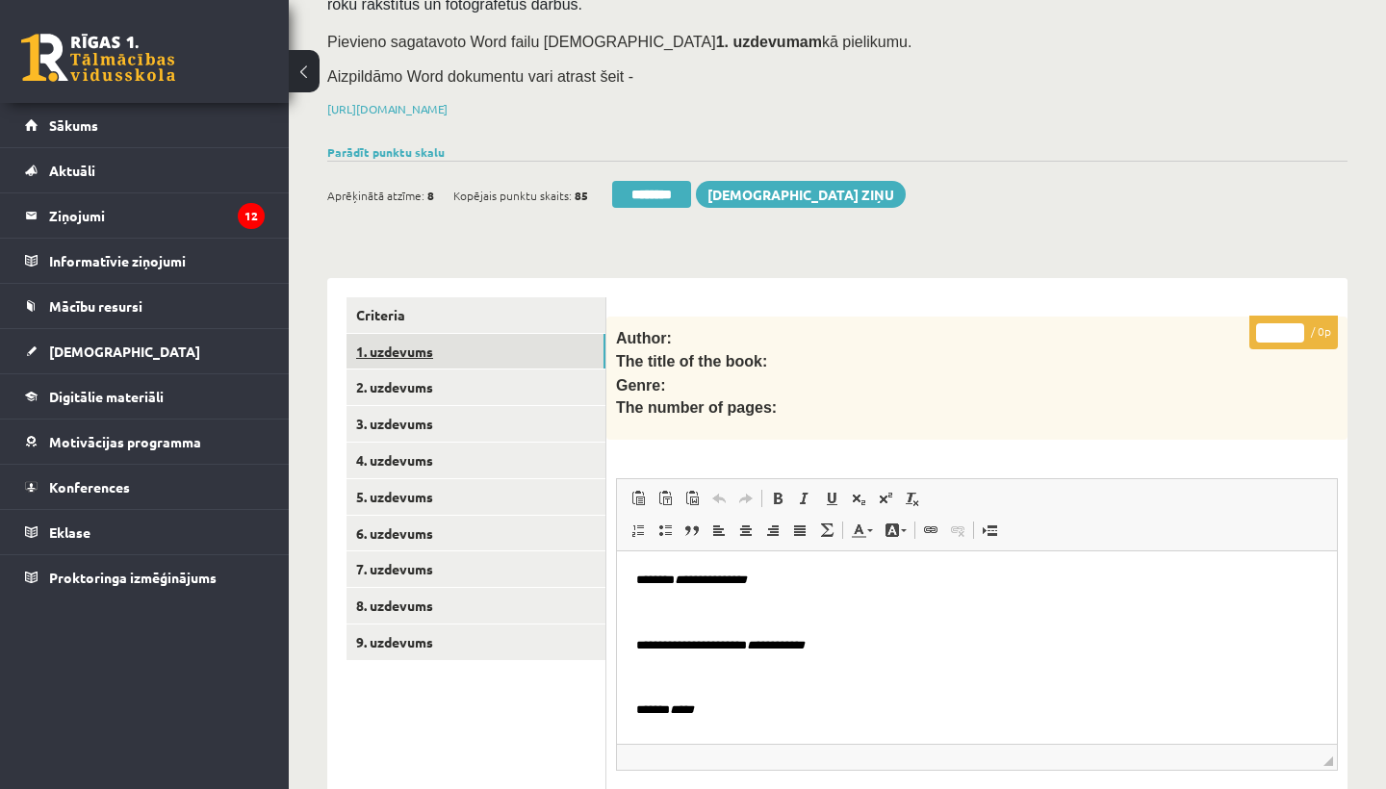
click at [421, 339] on link "1. uzdevums" at bounding box center [476, 352] width 259 height 36
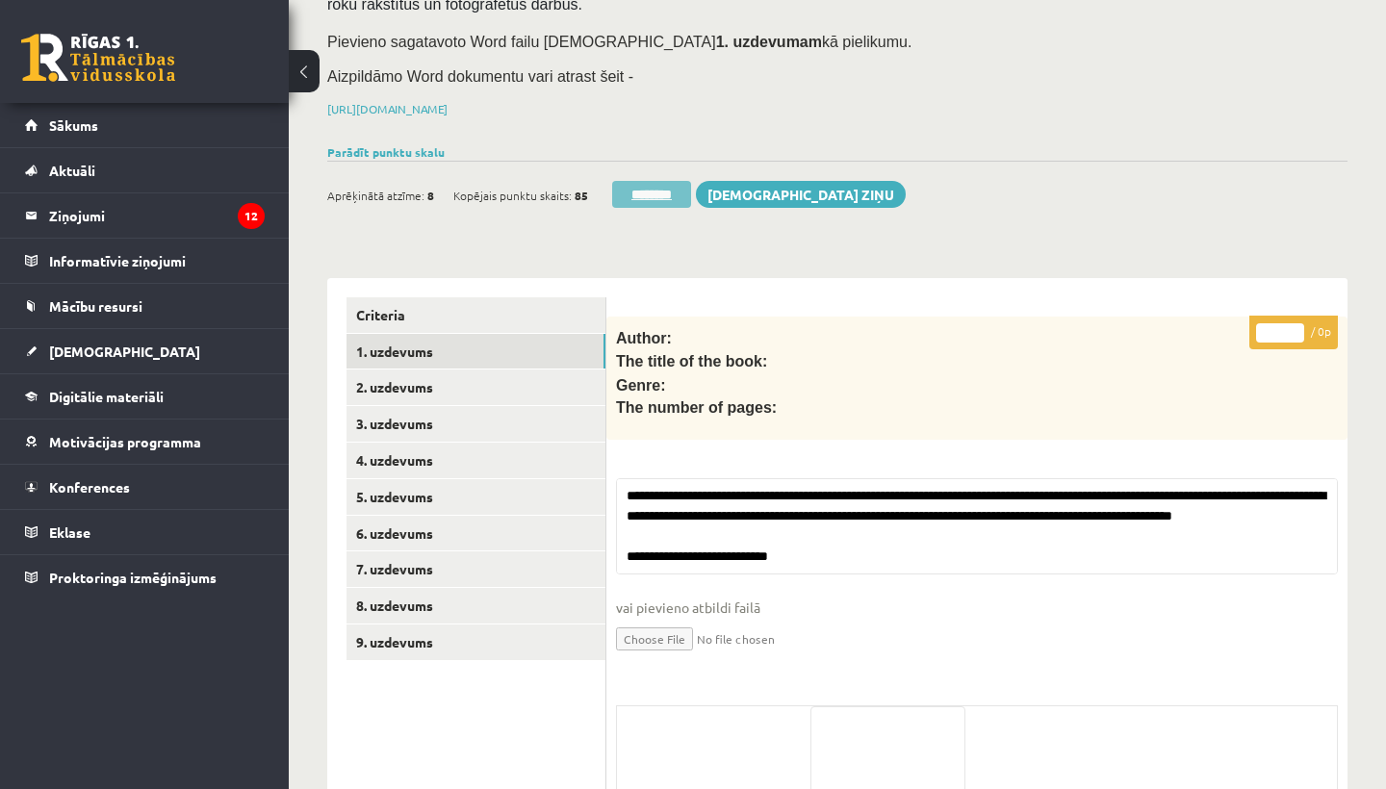
click at [642, 188] on input "********" at bounding box center [651, 194] width 79 height 27
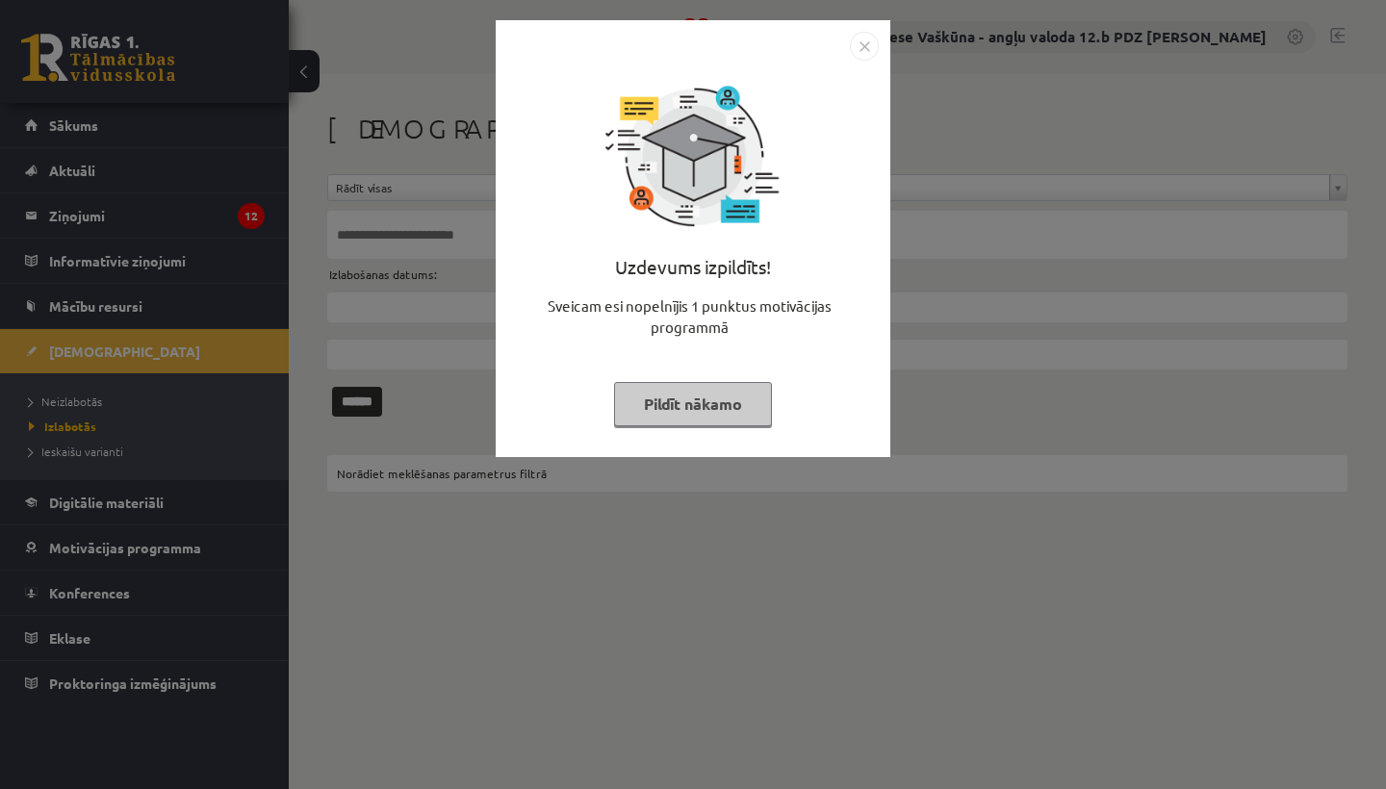
click at [866, 38] on img "Close" at bounding box center [864, 46] width 29 height 29
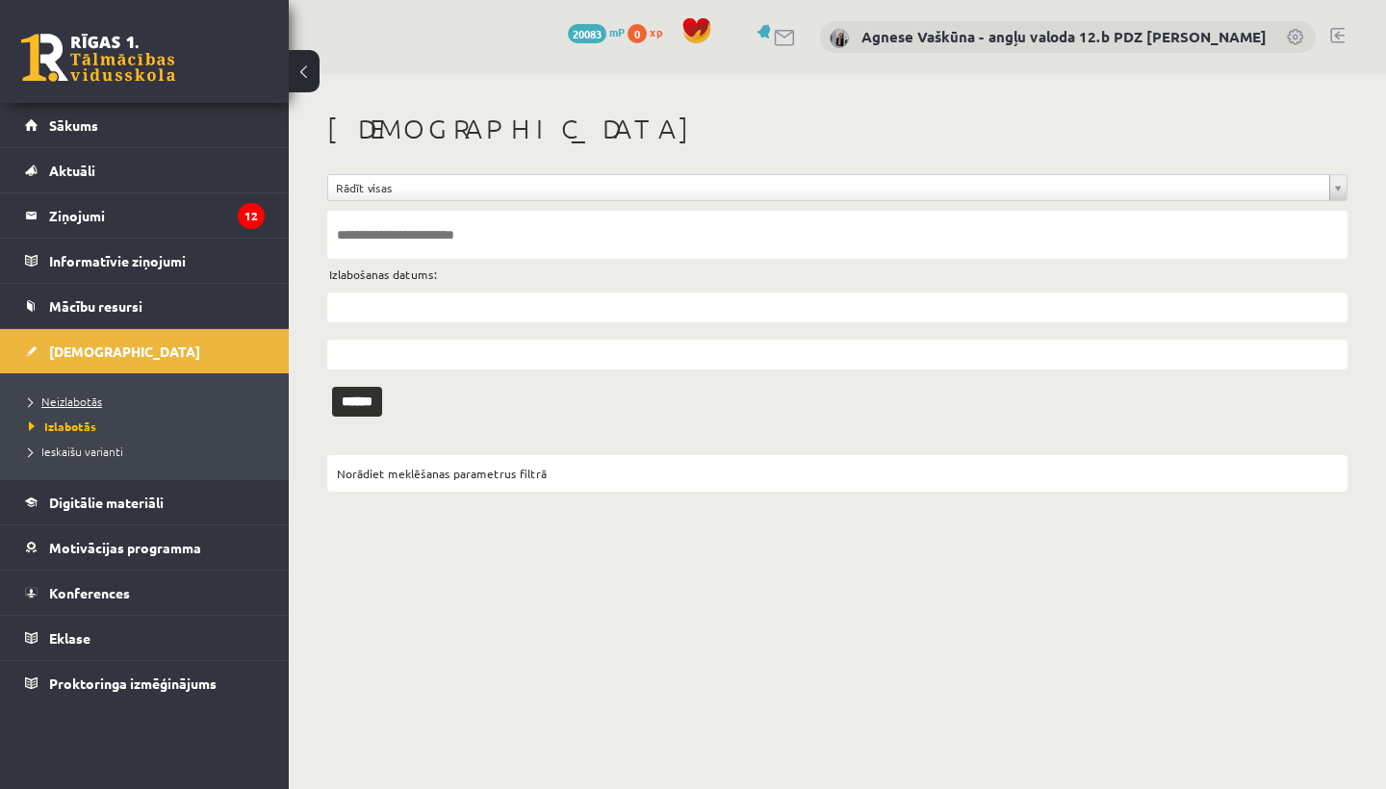
click at [70, 398] on span "Neizlabotās" at bounding box center [65, 401] width 73 height 15
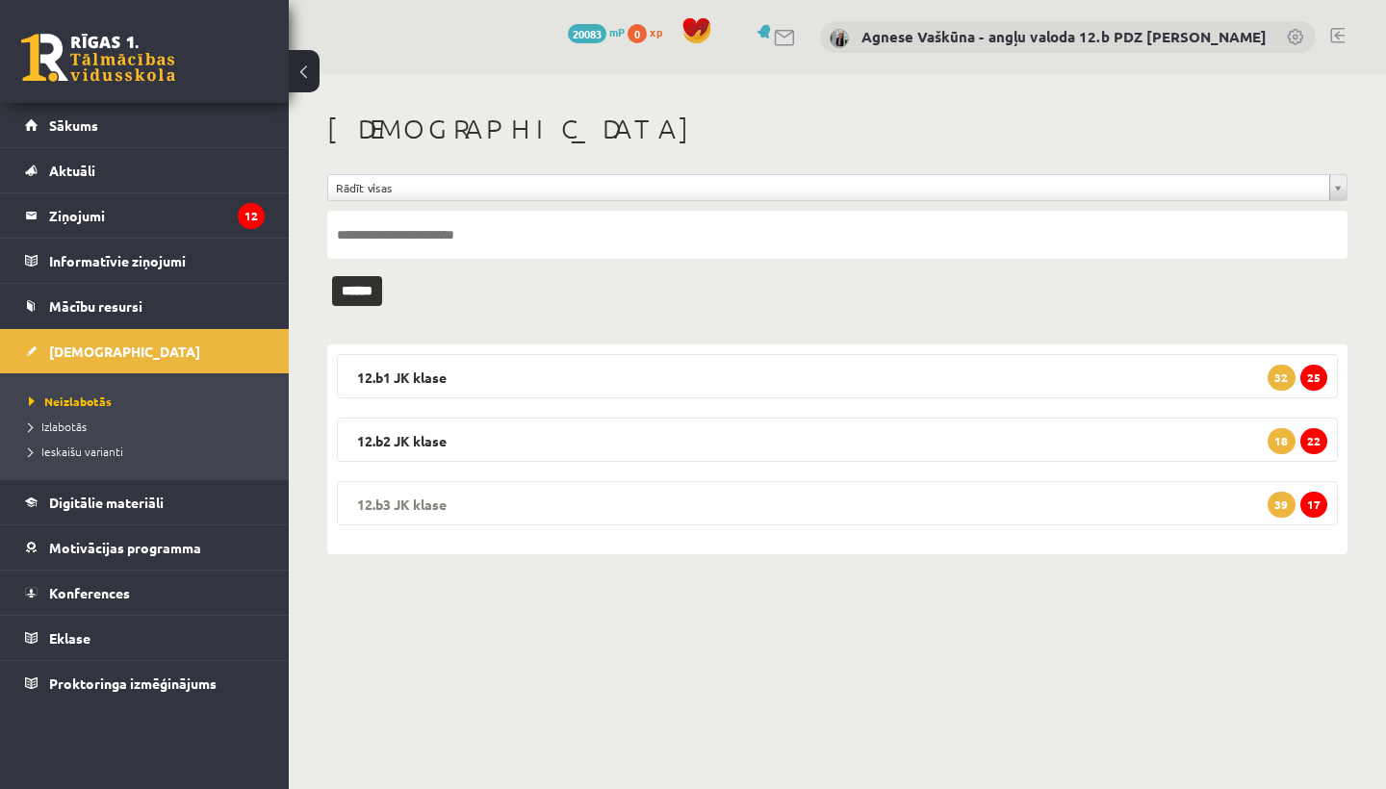
click at [544, 495] on legend "12.b3 [PERSON_NAME] 17 39" at bounding box center [837, 503] width 1001 height 44
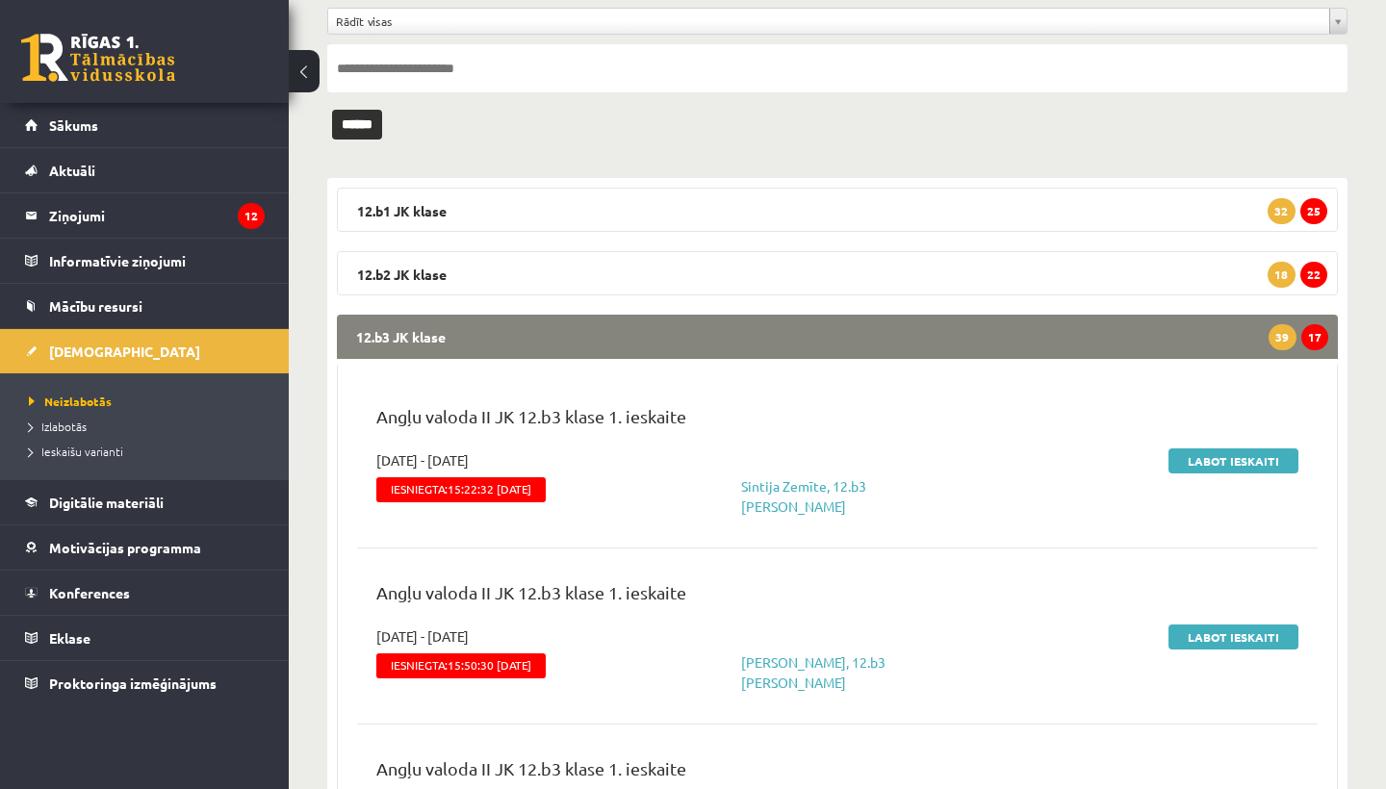
scroll to position [169, 0]
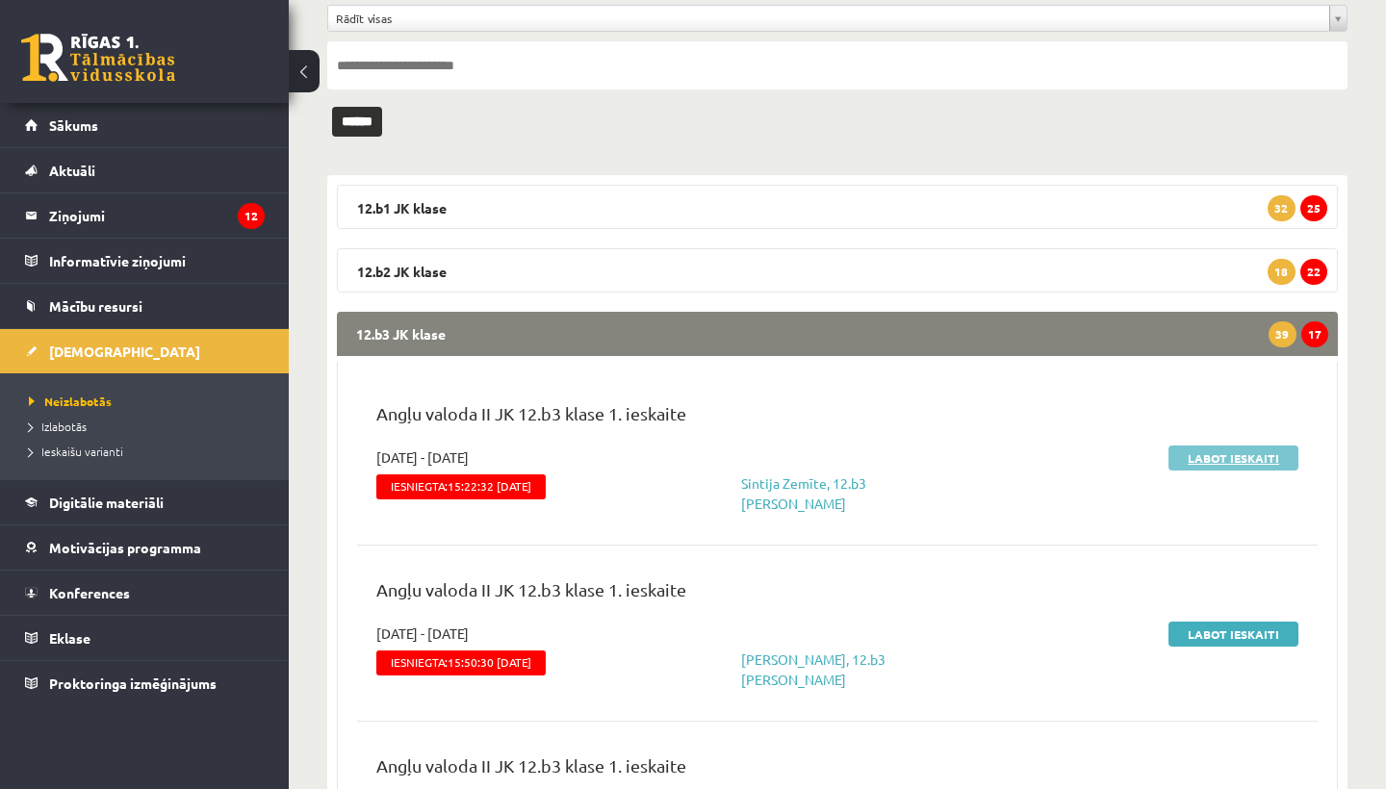
click at [1192, 452] on link "Labot ieskaiti" at bounding box center [1233, 458] width 130 height 25
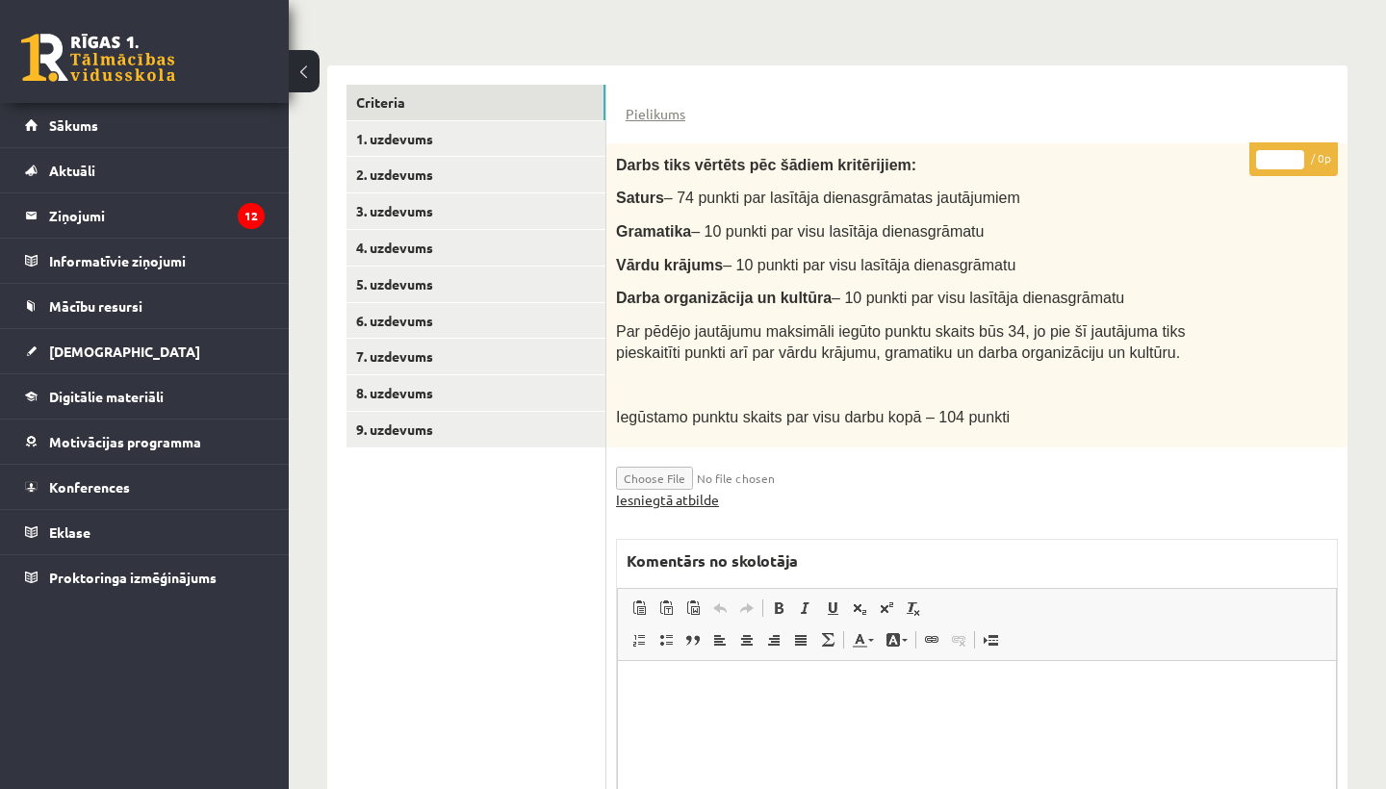
click at [695, 493] on link "Iesniegtā atbilde" at bounding box center [667, 500] width 103 height 20
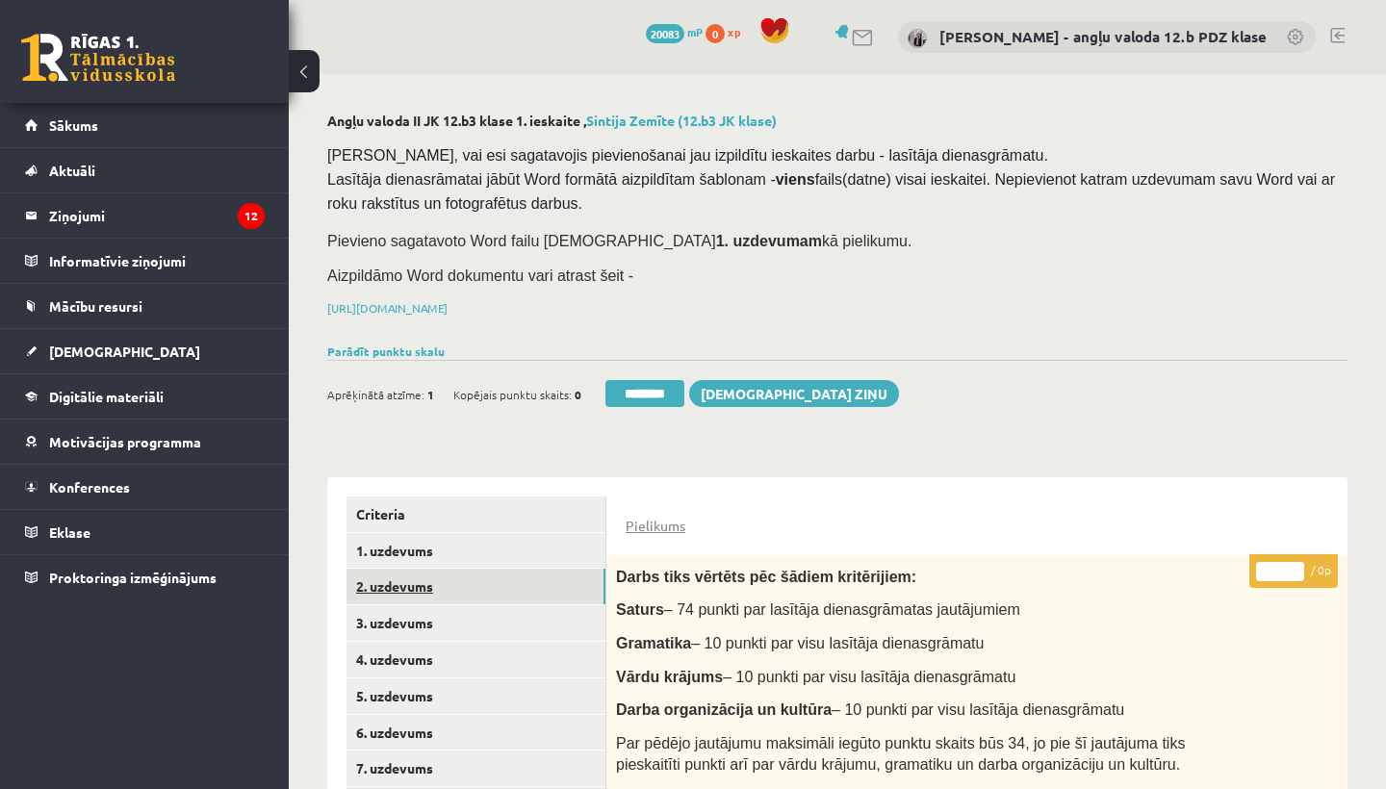
click at [440, 575] on link "2. uzdevums" at bounding box center [476, 587] width 259 height 36
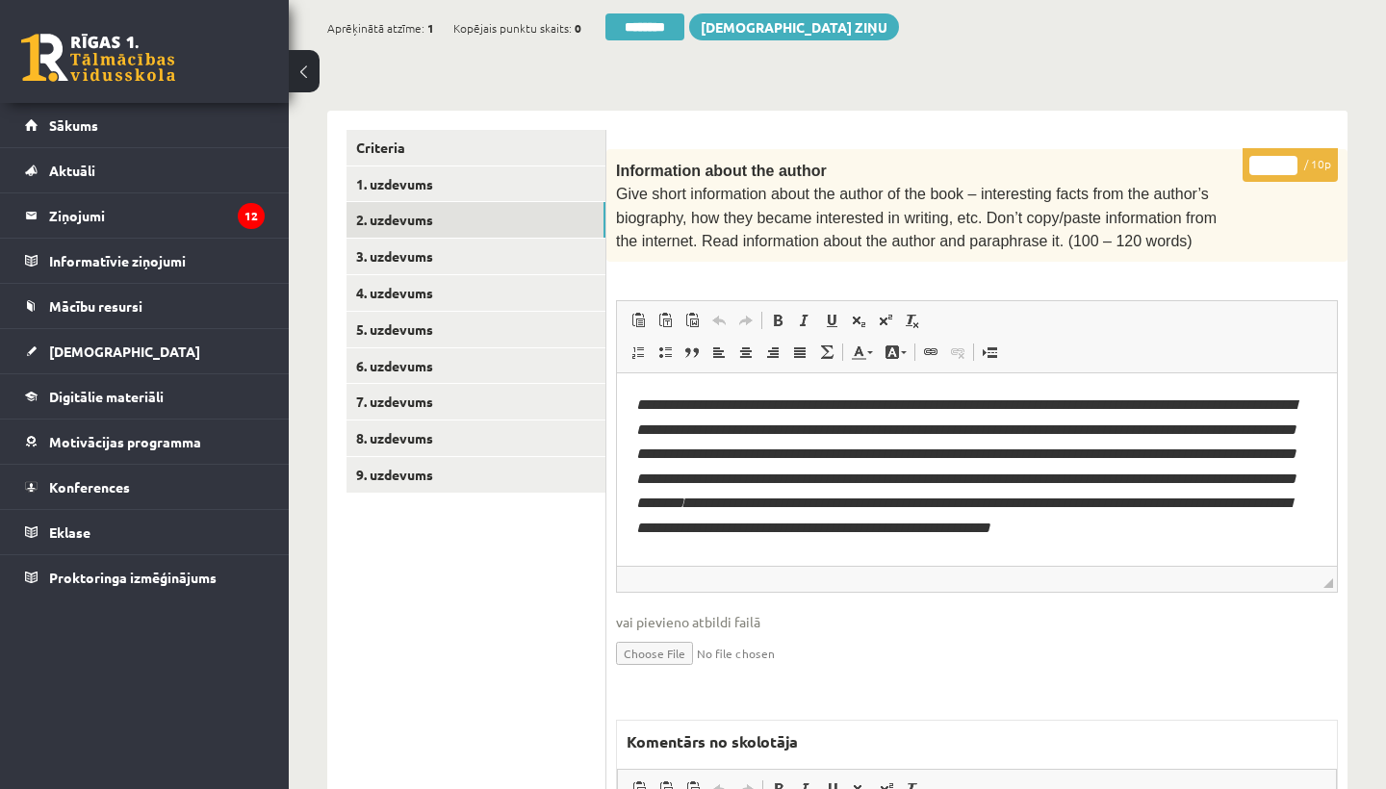
click at [1277, 160] on input "*" at bounding box center [1273, 165] width 48 height 19
type input "*"
click at [386, 244] on link "3. uzdevums" at bounding box center [476, 257] width 259 height 36
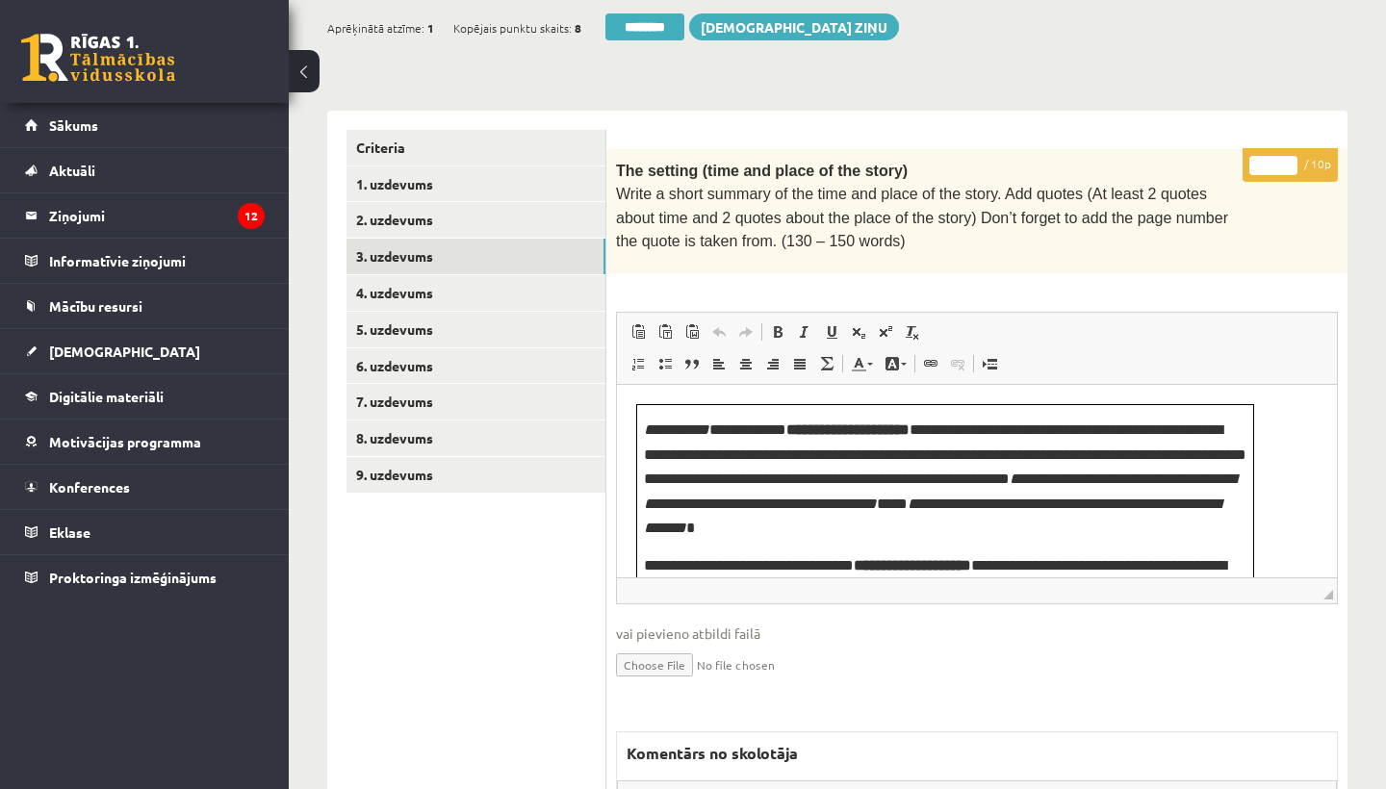
click at [1273, 161] on input "*" at bounding box center [1273, 165] width 48 height 19
type input "**"
click at [441, 280] on link "4. uzdevums" at bounding box center [476, 293] width 259 height 36
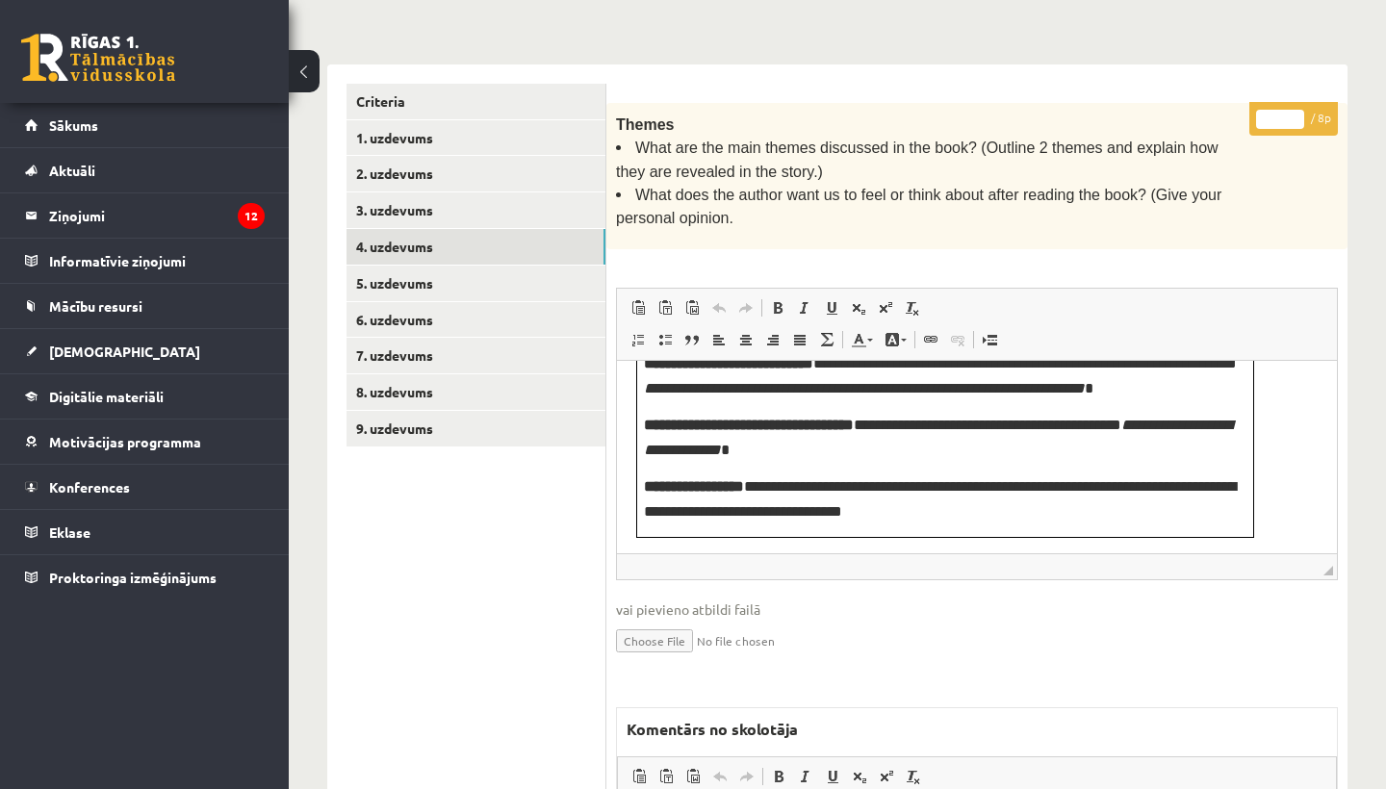
scroll to position [441, 0]
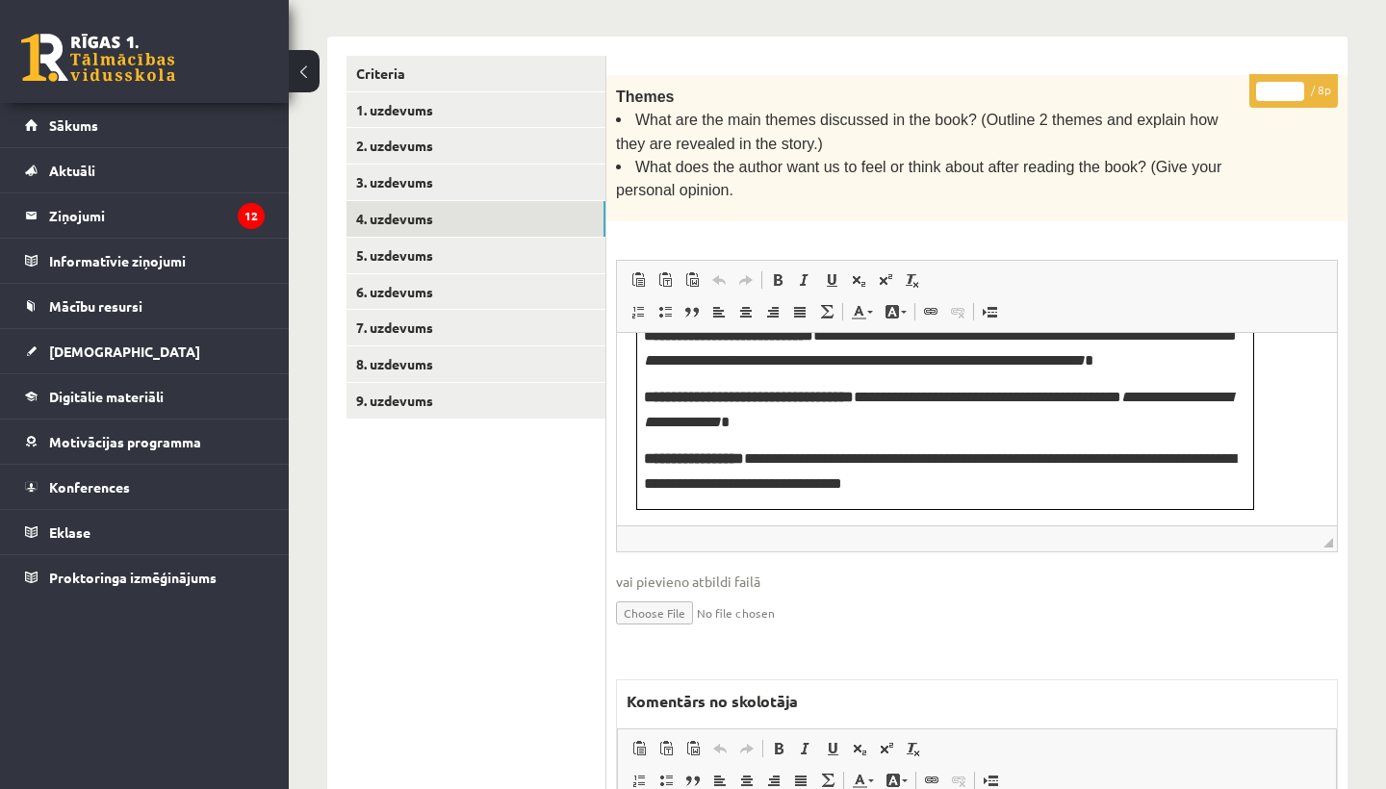
click at [1285, 86] on input "*" at bounding box center [1280, 91] width 48 height 19
type input "*"
click at [452, 240] on link "5. uzdevums" at bounding box center [476, 256] width 259 height 36
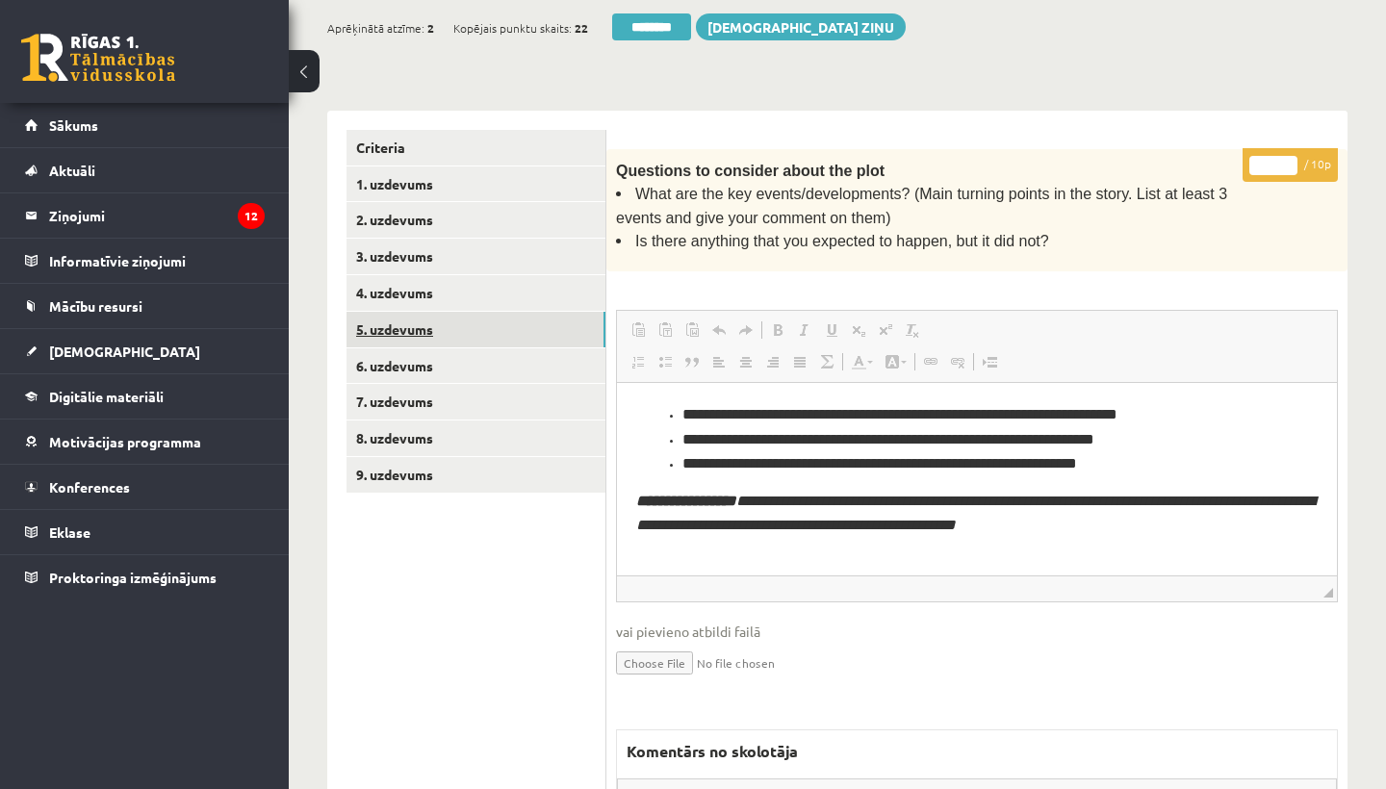
scroll to position [0, 0]
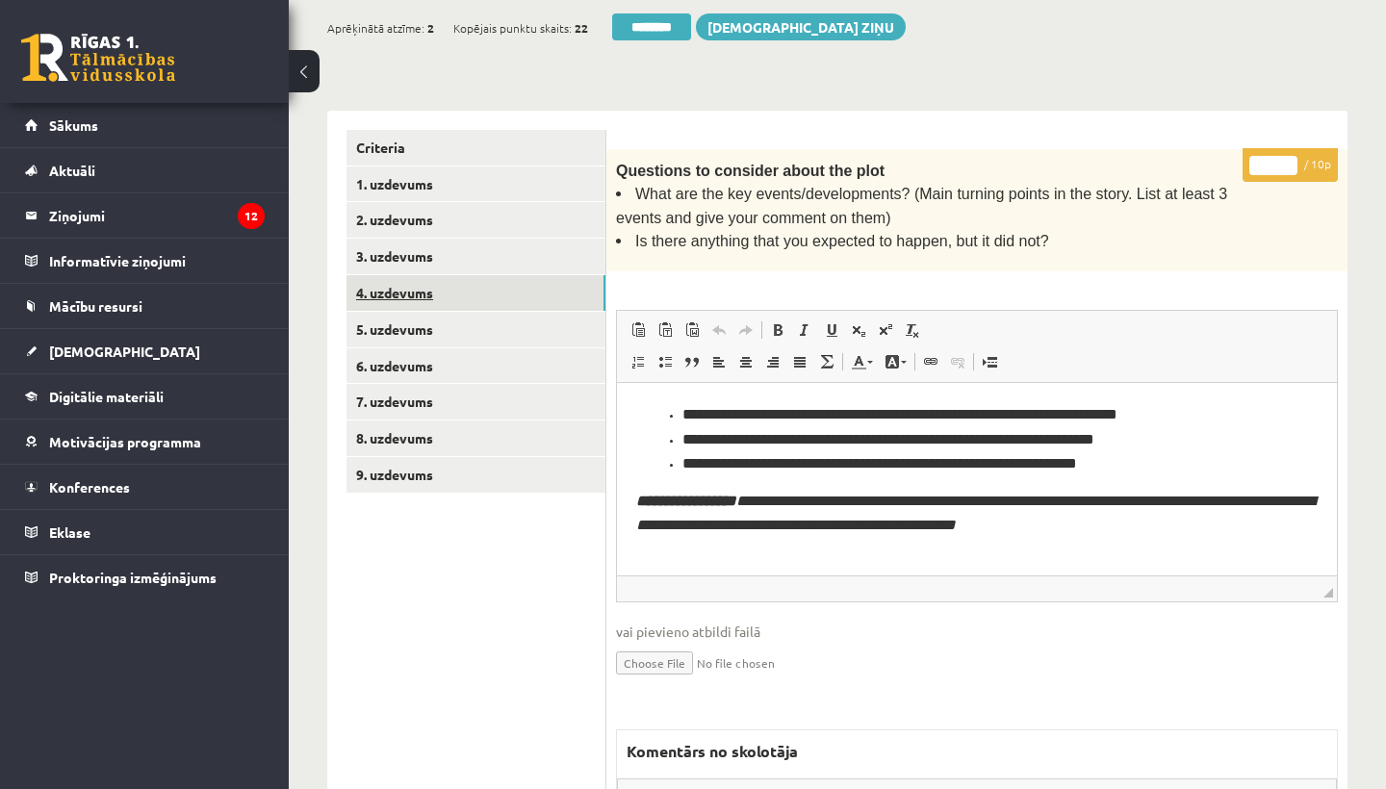
click at [471, 294] on link "4. uzdevums" at bounding box center [476, 293] width 259 height 36
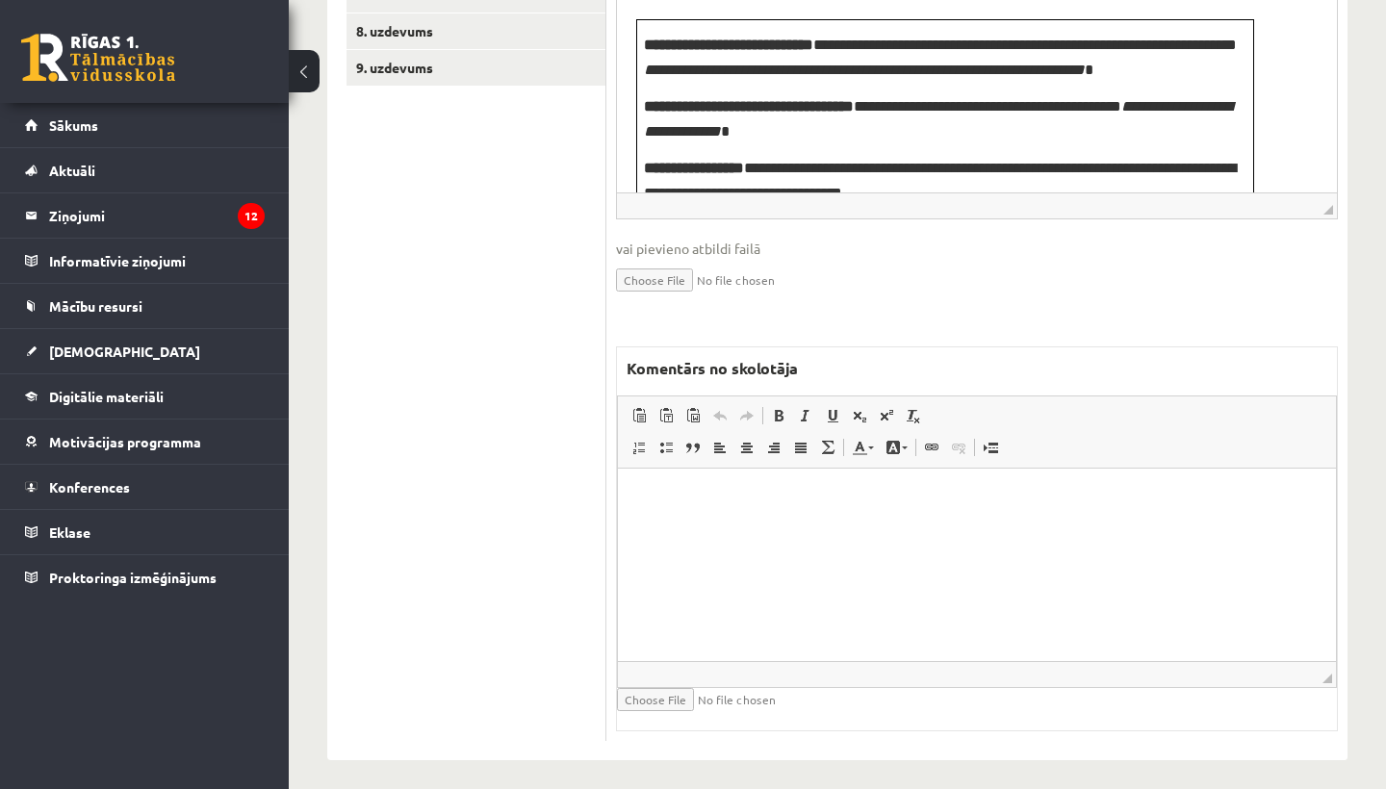
scroll to position [772, 0]
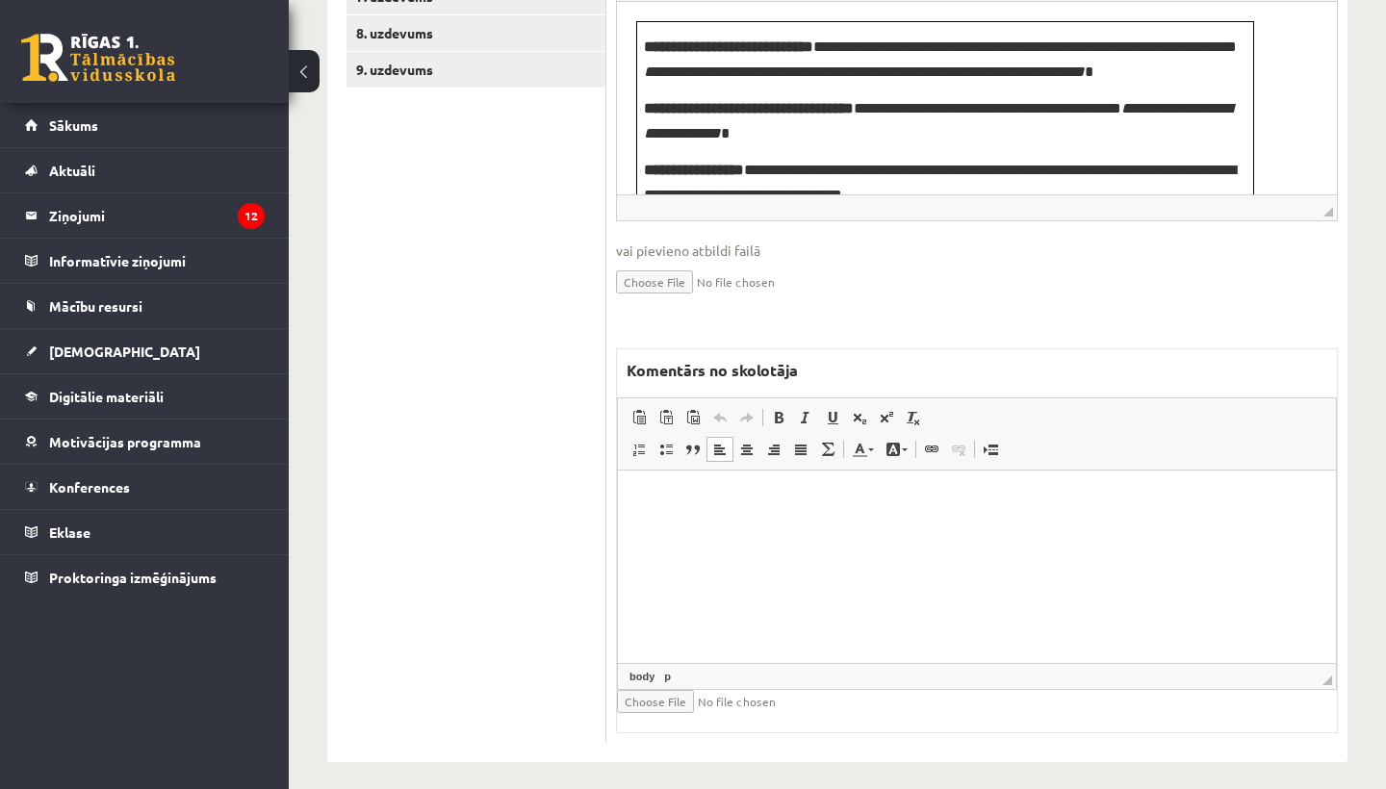
click at [716, 528] on html at bounding box center [977, 499] width 718 height 59
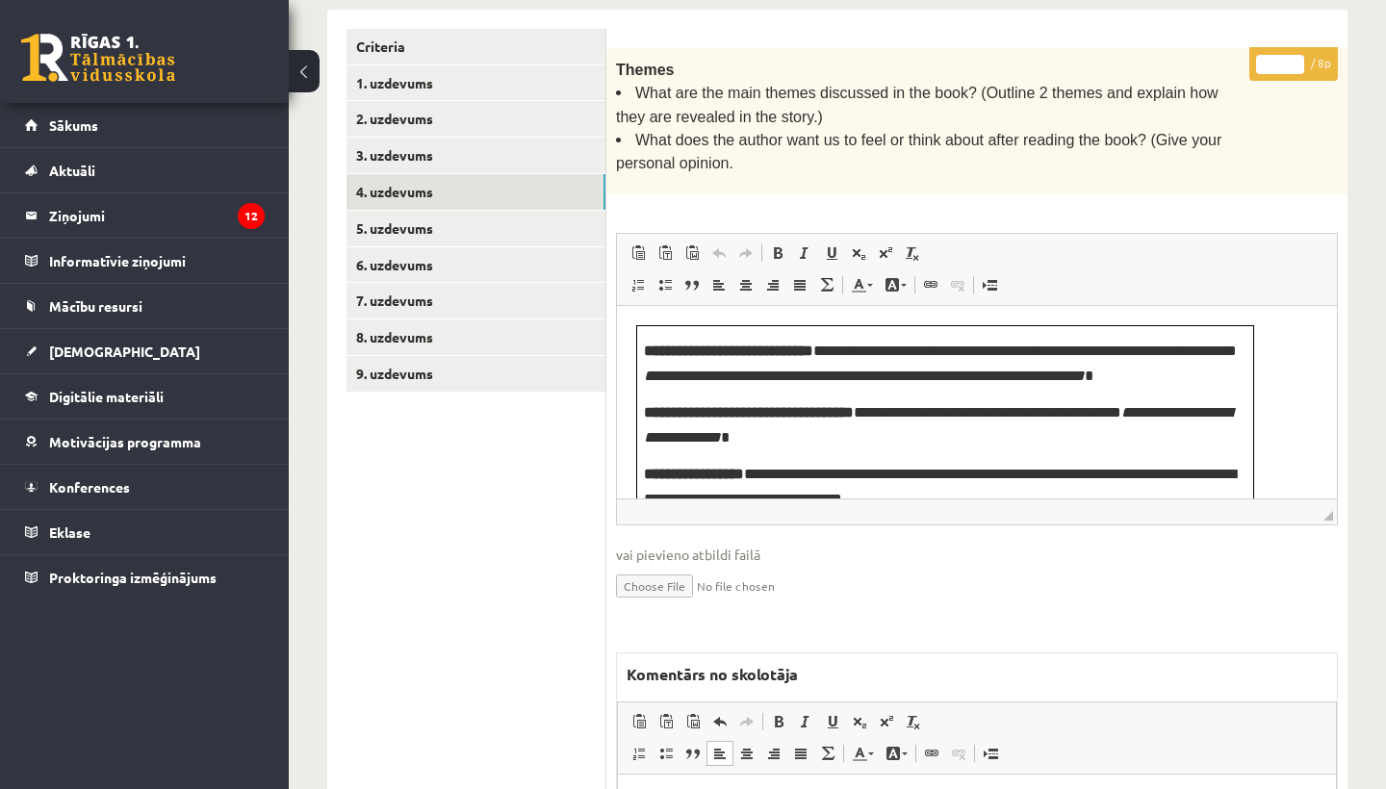
scroll to position [453, 0]
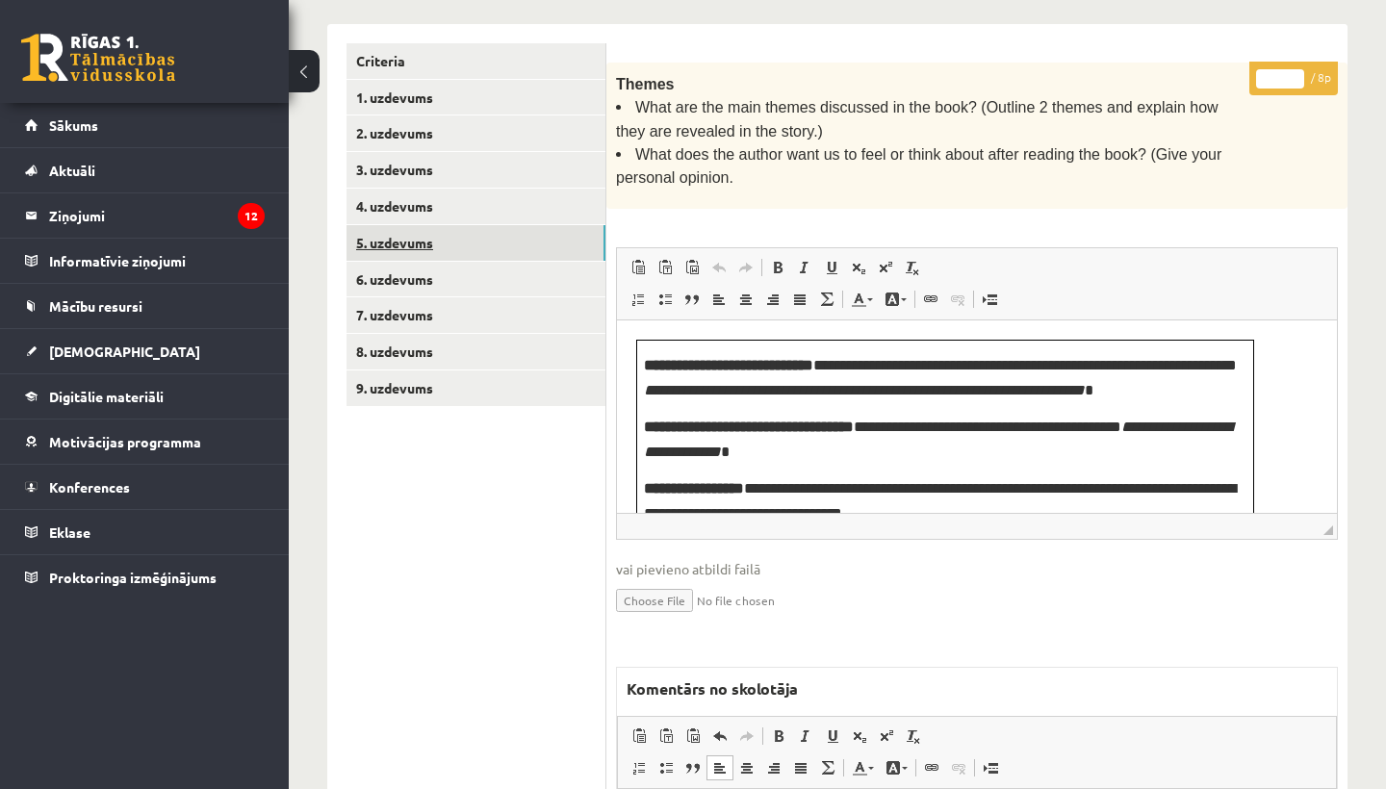
click at [420, 237] on link "5. uzdevums" at bounding box center [476, 243] width 259 height 36
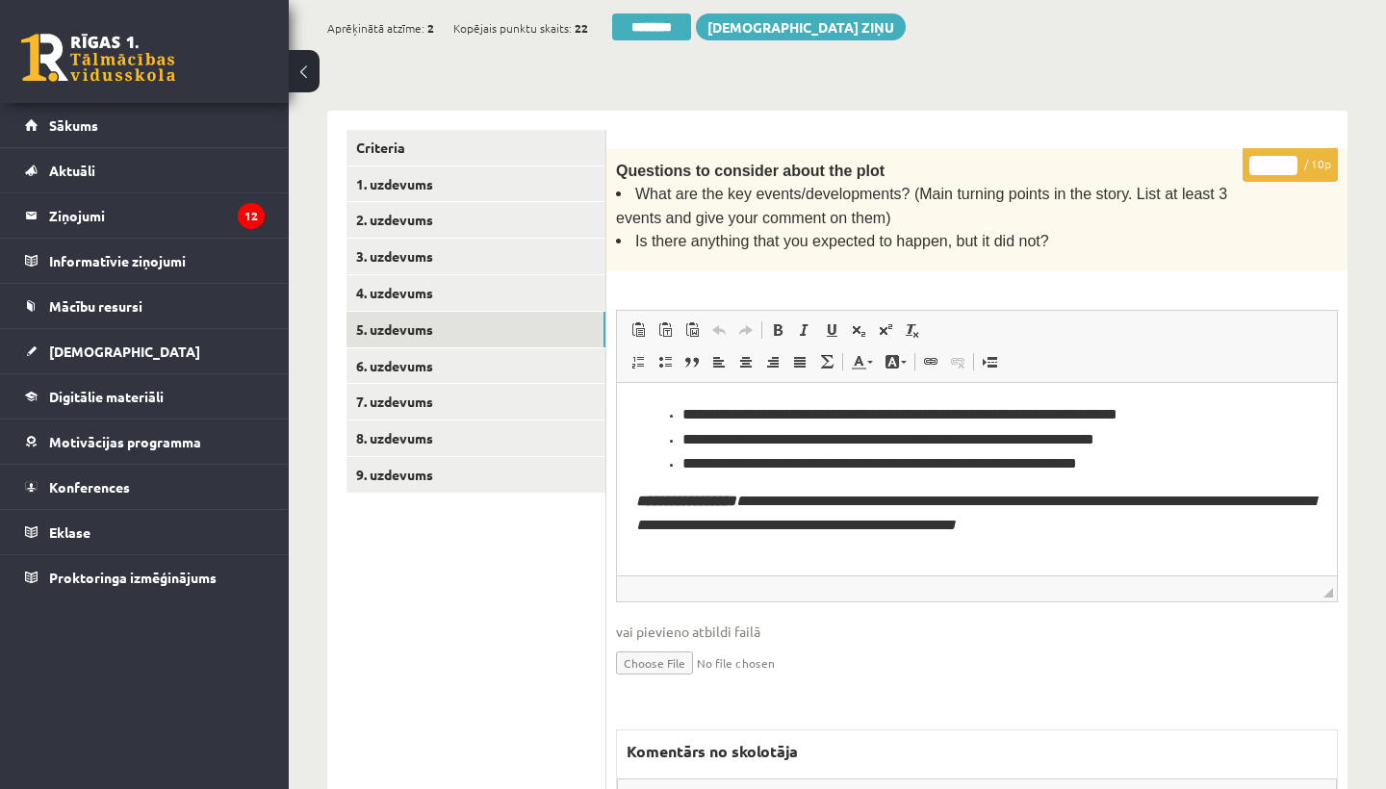
scroll to position [403, 0]
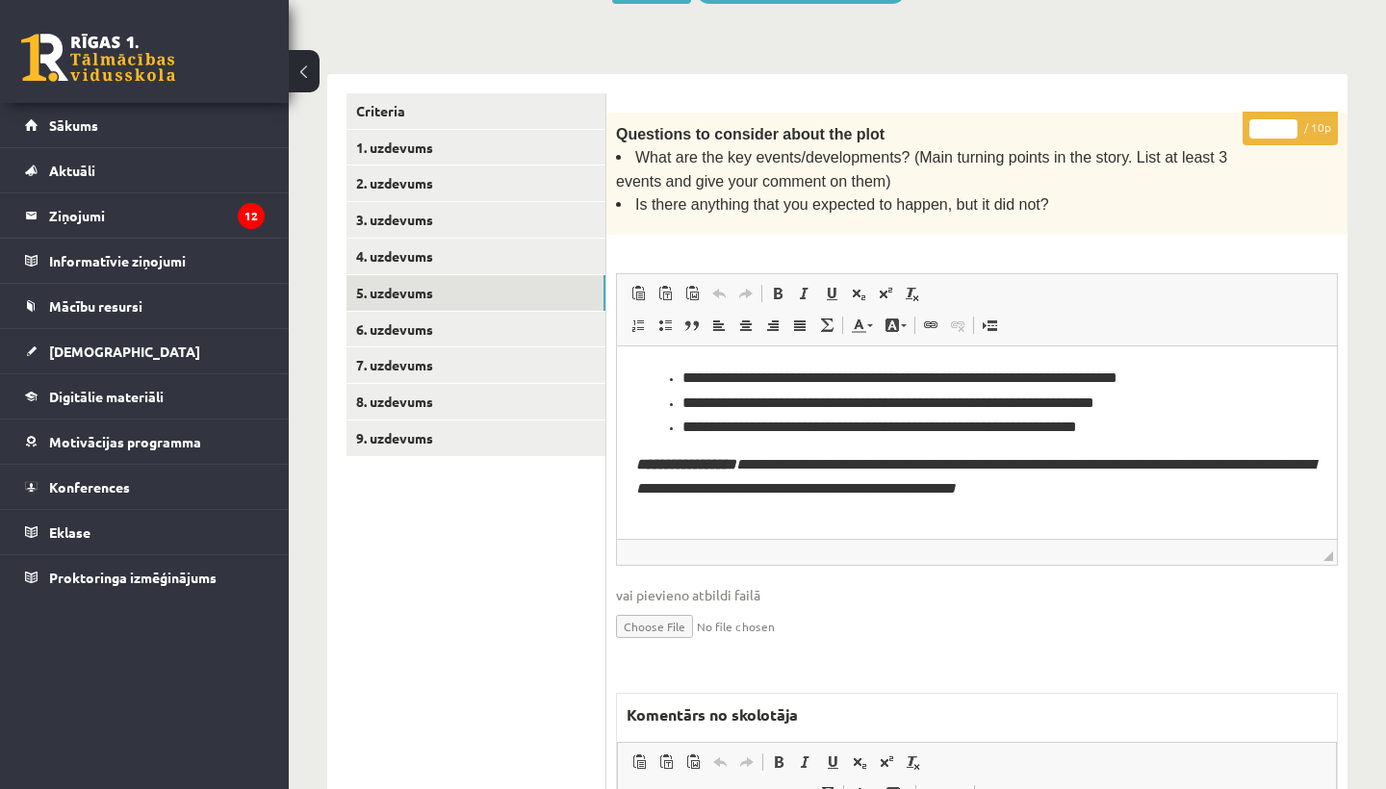
click at [1278, 123] on input "*" at bounding box center [1273, 128] width 48 height 19
type input "*"
click at [452, 320] on link "6. uzdevums" at bounding box center [476, 330] width 259 height 36
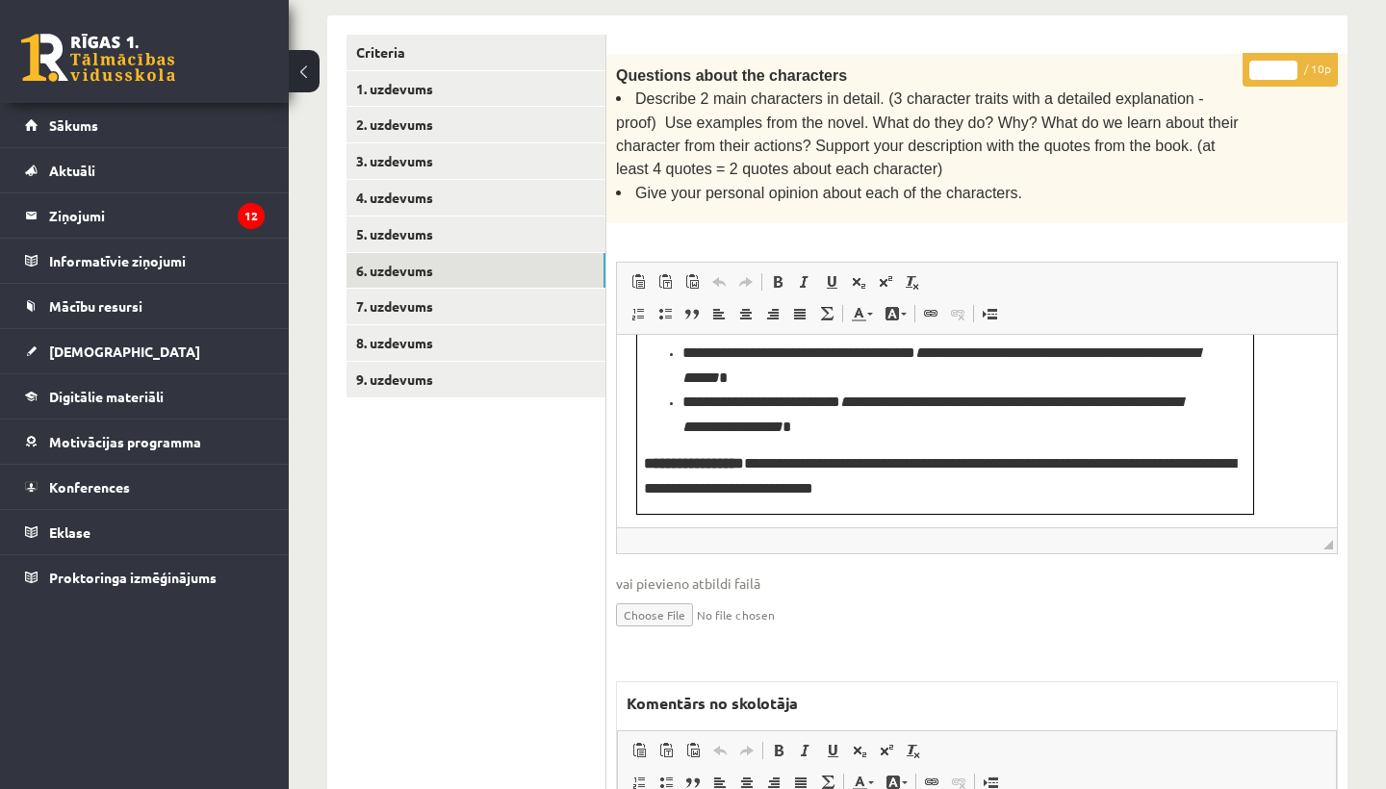
scroll to position [463, 0]
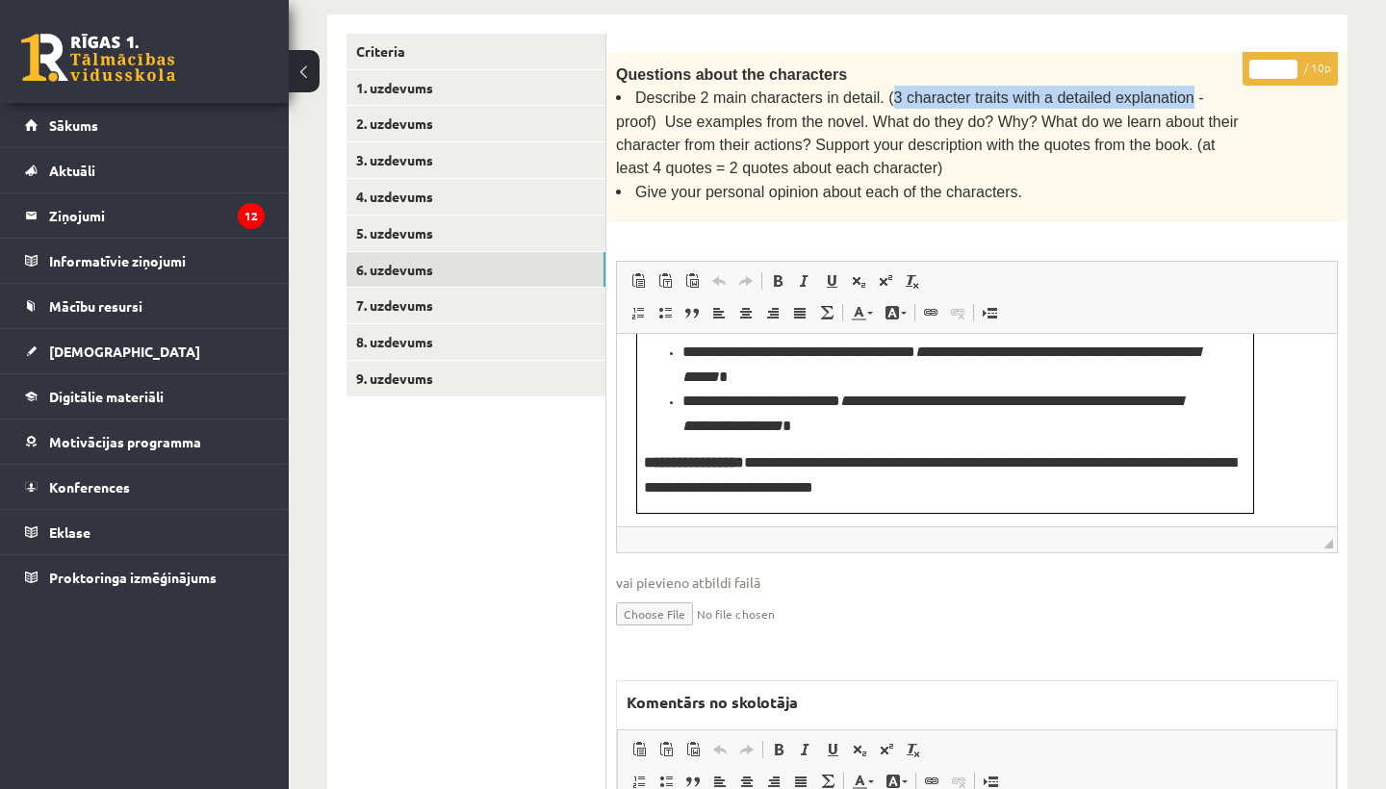
drag, startPoint x: 888, startPoint y: 91, endPoint x: 1188, endPoint y: 94, distance: 299.4
click at [1188, 94] on span "Describe 2 main characters in detail. (3 character traits with a detailed expla…" at bounding box center [927, 133] width 623 height 87
copy span "3 character traits with a detailed explanation"
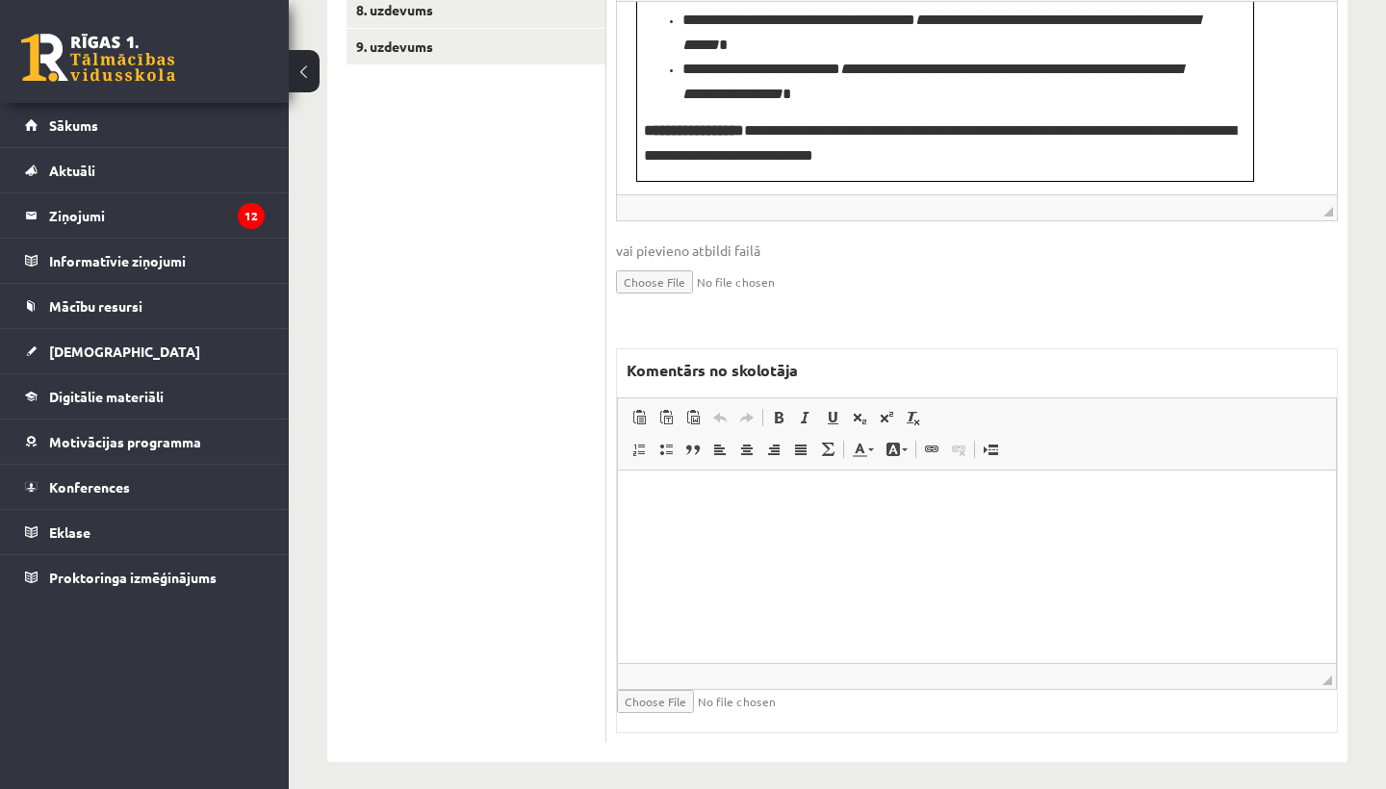
scroll to position [794, 0]
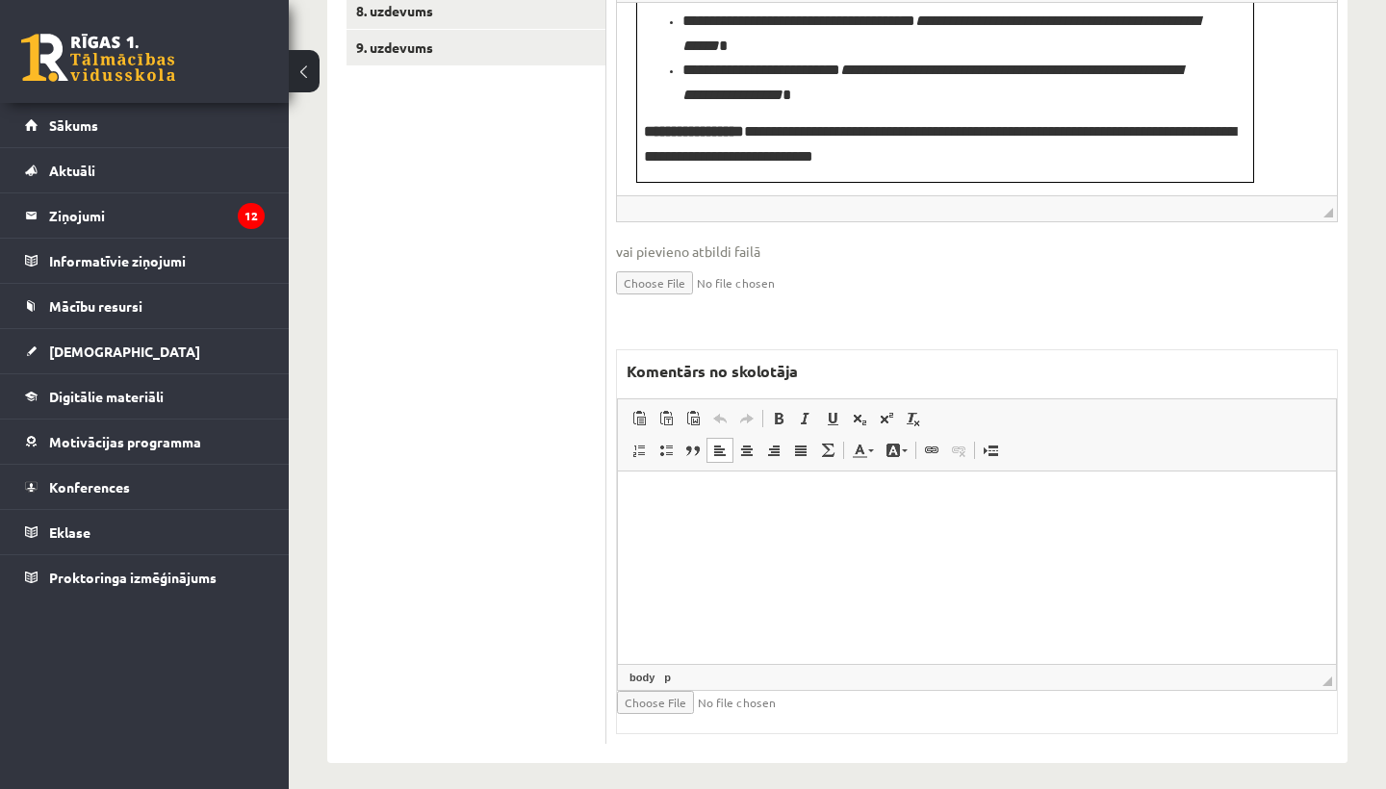
click at [730, 517] on html at bounding box center [977, 501] width 718 height 59
drag, startPoint x: 737, startPoint y: 499, endPoint x: 902, endPoint y: 507, distance: 164.8
click at [902, 507] on p "**********" at bounding box center [977, 500] width 680 height 19
click at [780, 411] on span at bounding box center [778, 418] width 15 height 15
click at [833, 411] on span at bounding box center [832, 418] width 15 height 15
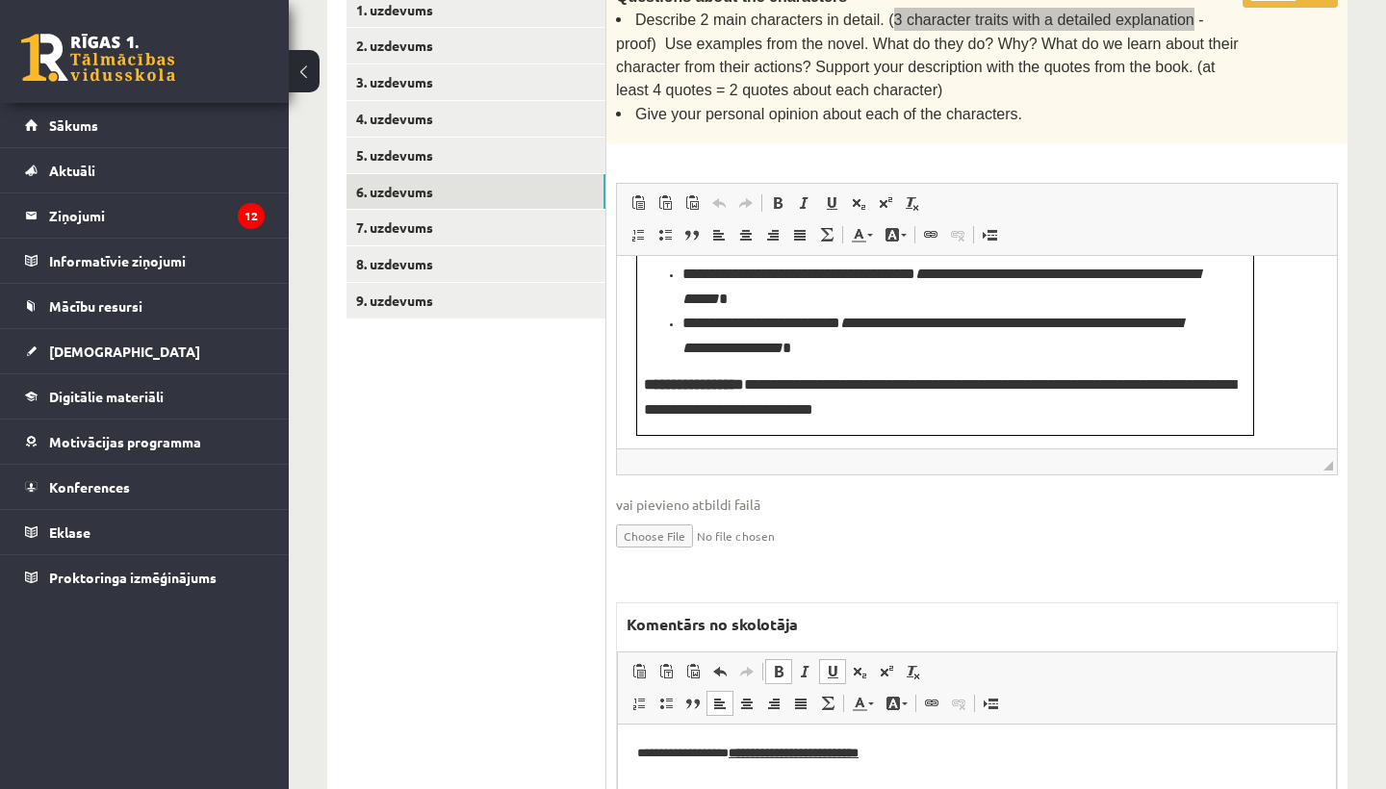
scroll to position [178, 0]
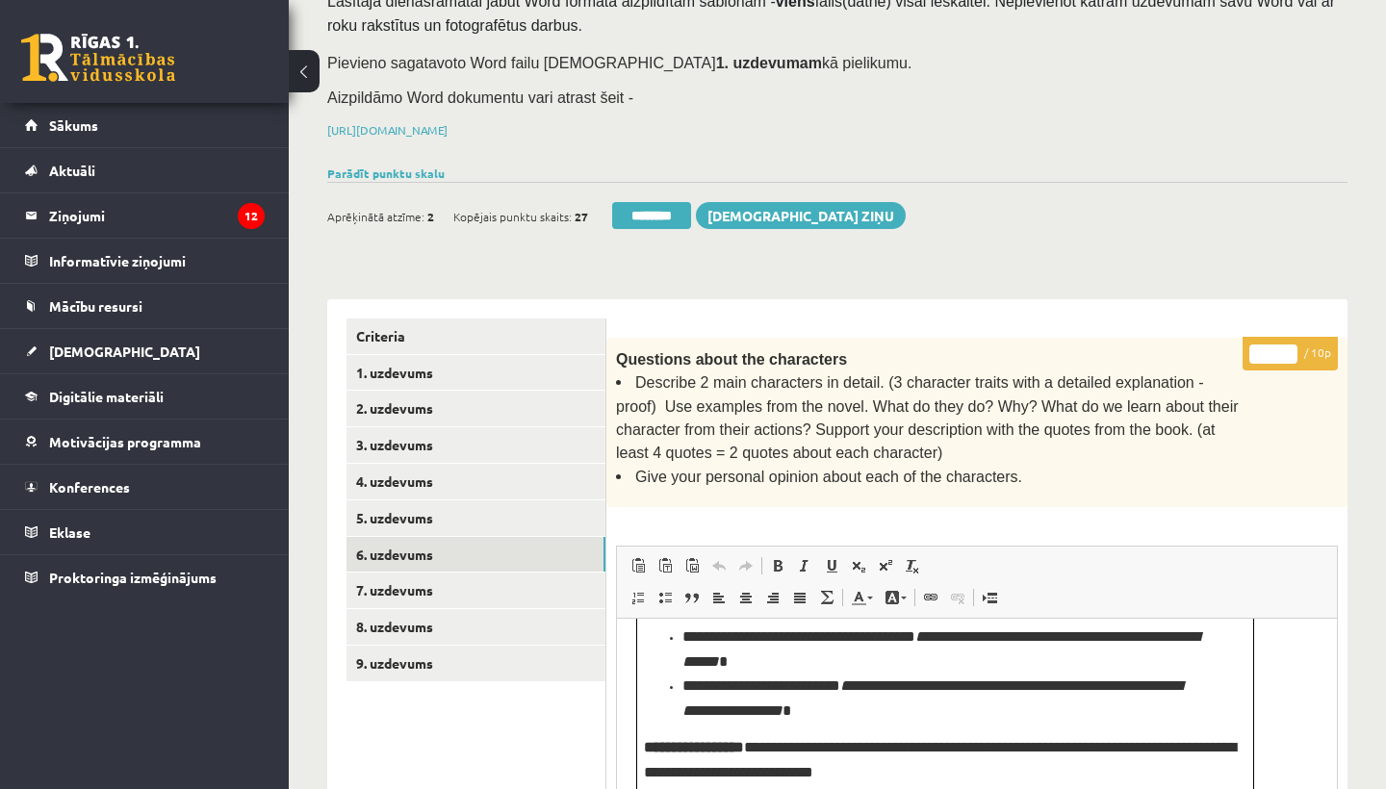
click at [1277, 348] on input "*" at bounding box center [1273, 354] width 48 height 19
type input "*"
click at [477, 575] on link "7. uzdevums" at bounding box center [476, 591] width 259 height 36
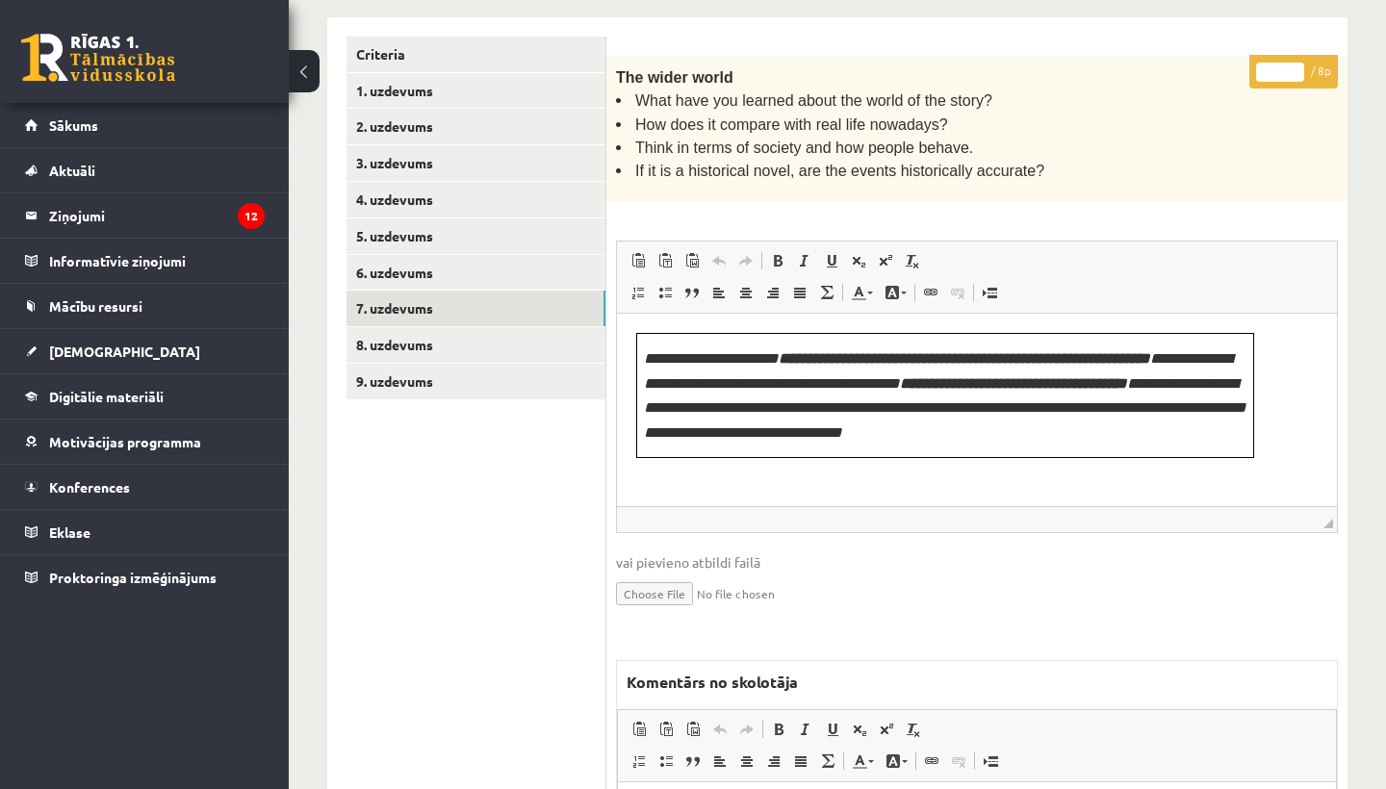
scroll to position [455, 0]
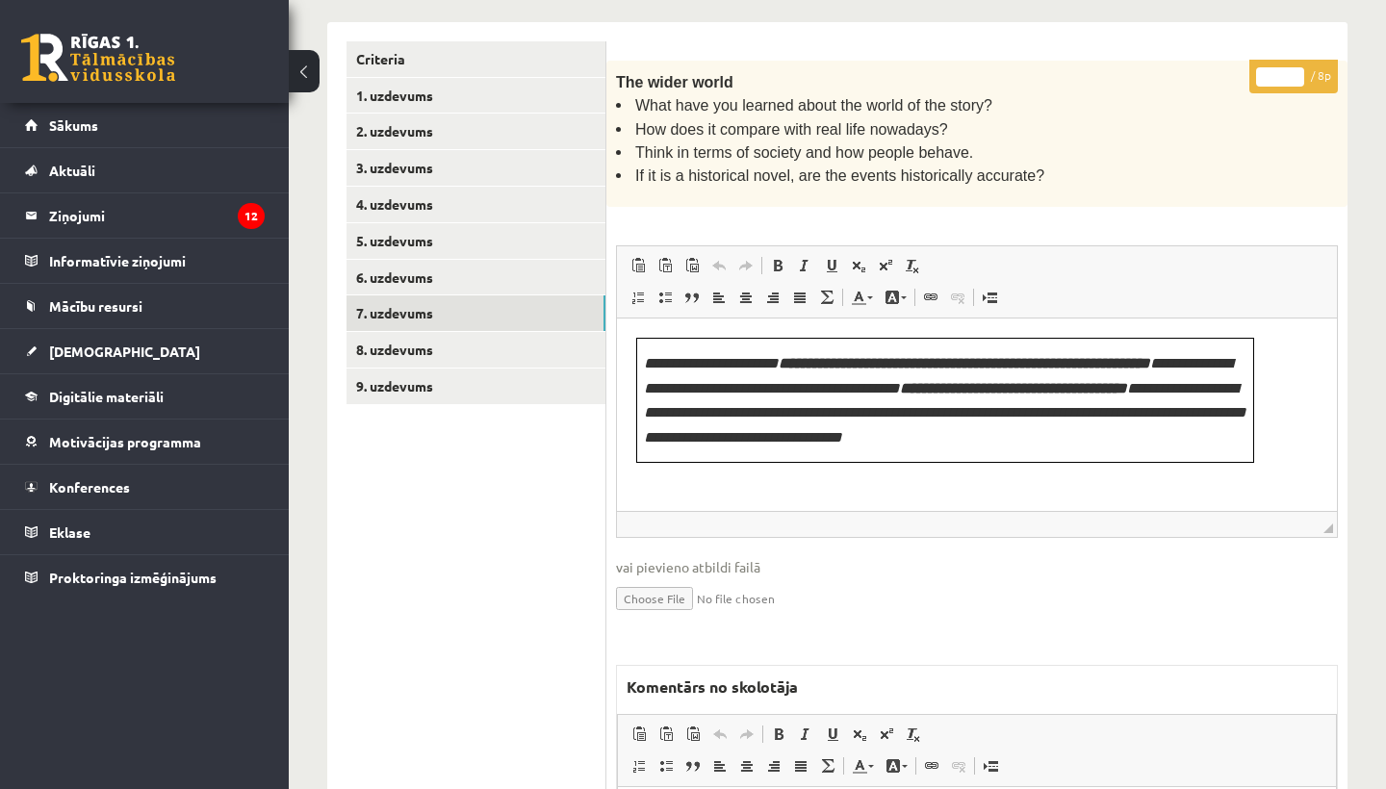
click at [1281, 67] on input "*" at bounding box center [1280, 76] width 48 height 19
type input "*"
click at [422, 337] on link "8. uzdevums" at bounding box center [476, 350] width 259 height 36
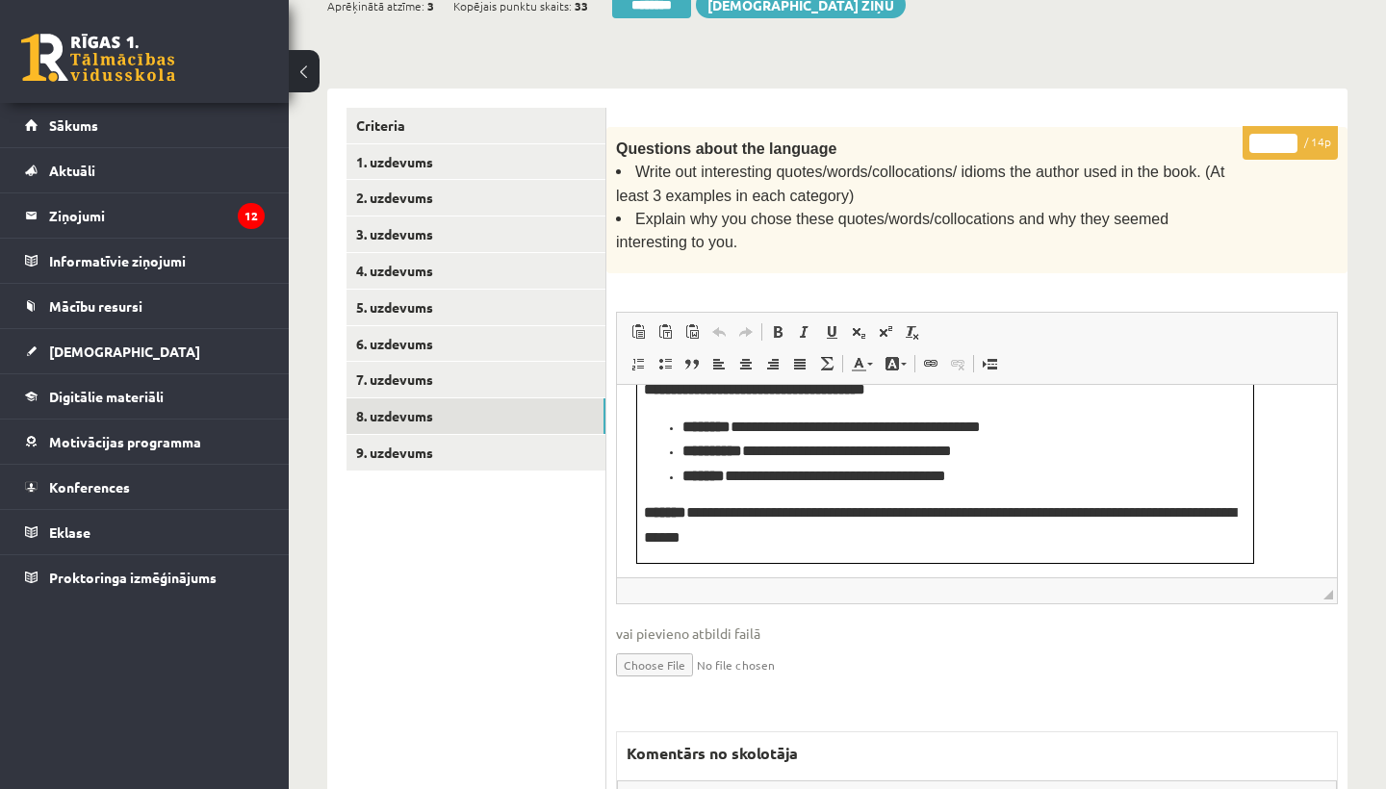
scroll to position [188, 0]
click at [1279, 134] on input "*" at bounding box center [1273, 143] width 48 height 19
type input "*"
click at [419, 436] on link "9. uzdevums" at bounding box center [476, 453] width 259 height 36
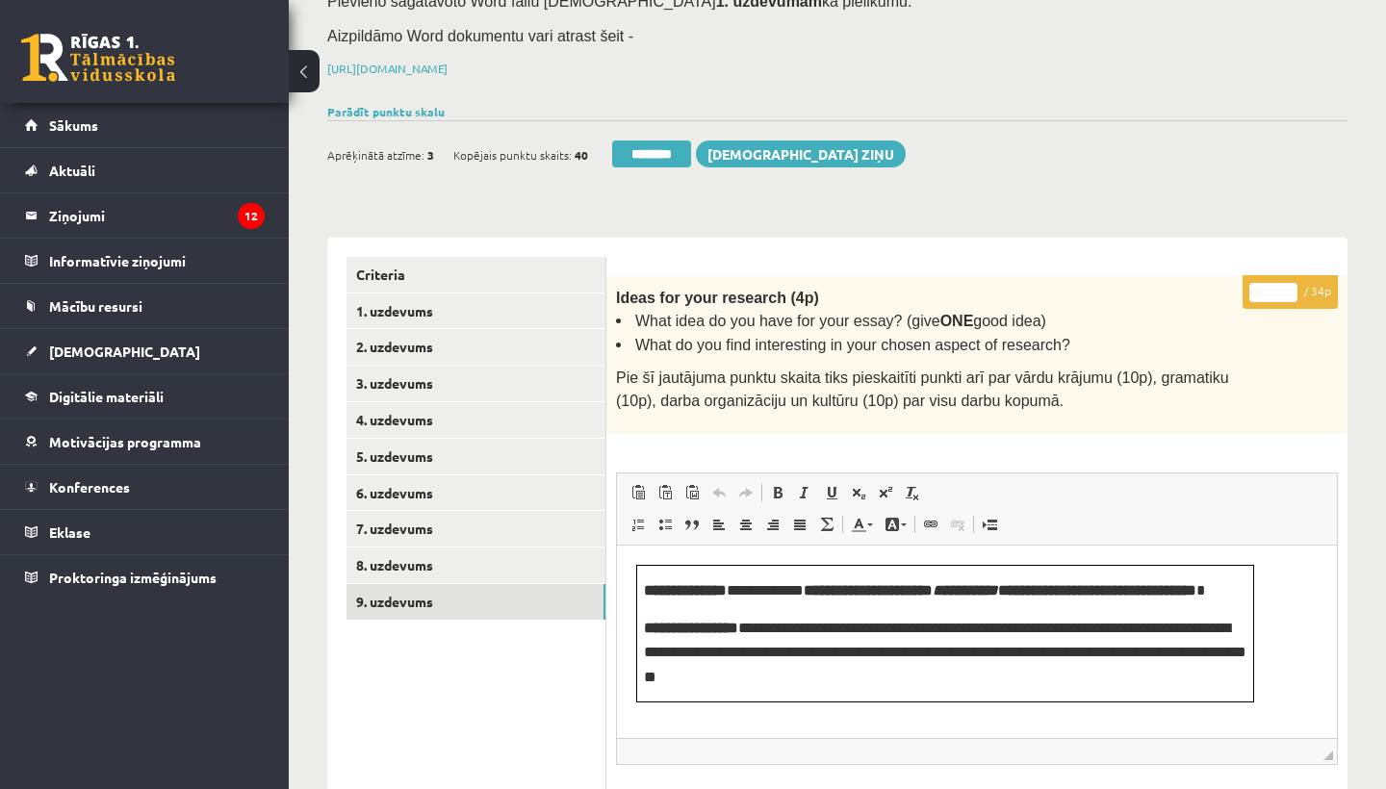
scroll to position [234, 0]
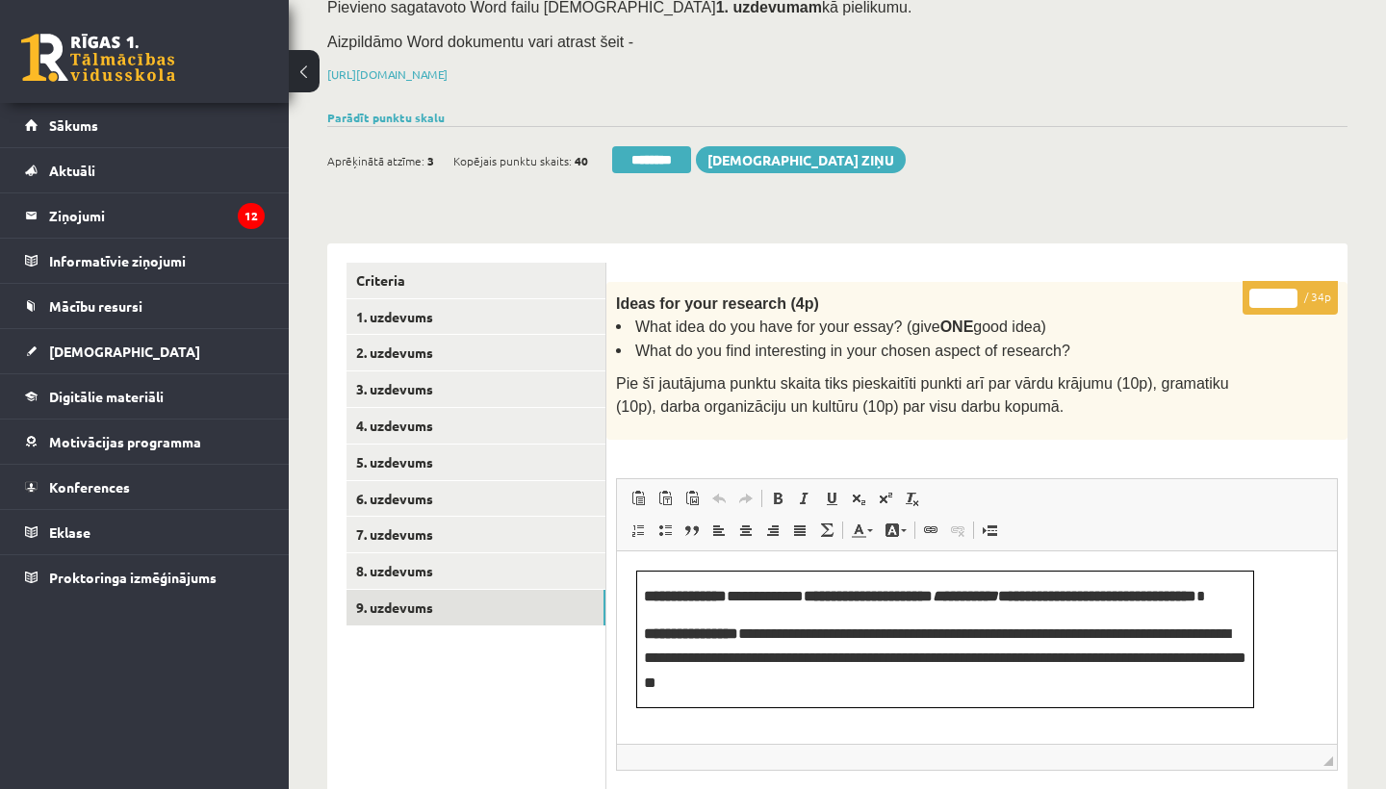
click at [1276, 290] on input "*" at bounding box center [1273, 298] width 48 height 19
type input "**"
click at [400, 308] on link "1. uzdevums" at bounding box center [476, 317] width 259 height 36
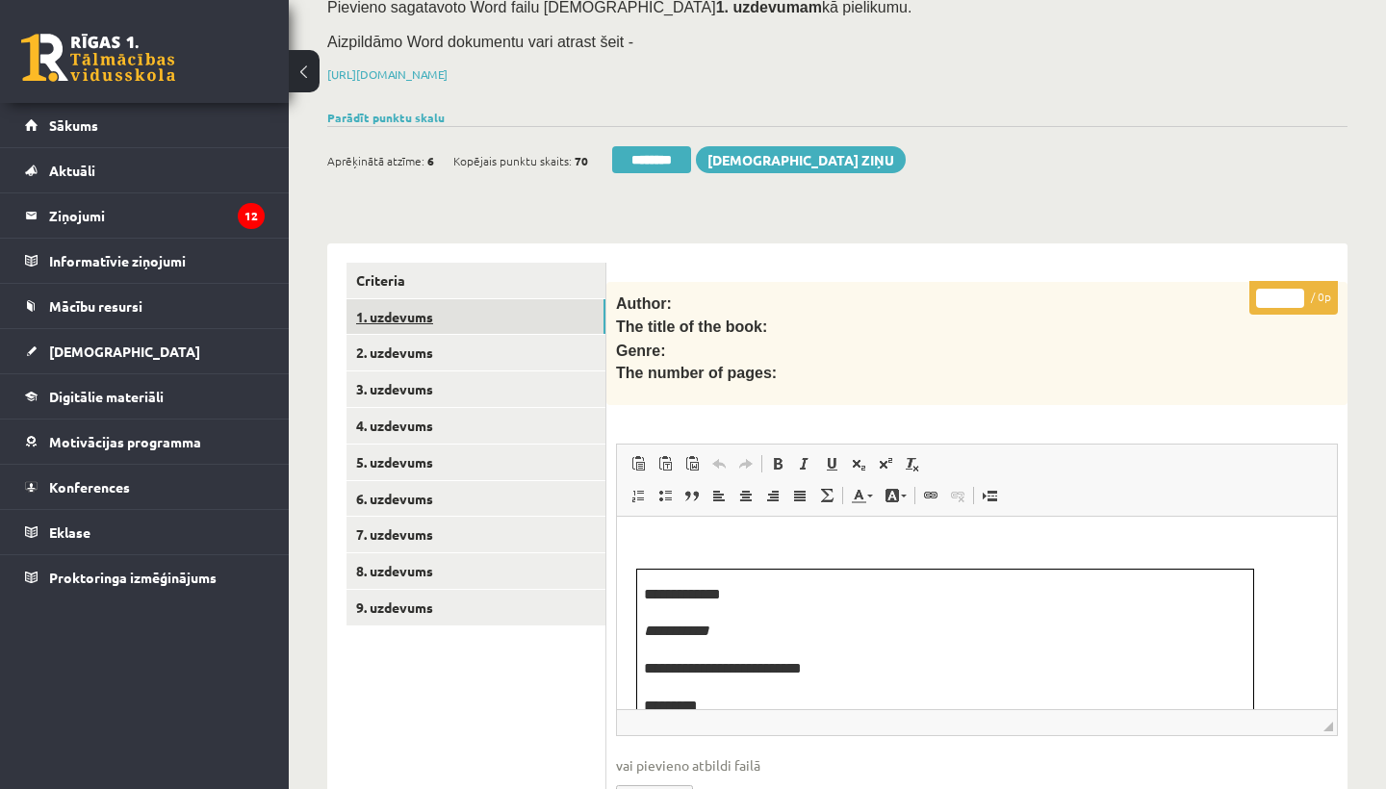
scroll to position [0, 0]
click at [400, 308] on link "1. uzdevums" at bounding box center [476, 317] width 259 height 36
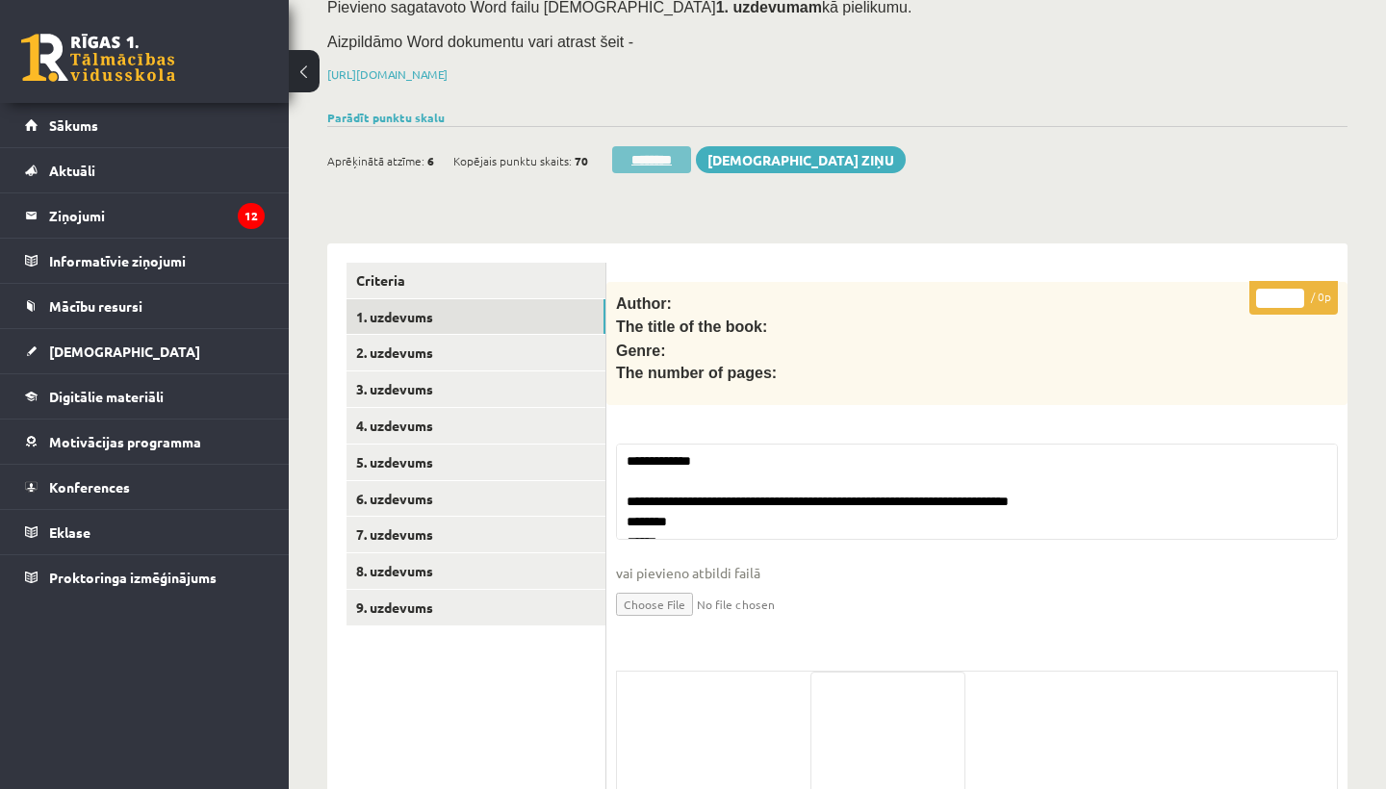
click at [677, 147] on input "********" at bounding box center [651, 159] width 79 height 27
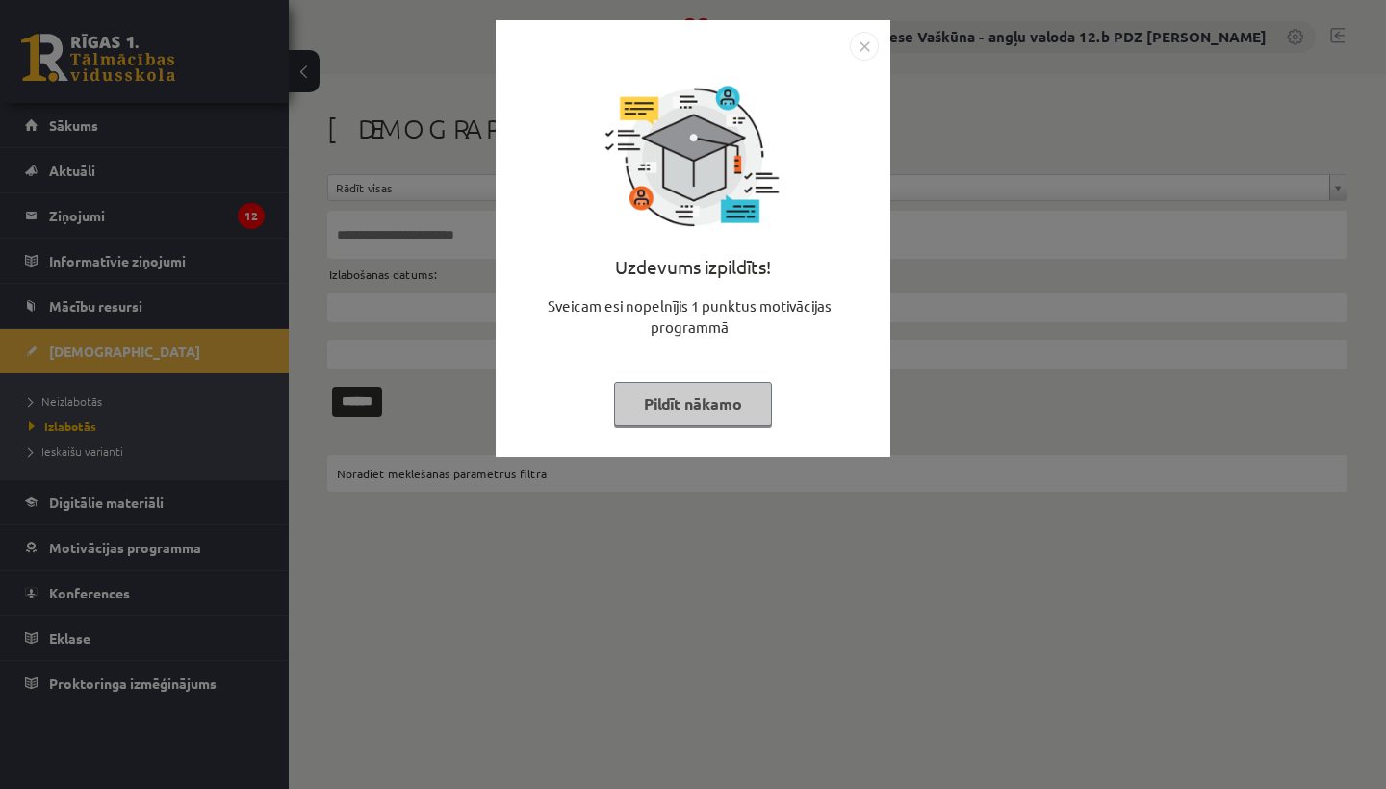
click at [862, 45] on img "Close" at bounding box center [864, 46] width 29 height 29
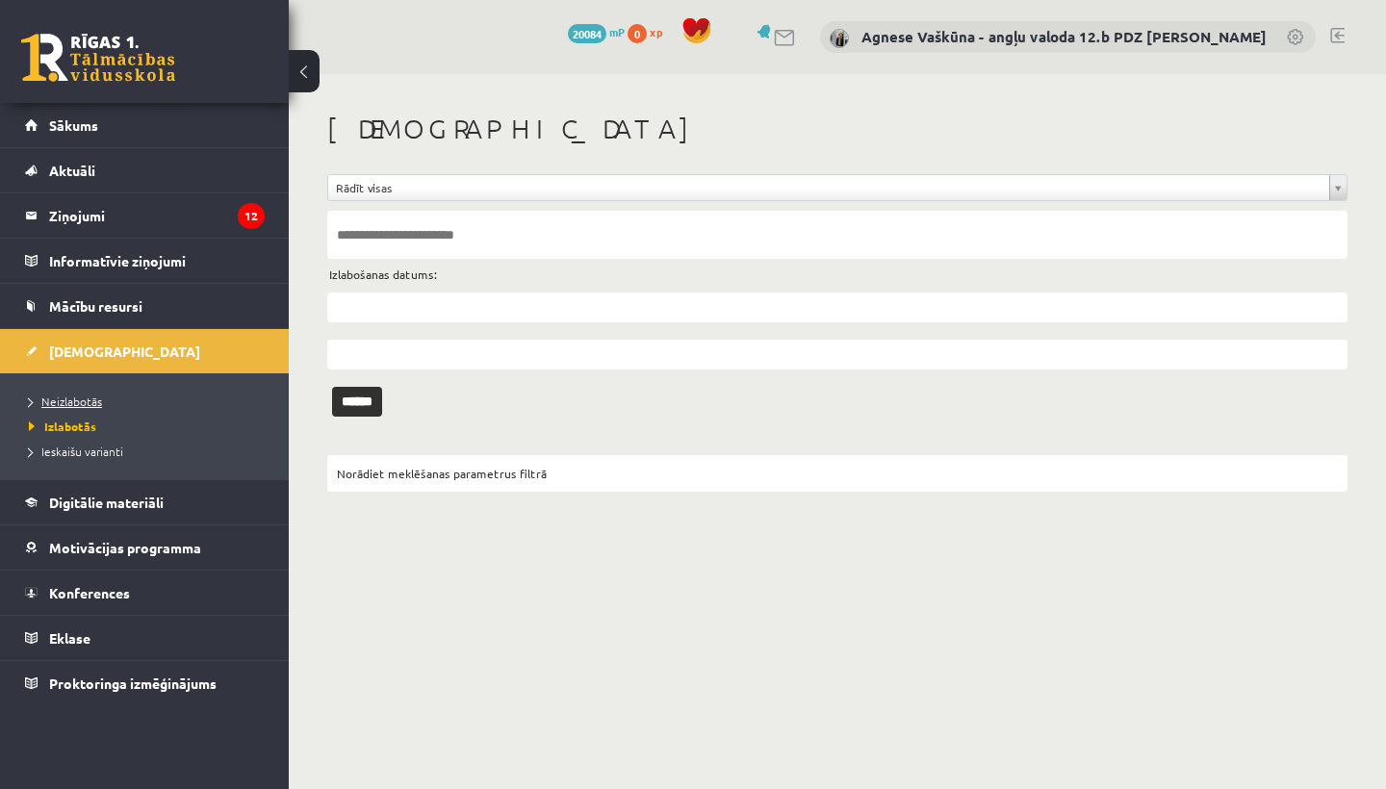
click at [65, 405] on span "Neizlabotās" at bounding box center [65, 401] width 73 height 15
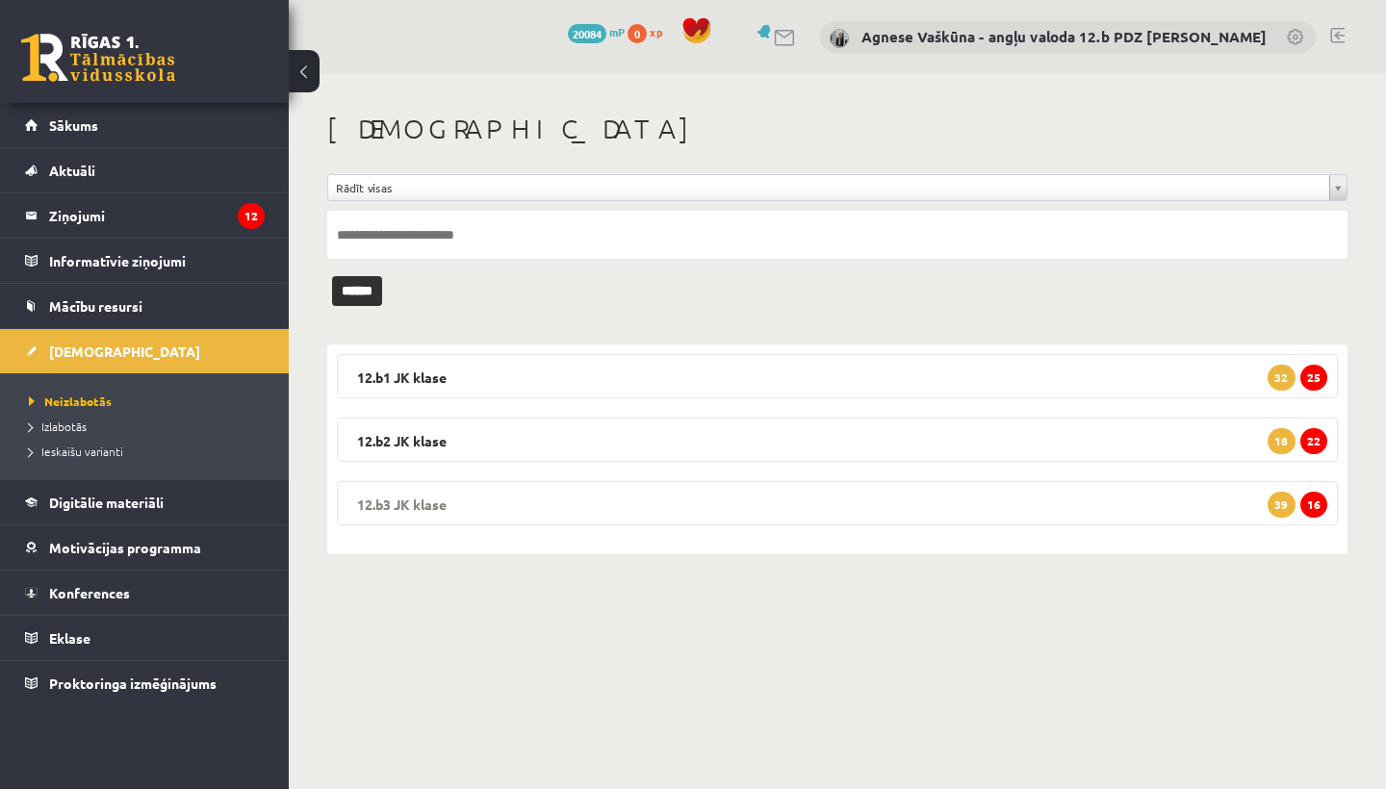
click at [469, 510] on legend "12.b3 [PERSON_NAME] 16 39" at bounding box center [837, 503] width 1001 height 44
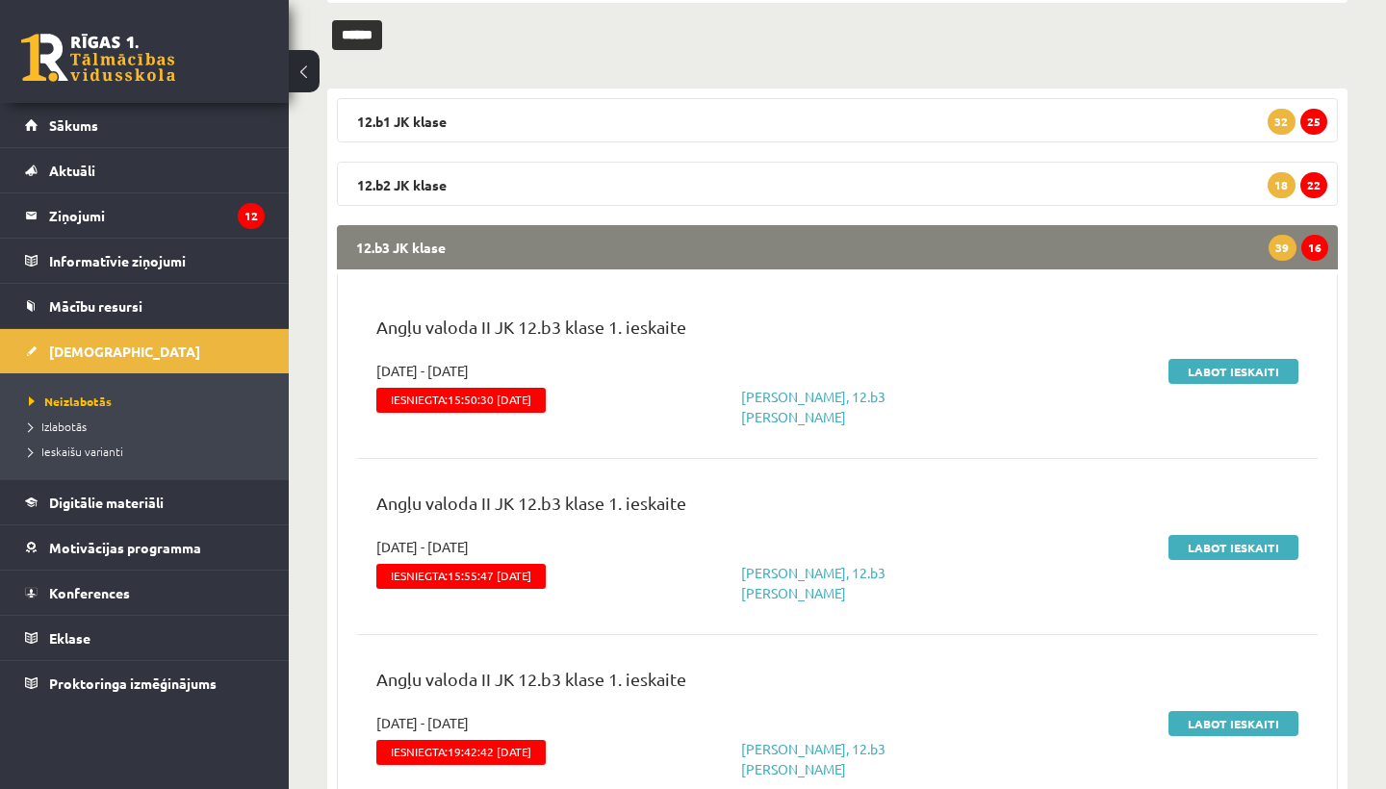
scroll to position [258, 0]
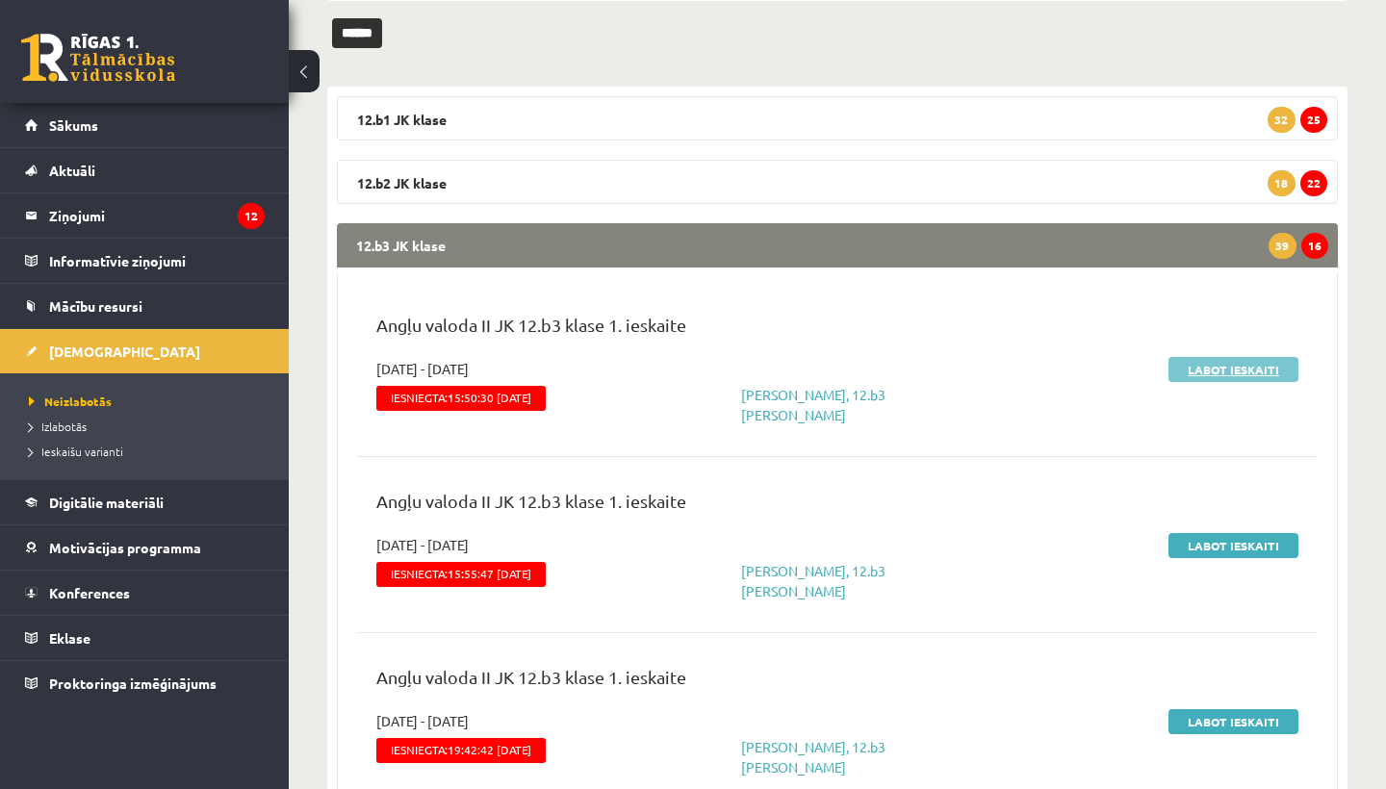
click at [1226, 365] on link "Labot ieskaiti" at bounding box center [1233, 369] width 130 height 25
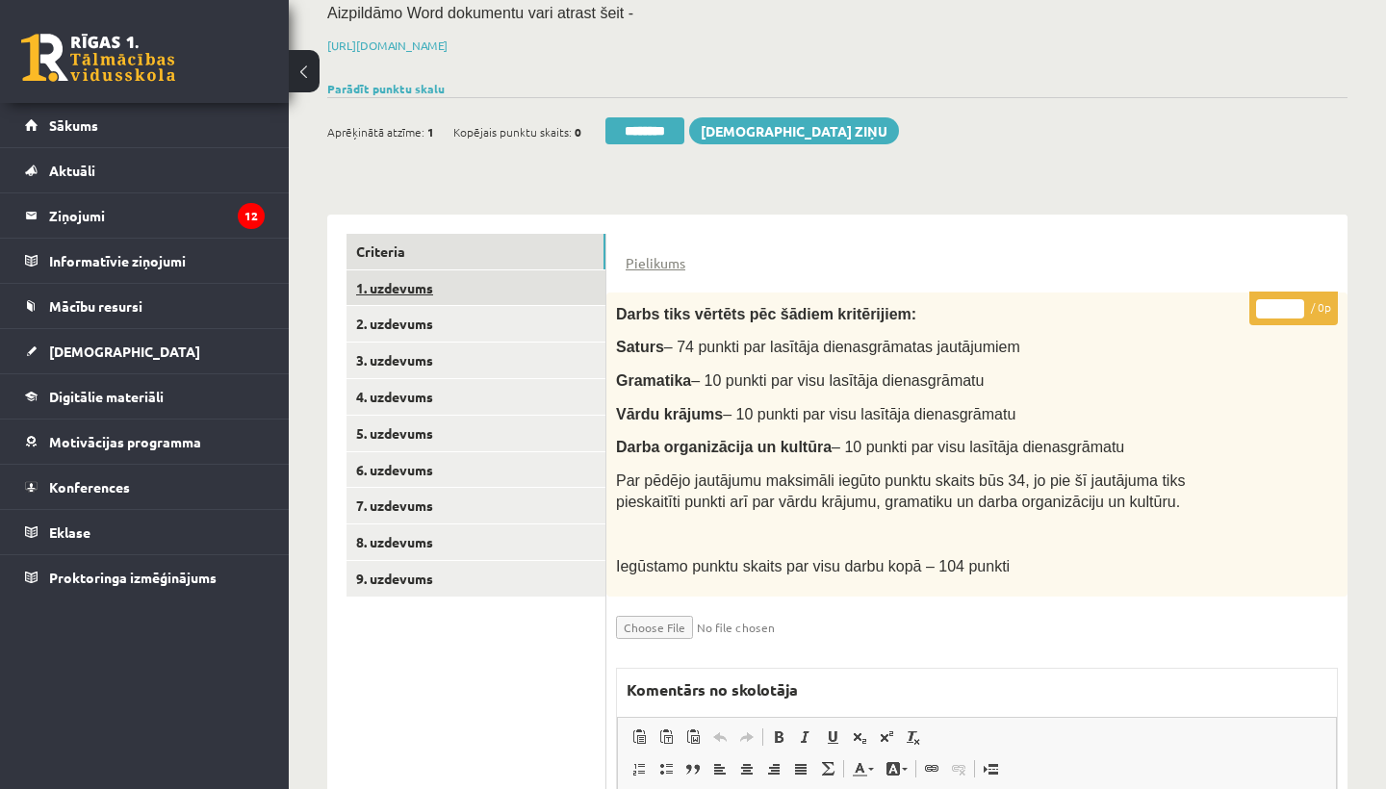
click at [416, 278] on link "1. uzdevums" at bounding box center [476, 288] width 259 height 36
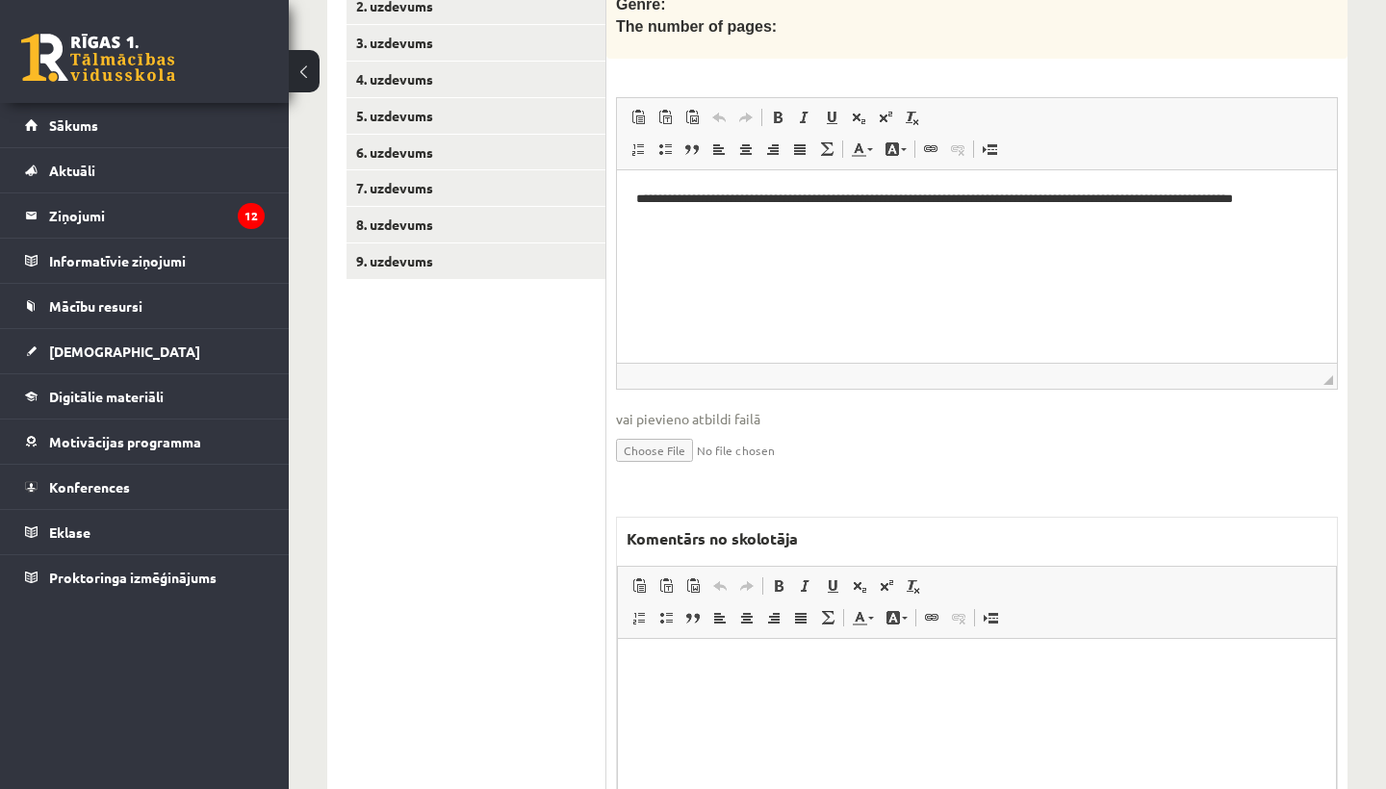
scroll to position [596, 0]
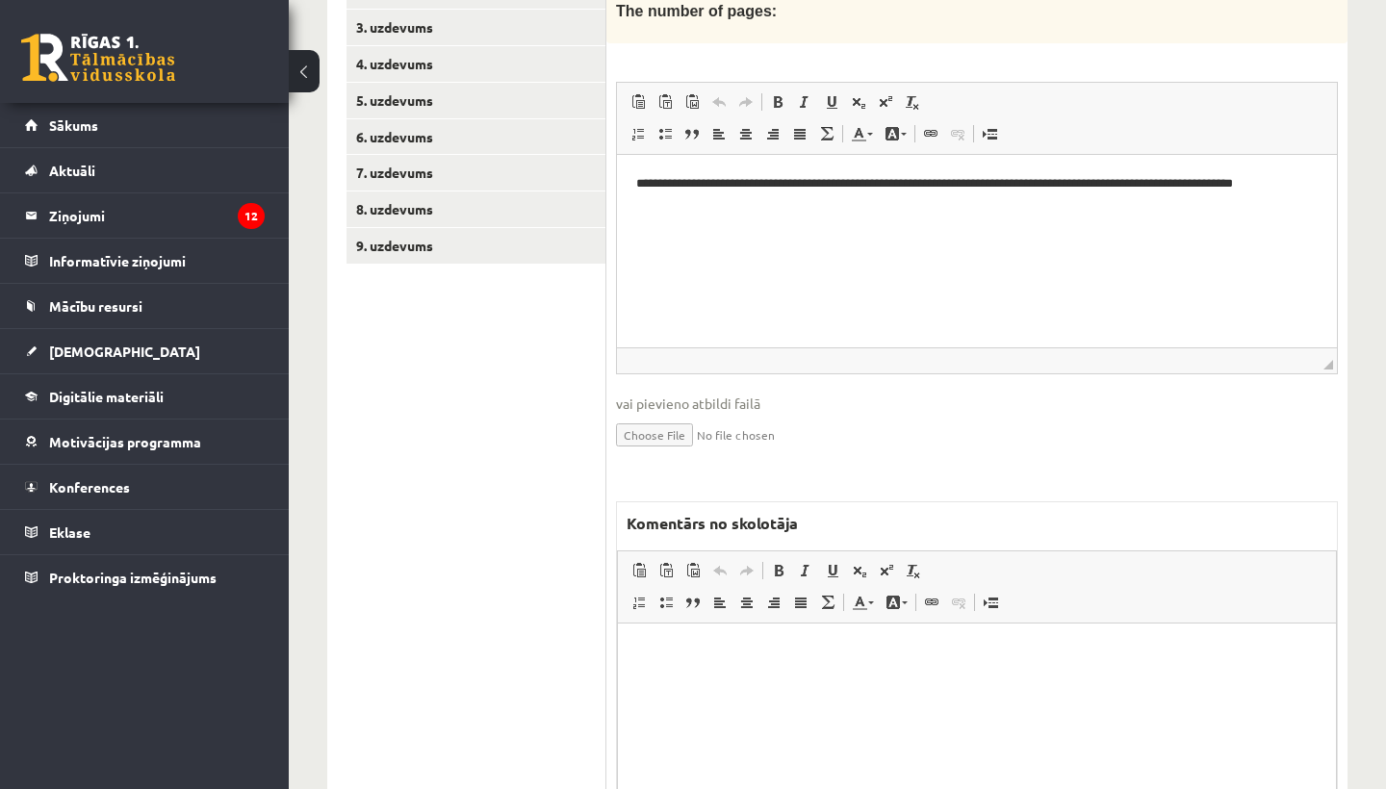
click at [707, 641] on html at bounding box center [977, 653] width 718 height 59
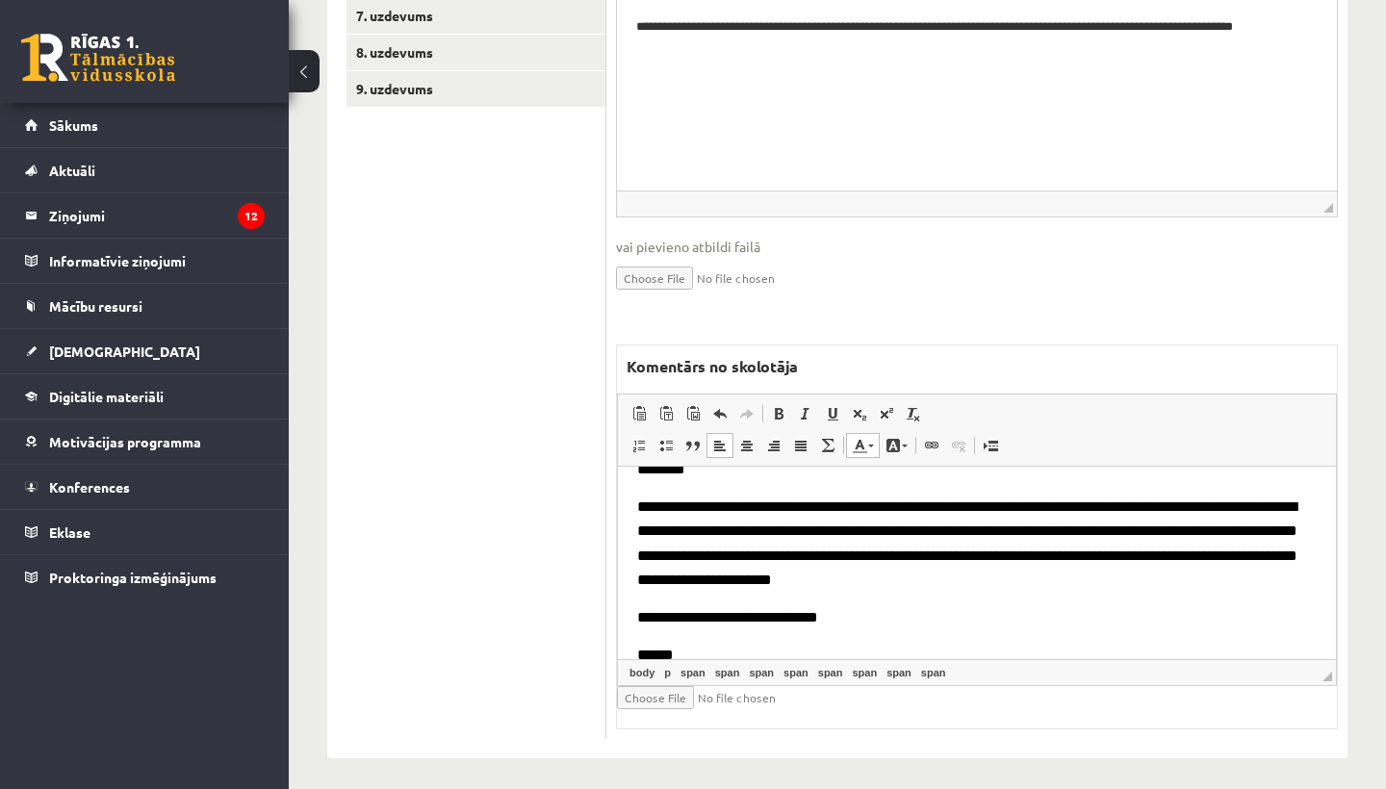
scroll to position [752, 0]
click at [672, 692] on input "file" at bounding box center [731, 698] width 229 height 23
type input "**********"
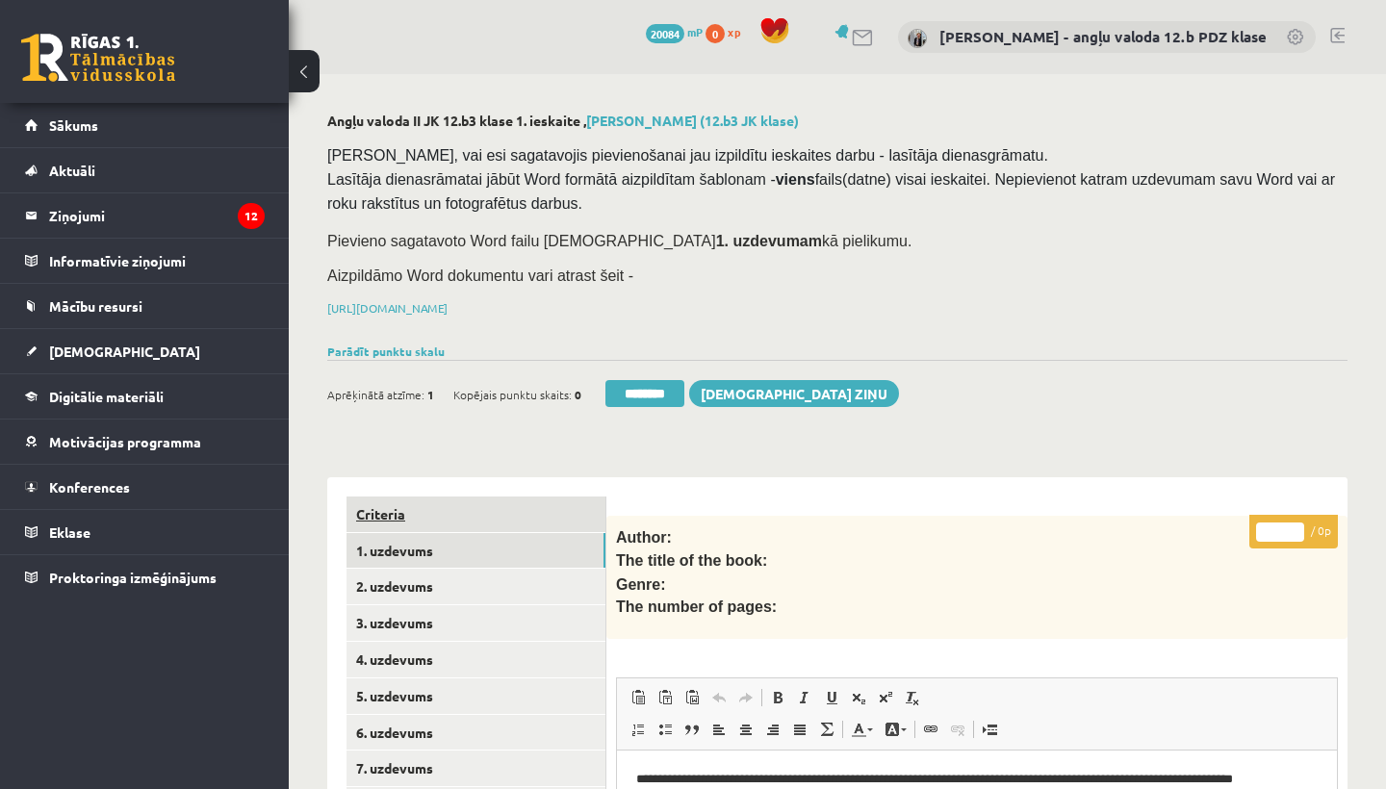
scroll to position [0, 0]
click at [423, 542] on link "1. uzdevums" at bounding box center [476, 551] width 259 height 36
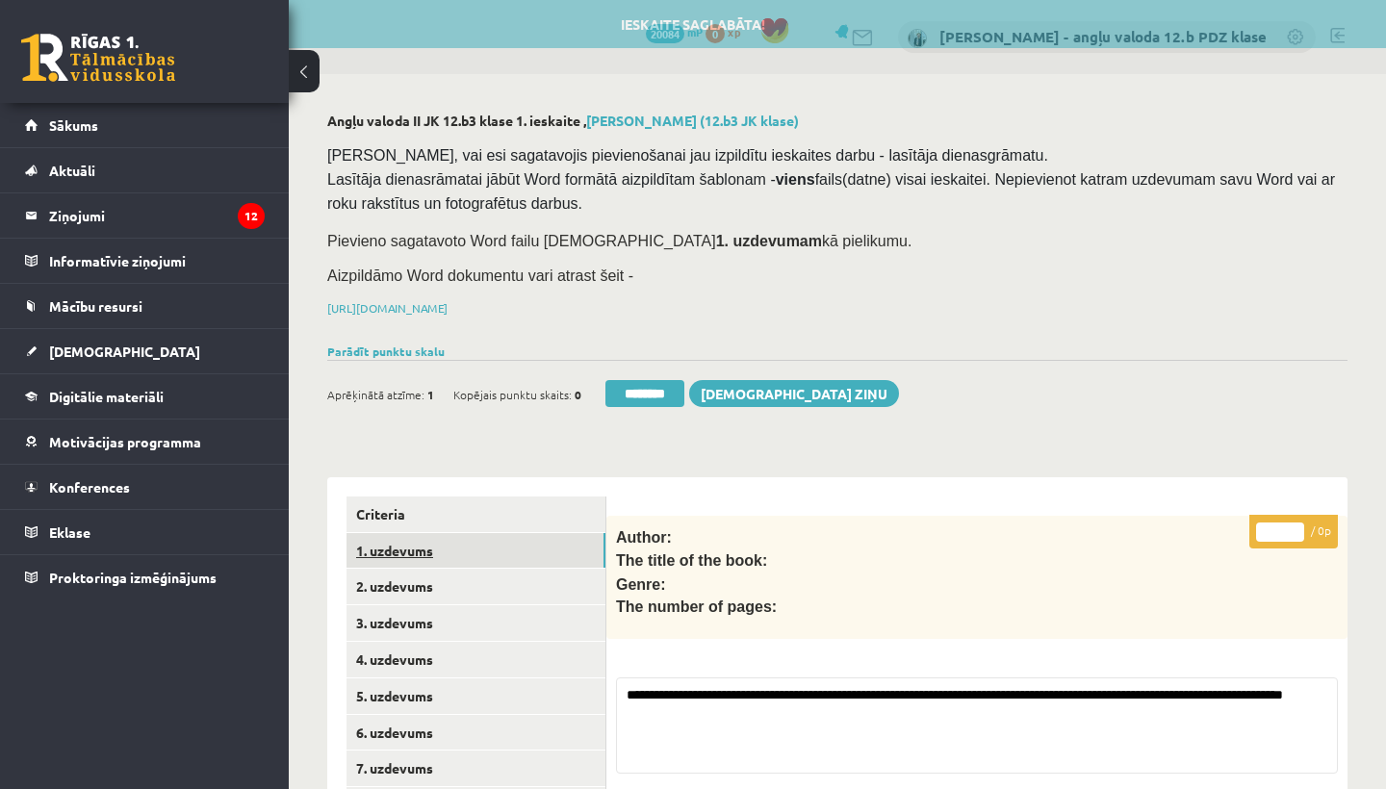
click at [423, 542] on link "1. uzdevums" at bounding box center [476, 551] width 259 height 36
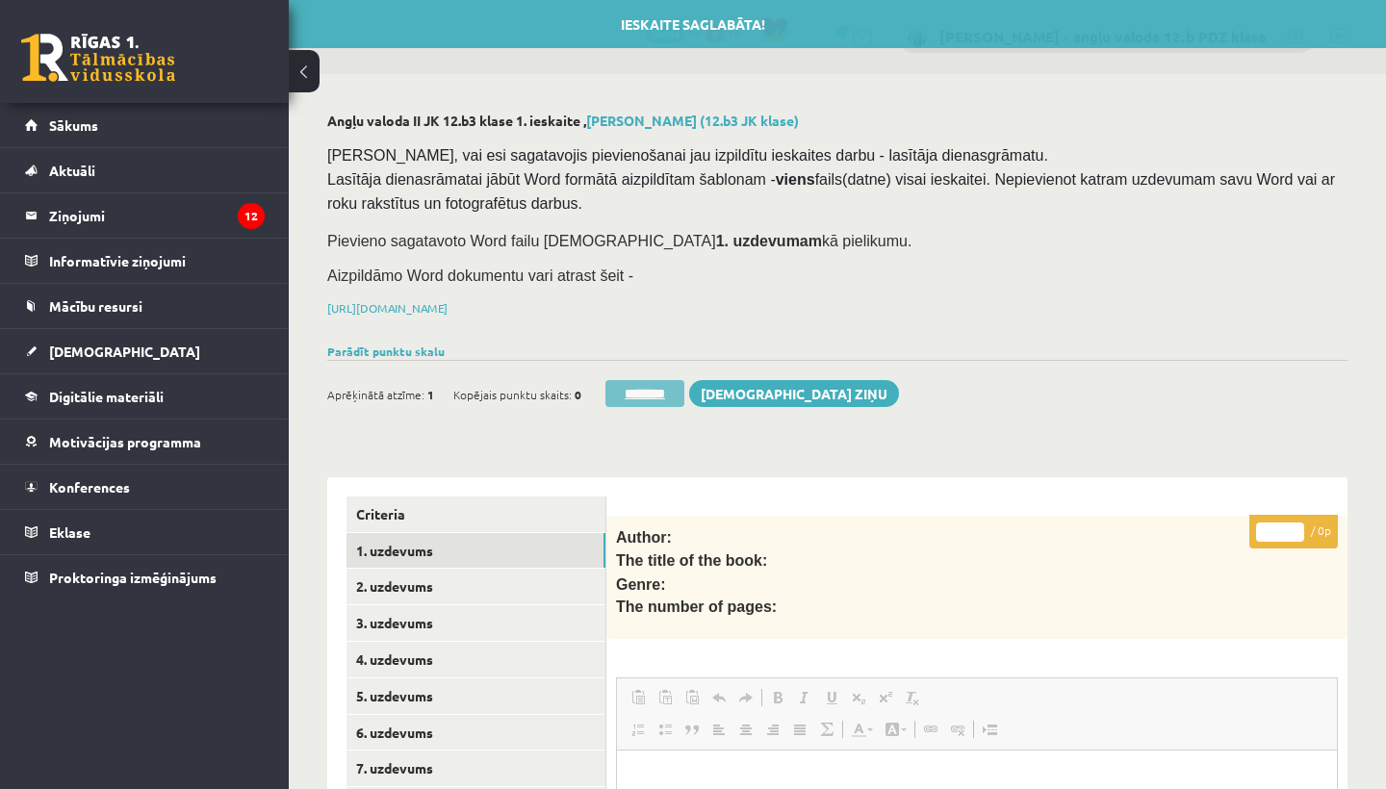
click at [645, 393] on input "********" at bounding box center [644, 393] width 79 height 27
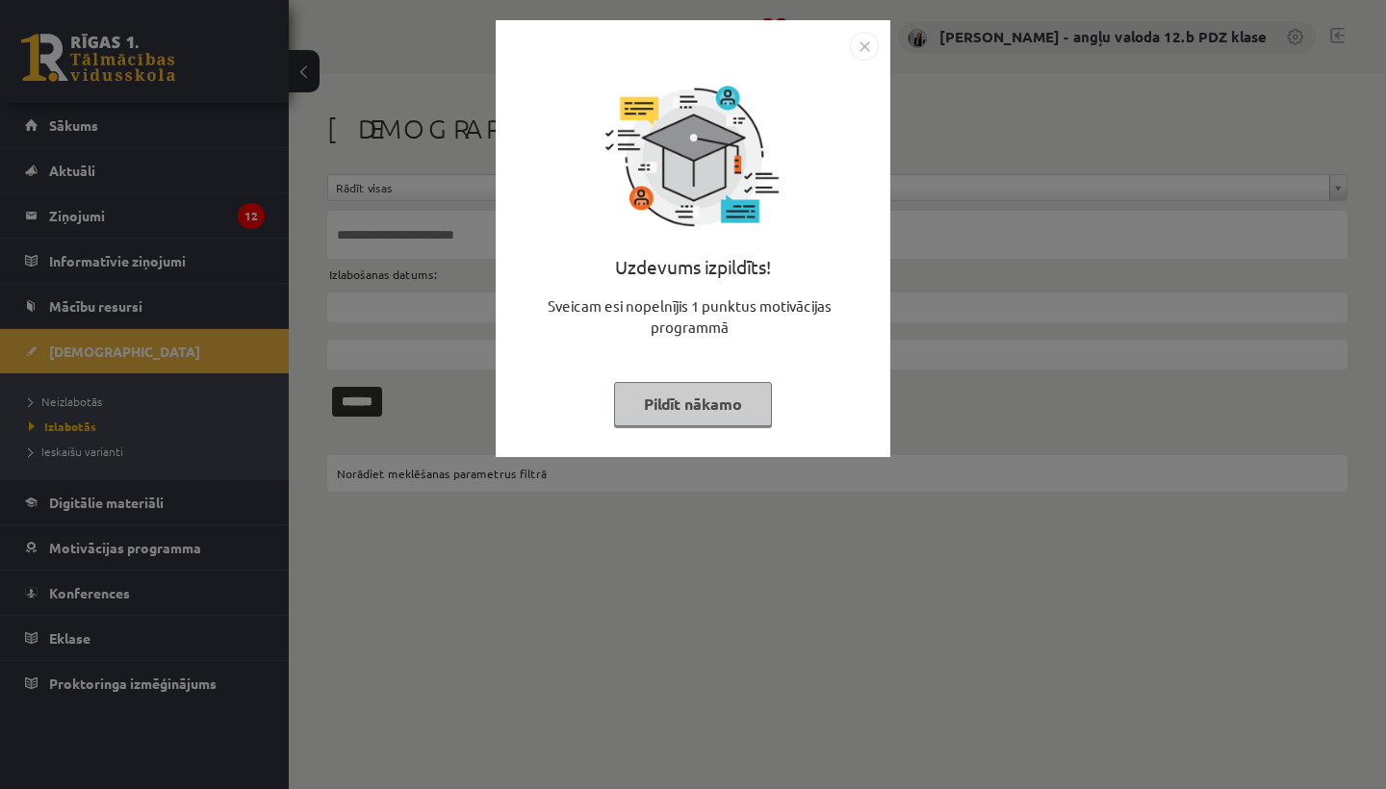
click at [863, 48] on img "Close" at bounding box center [864, 46] width 29 height 29
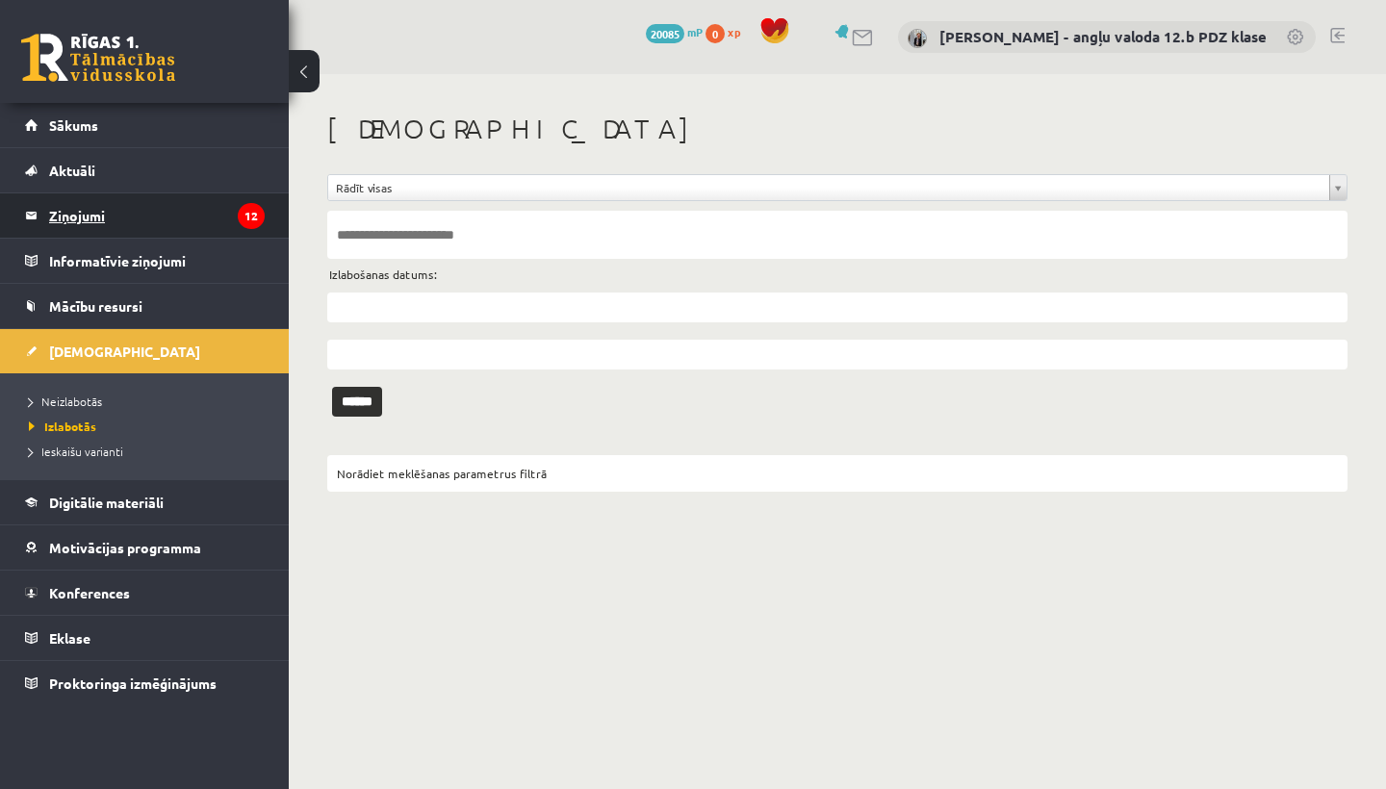
click at [82, 213] on legend "Ziņojumi 12" at bounding box center [157, 215] width 216 height 44
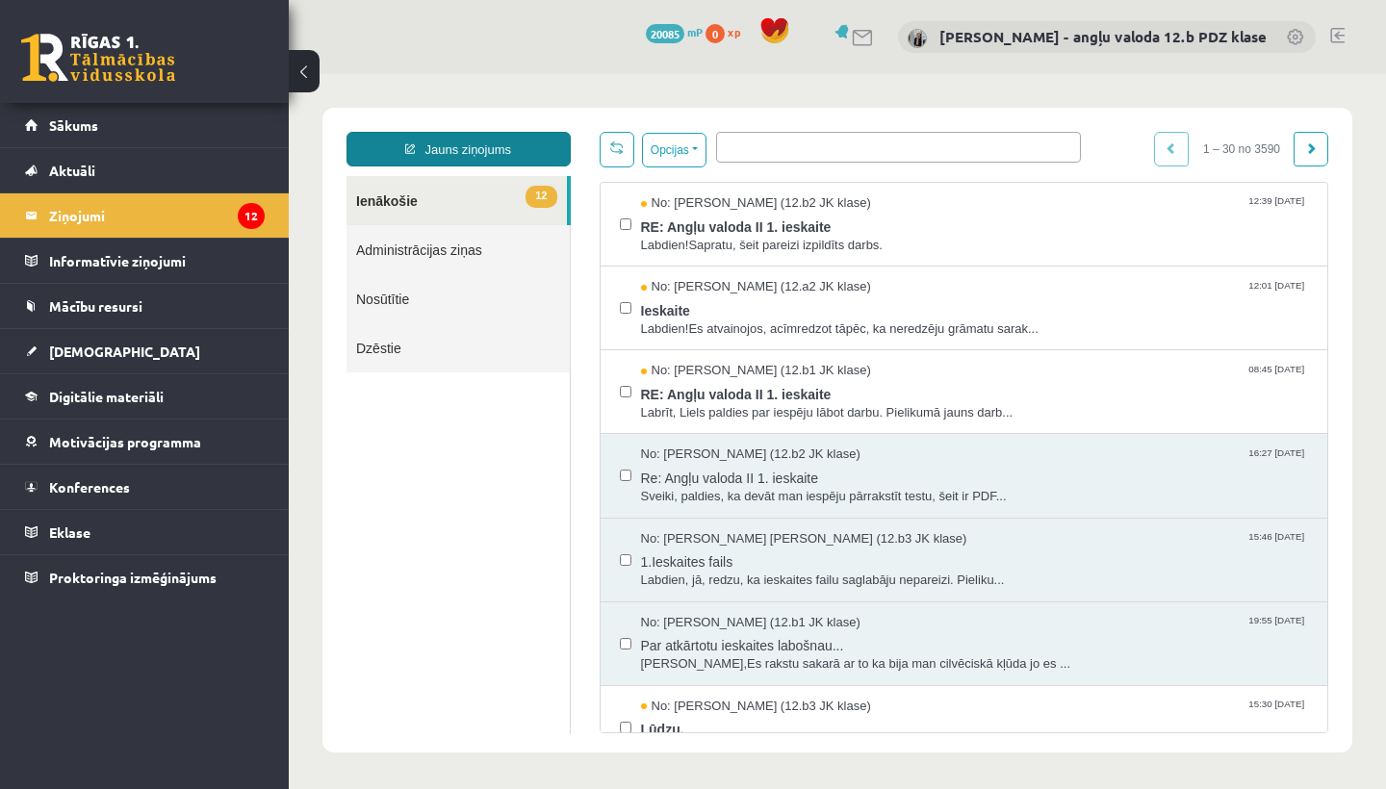
click at [478, 161] on link "Jauns ziņojums" at bounding box center [459, 149] width 224 height 35
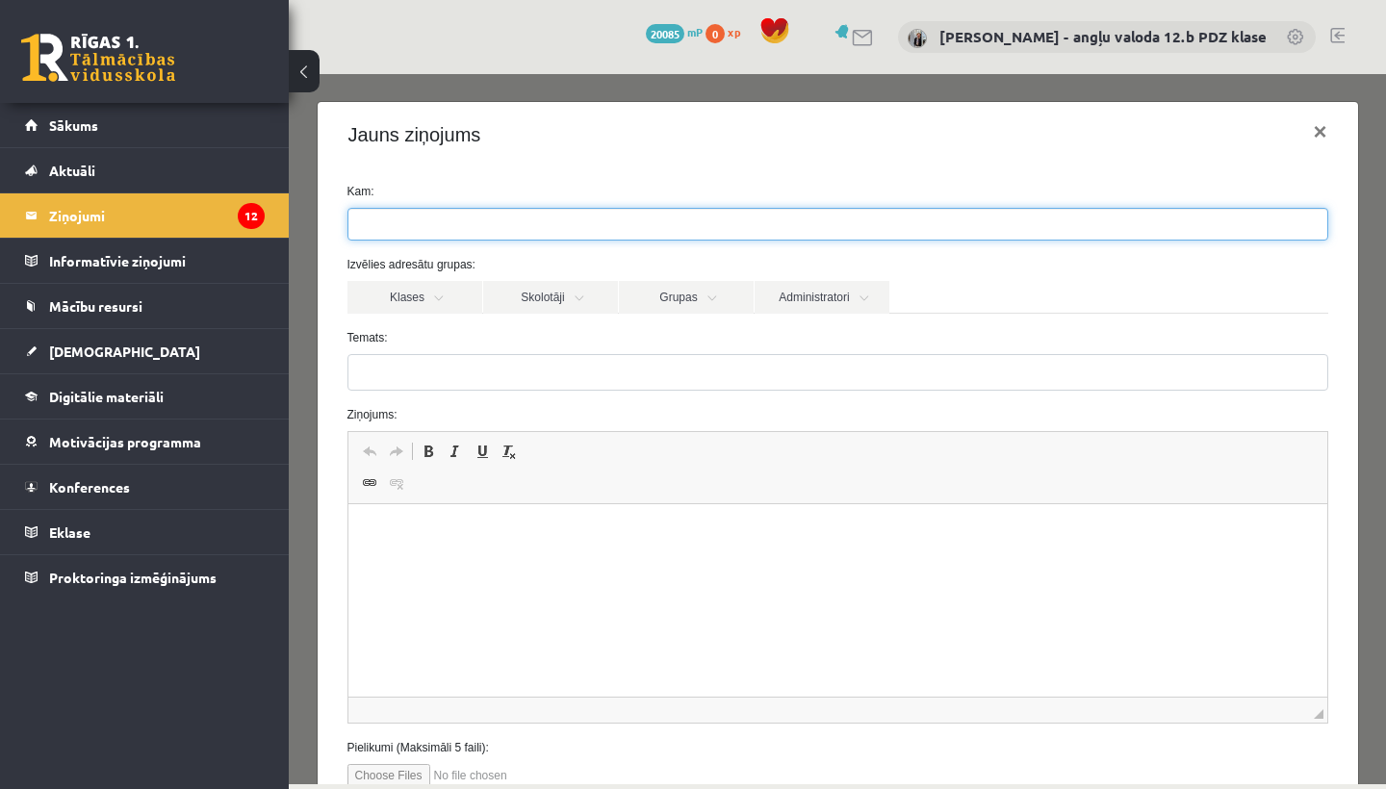
click at [426, 228] on ul at bounding box center [837, 224] width 979 height 31
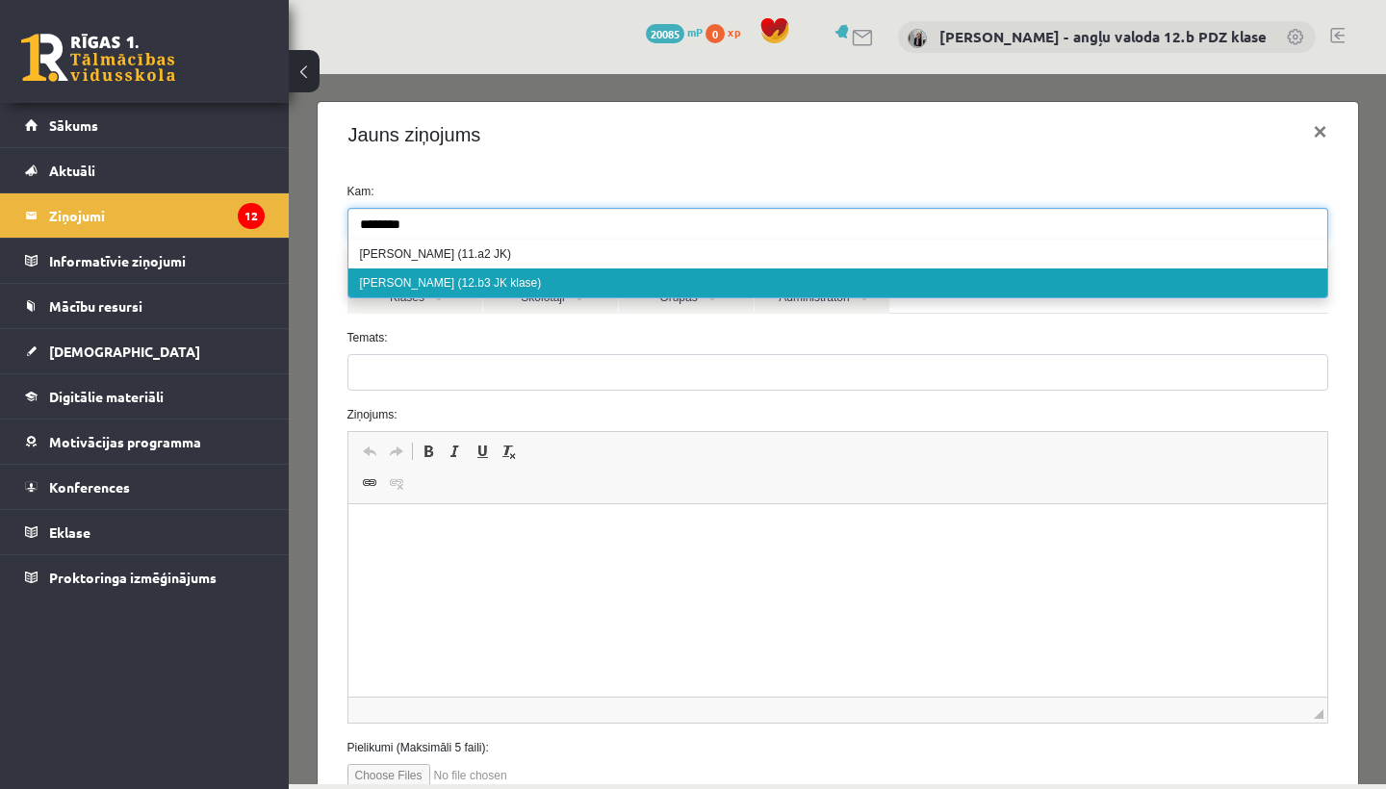
type input "********"
select select "*****"
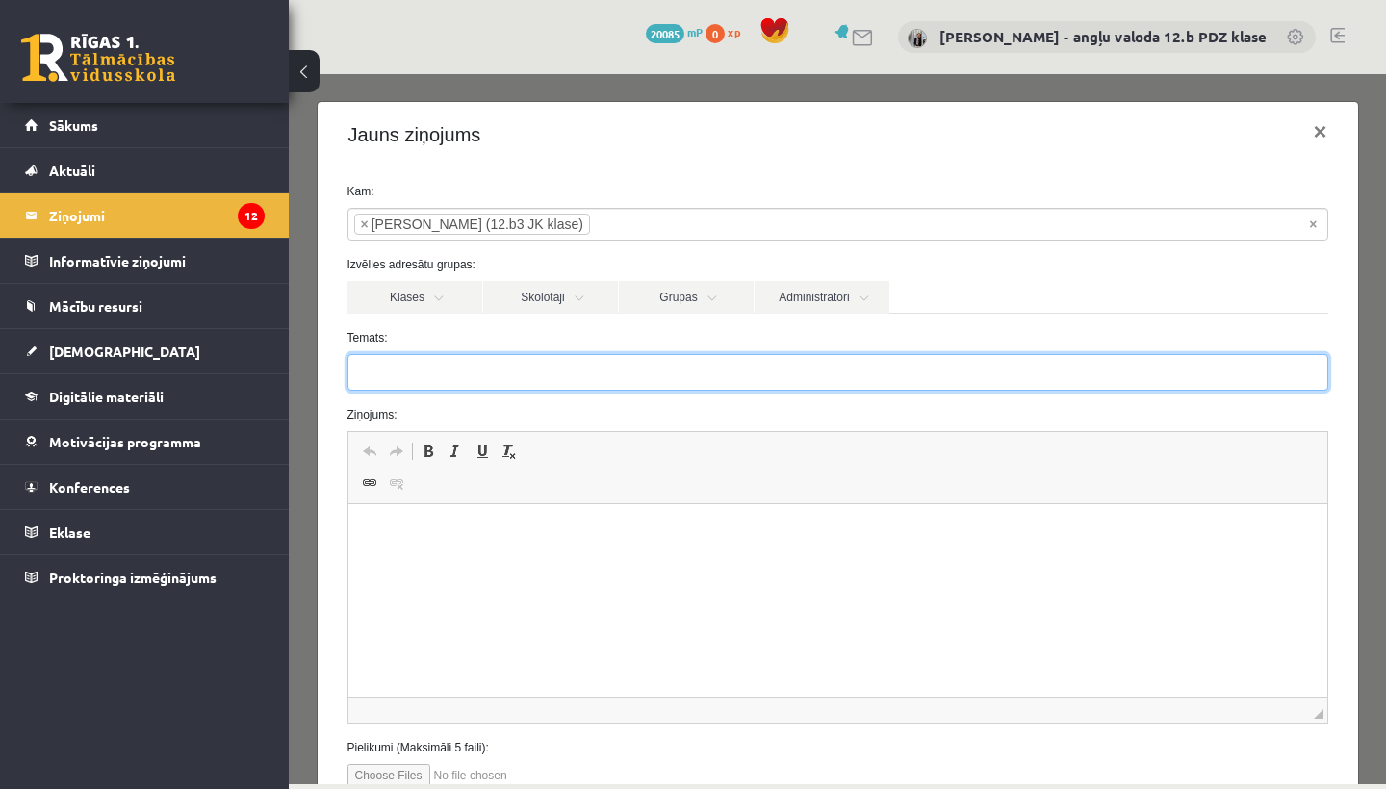
click at [382, 371] on input "Temats:" at bounding box center [837, 372] width 981 height 37
type input "**********"
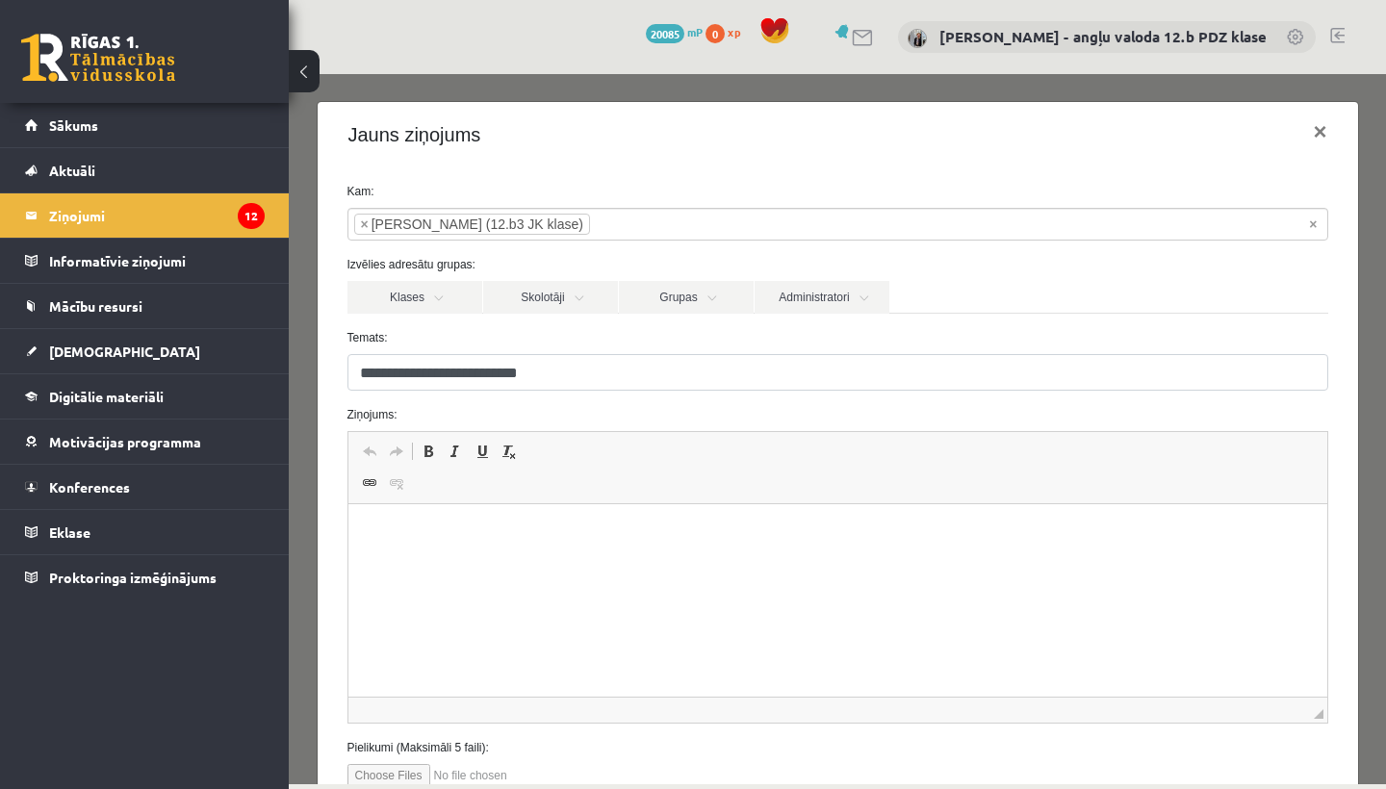
click at [416, 563] on html at bounding box center [836, 533] width 979 height 59
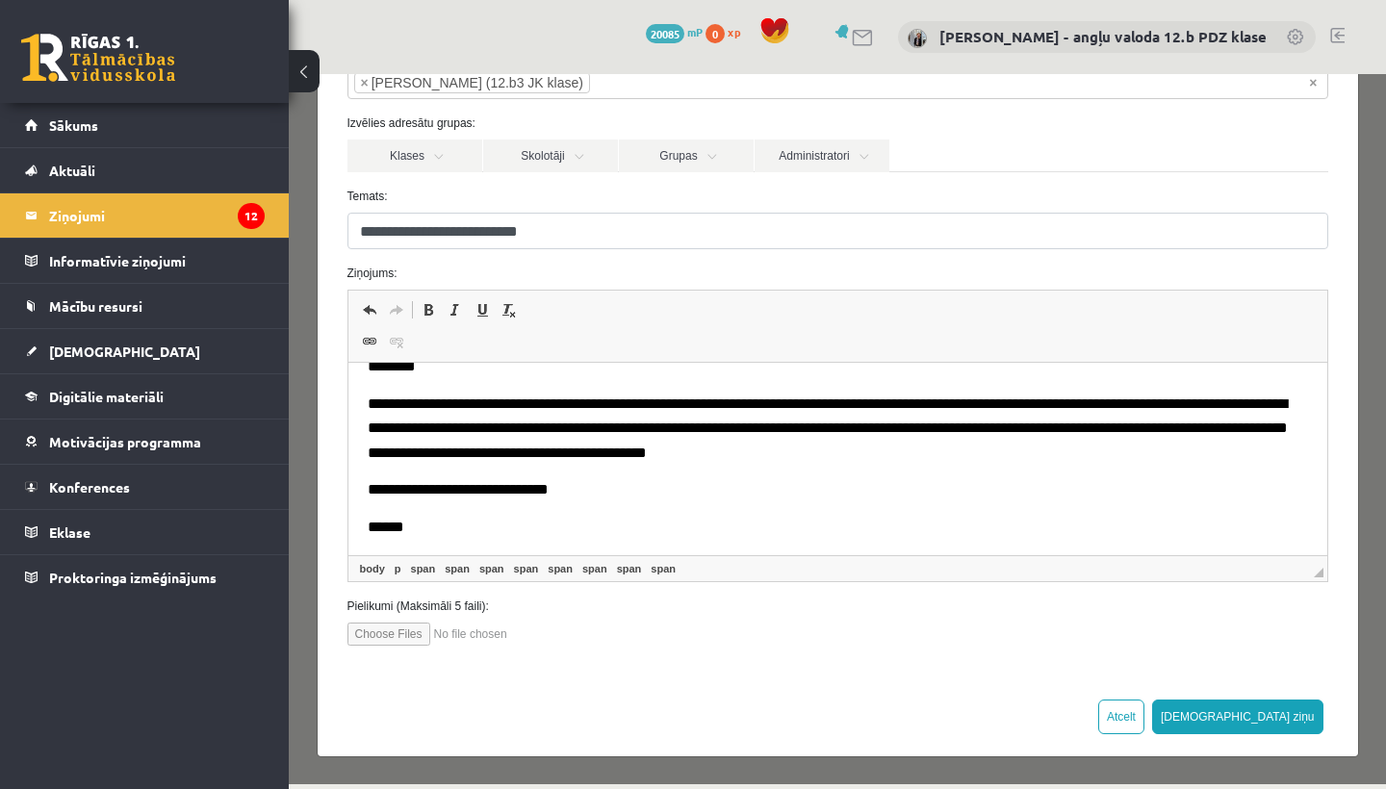
scroll to position [141, 0]
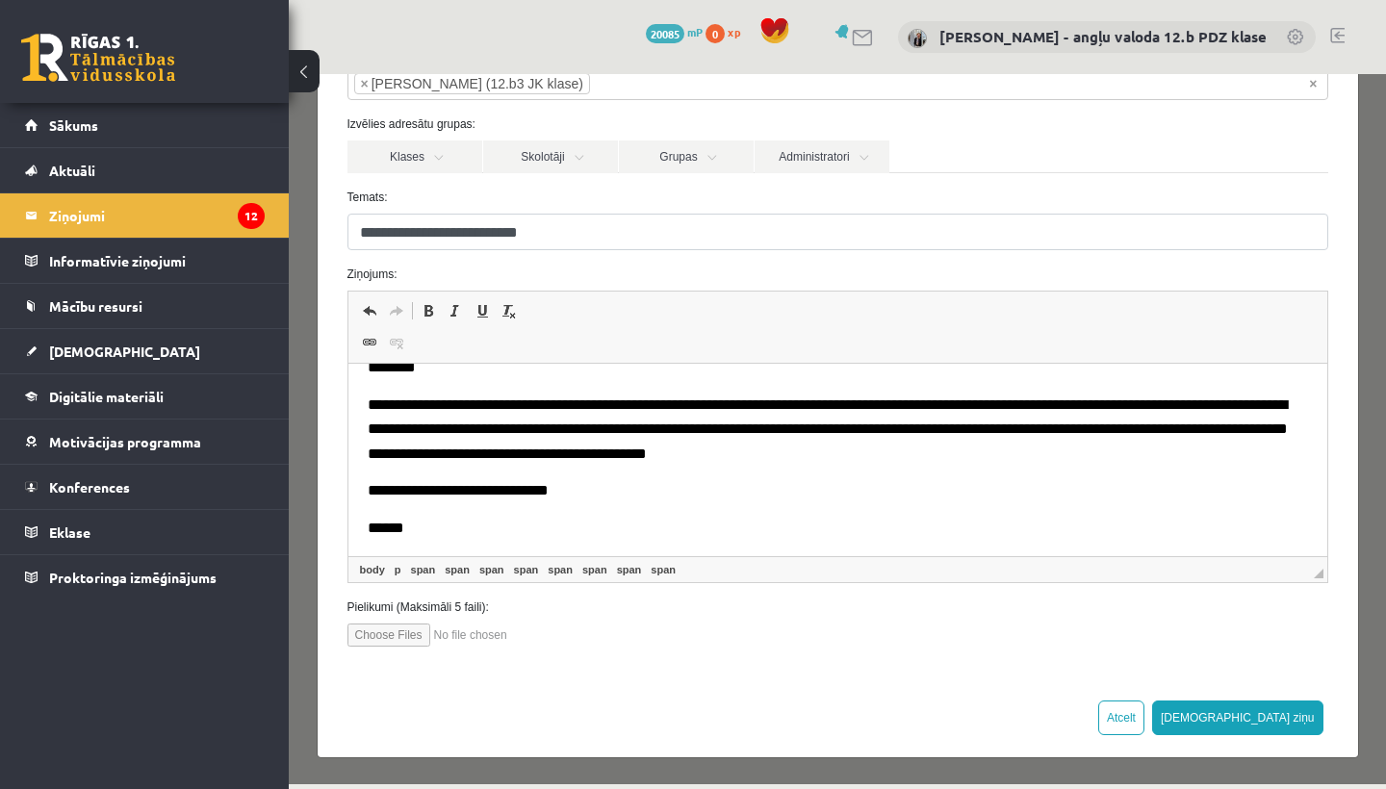
click at [369, 630] on input "file" at bounding box center [456, 635] width 218 height 23
type input "**********"
click at [1306, 712] on button "[DEMOGRAPHIC_DATA] ziņu" at bounding box center [1237, 718] width 171 height 35
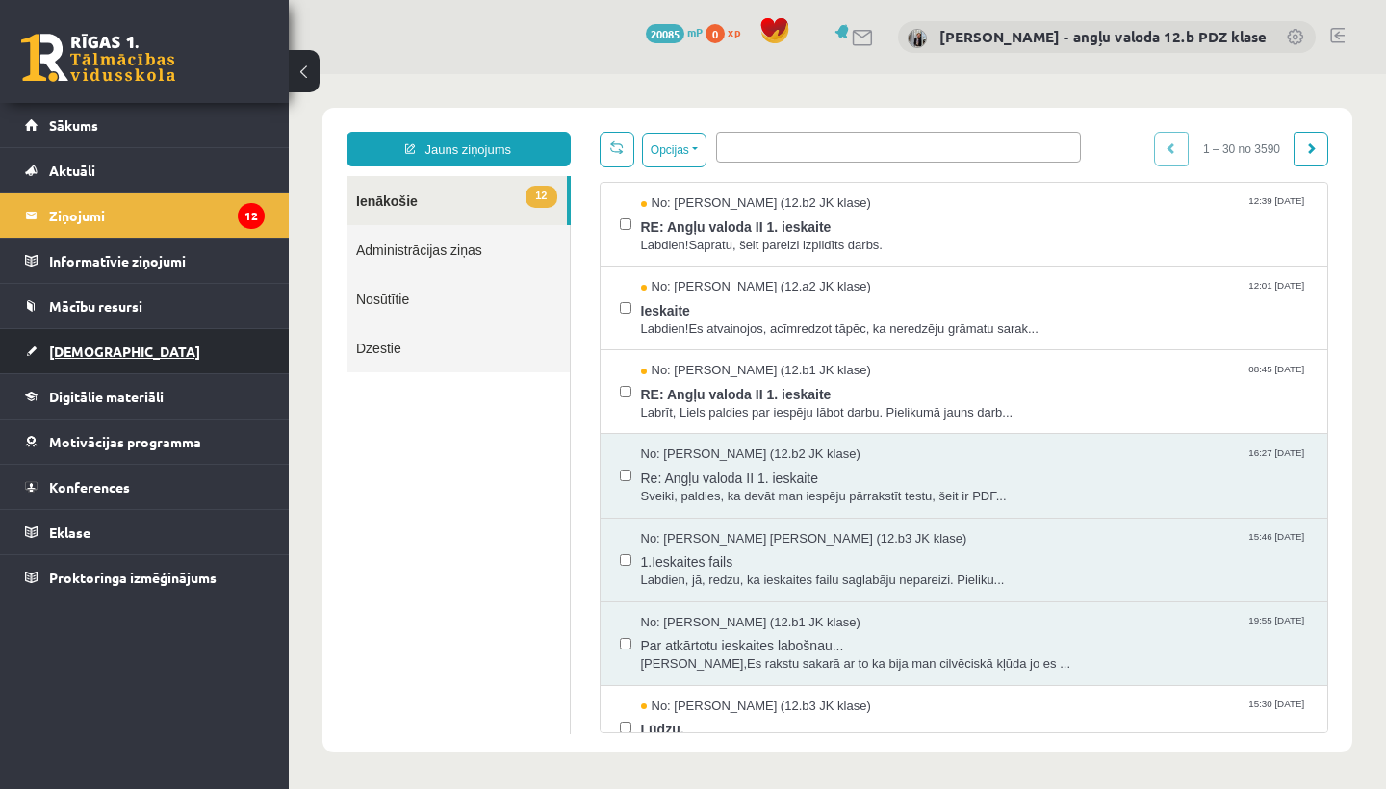
scroll to position [0, 0]
click at [81, 350] on span "[DEMOGRAPHIC_DATA]" at bounding box center [124, 351] width 151 height 17
